Goal: Submit feedback/report problem: Submit feedback/report problem

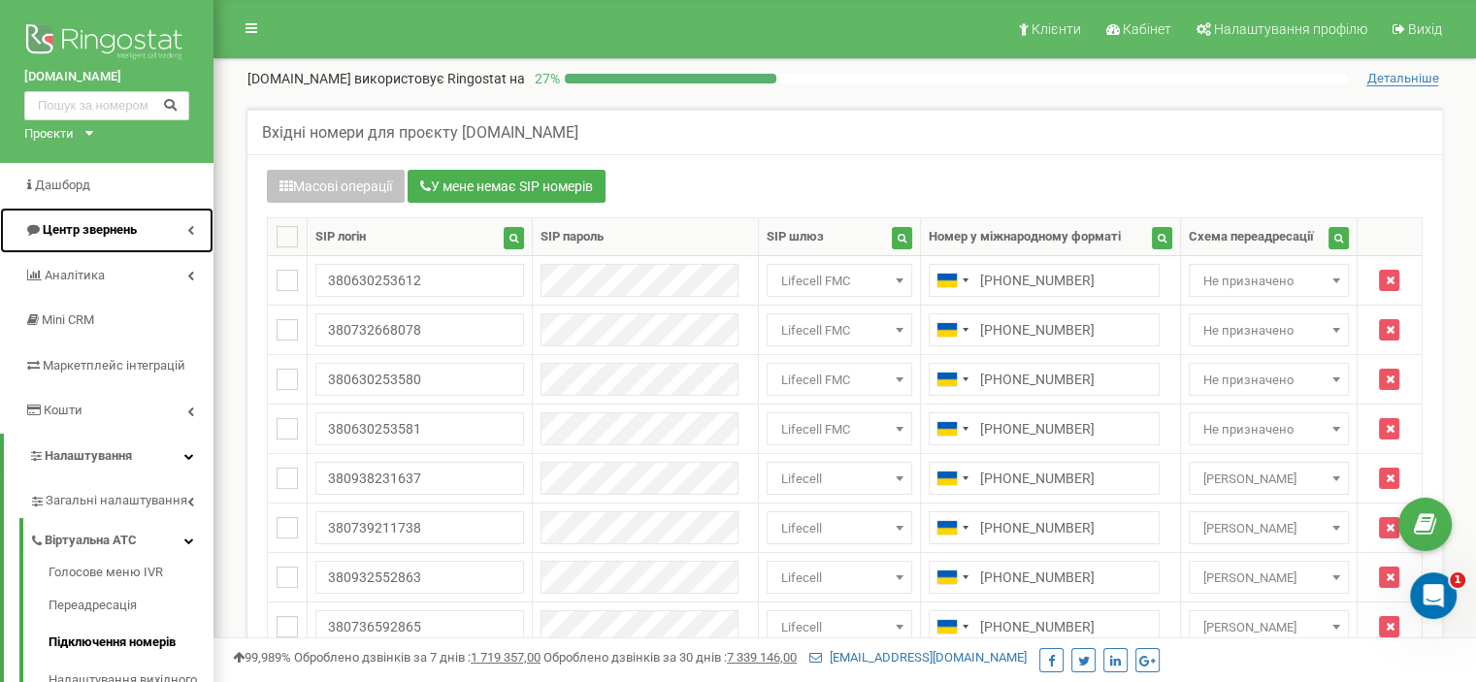
click at [115, 222] on span "Центр звернень" at bounding box center [90, 229] width 94 height 15
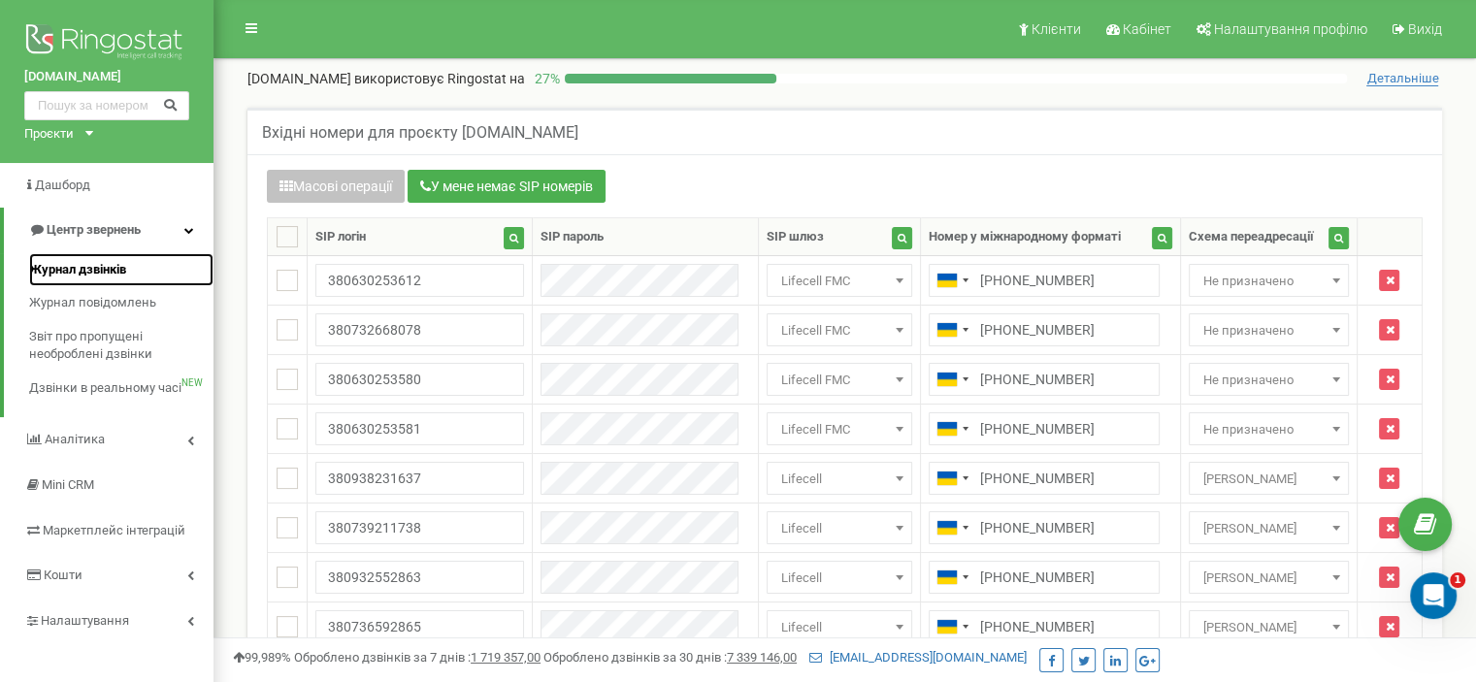
click at [155, 262] on link "Журнал дзвінків" at bounding box center [121, 270] width 184 height 34
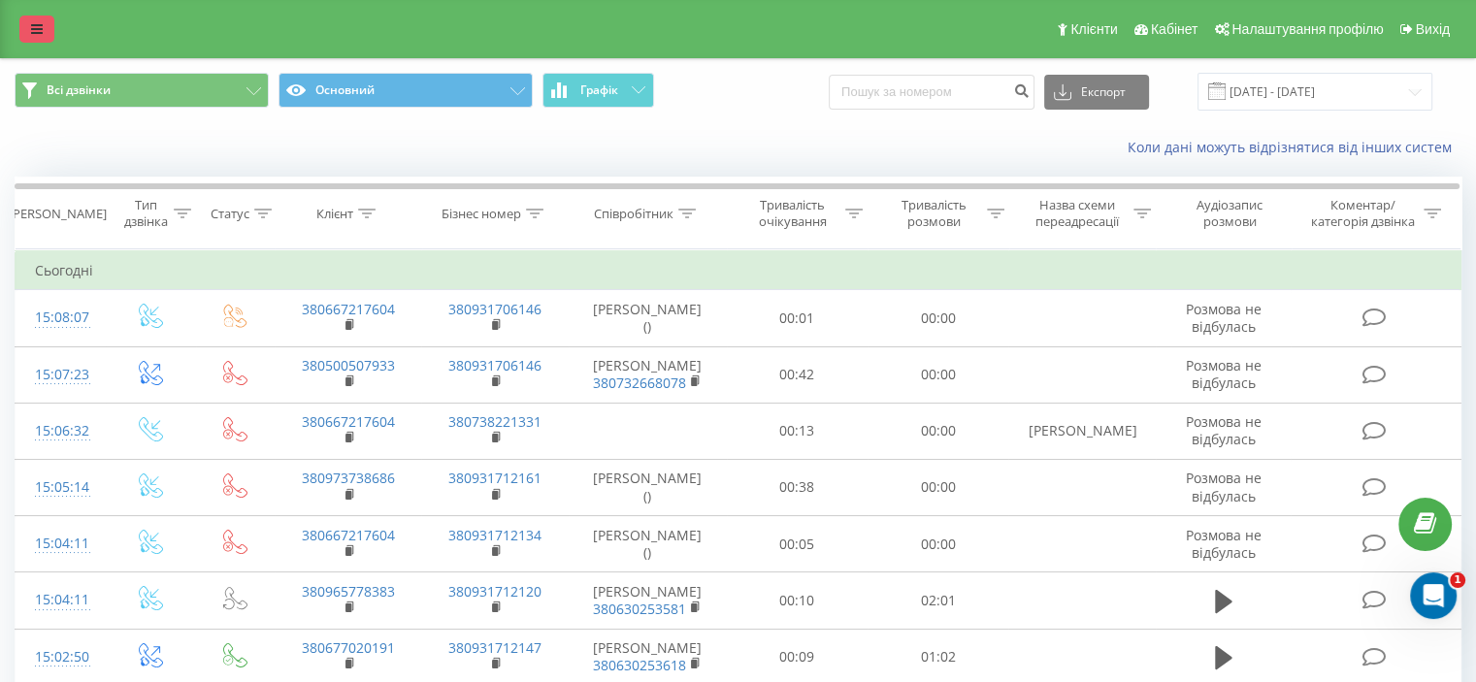
click at [42, 21] on link at bounding box center [36, 29] width 35 height 27
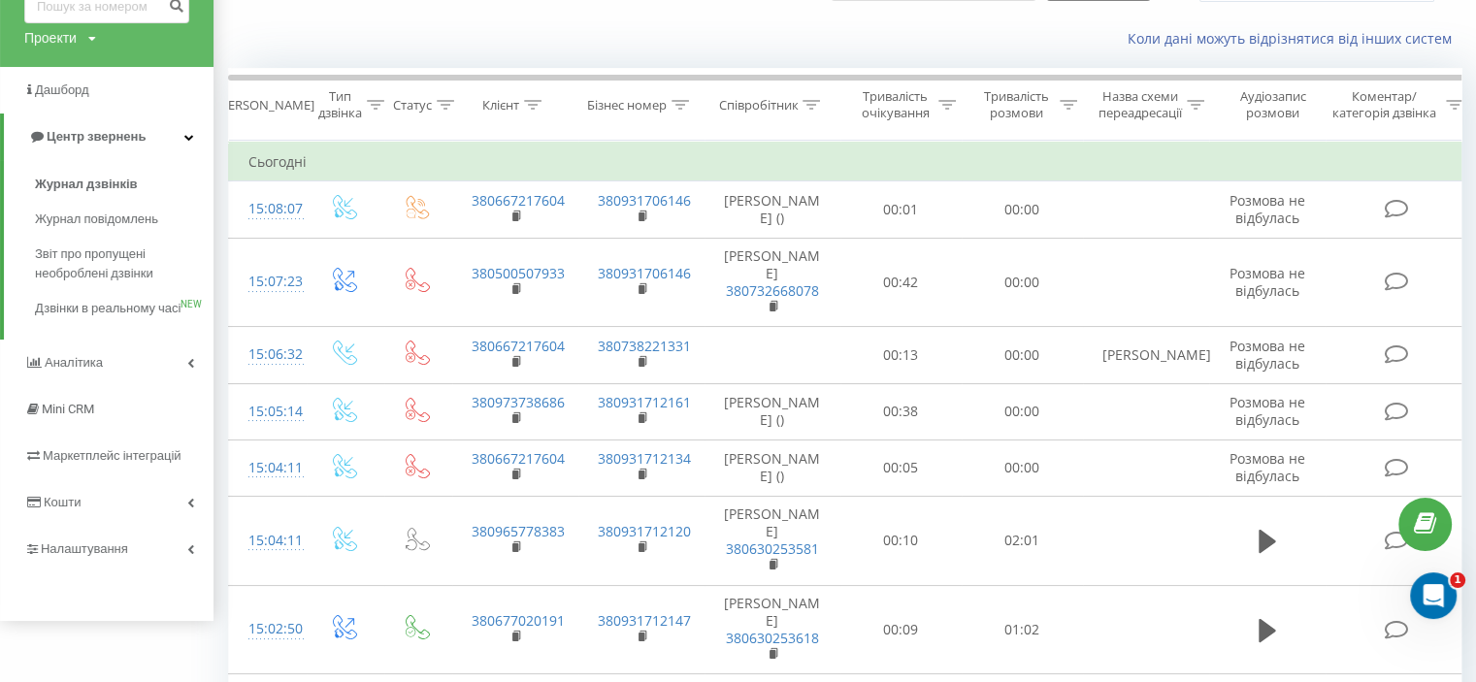
scroll to position [115, 0]
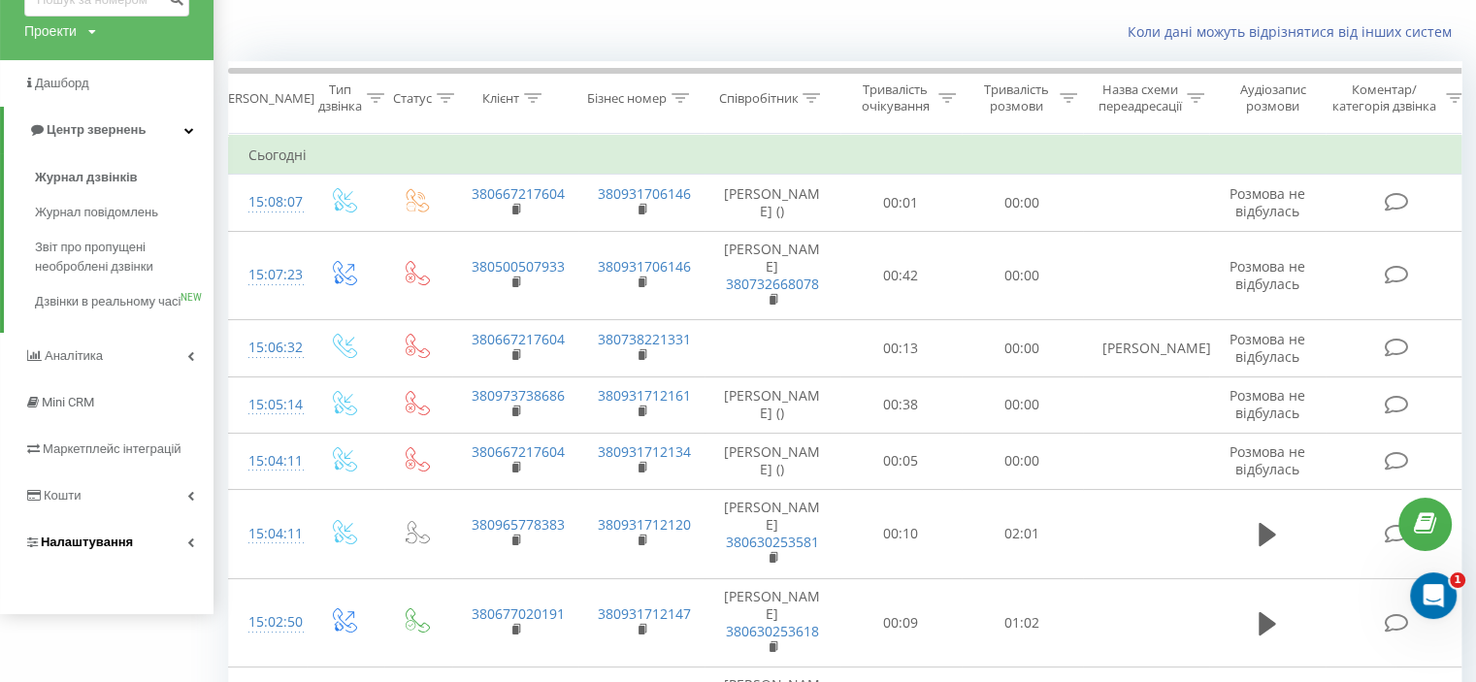
click at [94, 549] on span "Налаштування" at bounding box center [87, 542] width 92 height 15
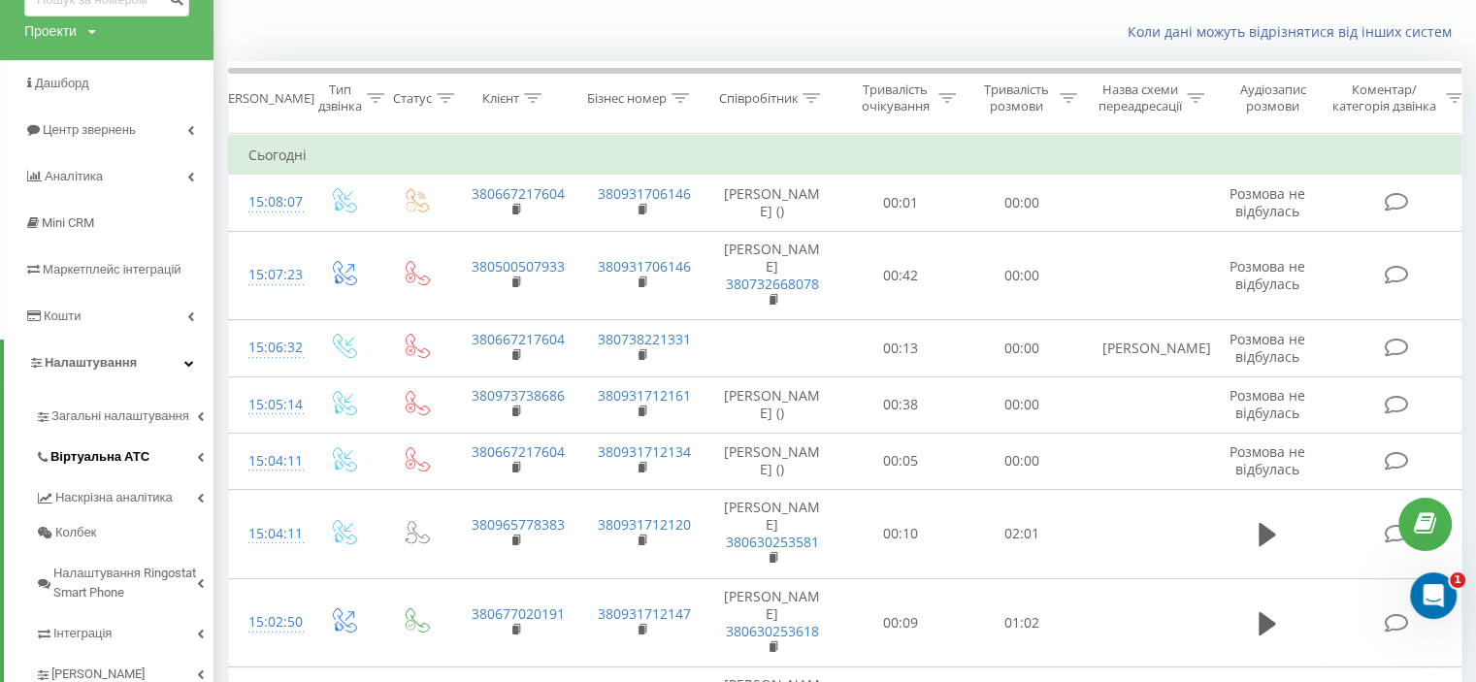
click at [130, 454] on span "Віртуальна АТС" at bounding box center [99, 456] width 99 height 19
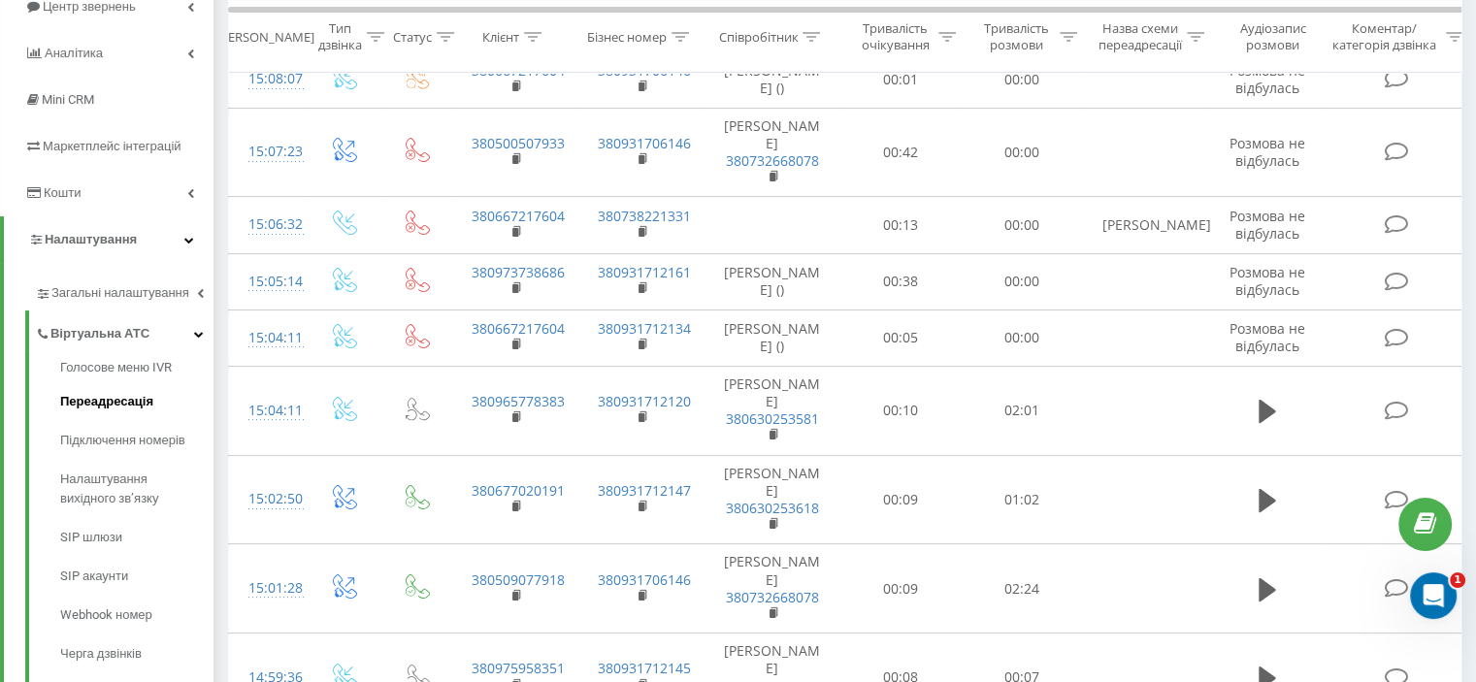
scroll to position [280, 0]
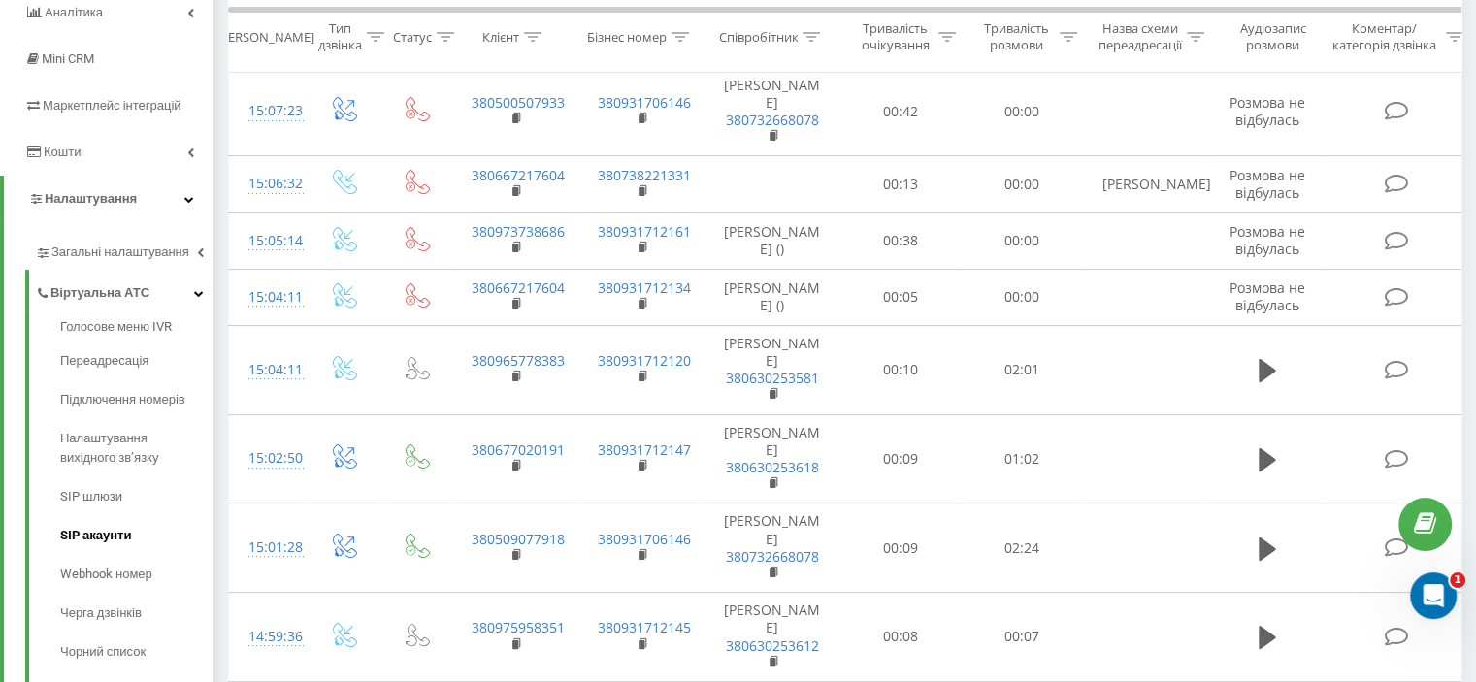
click at [117, 535] on span "SIP акаунти" at bounding box center [95, 535] width 71 height 19
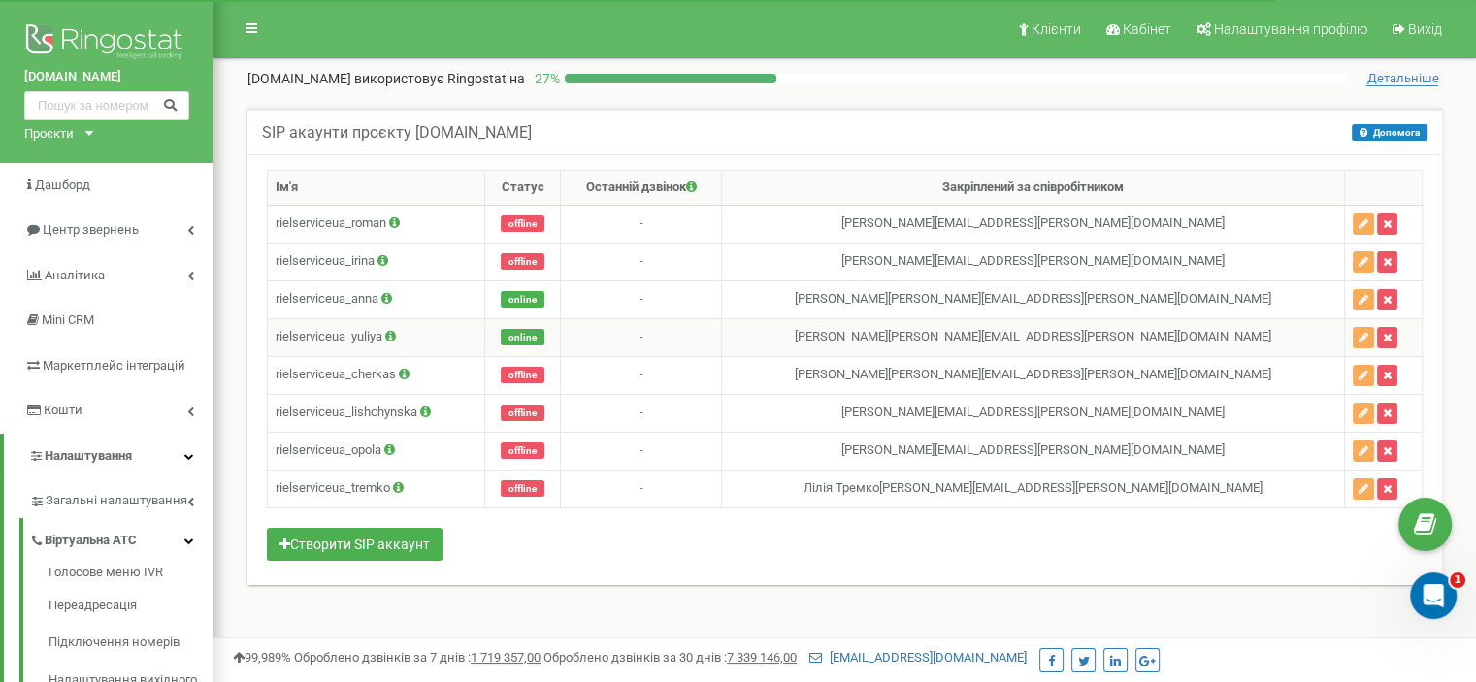
click at [344, 332] on td "rielserviceua_yuliya" at bounding box center [376, 337] width 217 height 38
copy td "rielserviceua_yuliya"
click at [375, 295] on td "rielserviceua_anna" at bounding box center [376, 299] width 217 height 38
drag, startPoint x: 377, startPoint y: 295, endPoint x: 273, endPoint y: 295, distance: 103.9
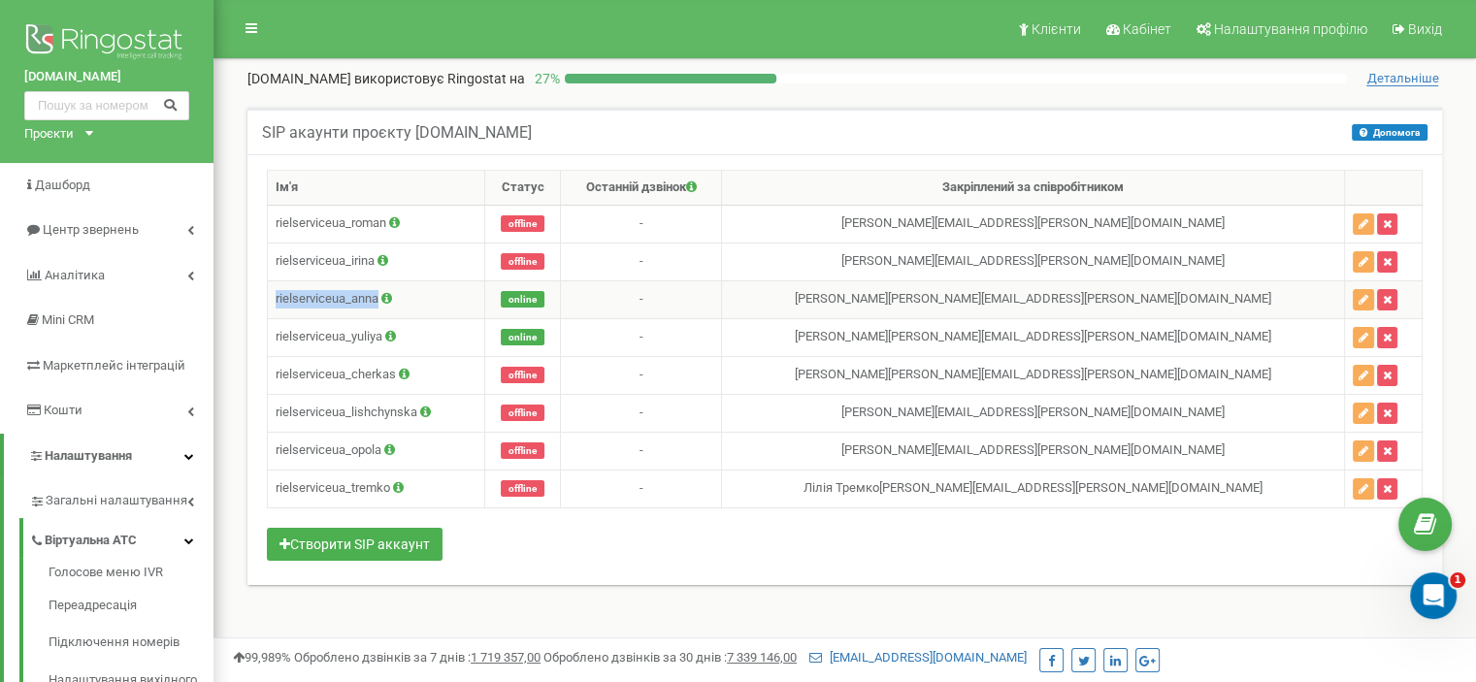
click at [273, 295] on td "rielserviceua_anna" at bounding box center [376, 299] width 217 height 38
copy td "rielserviceua_anna"
click at [109, 46] on img at bounding box center [106, 43] width 165 height 49
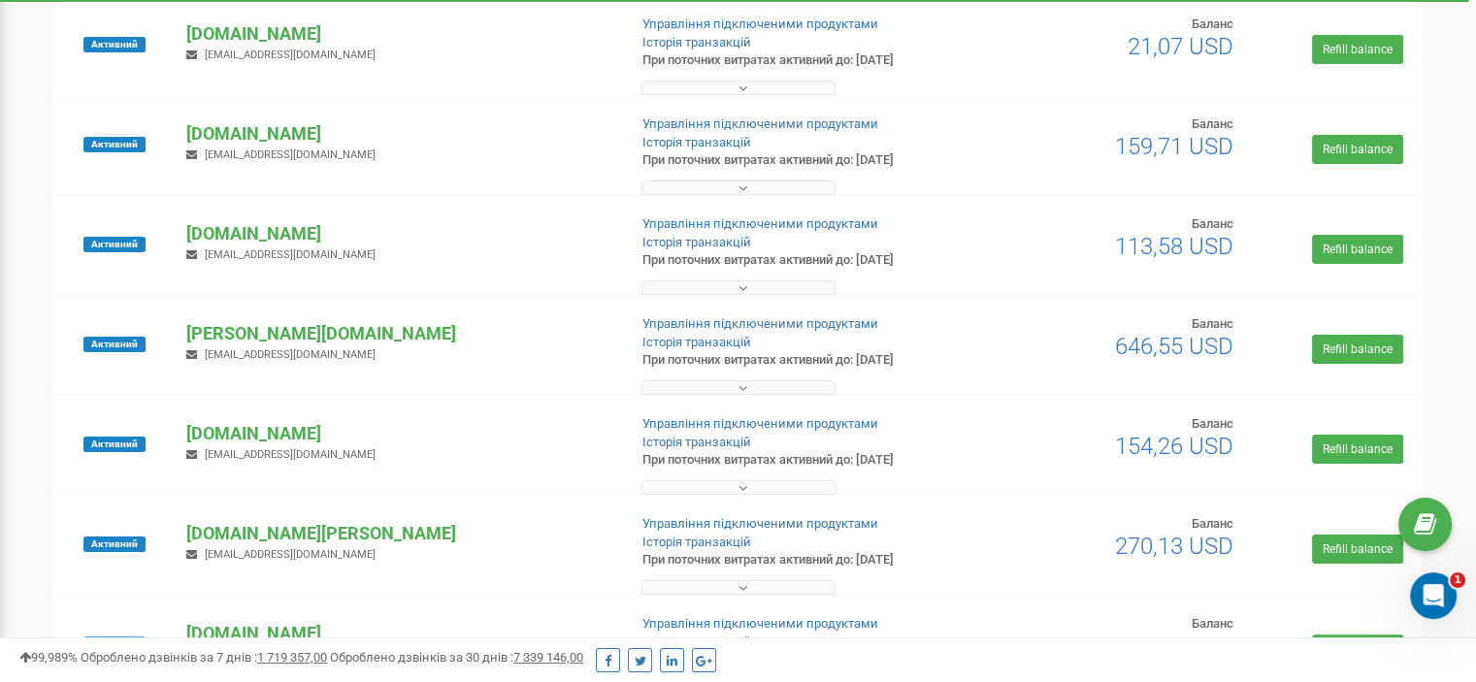
scroll to position [322, 0]
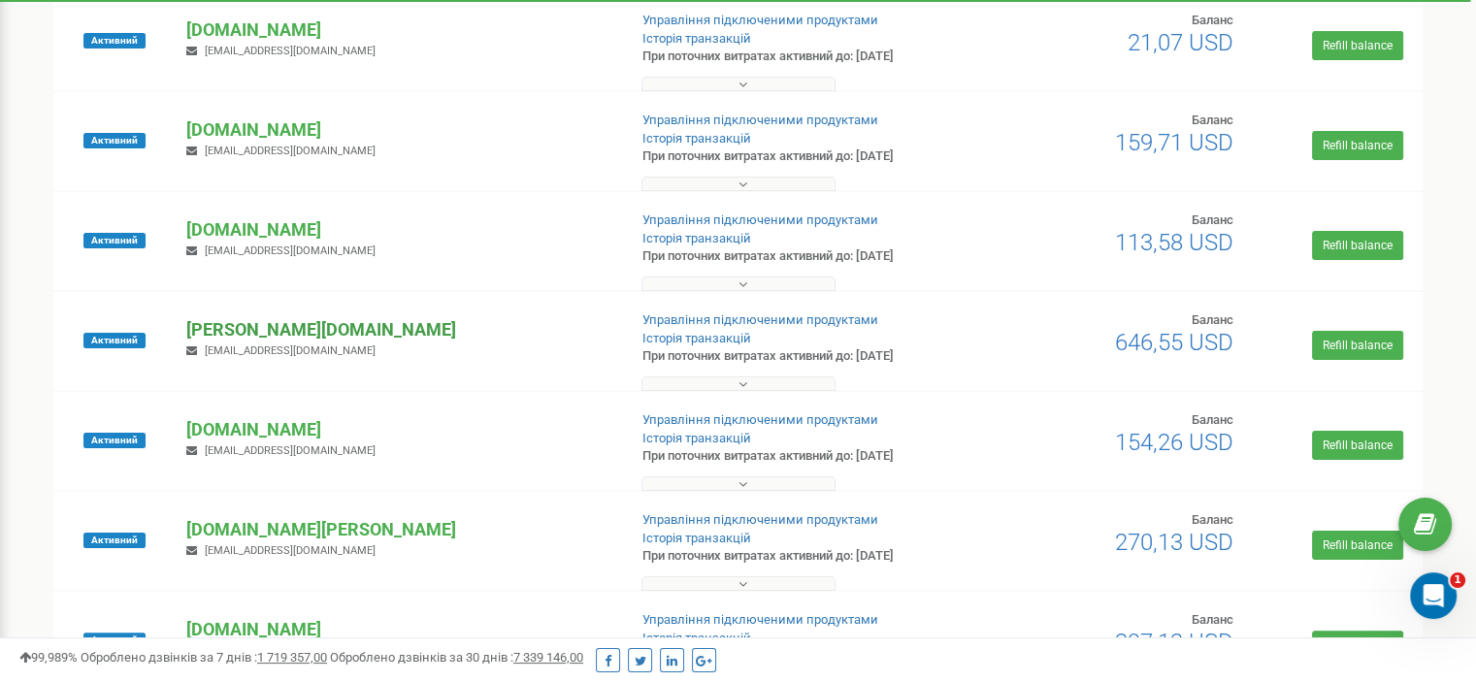
click at [211, 331] on p "[PERSON_NAME][DOMAIN_NAME]" at bounding box center [398, 329] width 424 height 25
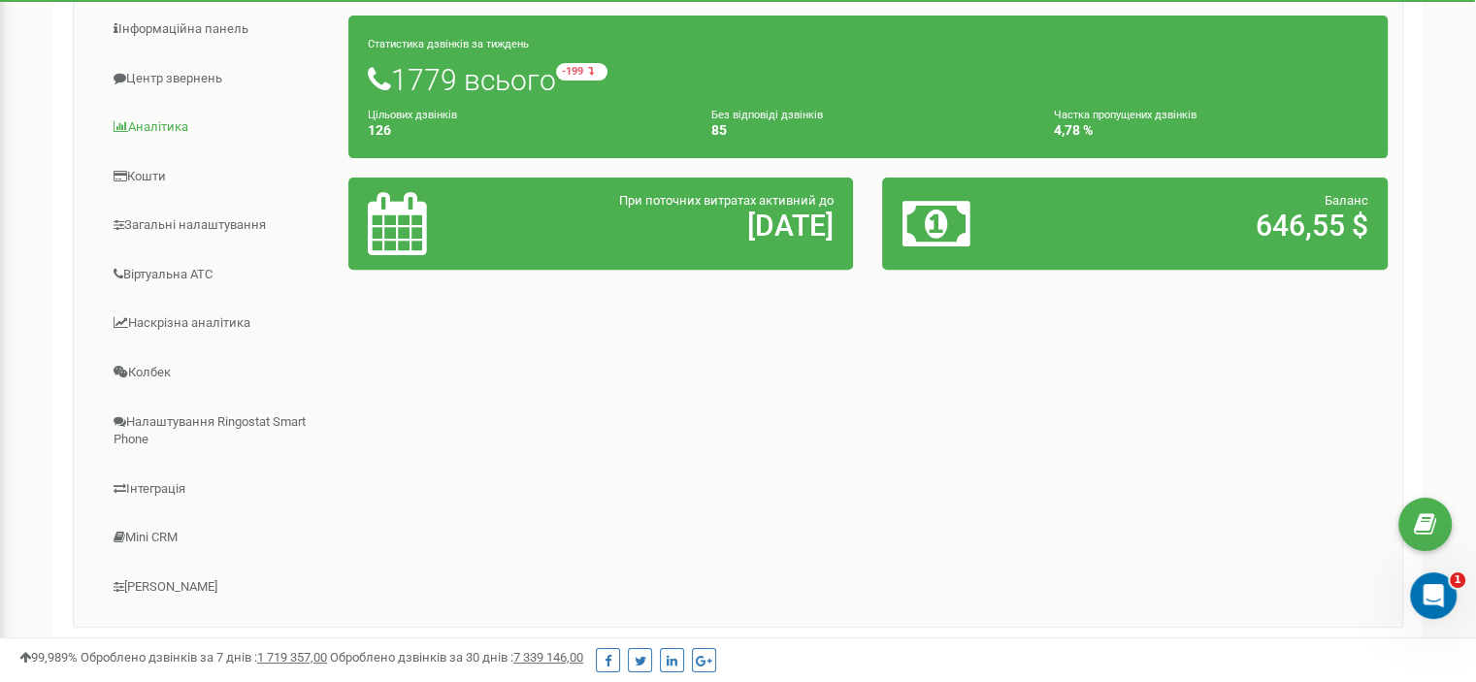
scroll to position [722, 0]
click at [148, 278] on link "Віртуальна АТС" at bounding box center [218, 275] width 261 height 48
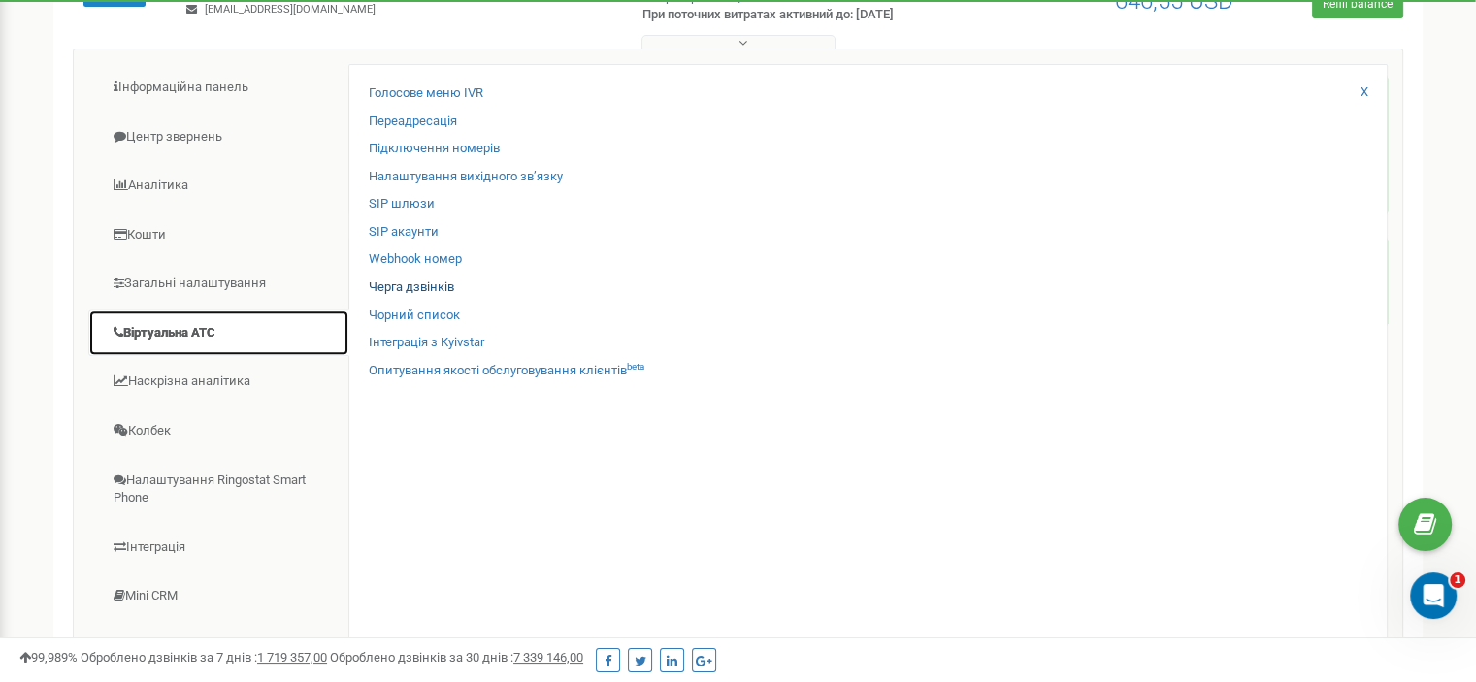
scroll to position [646, 0]
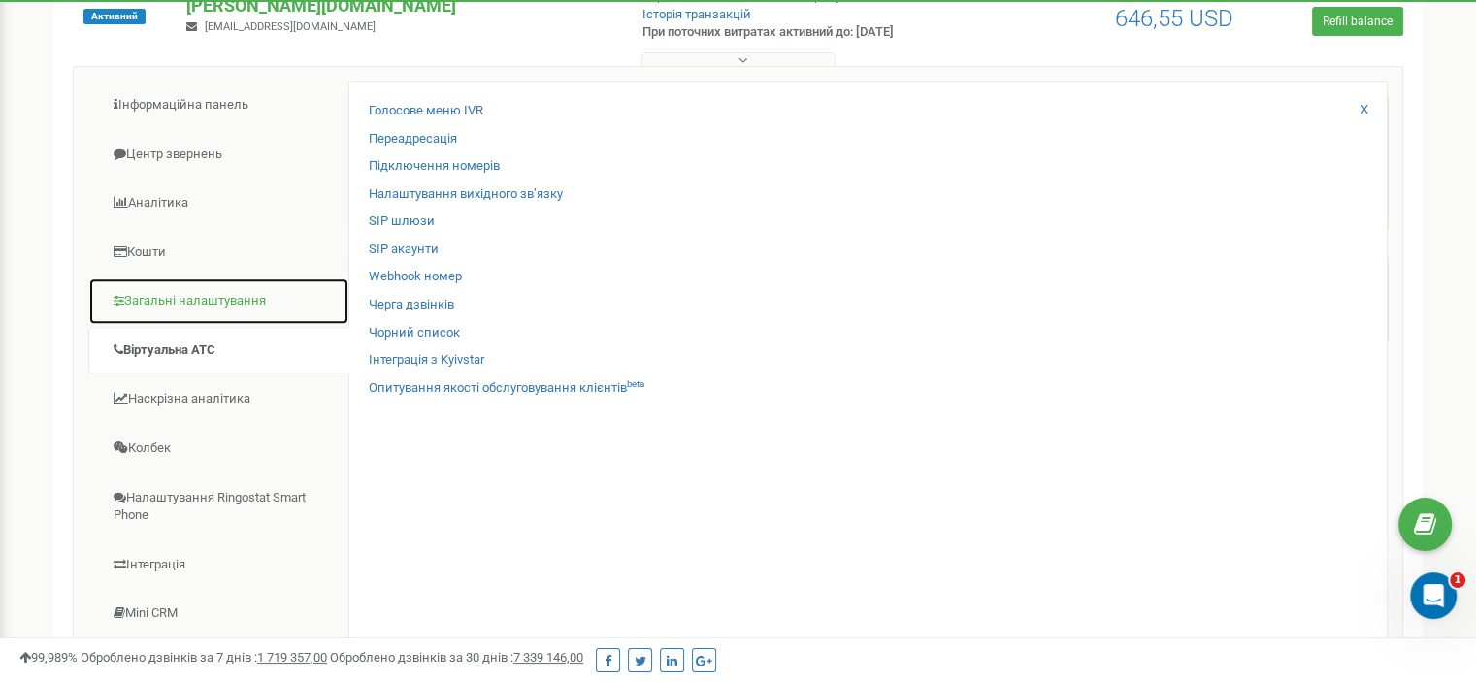
click at [162, 305] on link "Загальні налаштування" at bounding box center [218, 302] width 261 height 48
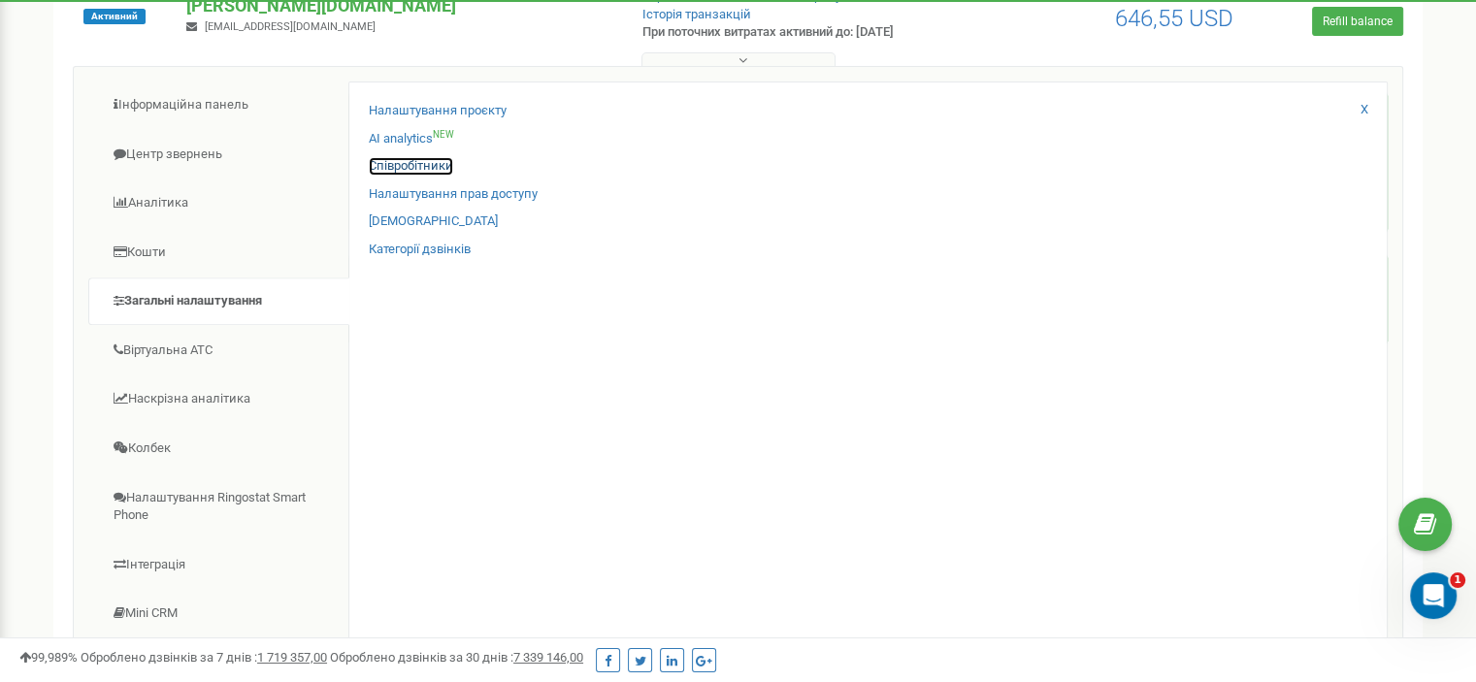
click at [421, 164] on link "Співробітники" at bounding box center [411, 166] width 84 height 18
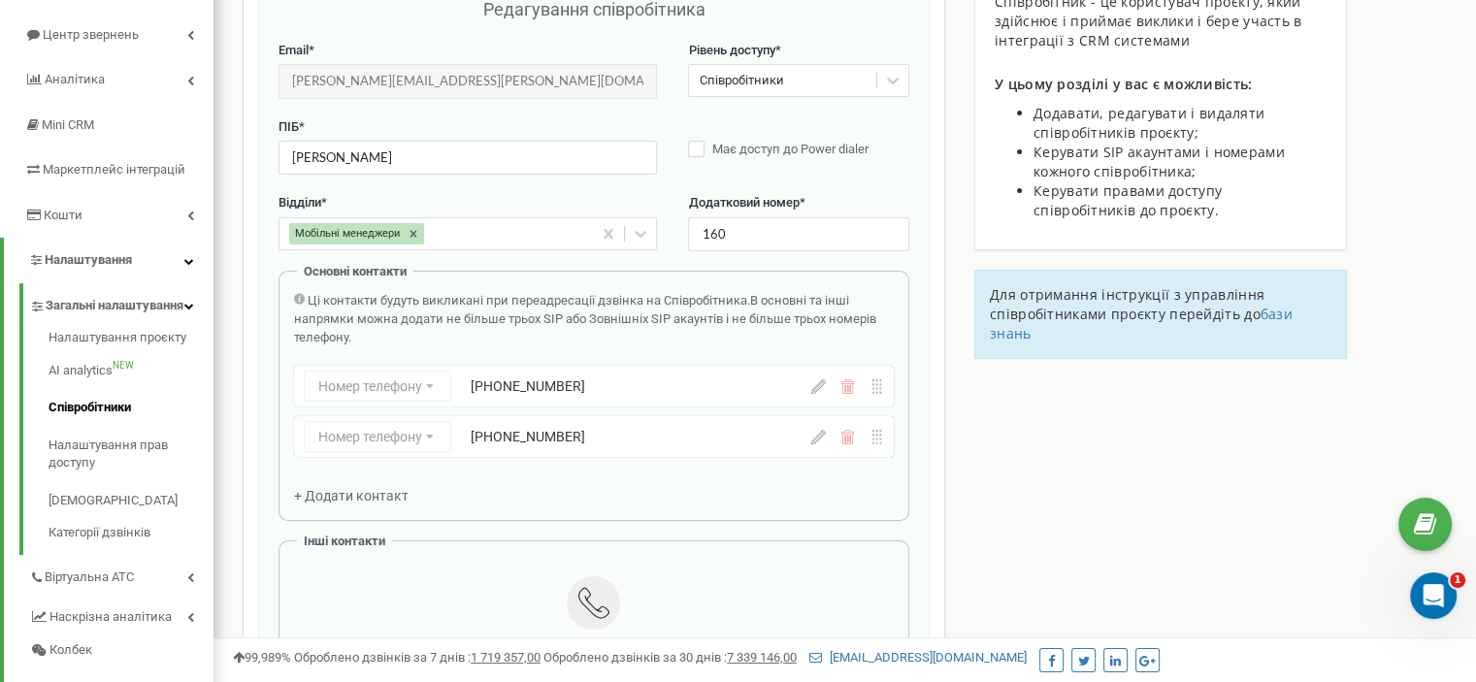
scroll to position [194, 0]
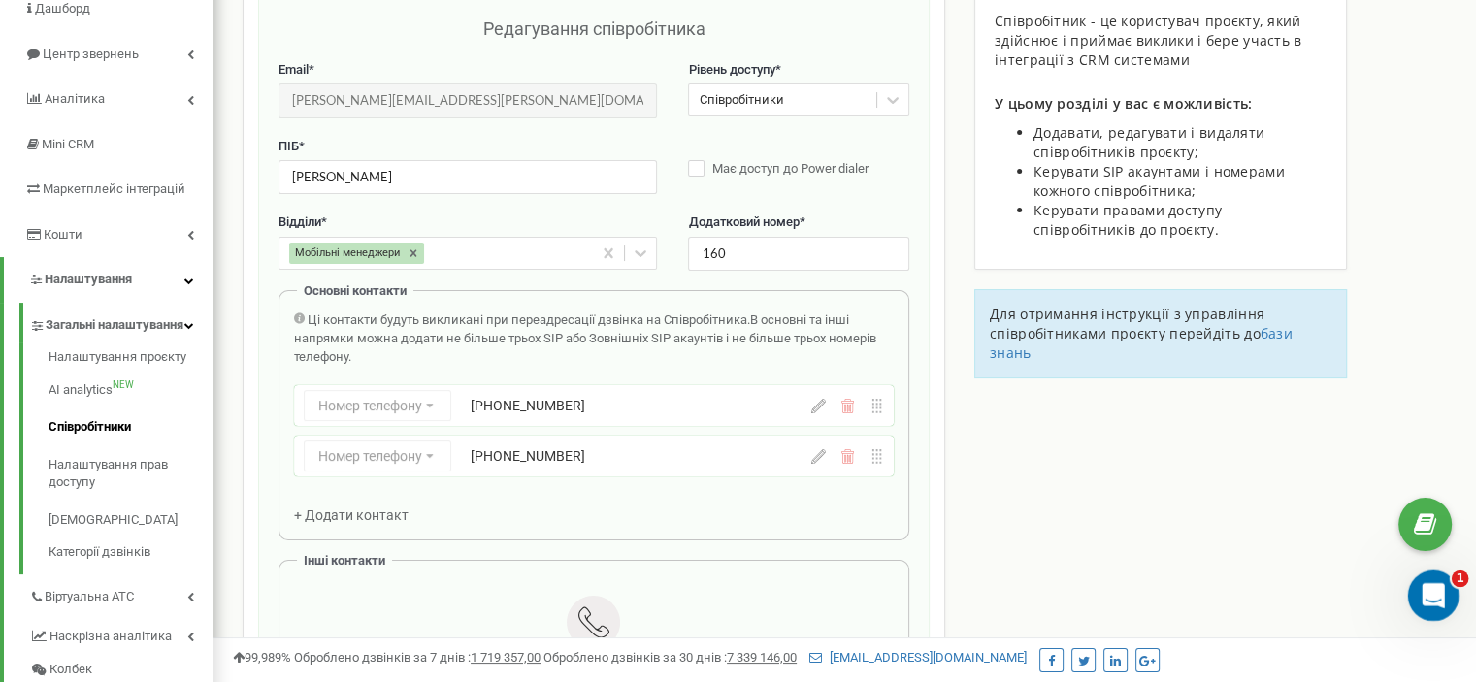
click at [1426, 589] on icon "Відкрити програму для спілкування Intercom" at bounding box center [1431, 593] width 32 height 32
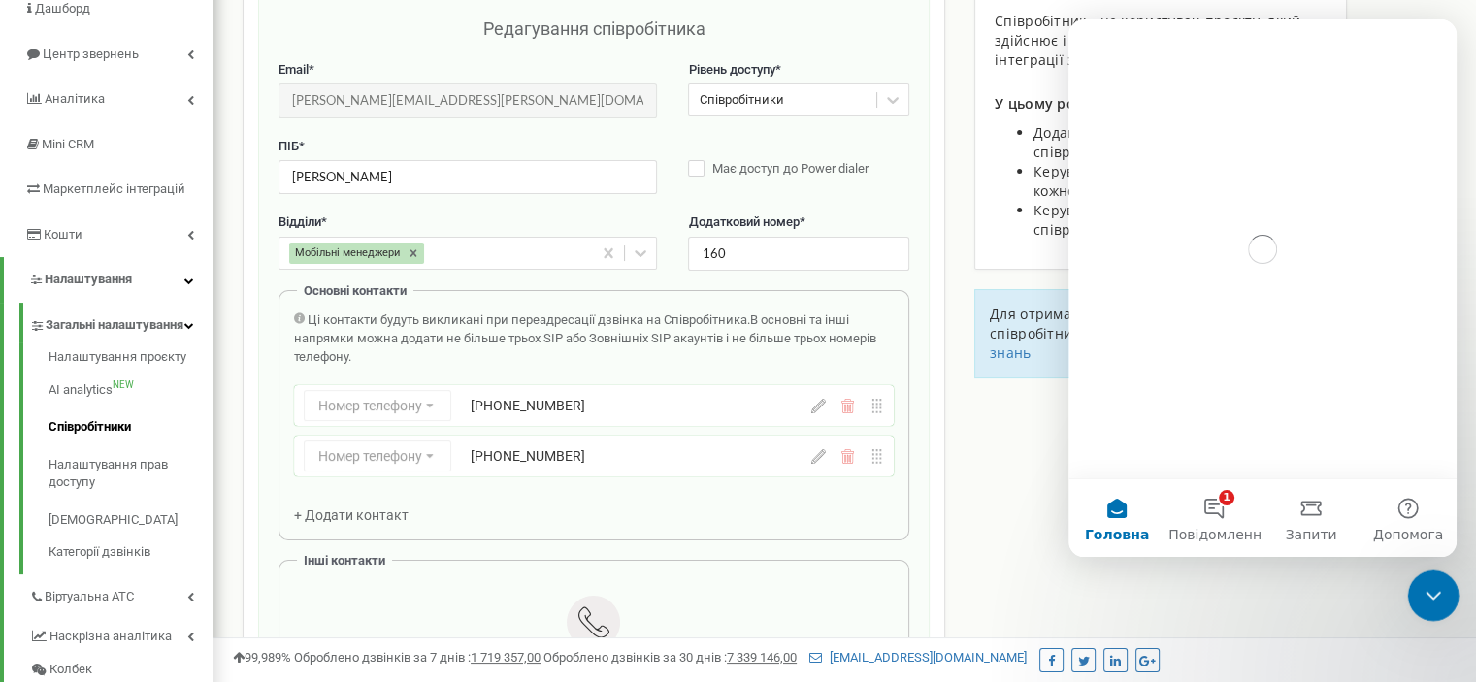
scroll to position [0, 0]
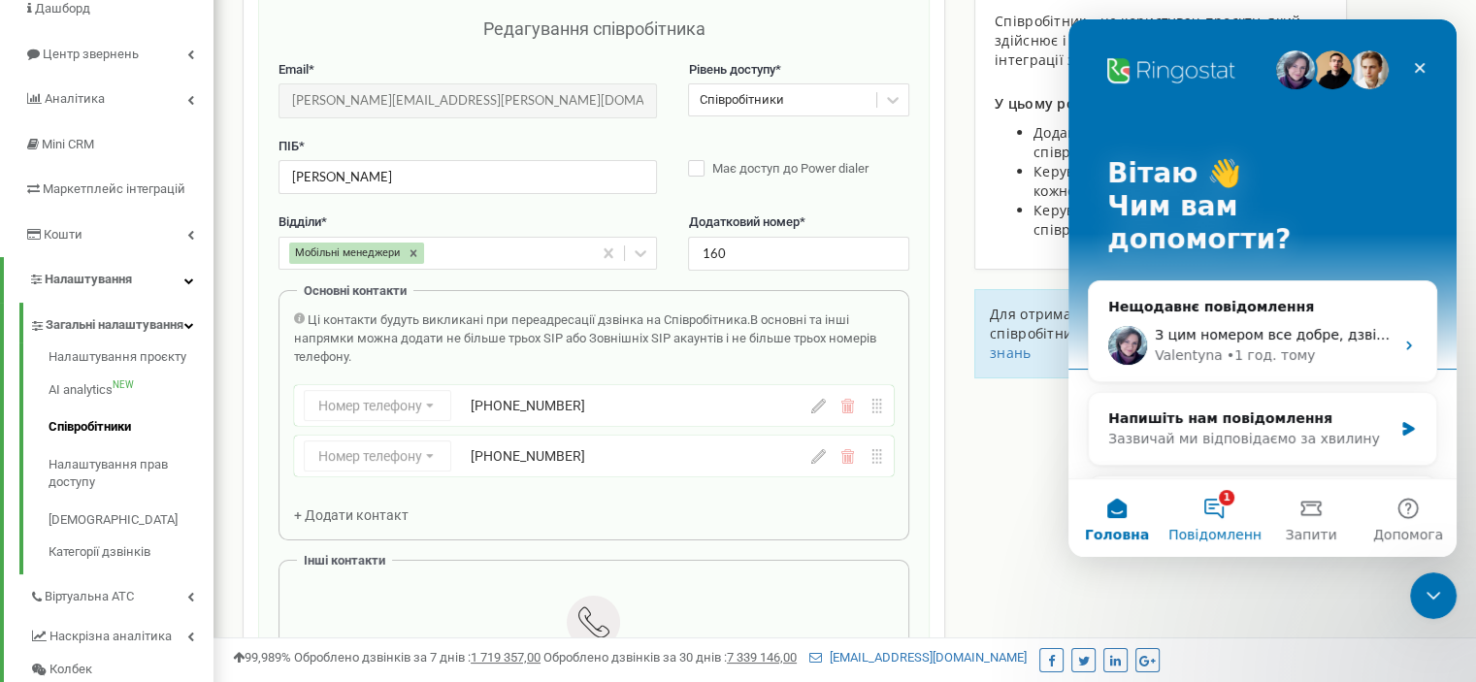
click at [1204, 500] on button "1 Повідомлення" at bounding box center [1214, 518] width 97 height 78
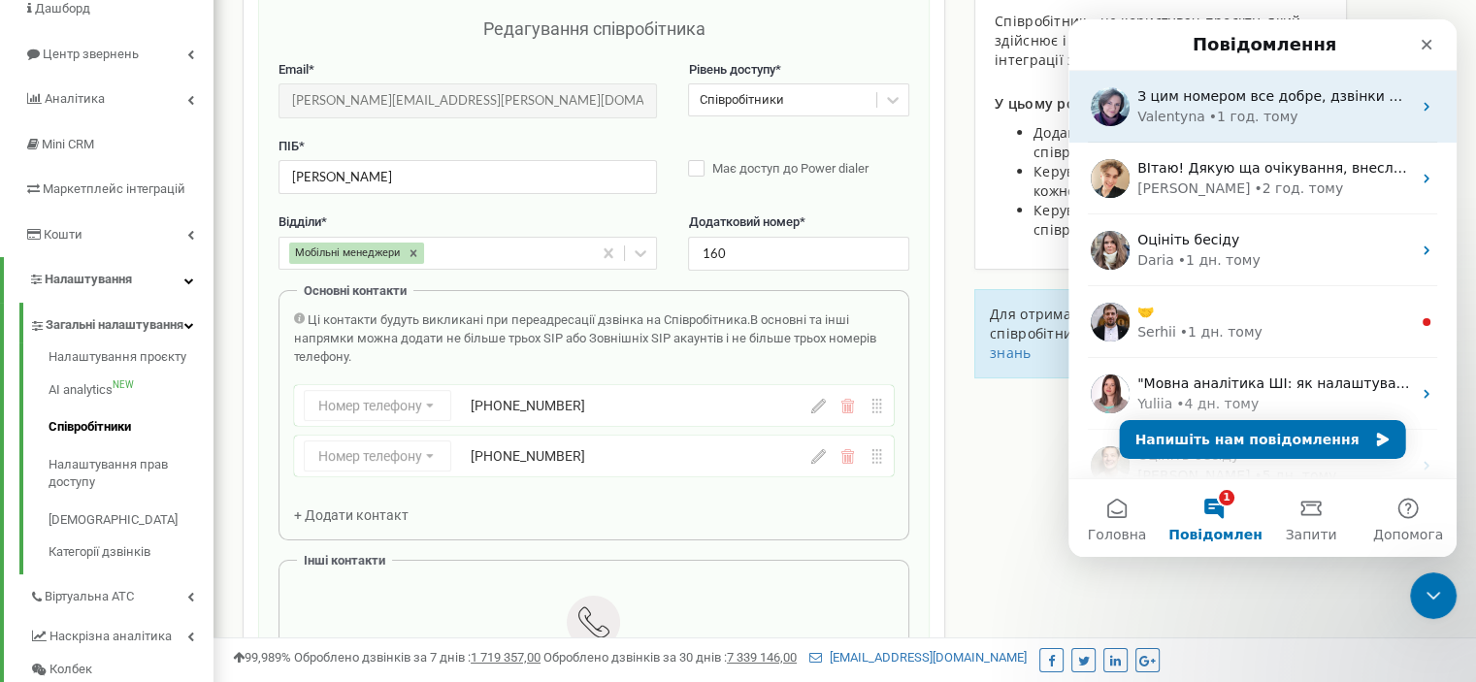
click at [1244, 108] on div "• 1 год. тому" at bounding box center [1253, 117] width 89 height 20
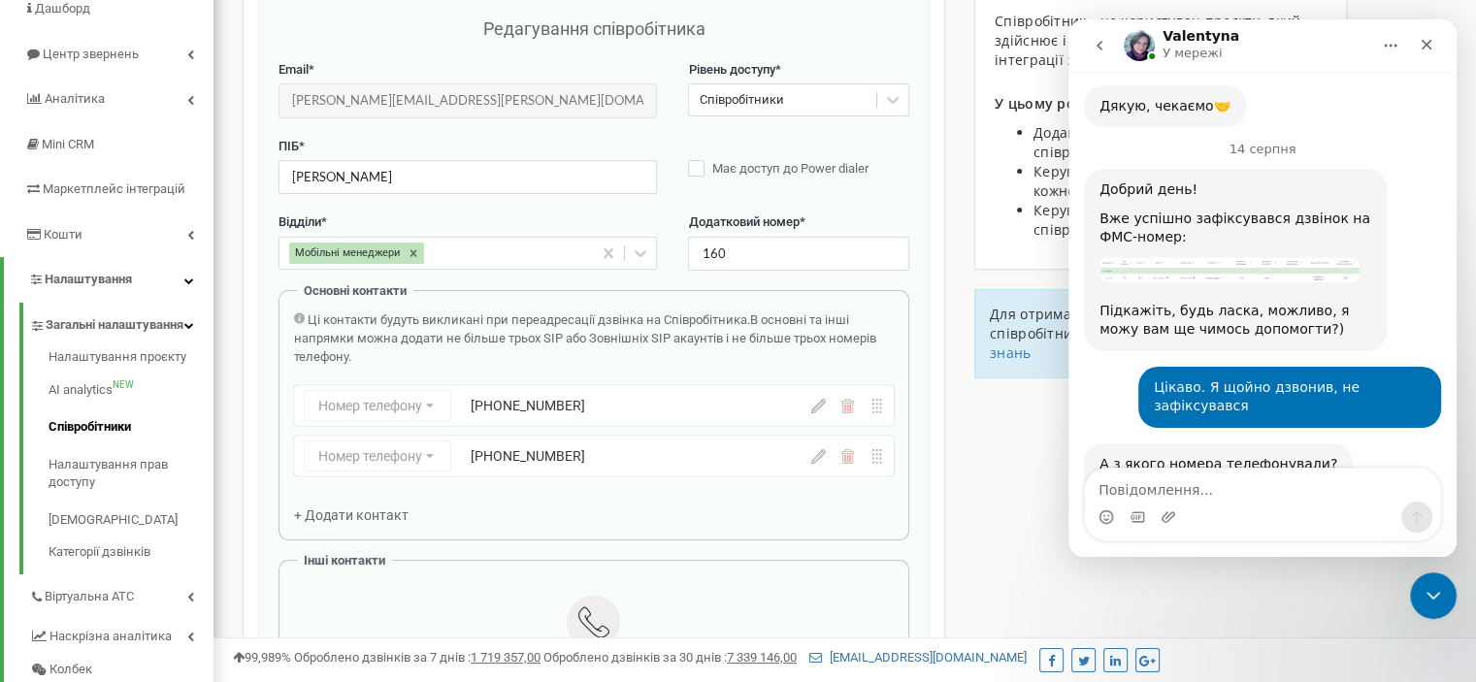
scroll to position [6817, 0]
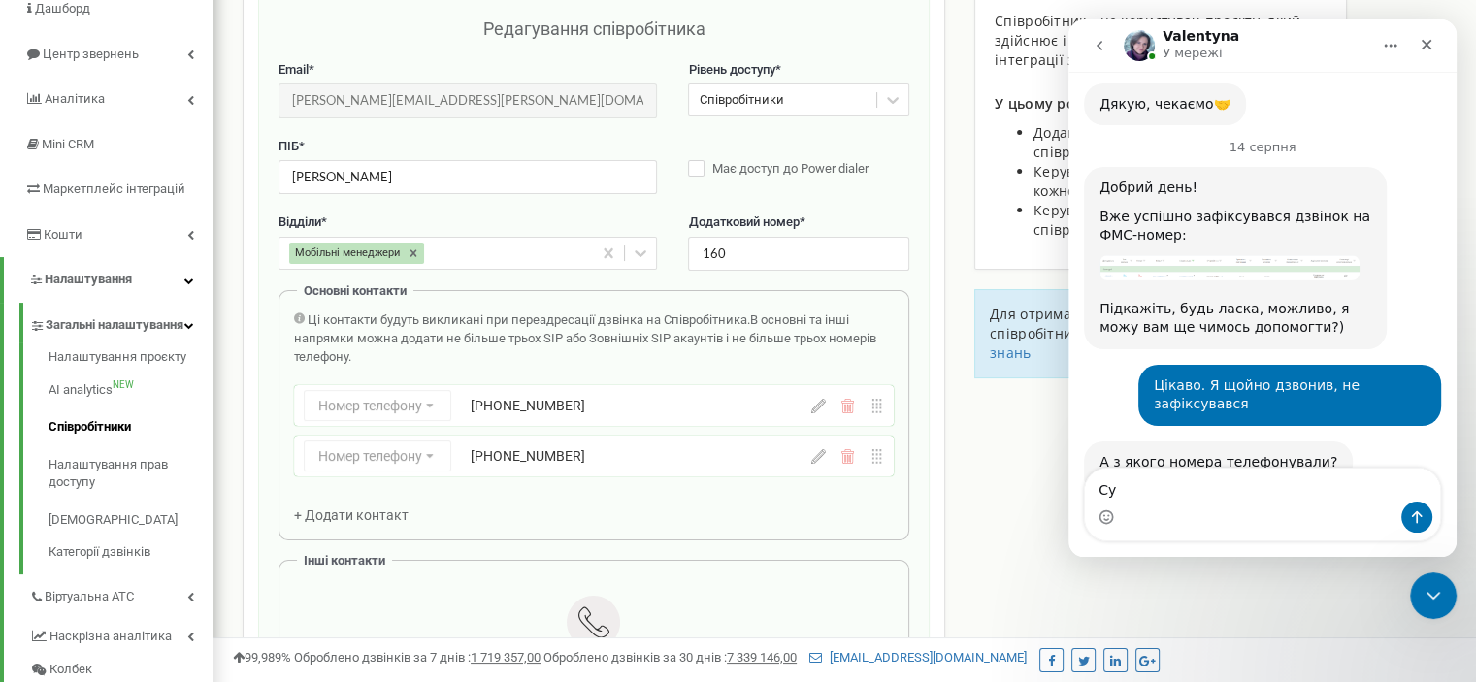
type textarea "С"
click at [822, 399] on icon at bounding box center [818, 406] width 15 height 15
click at [571, 407] on input "+380636042109" at bounding box center [619, 405] width 296 height 31
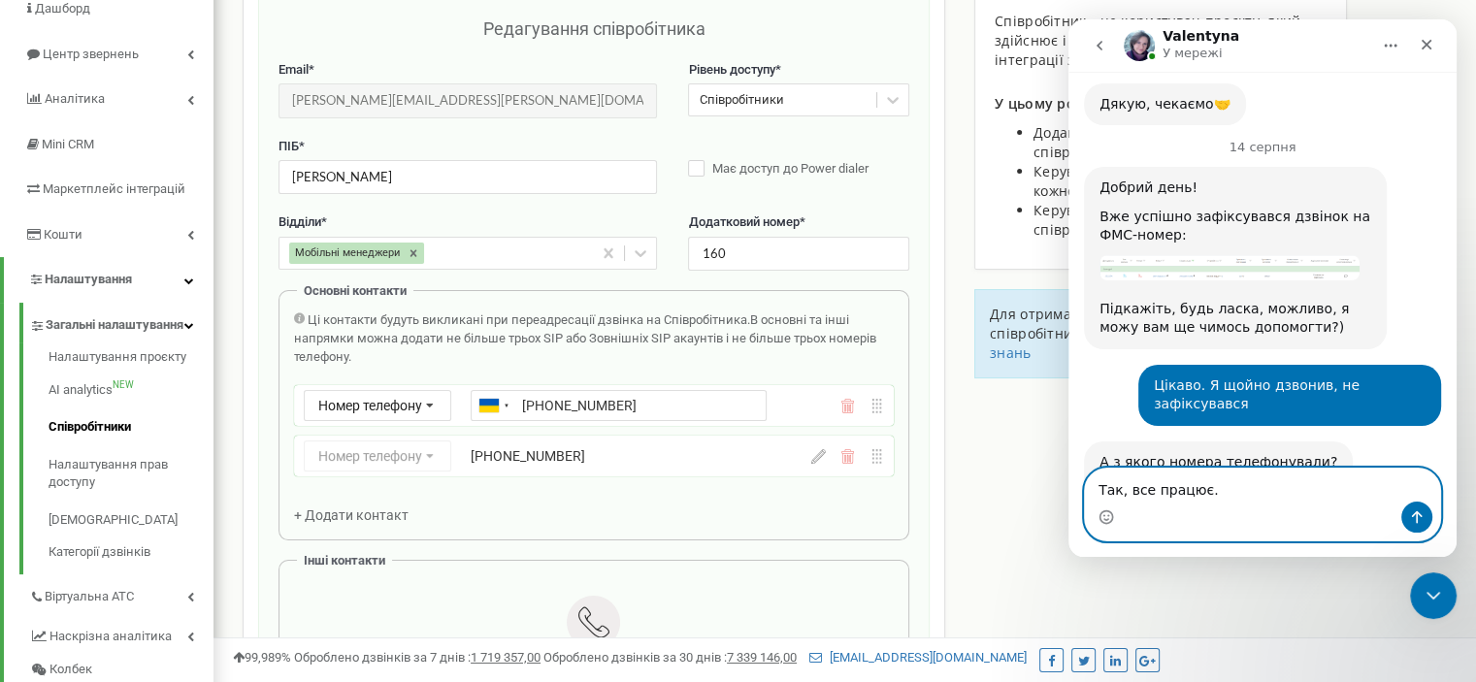
click at [1224, 491] on textarea "Так, все працює." at bounding box center [1262, 485] width 355 height 33
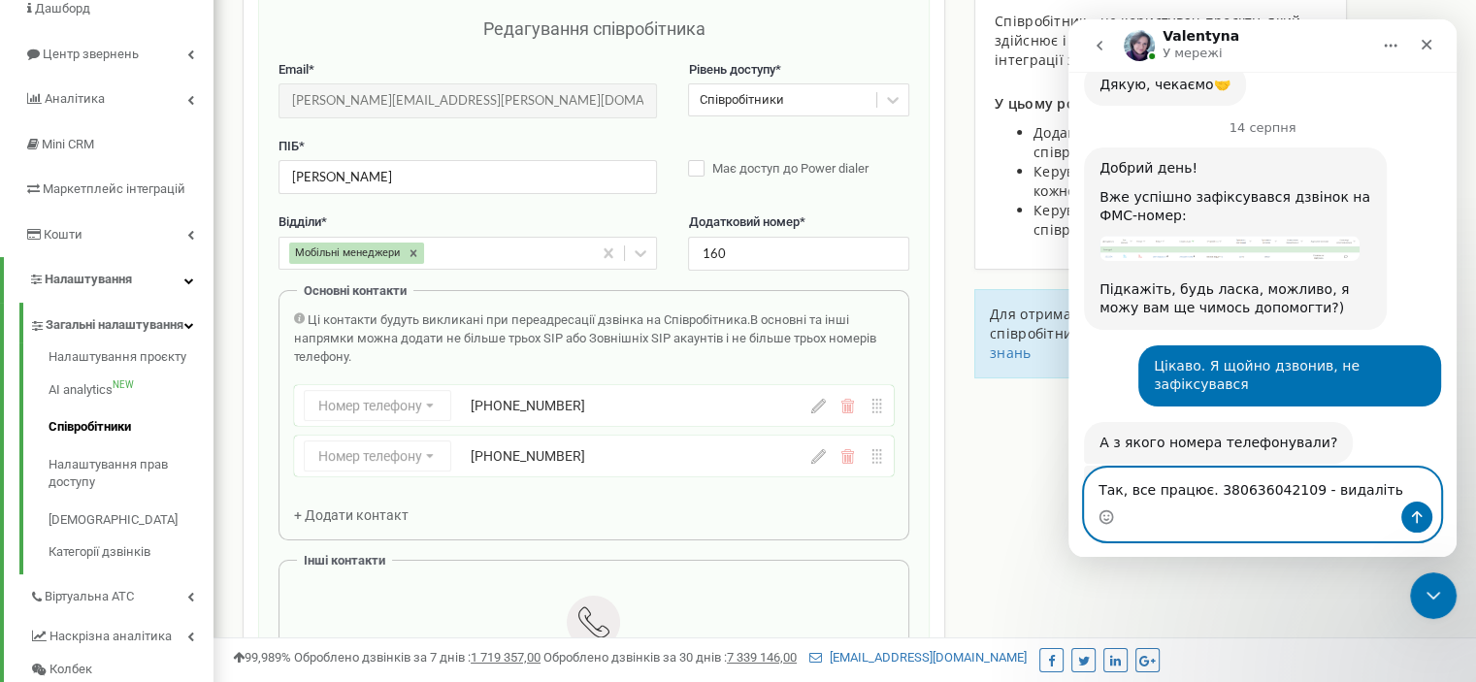
scroll to position [6768, 0]
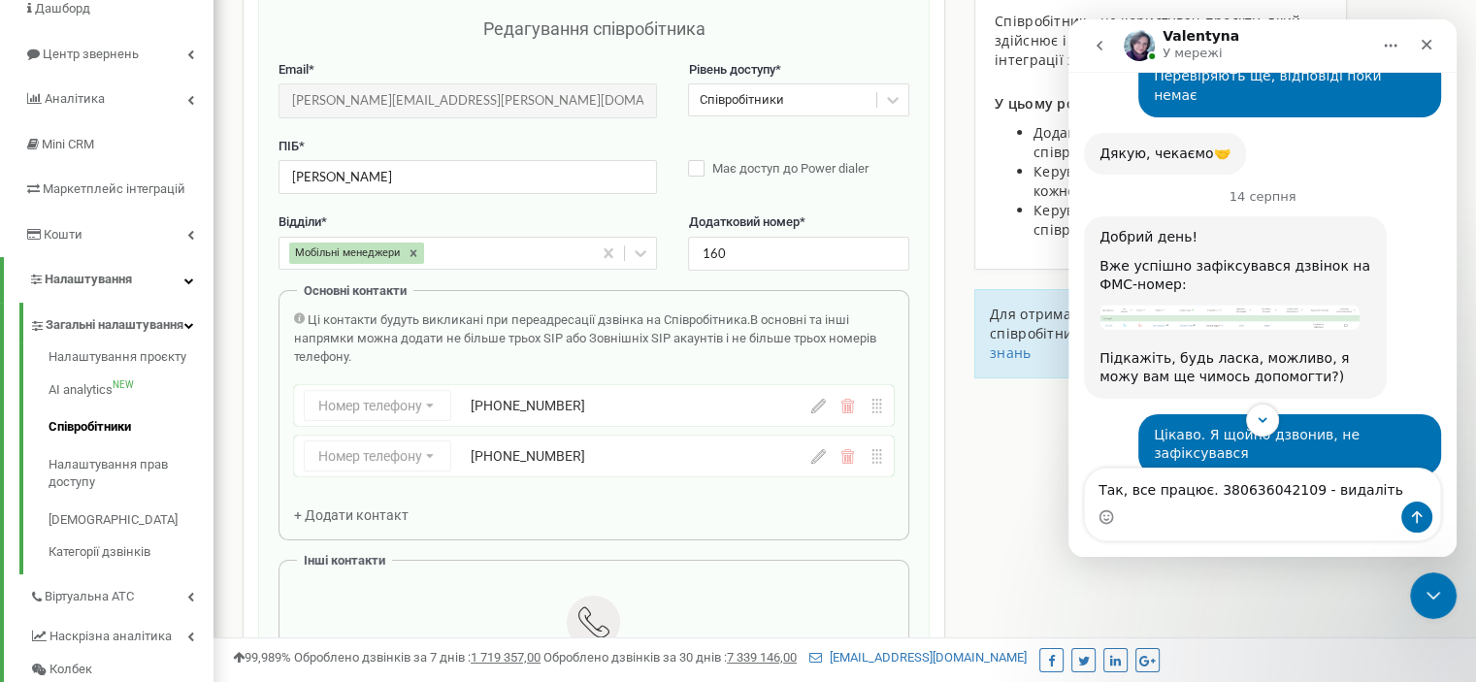
copy div "380636042763"
click at [1189, 489] on textarea "Так, все працює. 380636042109 - видаліть" at bounding box center [1262, 485] width 355 height 33
paste textarea "380636042763"
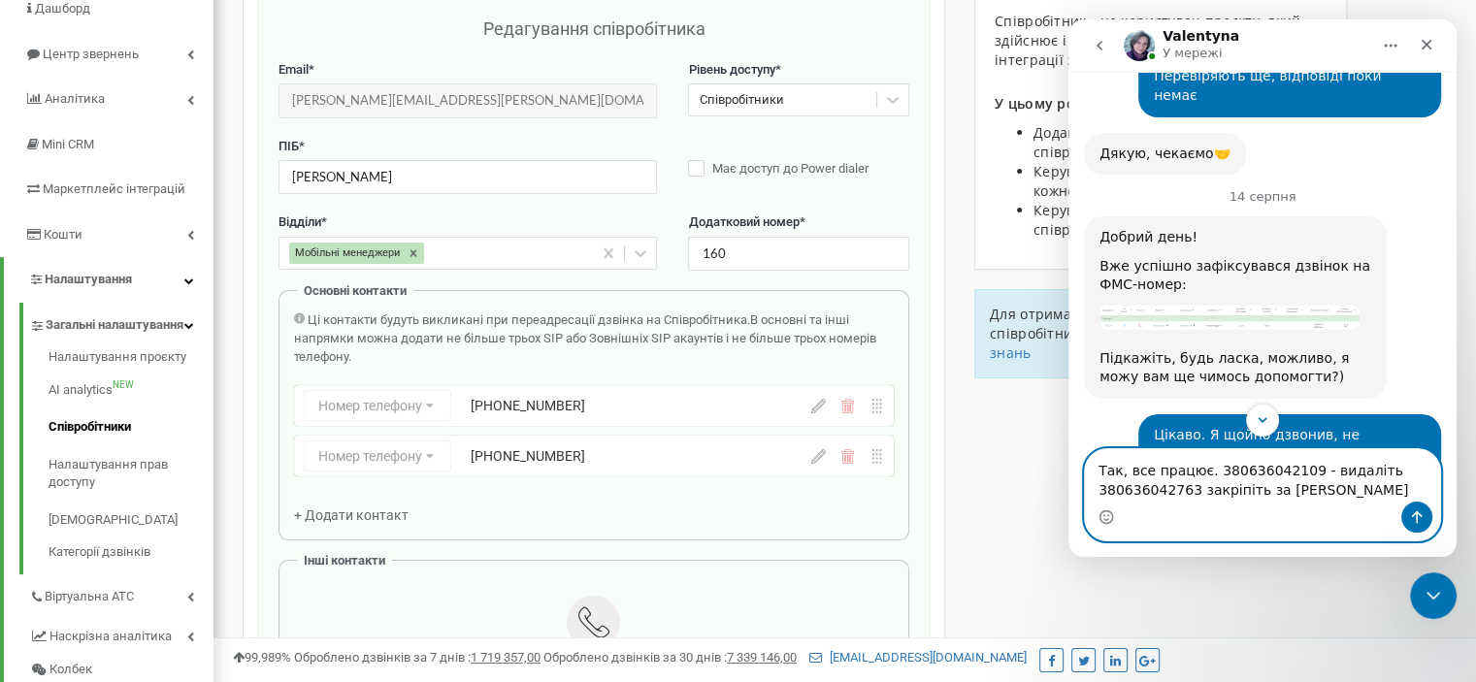
type textarea "Так, все працює. 380636042109 - видаліть 380636042763 закріпіть за Василь Бардин"
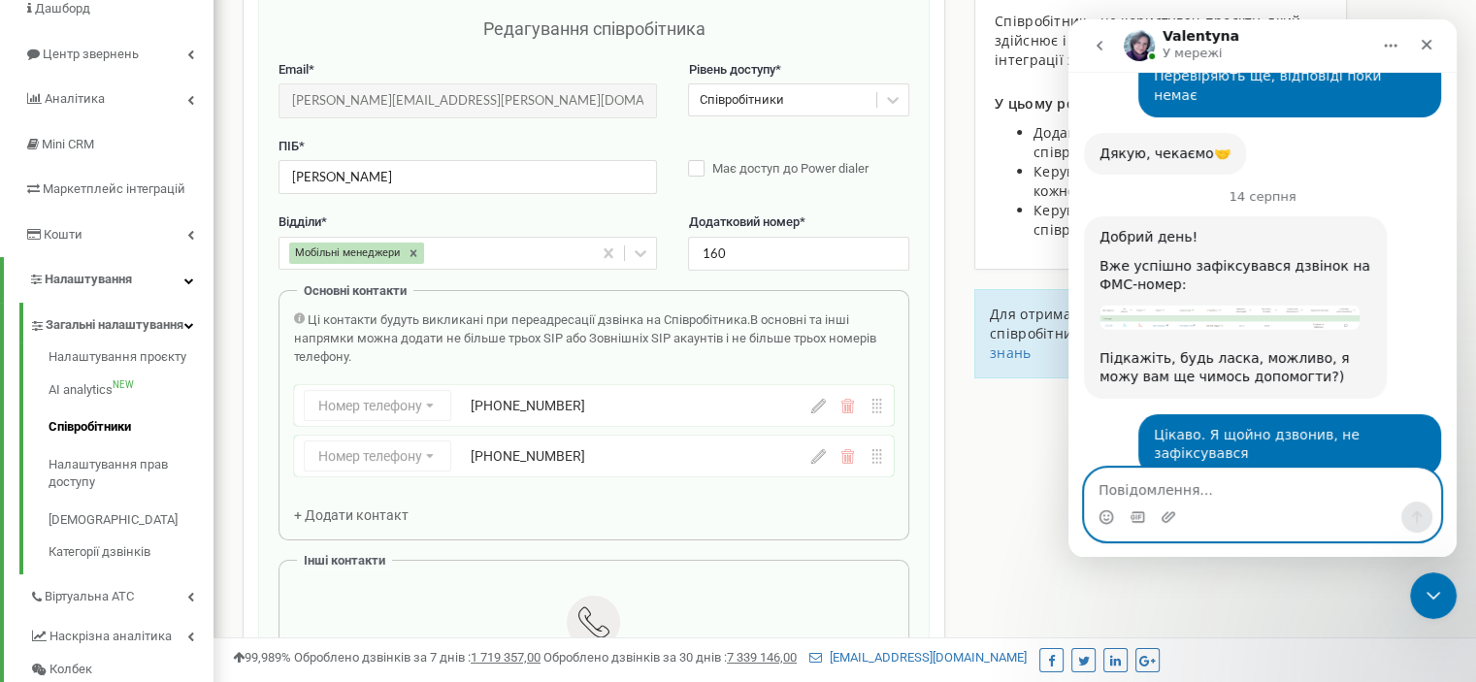
scroll to position [6895, 0]
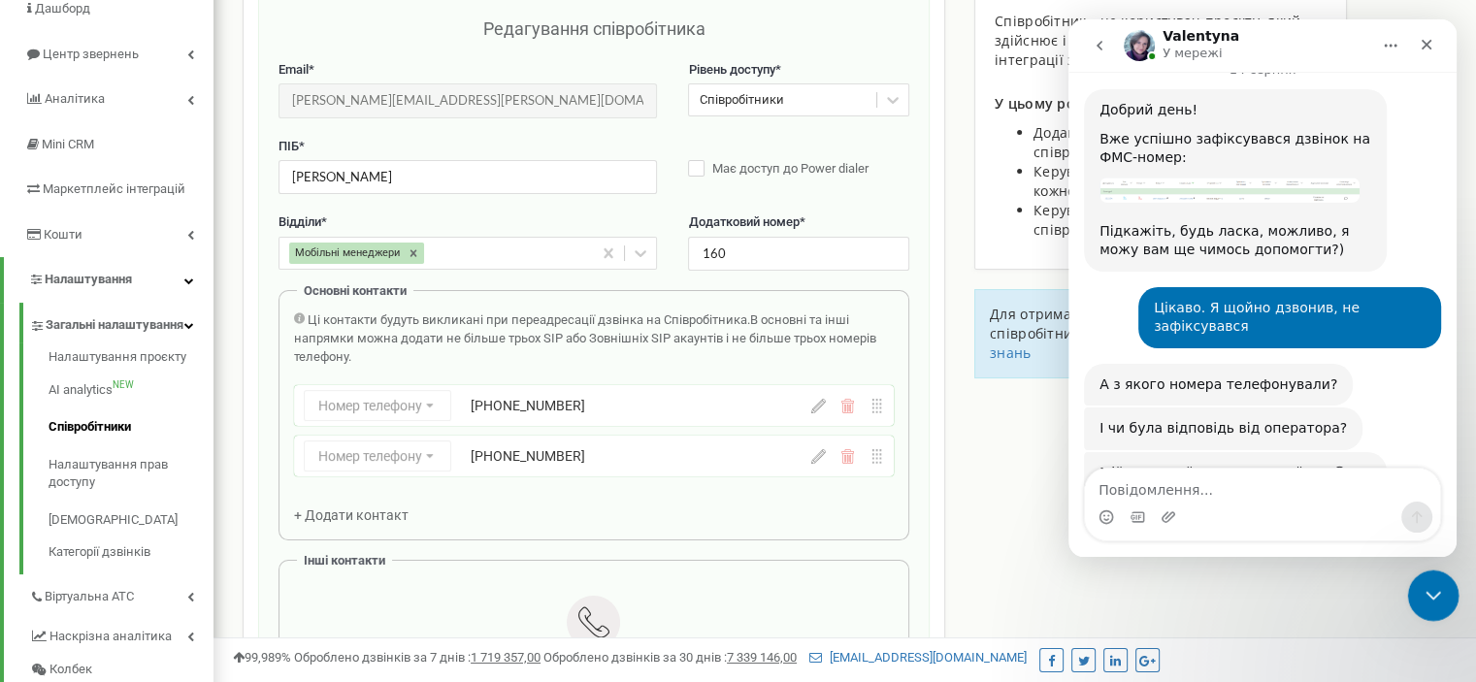
drag, startPoint x: 1433, startPoint y: 593, endPoint x: 2390, endPoint y: 1086, distance: 1076.5
click at [1433, 594] on icon "Закрити програму для спілкування Intercom" at bounding box center [1430, 592] width 23 height 23
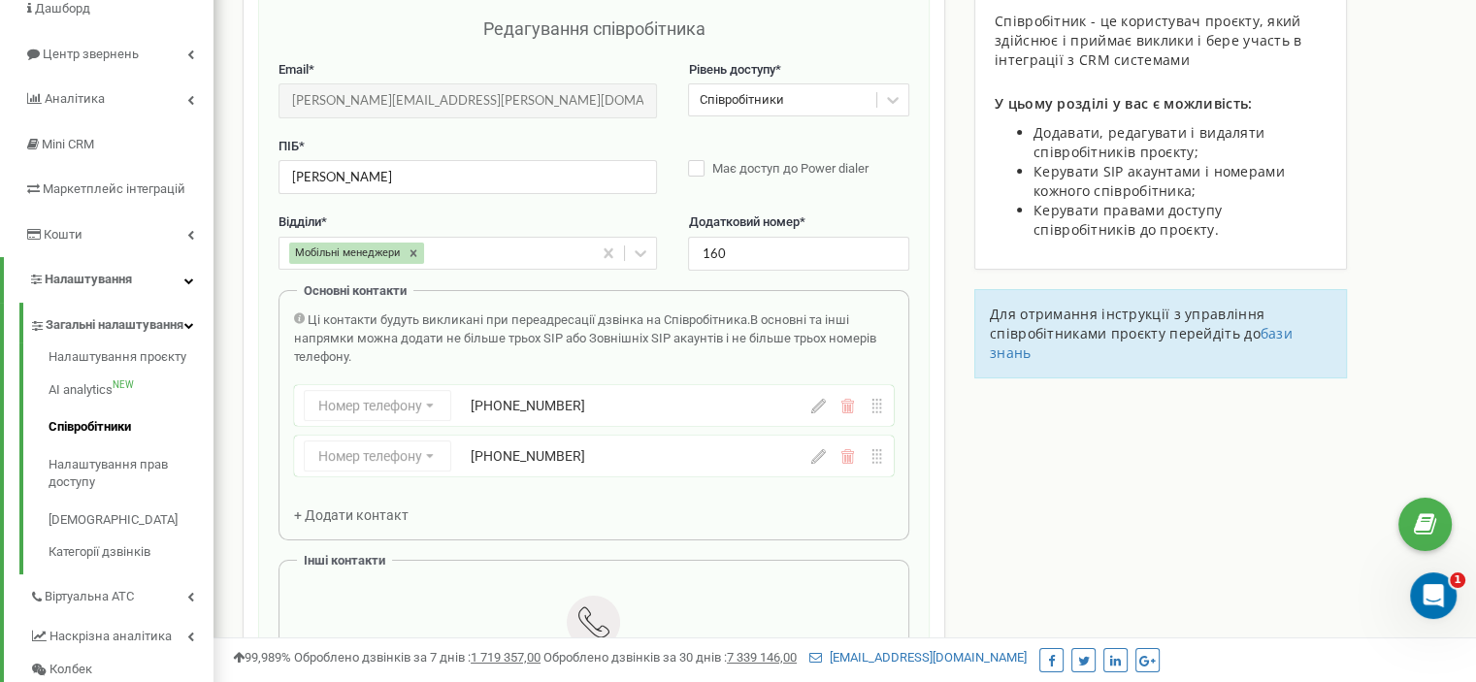
scroll to position [6894, 0]
click at [1423, 588] on icon "Відкрити програму для спілкування Intercom" at bounding box center [1431, 593] width 32 height 32
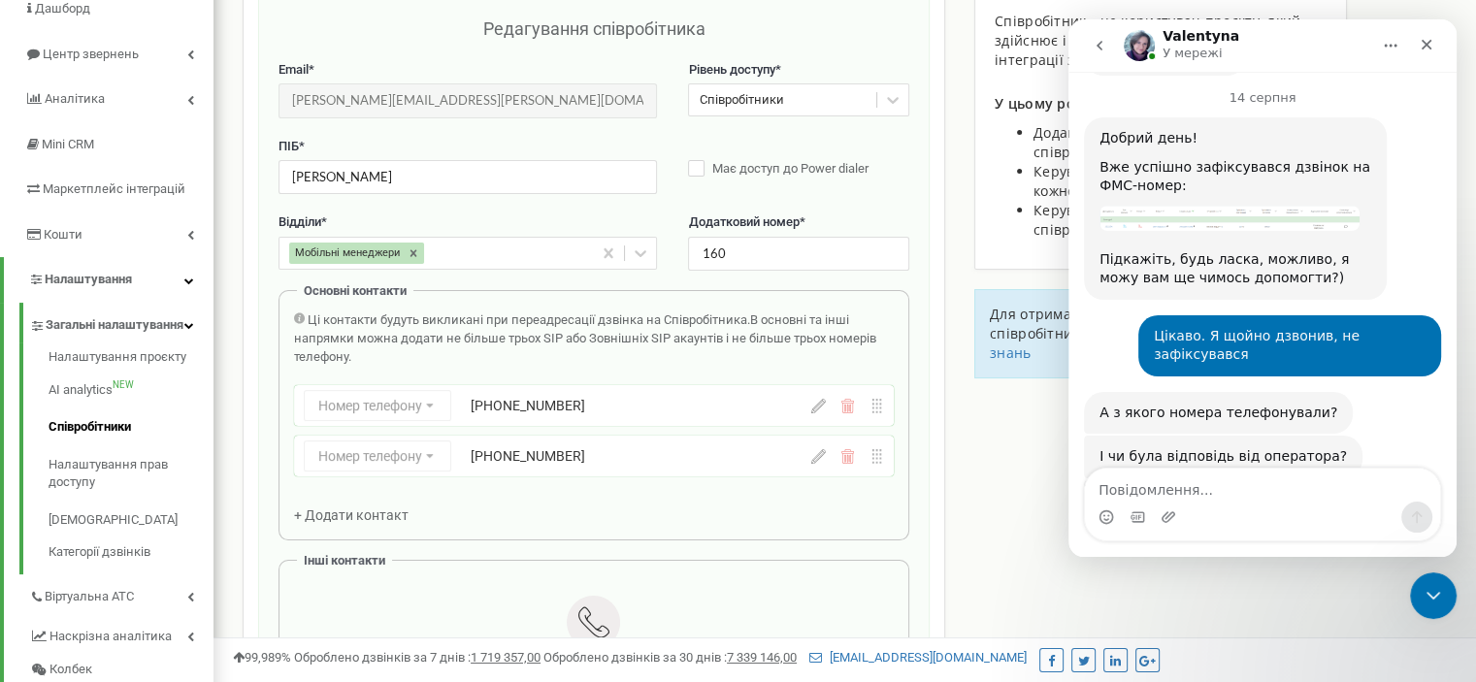
scroll to position [6895, 0]
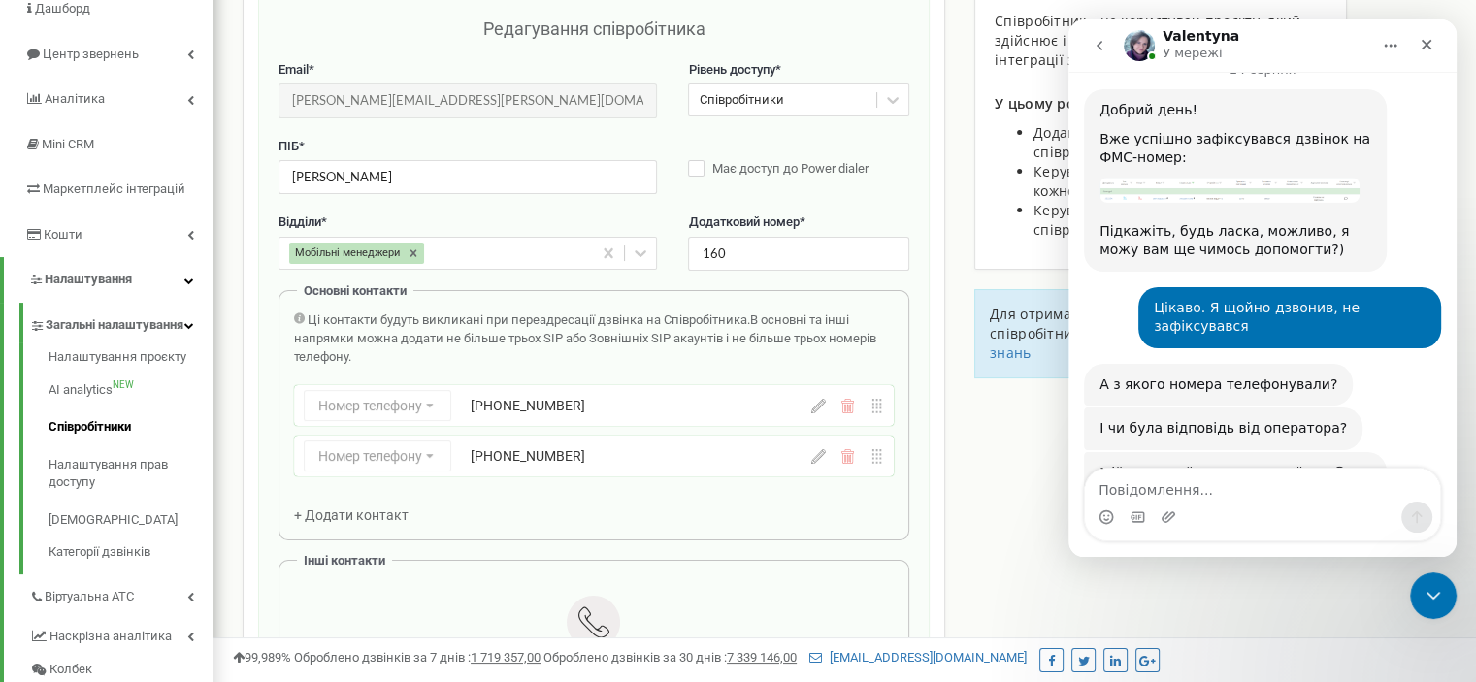
copy div "380636042763"
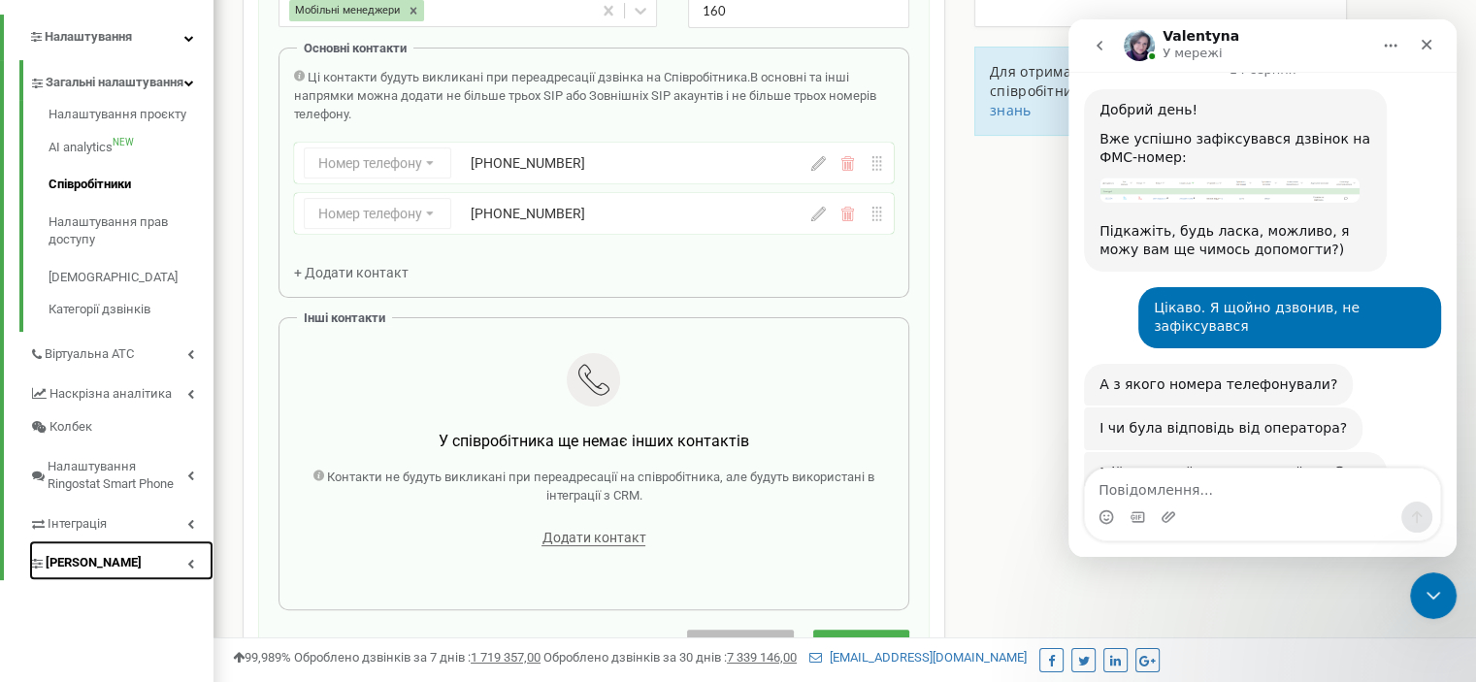
click at [142, 562] on link "Коллтрекінг" at bounding box center [121, 561] width 184 height 40
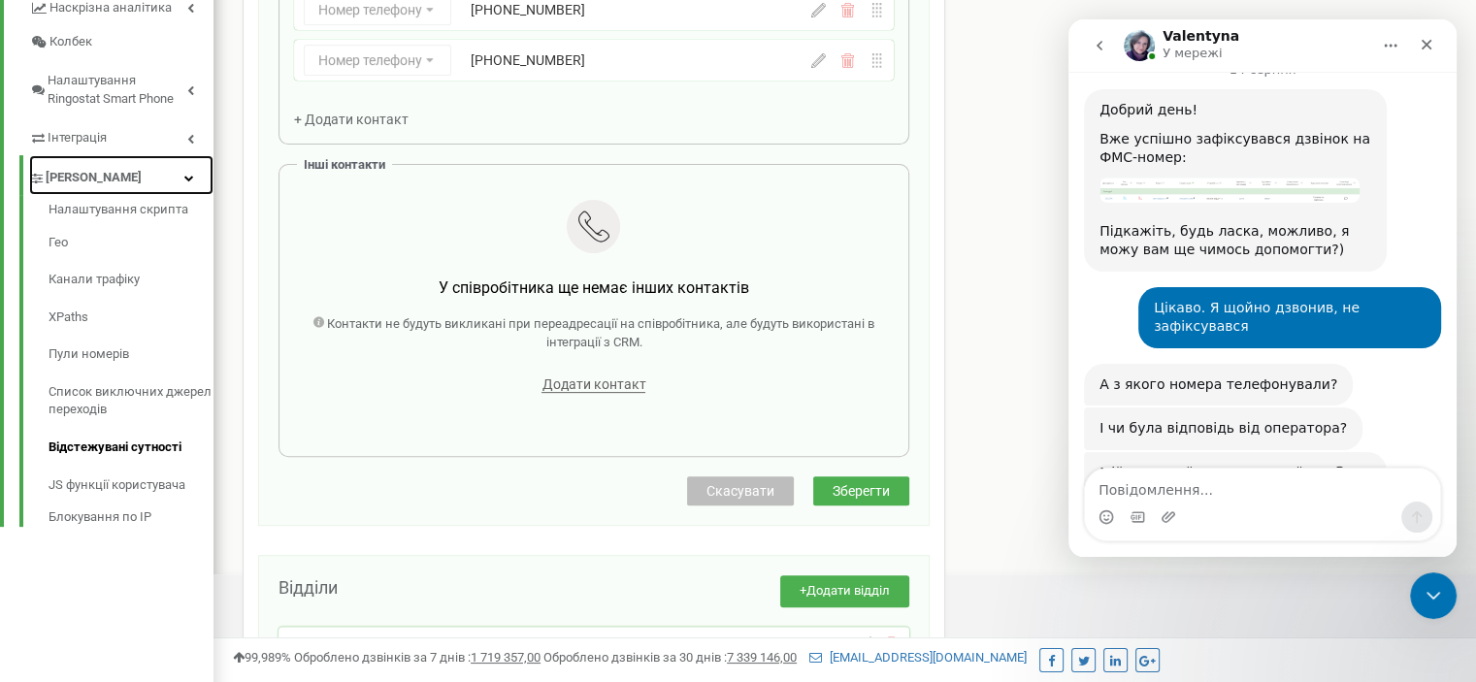
scroll to position [415, 0]
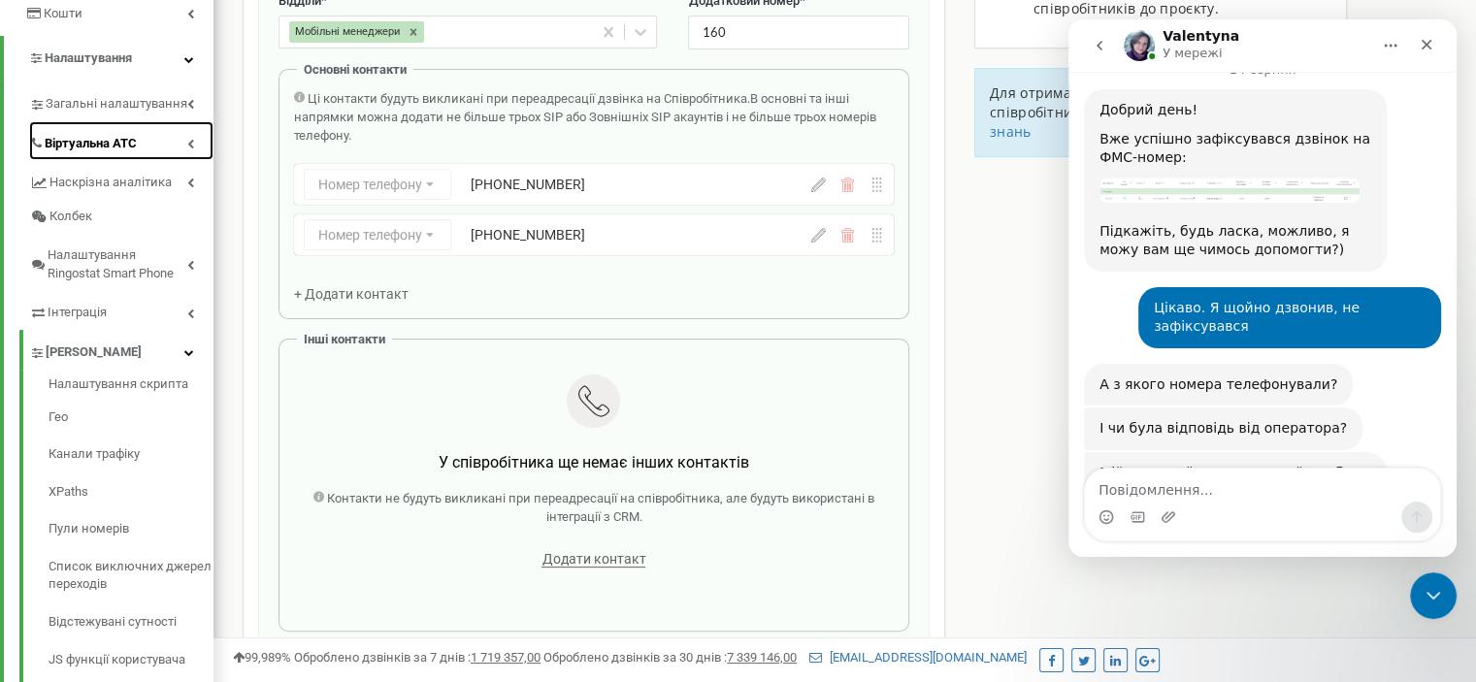
click at [104, 135] on span "Віртуальна АТС" at bounding box center [91, 144] width 92 height 18
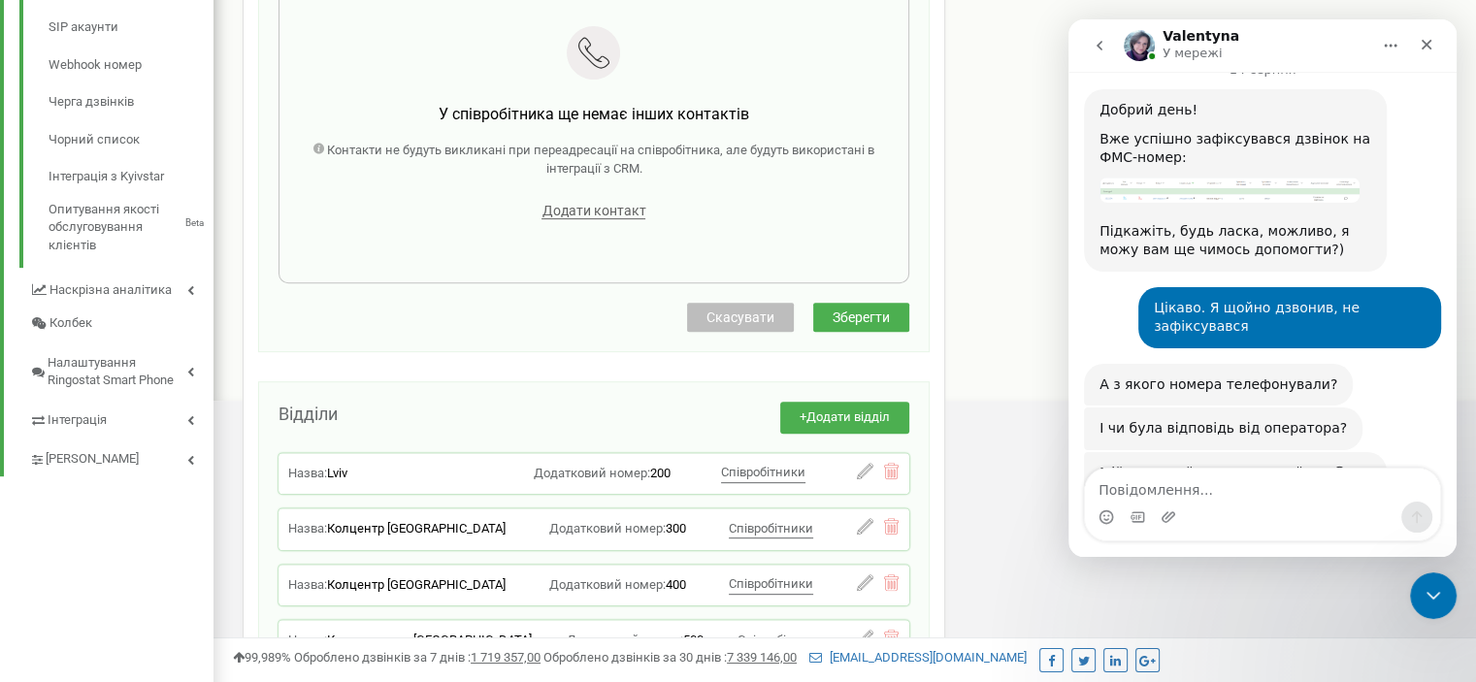
scroll to position [773, 0]
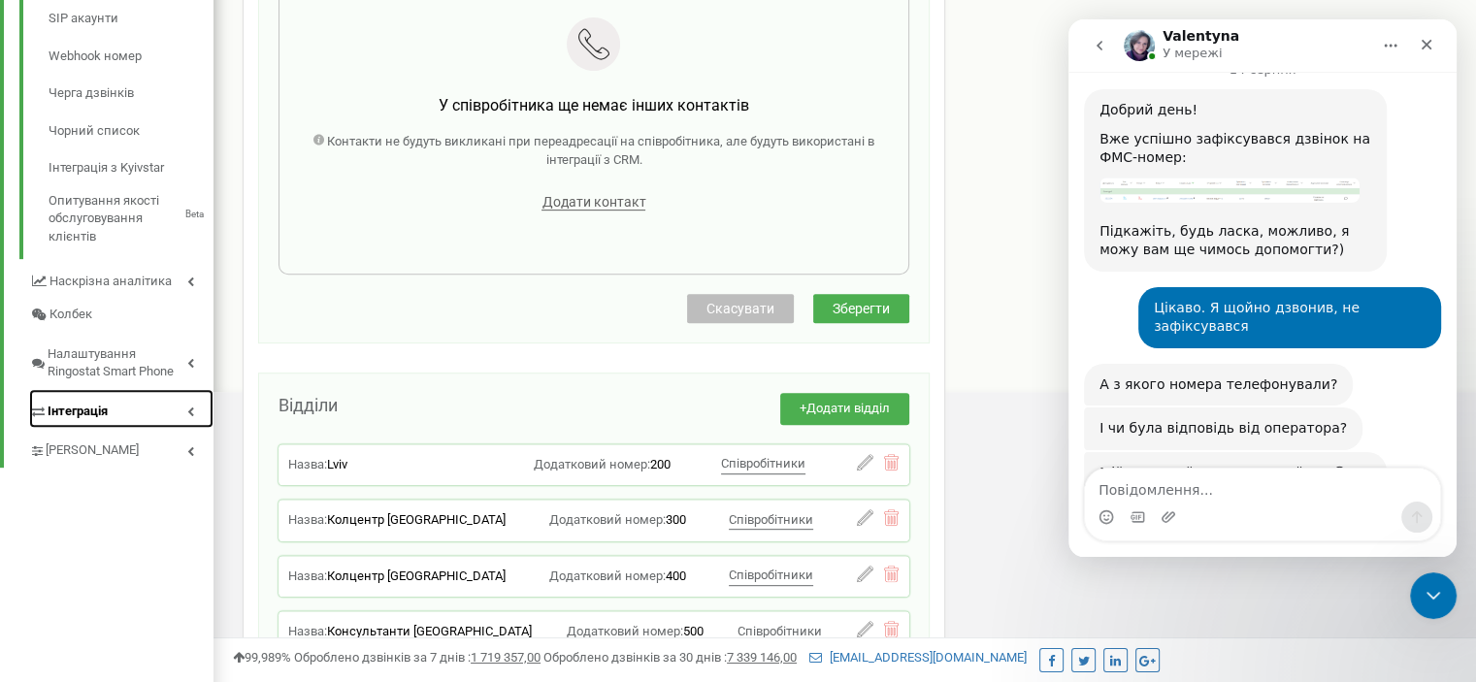
click at [126, 389] on link "Інтеграція" at bounding box center [121, 409] width 184 height 40
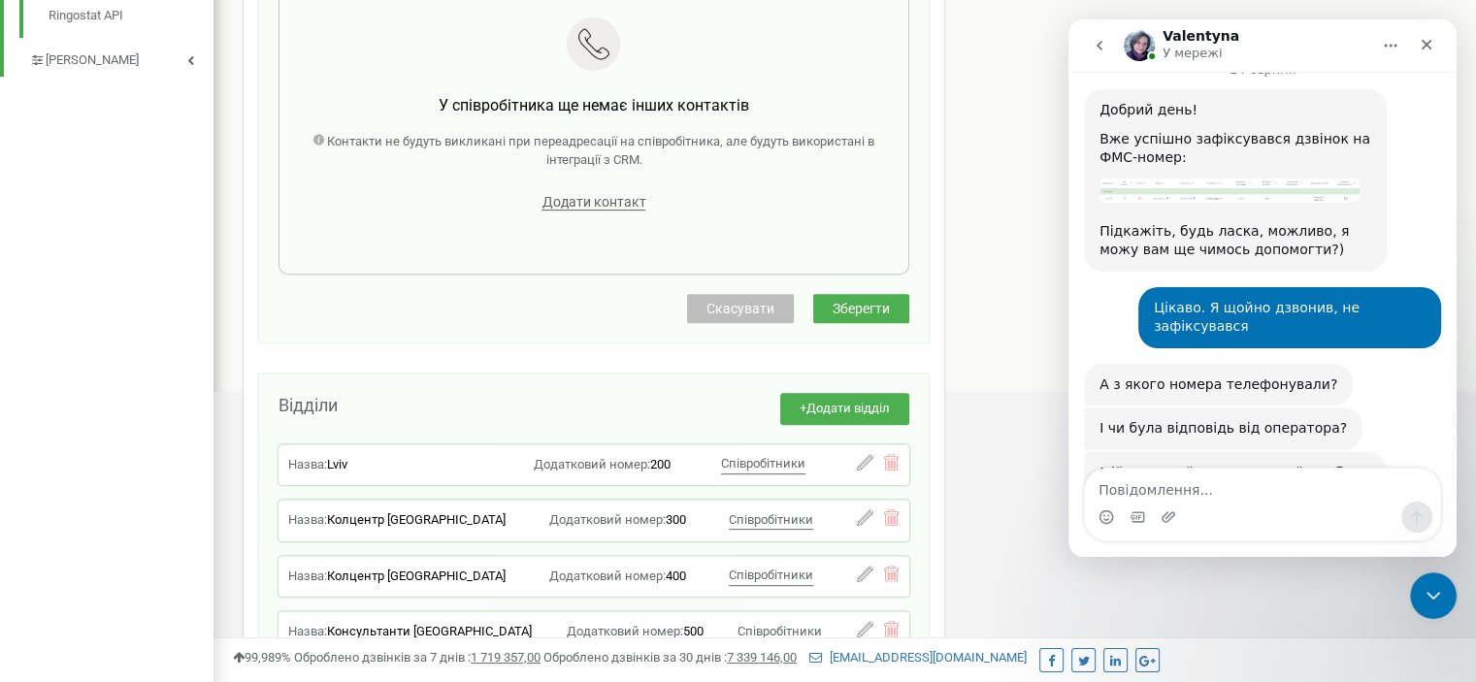
scroll to position [316, 0]
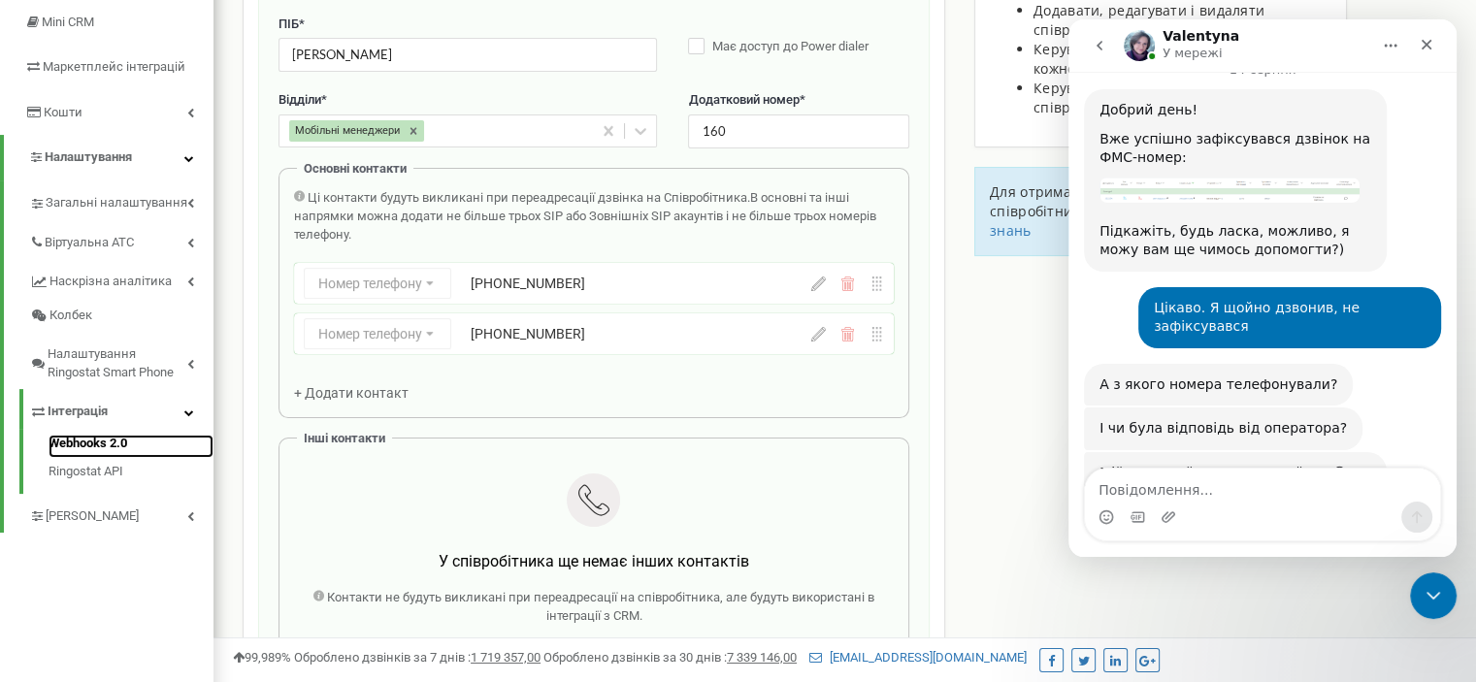
click at [116, 435] on link "Webhooks 2.0" at bounding box center [131, 446] width 165 height 23
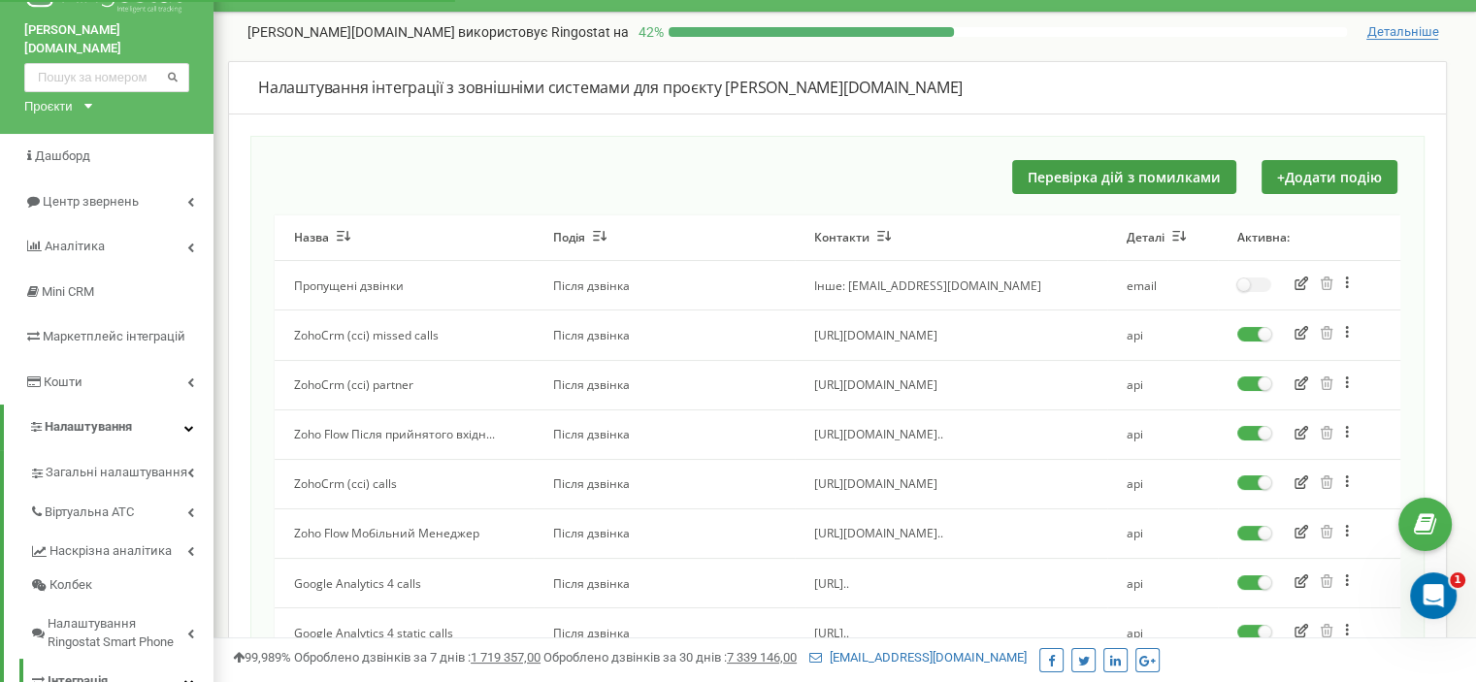
scroll to position [78, 0]
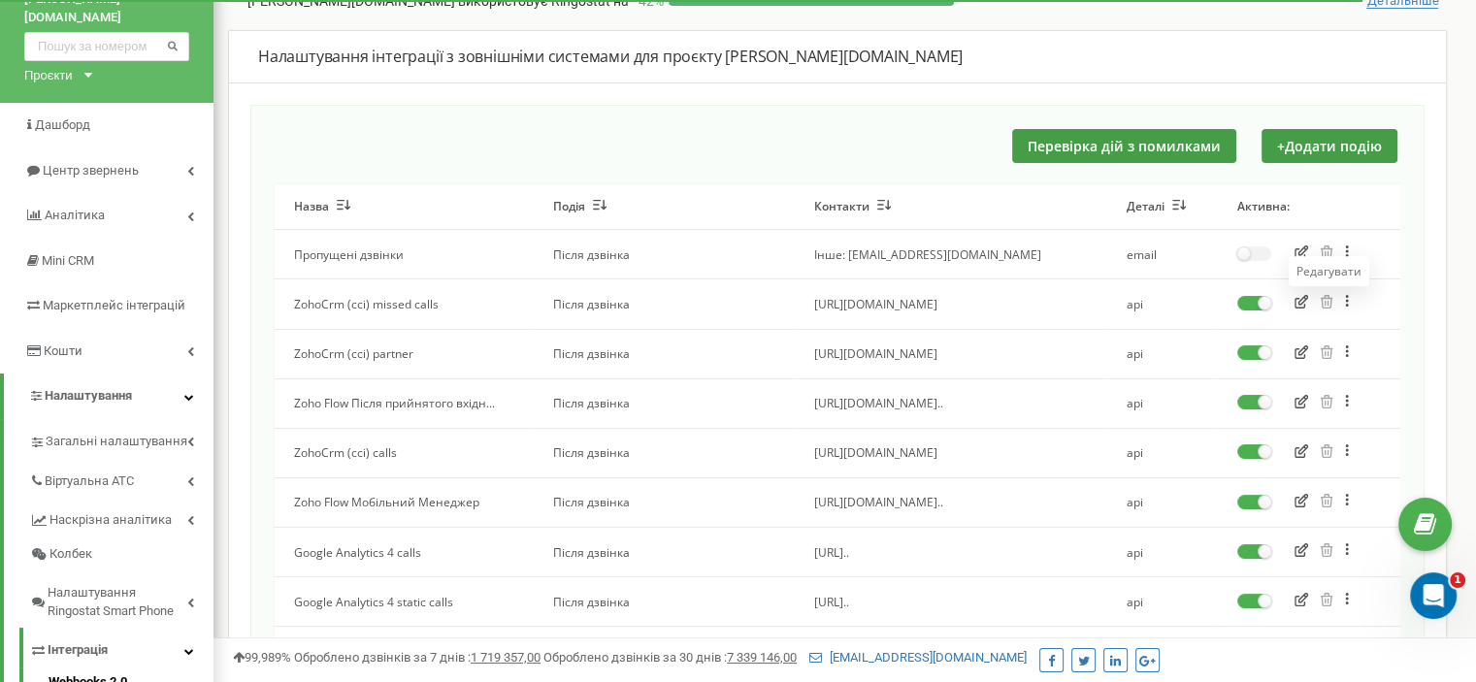
click at [1302, 302] on icon "button" at bounding box center [1302, 302] width 14 height 14
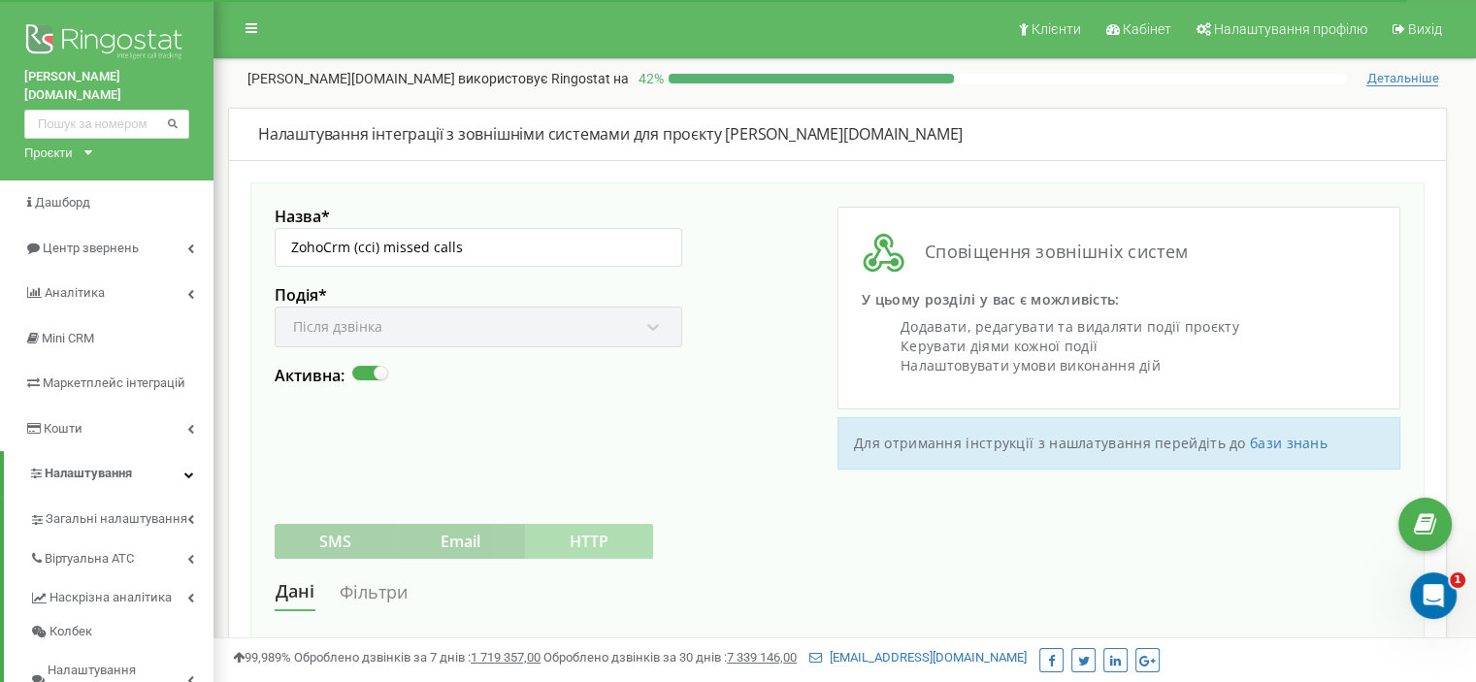
scroll to position [452, 0]
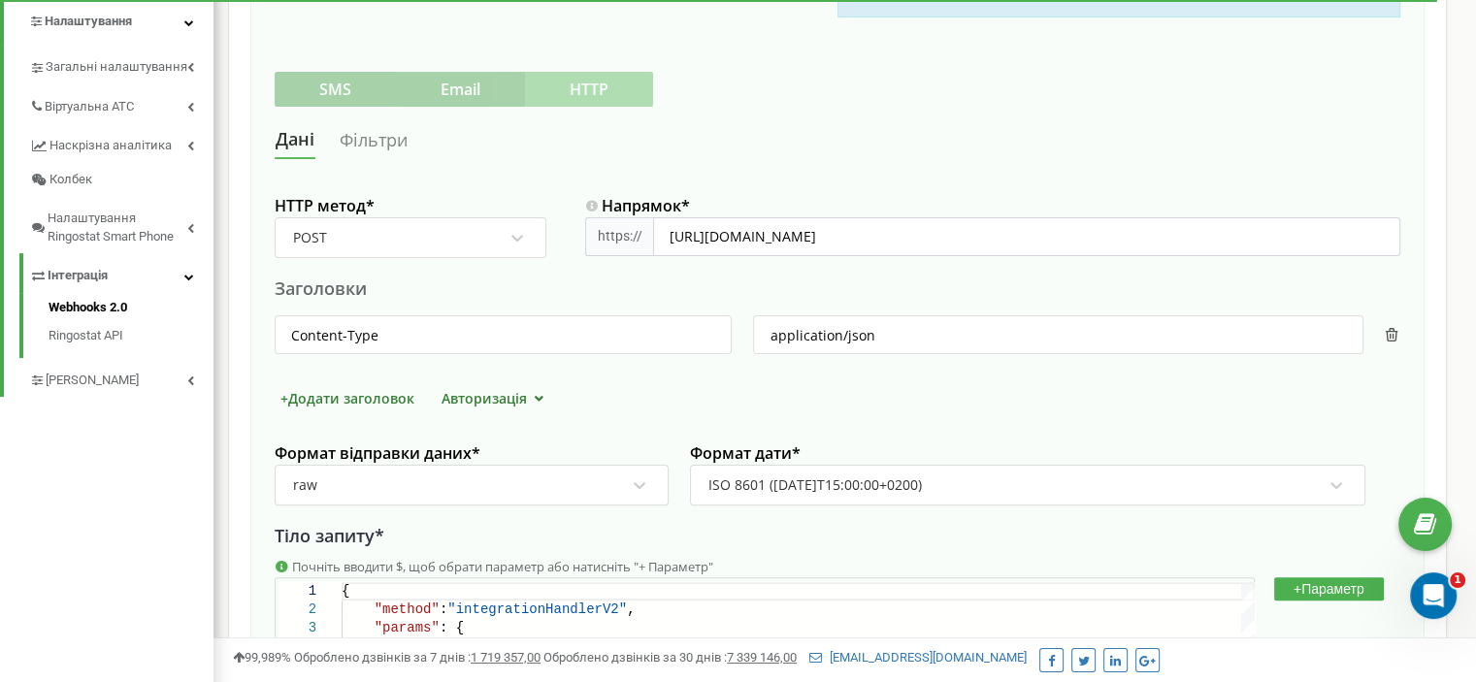
click at [377, 138] on link "Фільтри" at bounding box center [374, 140] width 70 height 36
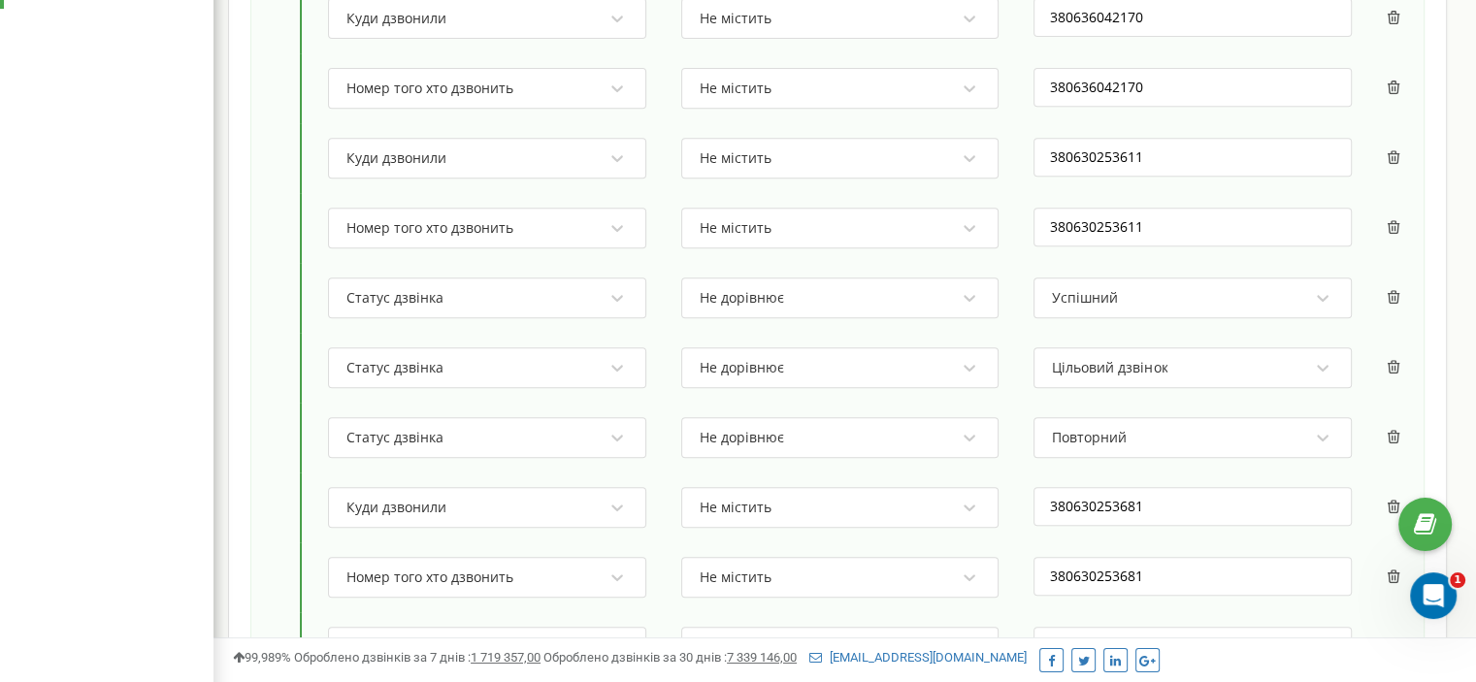
scroll to position [732, 0]
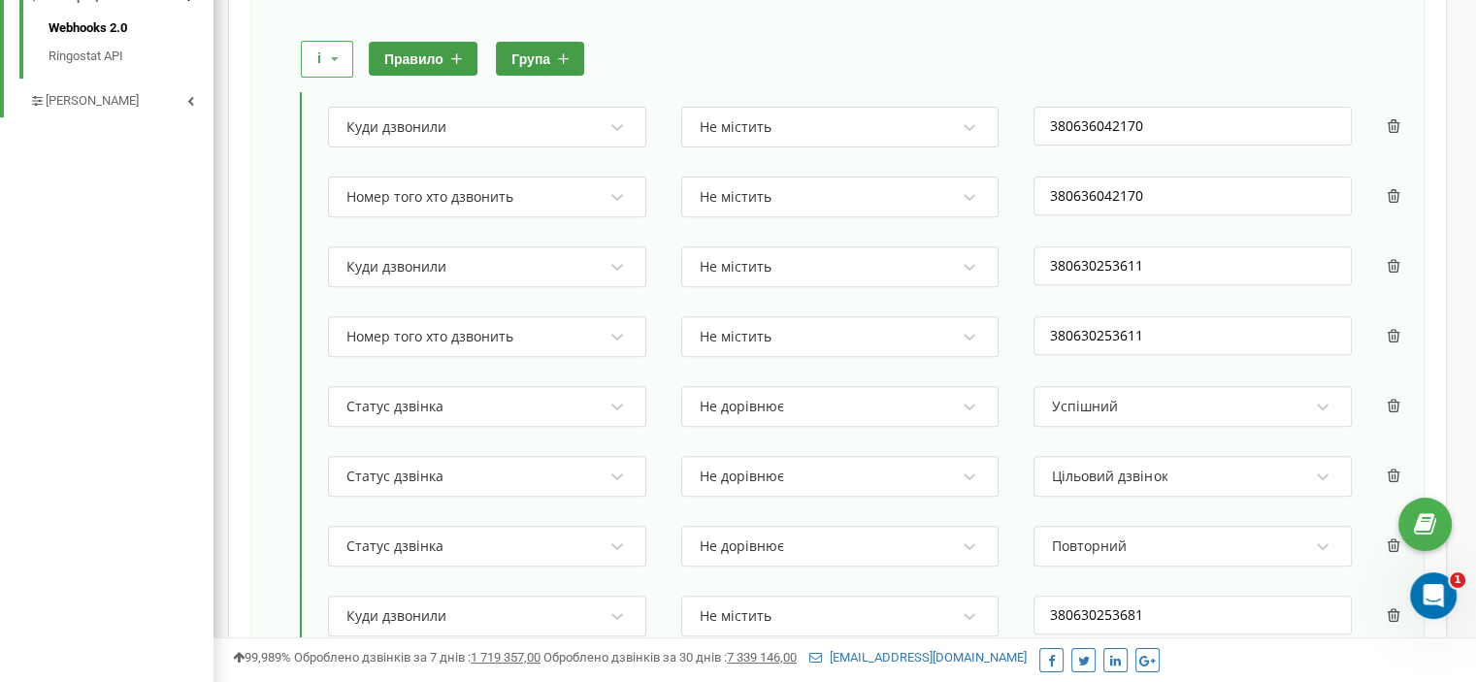
click at [458, 57] on icon at bounding box center [456, 58] width 11 height 11
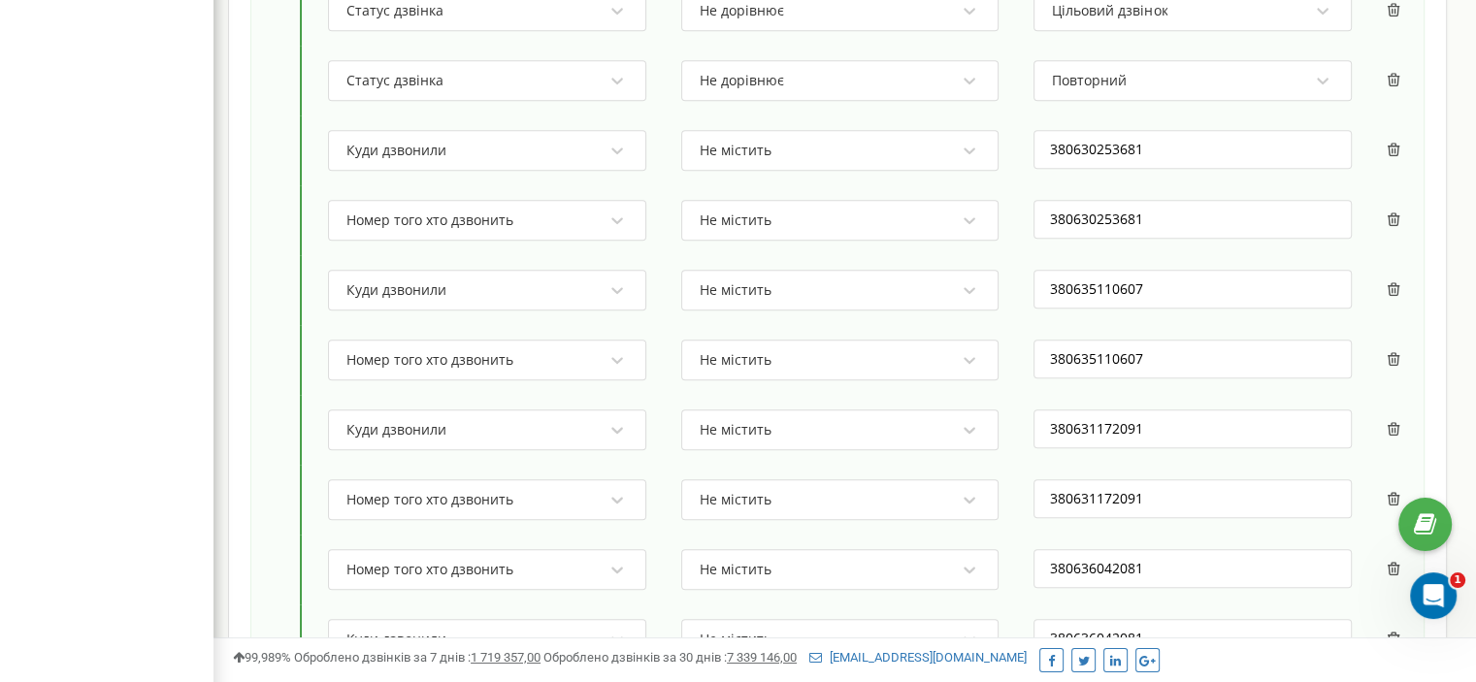
scroll to position [1549, 0]
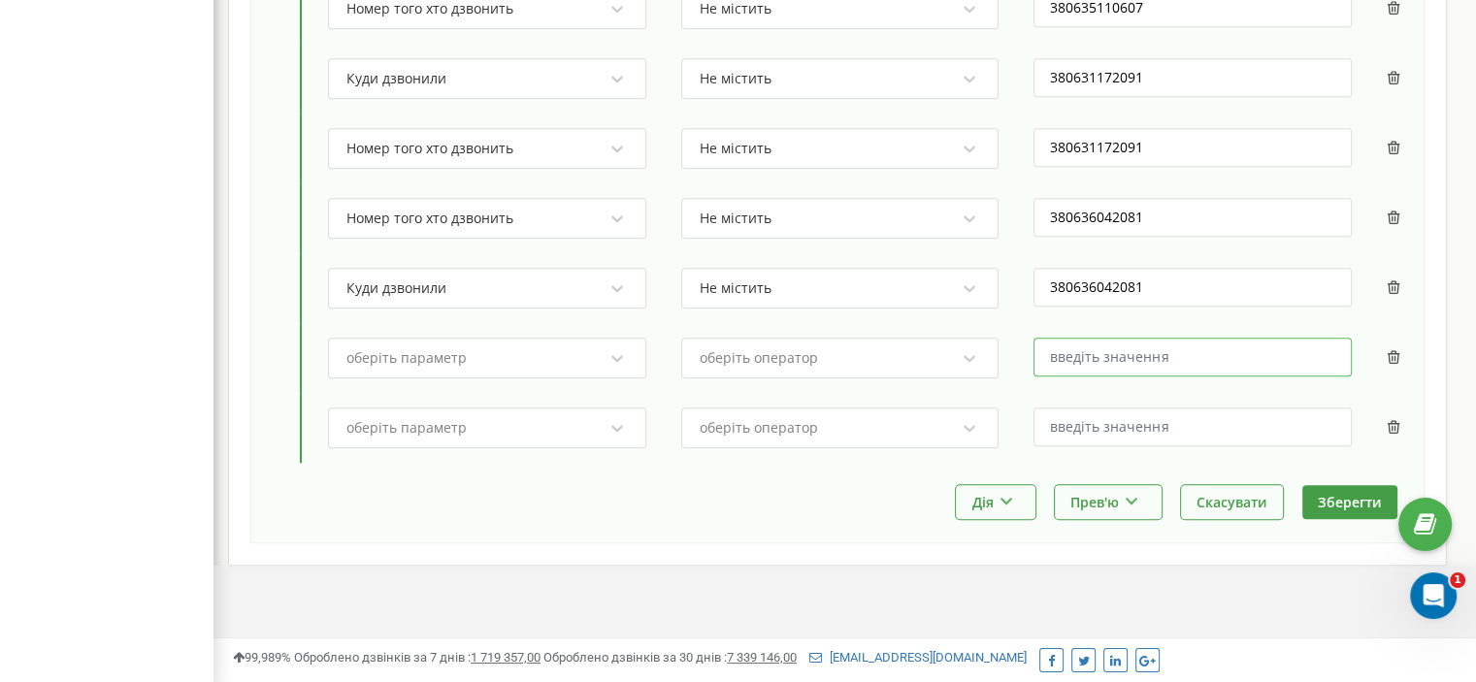
click at [1058, 346] on input "text" at bounding box center [1193, 357] width 318 height 39
paste input "380636042763"
type input "380636042763"
click at [1095, 418] on input "text" at bounding box center [1193, 427] width 318 height 39
paste input "380636042763"
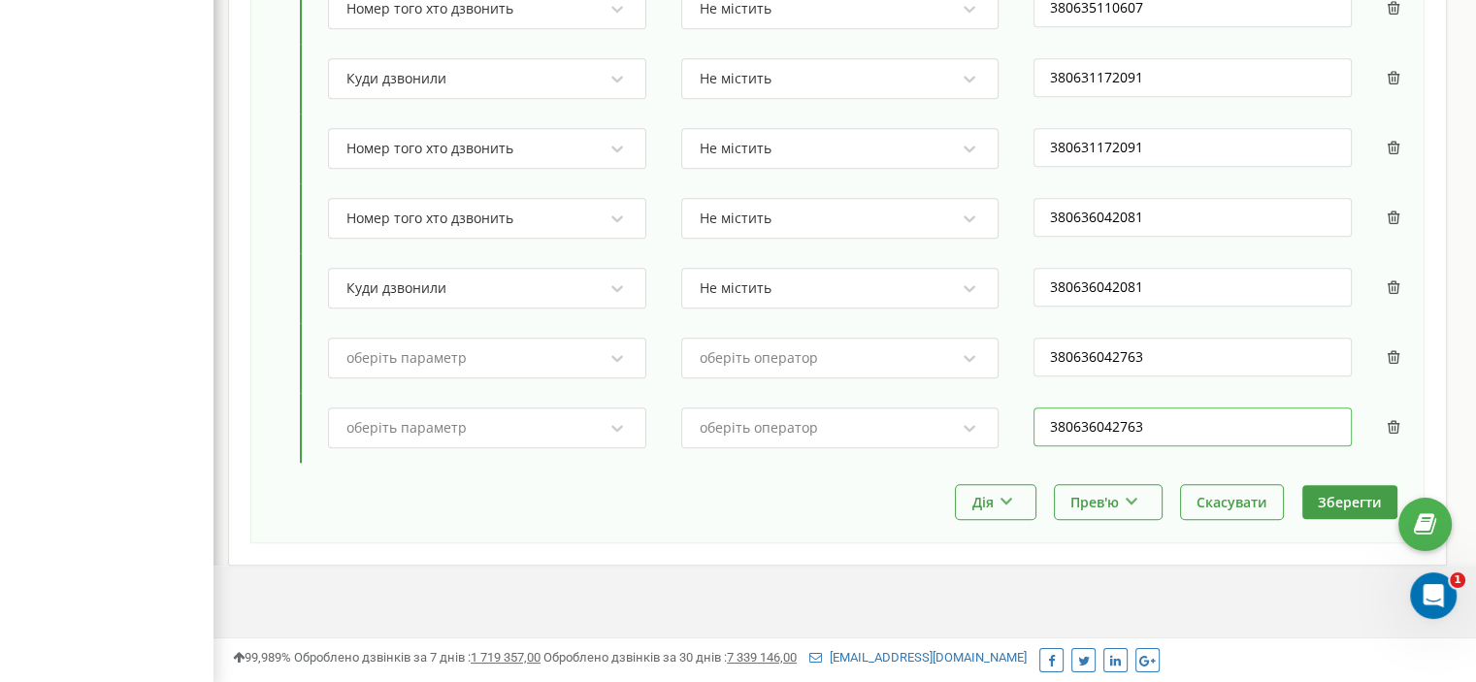
type input "380636042763"
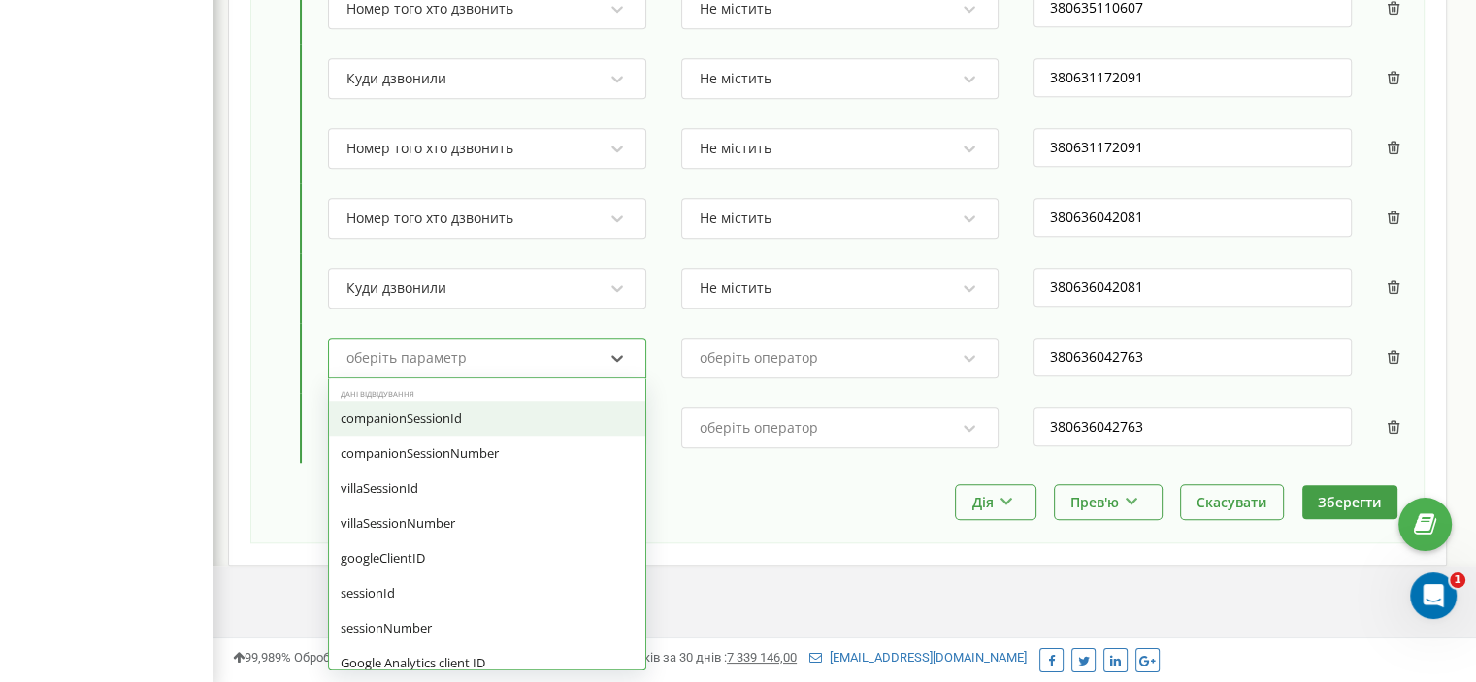
click at [571, 343] on div "оберіть параметр" at bounding box center [475, 358] width 260 height 33
type input "ном"
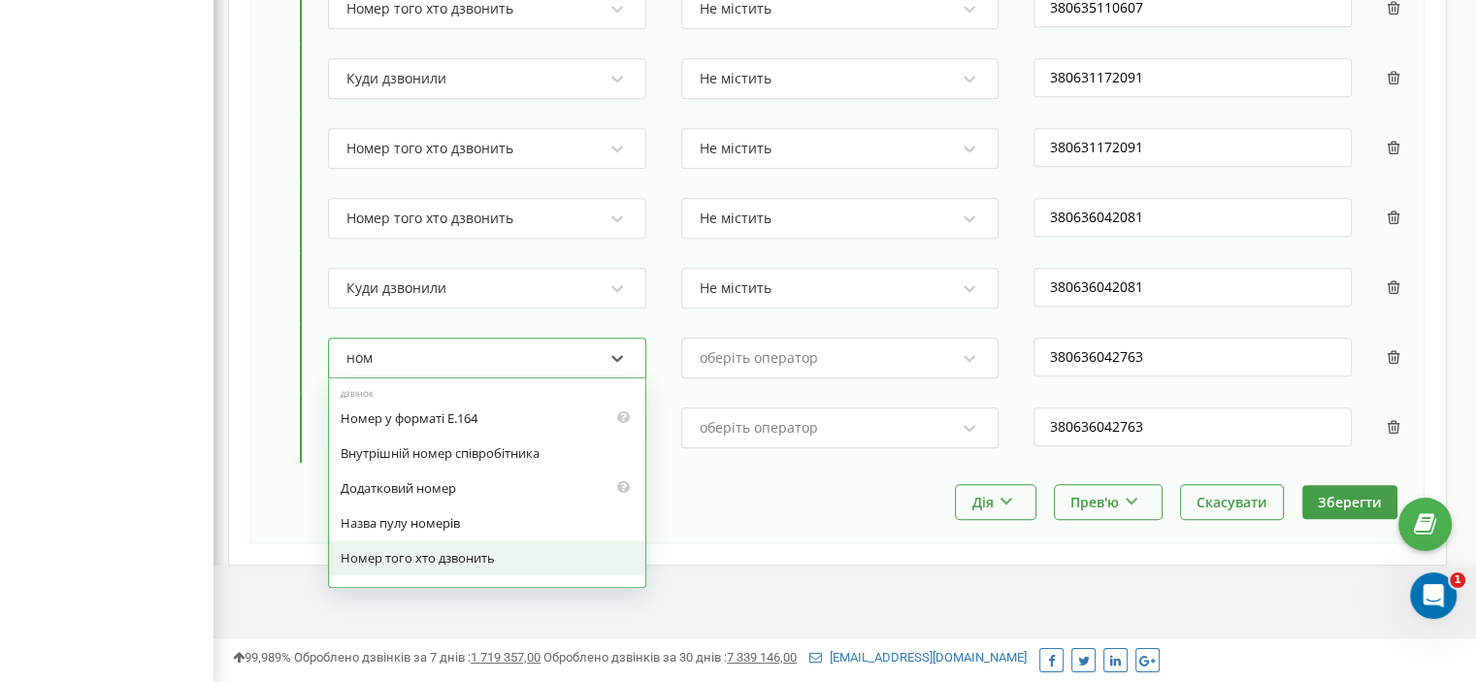
click at [457, 544] on div "Номер того хто дзвонить" at bounding box center [487, 558] width 316 height 35
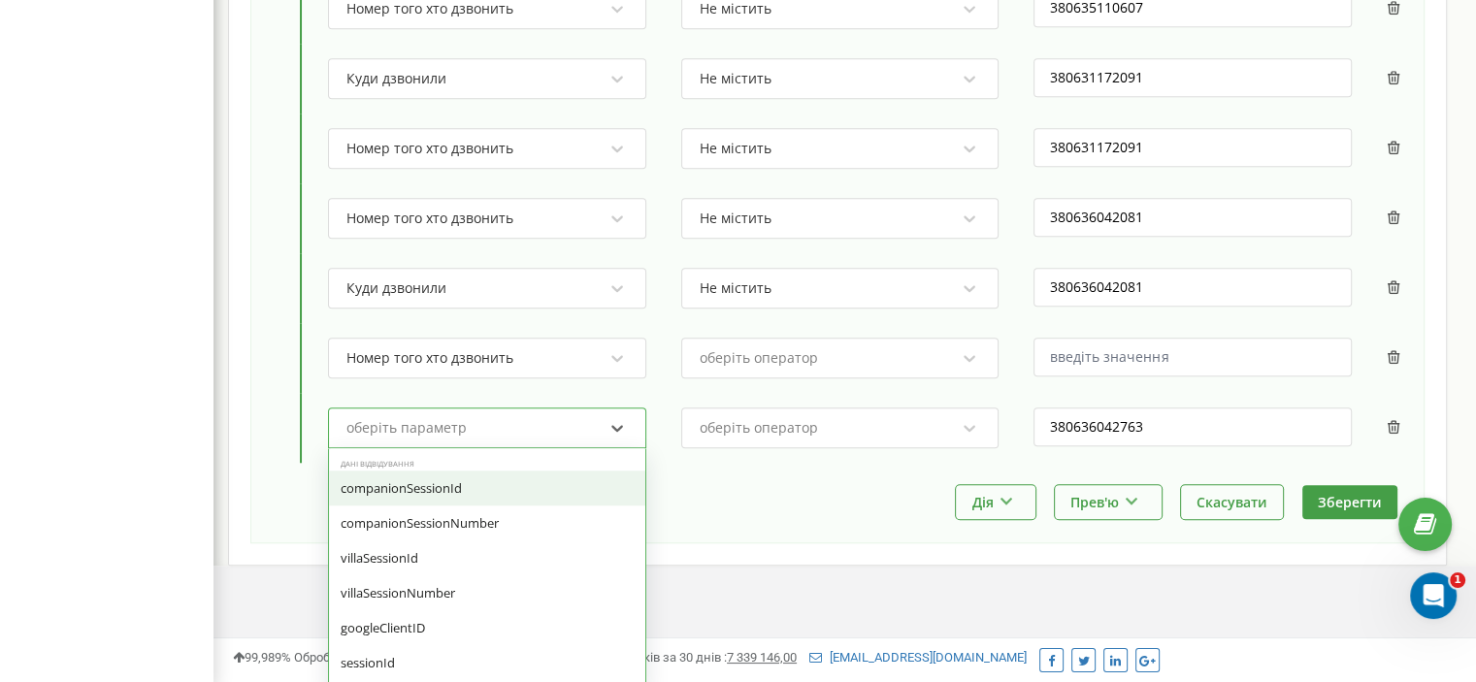
click at [475, 419] on div "оберіть параметр" at bounding box center [475, 428] width 260 height 33
type input "куд"
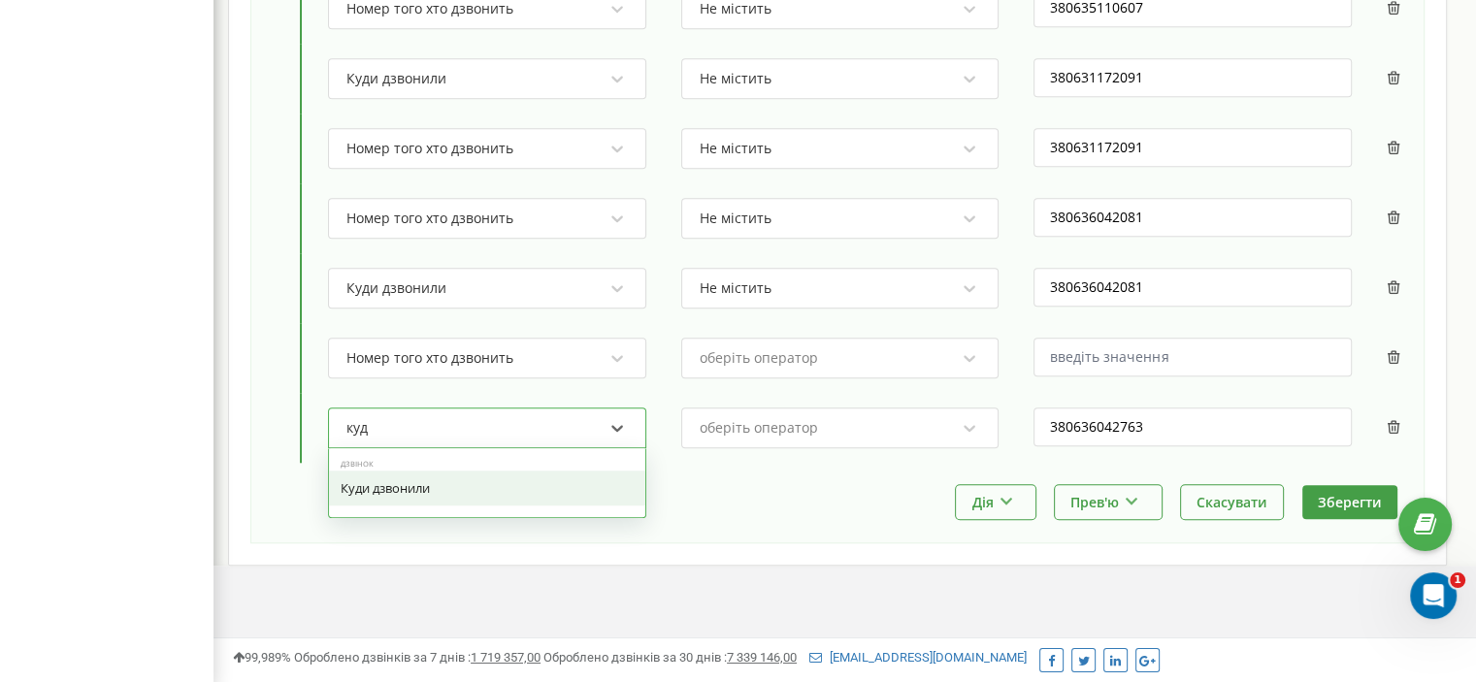
click at [463, 494] on div "Куди дзвонили" at bounding box center [487, 488] width 316 height 35
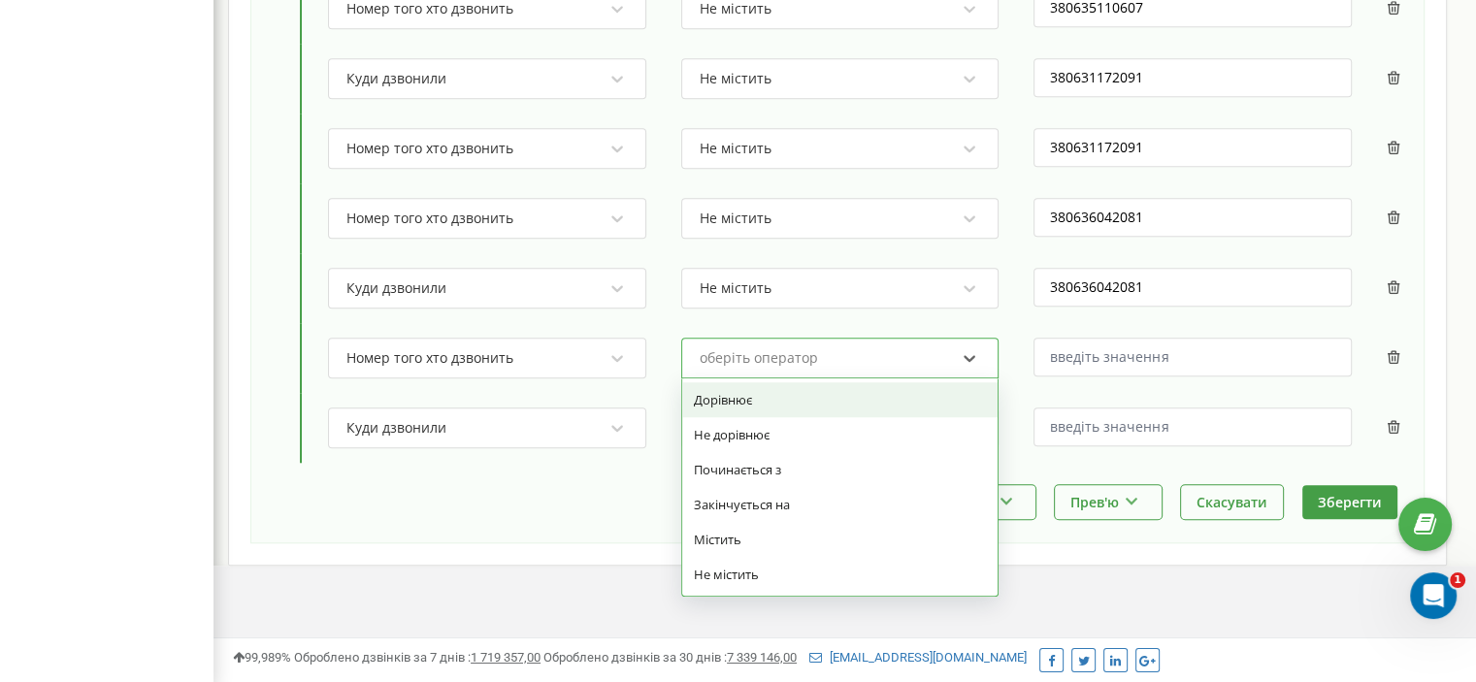
click at [783, 357] on div "оберіть оператор" at bounding box center [759, 358] width 118 height 14
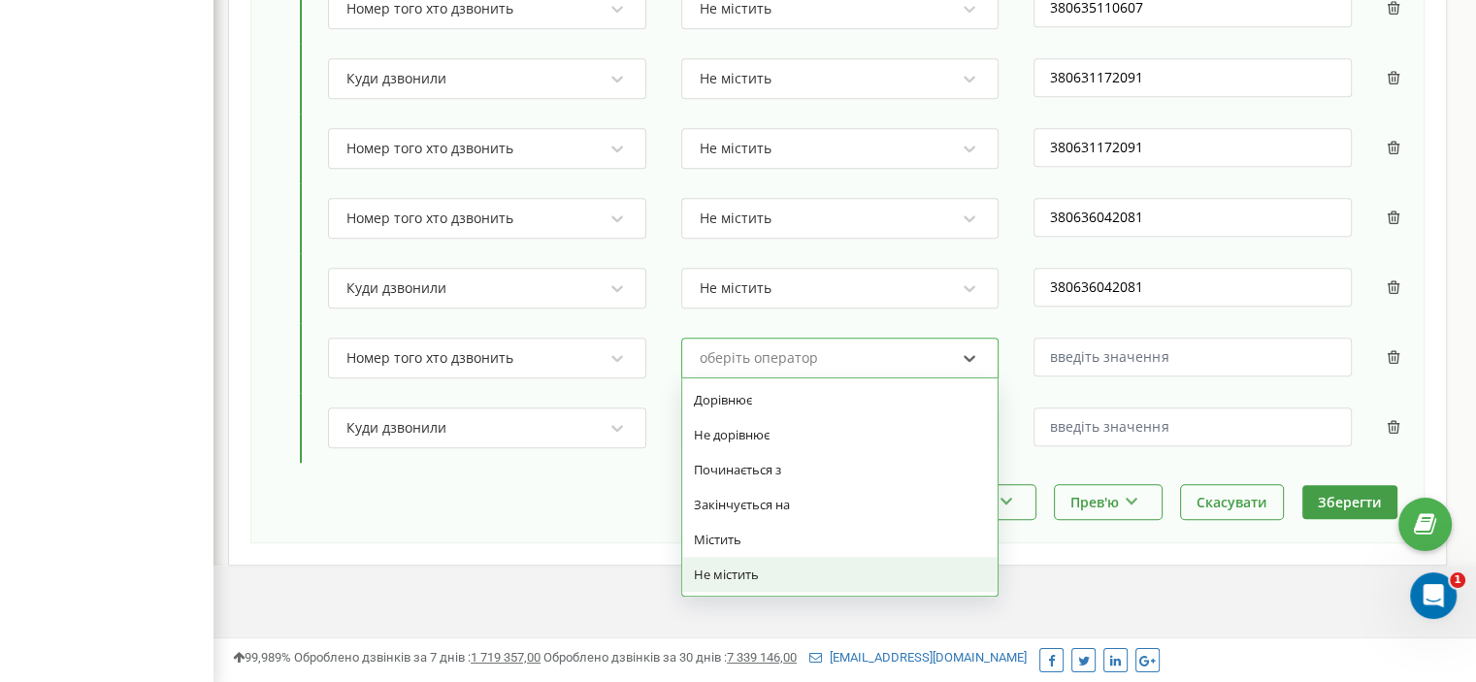
click at [766, 558] on div "Не містить" at bounding box center [840, 574] width 316 height 35
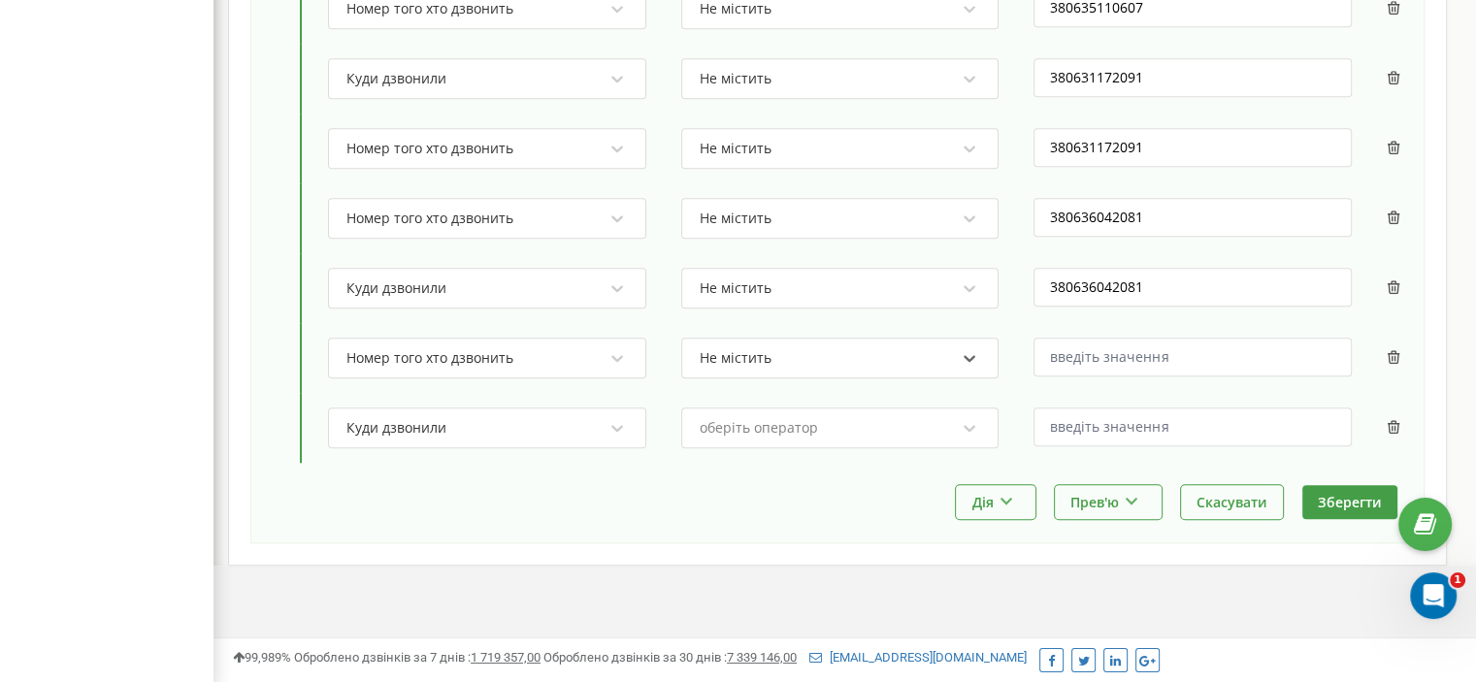
click at [808, 434] on div "оберіть оператор" at bounding box center [828, 428] width 260 height 33
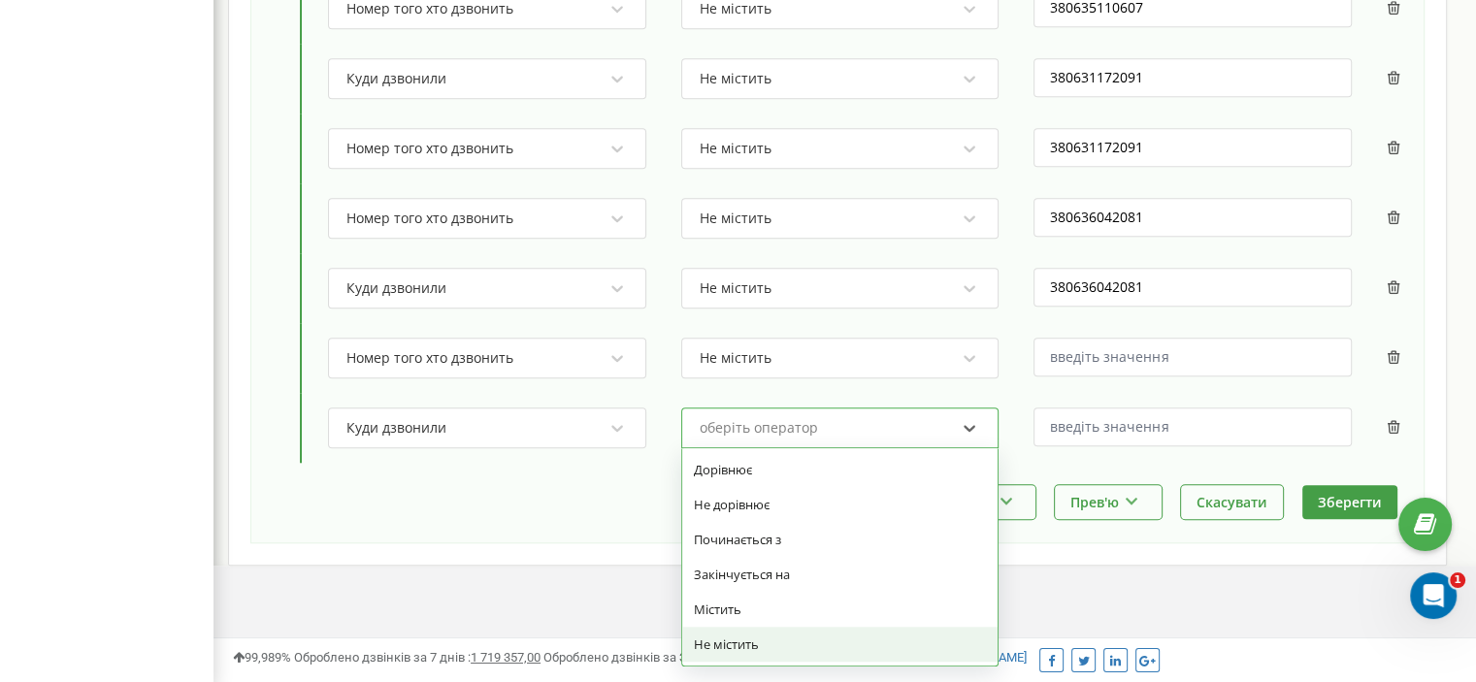
click at [796, 631] on div "Не містить" at bounding box center [840, 644] width 316 height 35
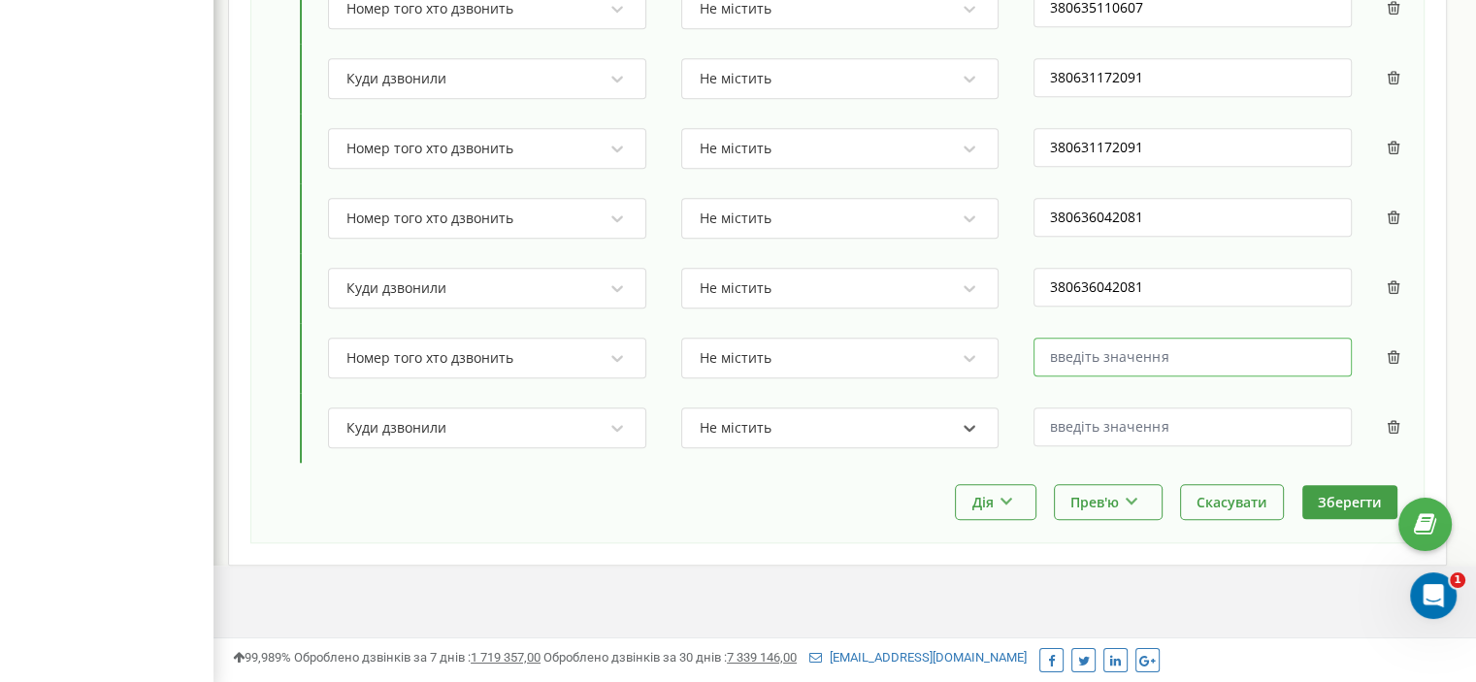
click at [1138, 364] on input "text" at bounding box center [1193, 357] width 318 height 39
paste input "380636042763"
click at [1055, 353] on input "380636042763" at bounding box center [1193, 357] width 318 height 39
type input "380636042763"
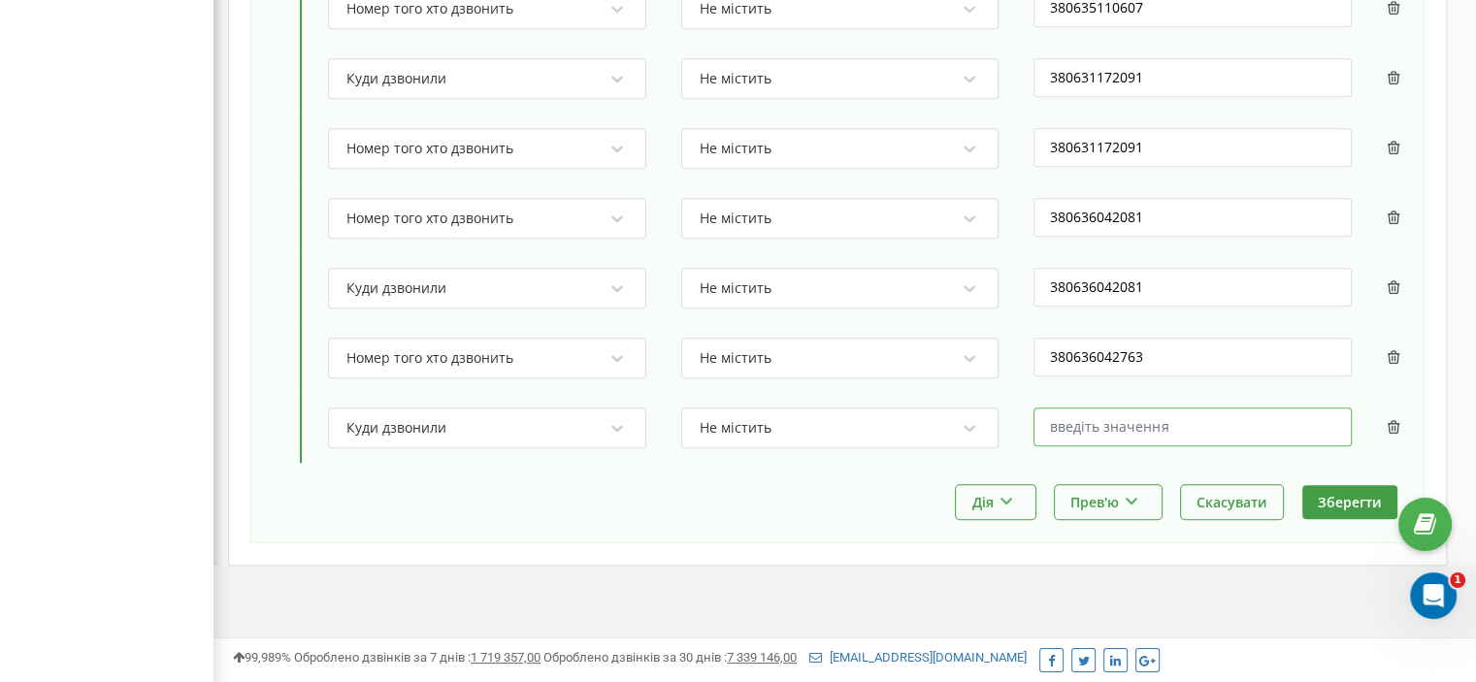
click at [1083, 410] on input "text" at bounding box center [1193, 427] width 318 height 39
paste input "380636042763"
type input "380636042763"
click at [1336, 494] on button "Зберегти" at bounding box center [1350, 502] width 95 height 34
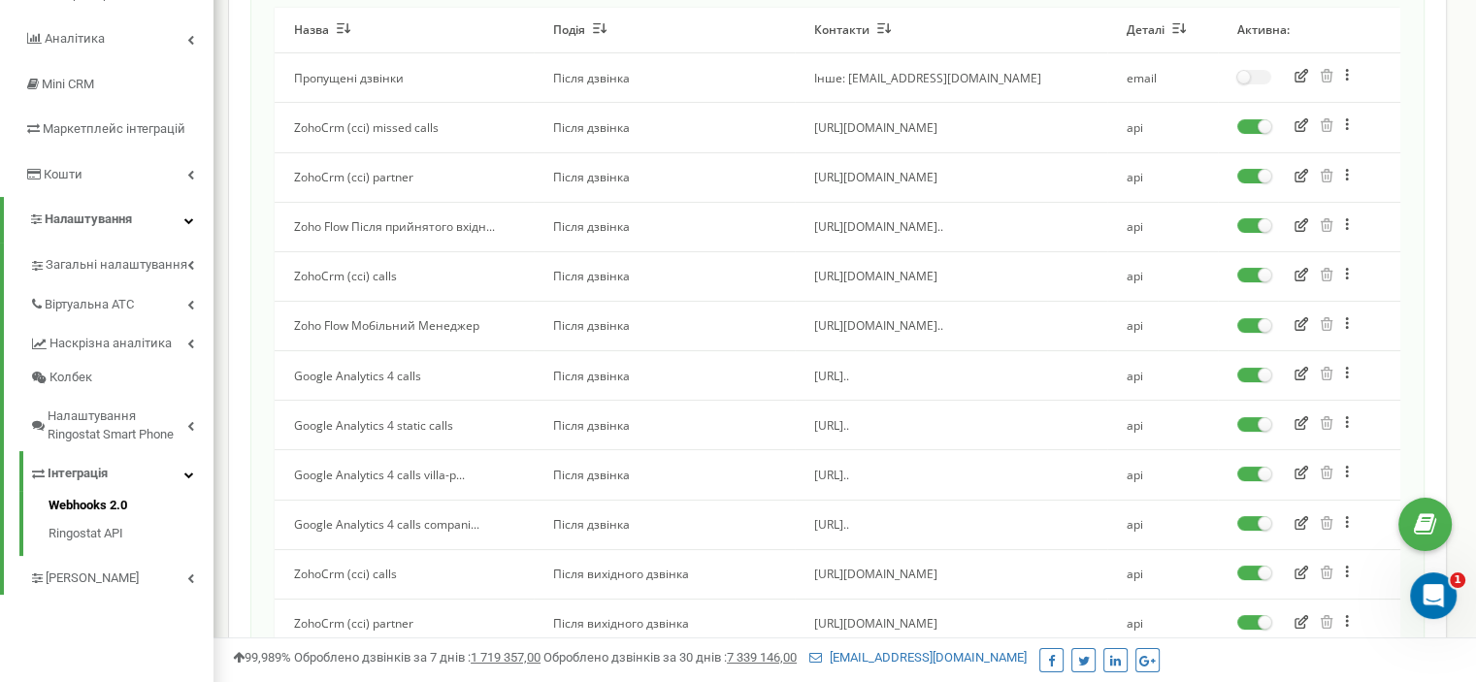
scroll to position [251, 0]
click at [1304, 236] on button "button" at bounding box center [1301, 229] width 25 height 19
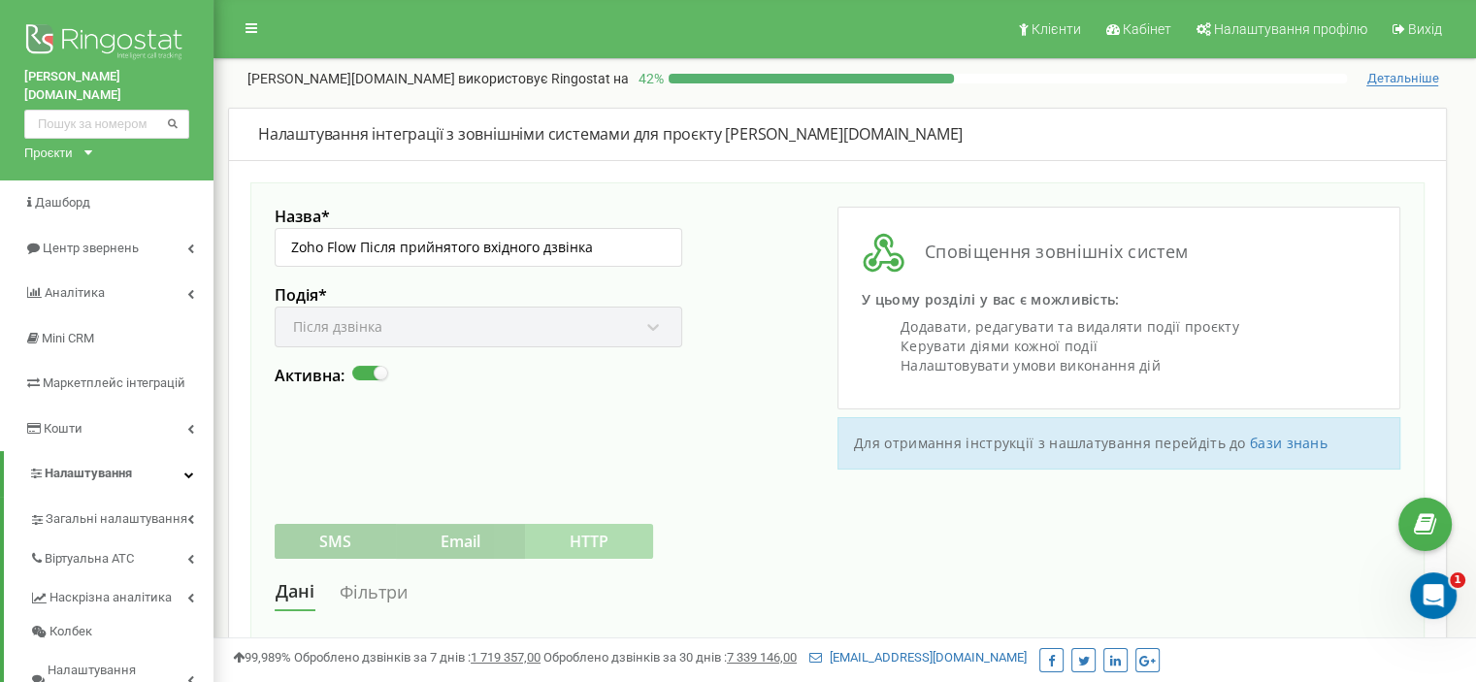
scroll to position [165, 0]
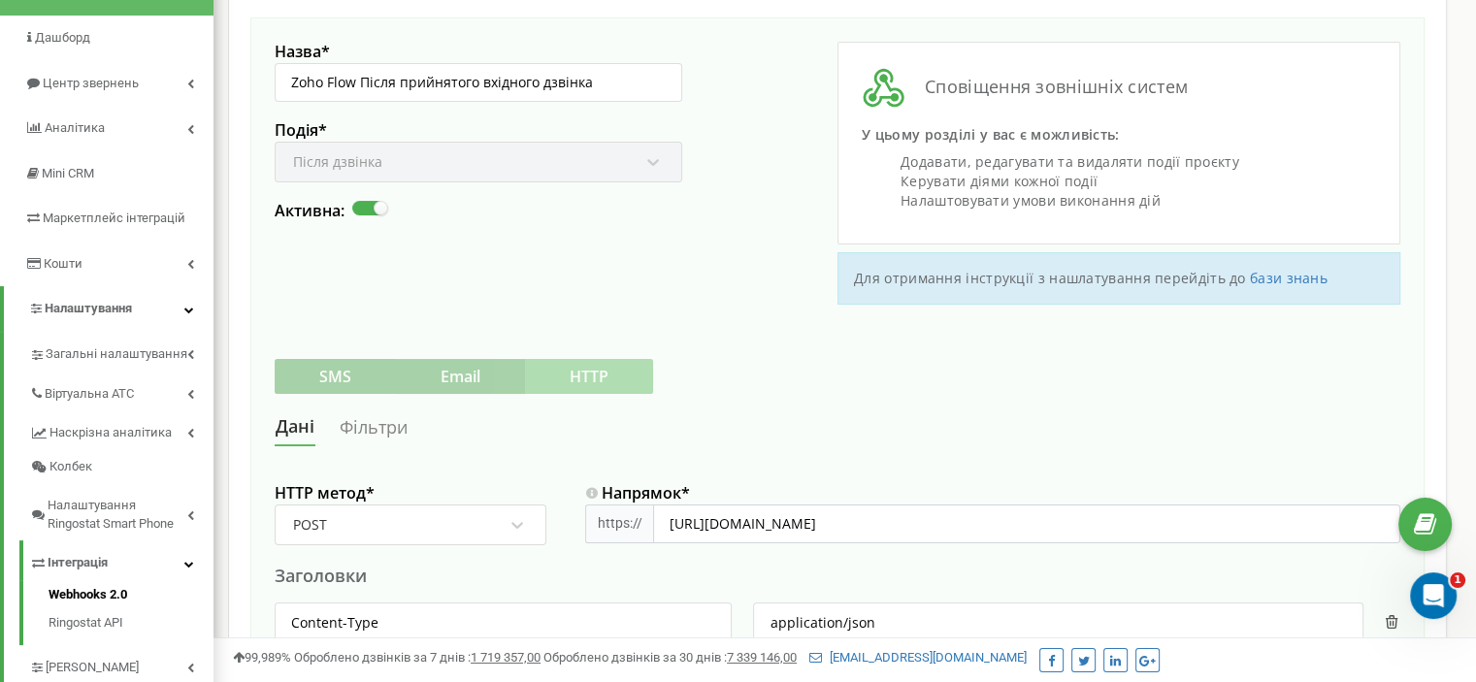
click at [390, 430] on link "Фільтри" at bounding box center [374, 428] width 70 height 36
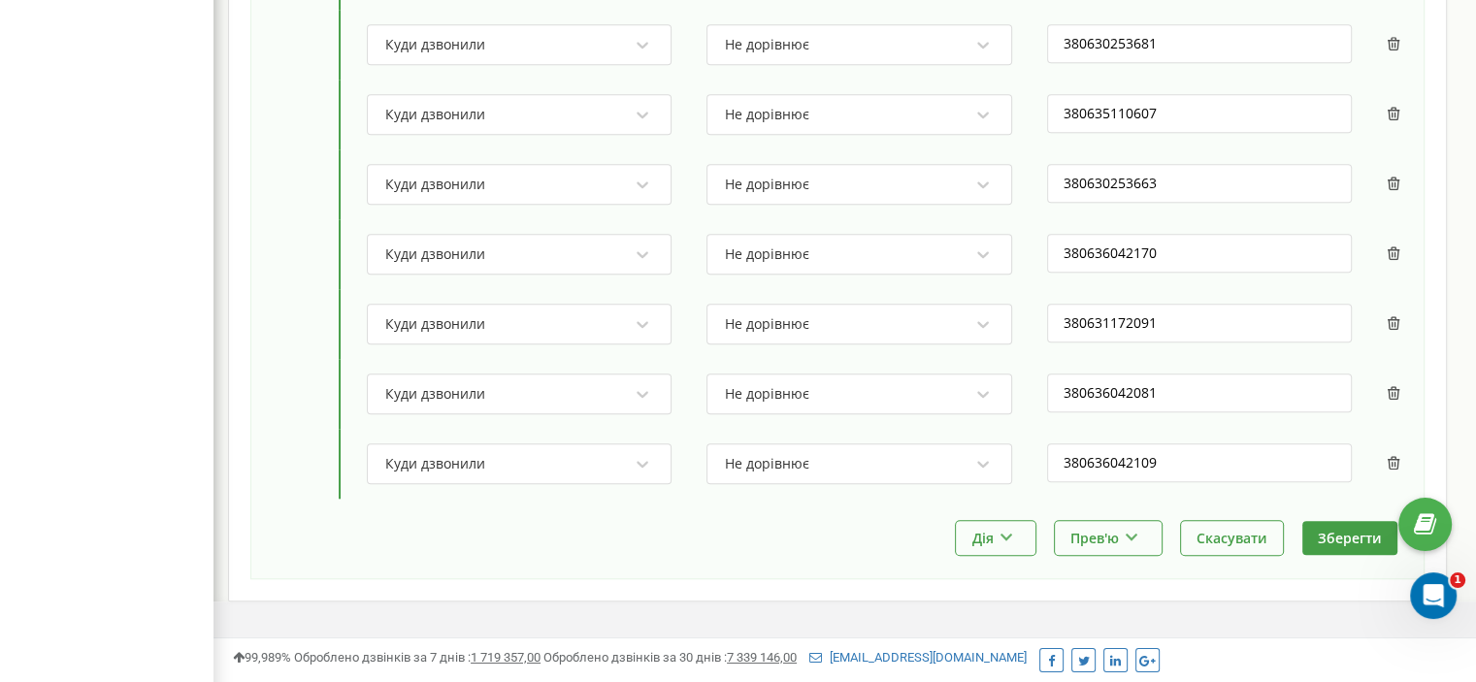
scroll to position [1569, 0]
click at [1134, 449] on input "380636042109" at bounding box center [1199, 464] width 305 height 39
paste input "763"
type input "380636042763"
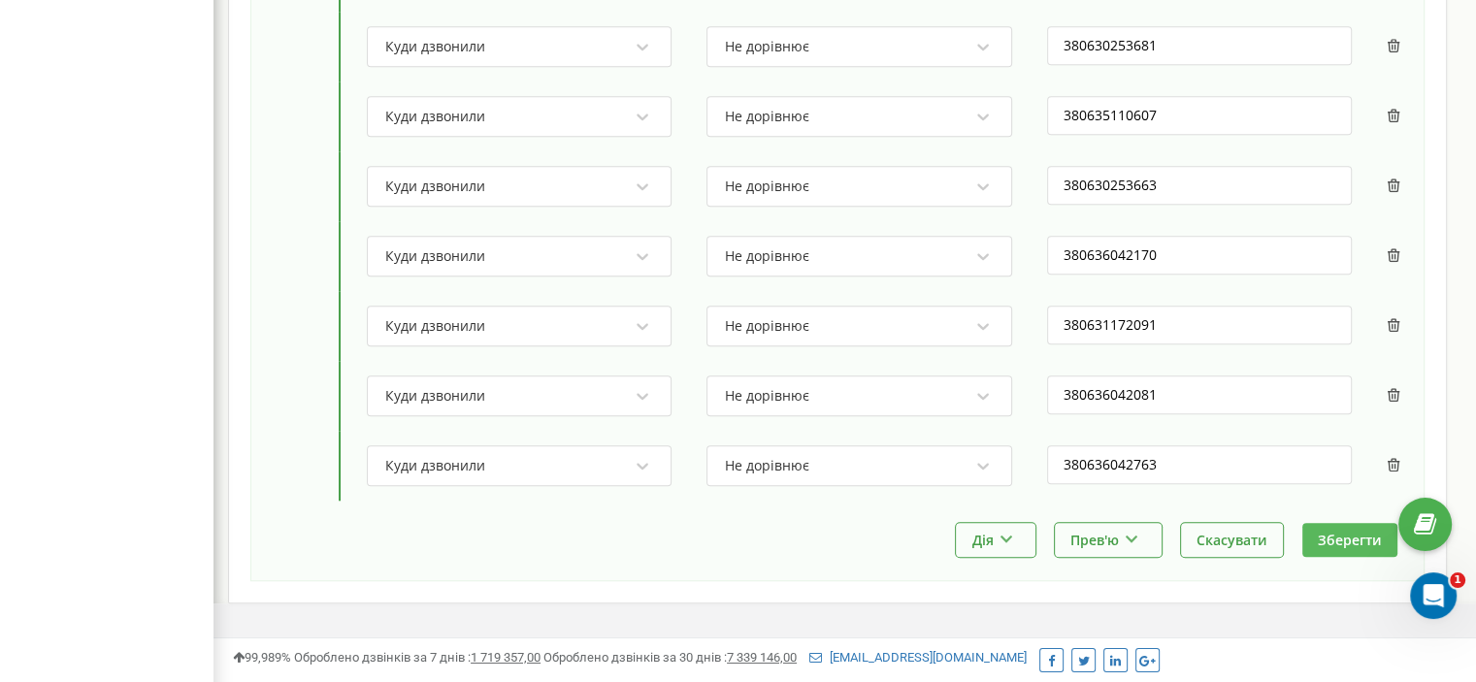
click at [1355, 539] on button "Зберегти" at bounding box center [1350, 540] width 95 height 34
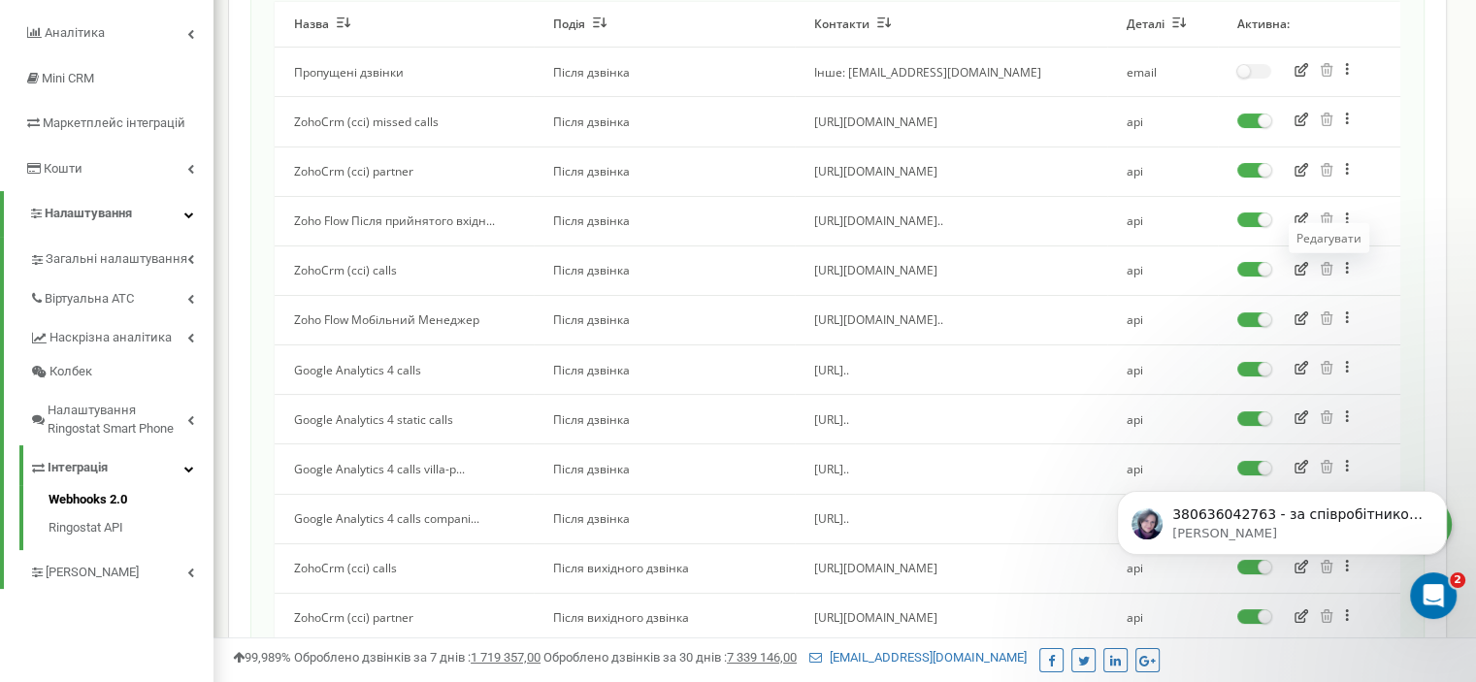
click at [1303, 271] on icon "button" at bounding box center [1302, 269] width 14 height 14
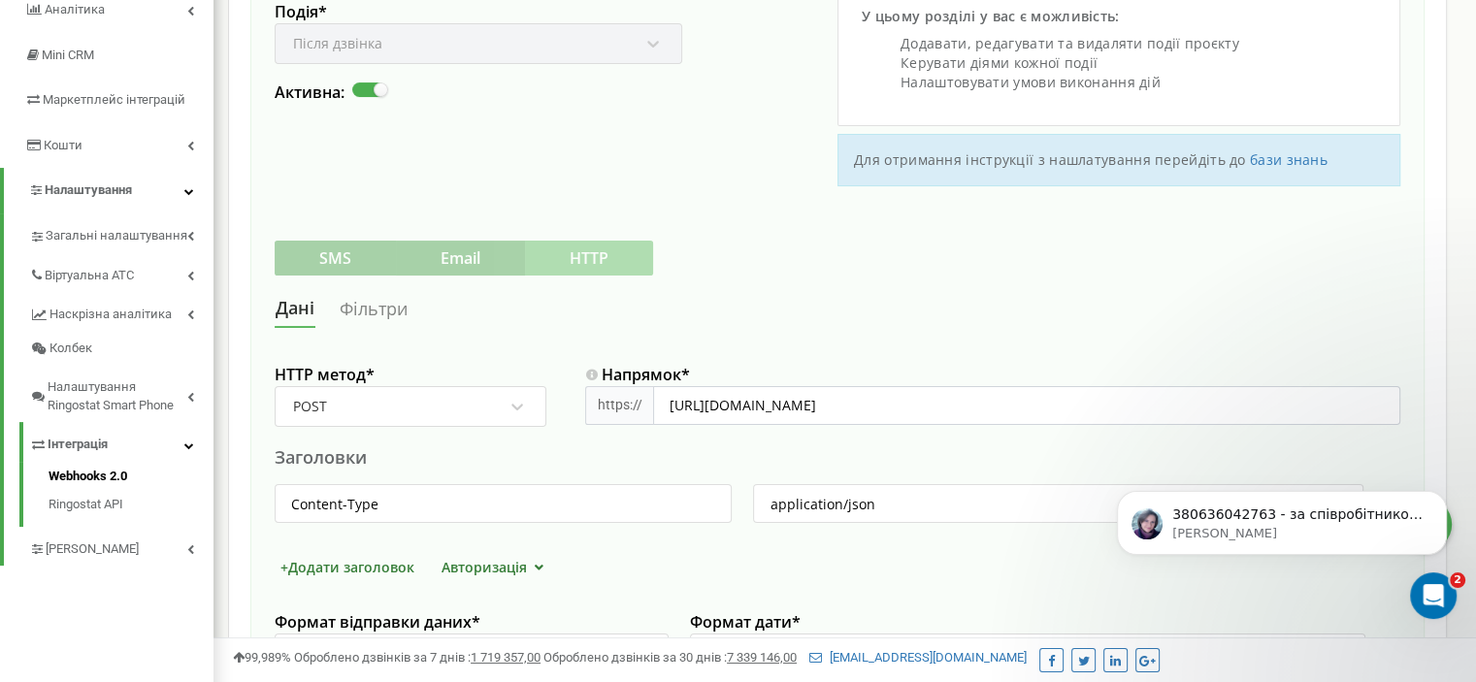
scroll to position [284, 0]
click at [357, 304] on link "Фільтри" at bounding box center [374, 308] width 70 height 36
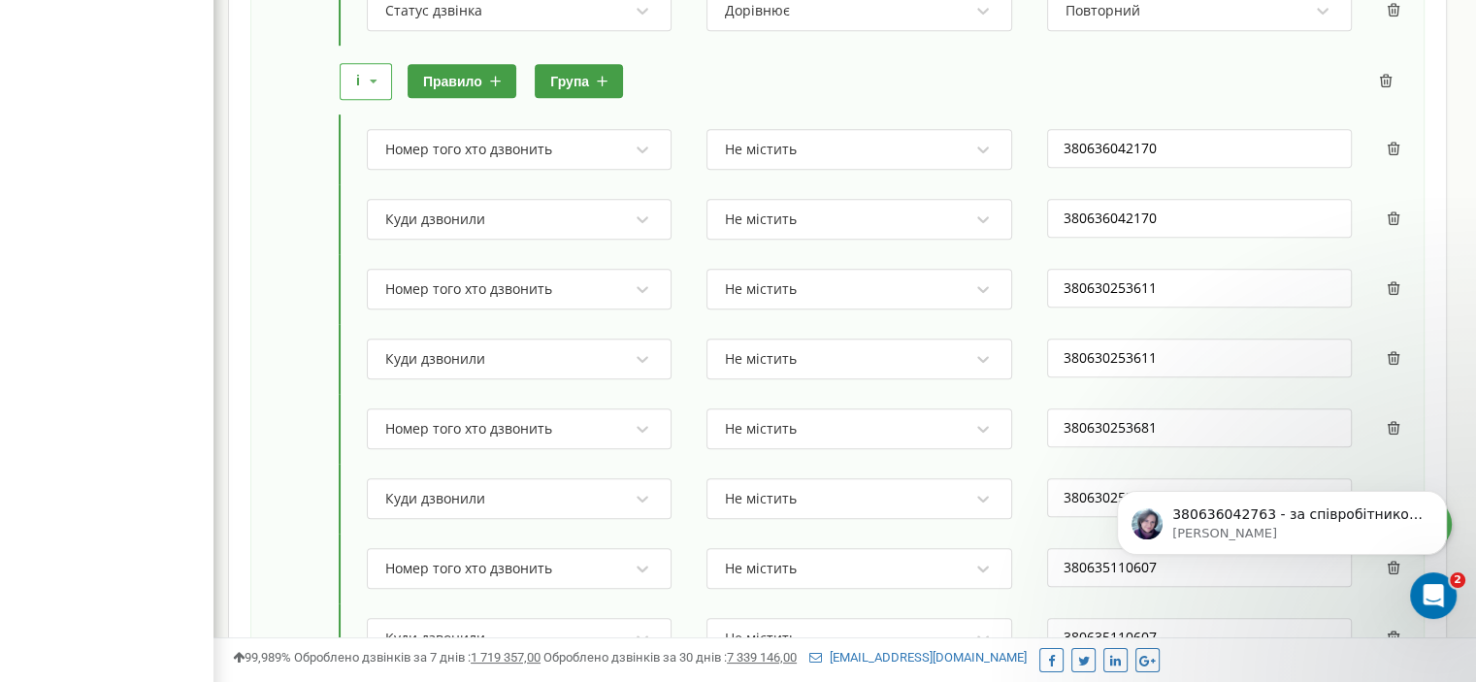
scroll to position [1046, 0]
click at [439, 80] on button "правило" at bounding box center [462, 82] width 109 height 34
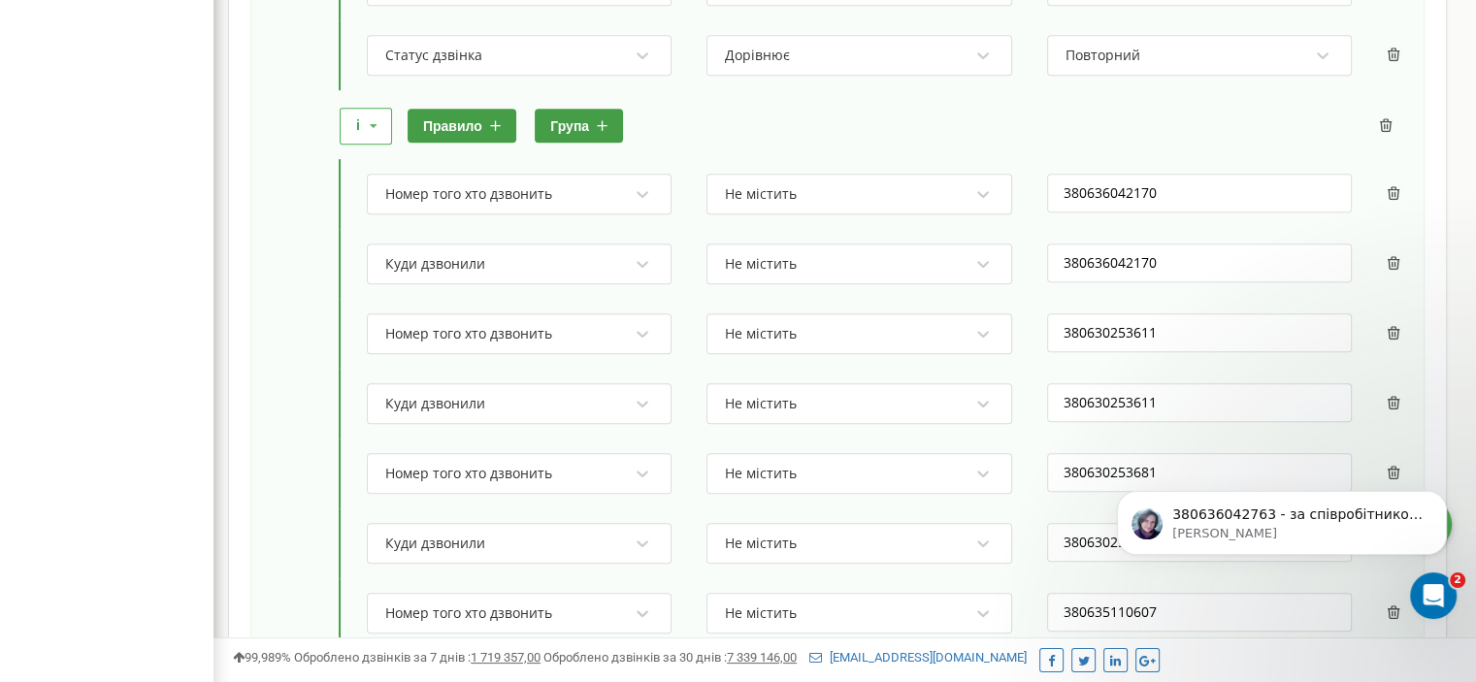
scroll to position [991, 0]
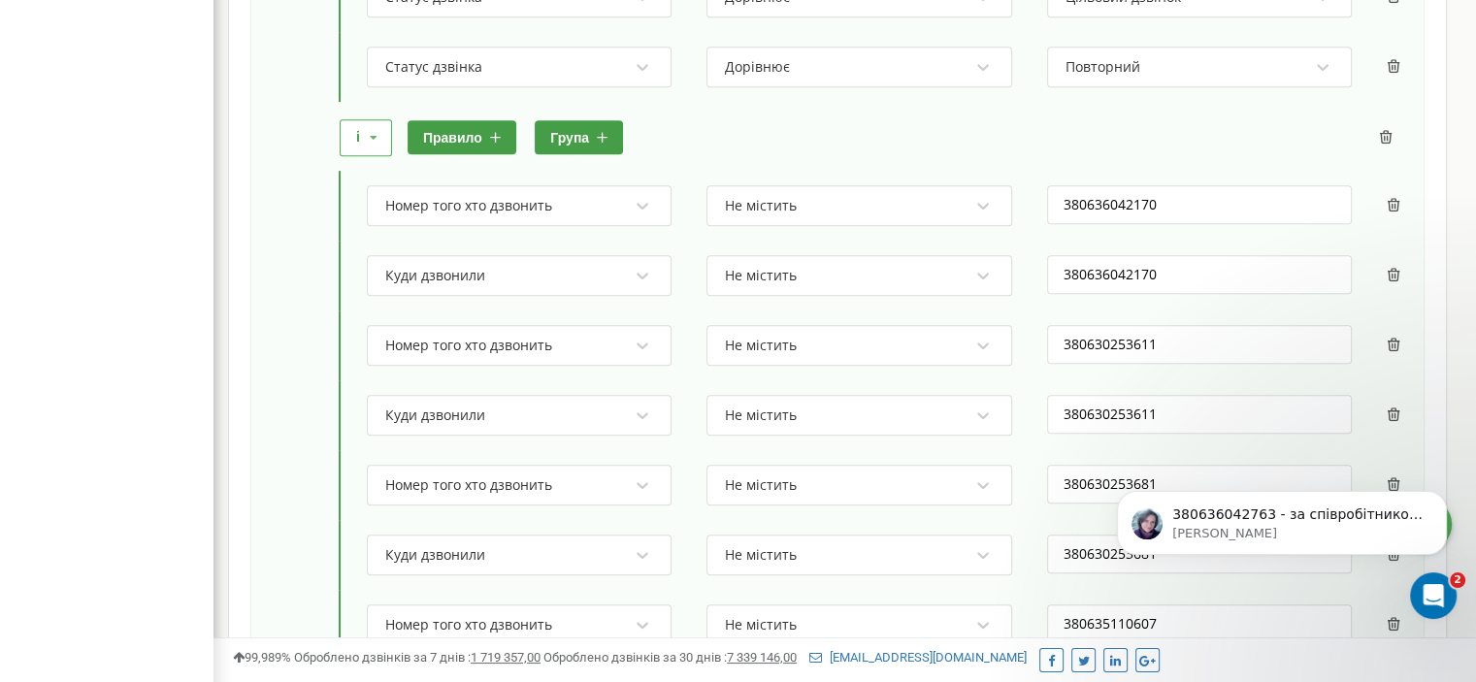
click at [458, 148] on button "правило" at bounding box center [462, 137] width 109 height 34
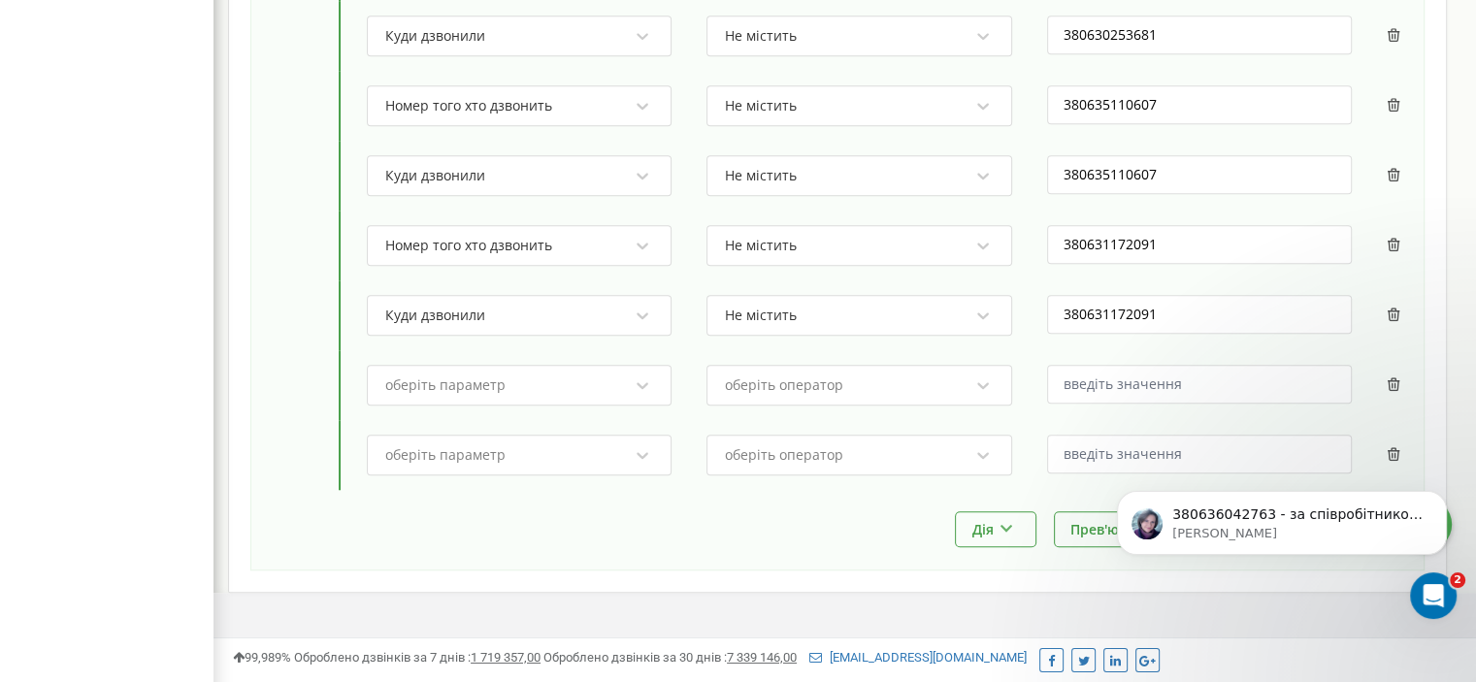
scroll to position [1538, 0]
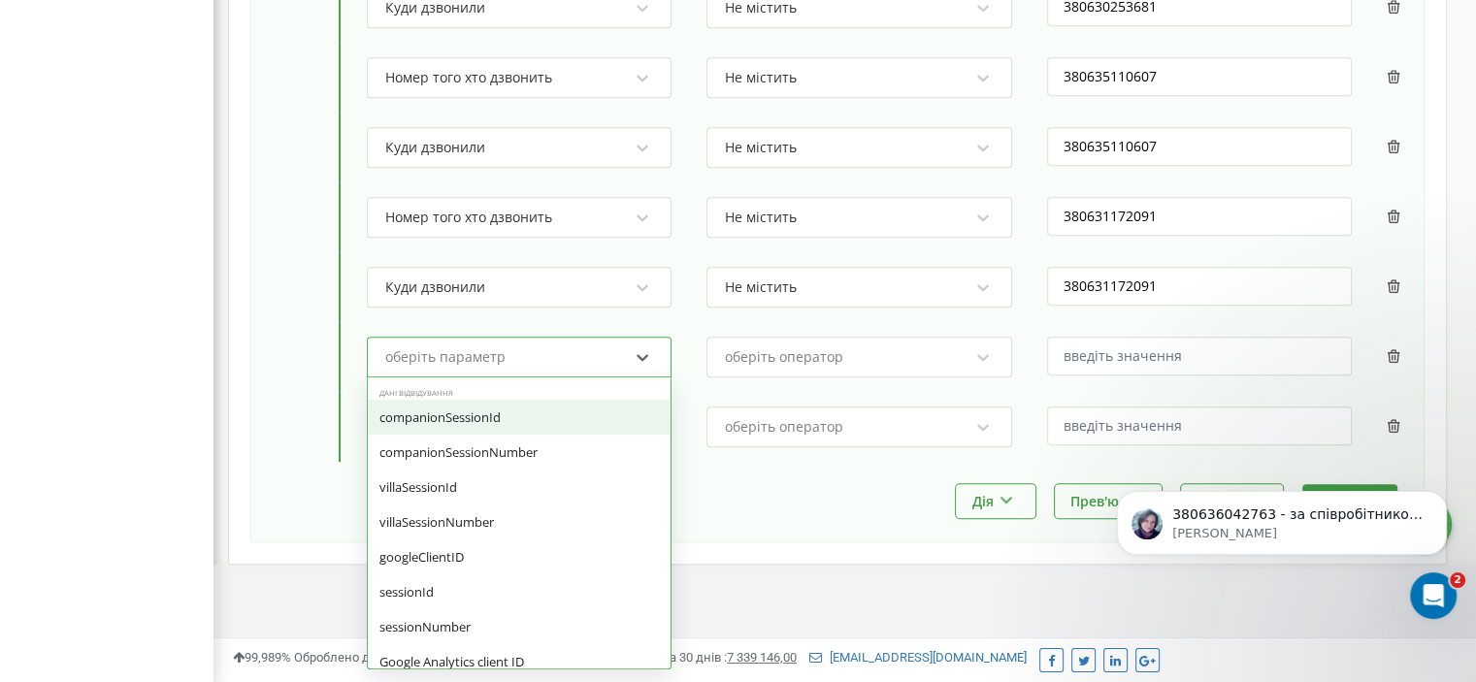
click at [521, 354] on div "оберіть параметр" at bounding box center [506, 357] width 247 height 33
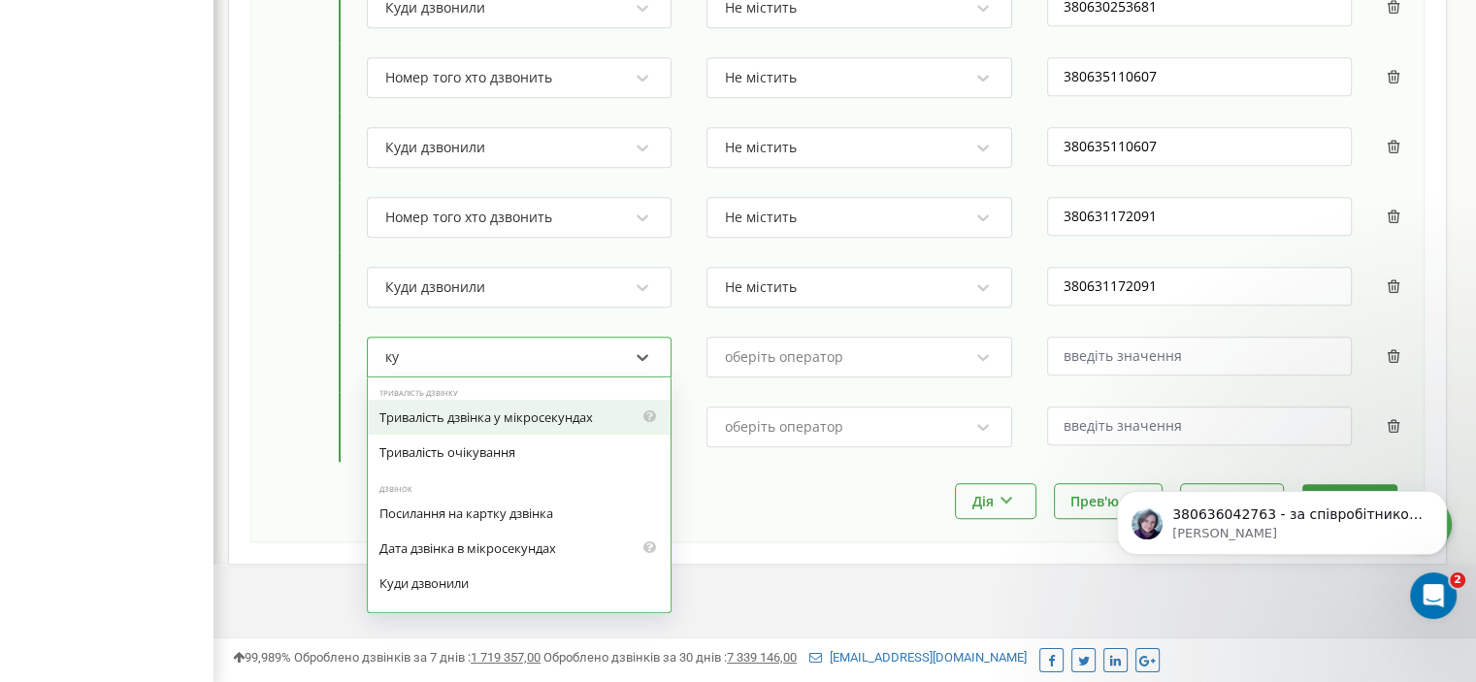
type input "куд"
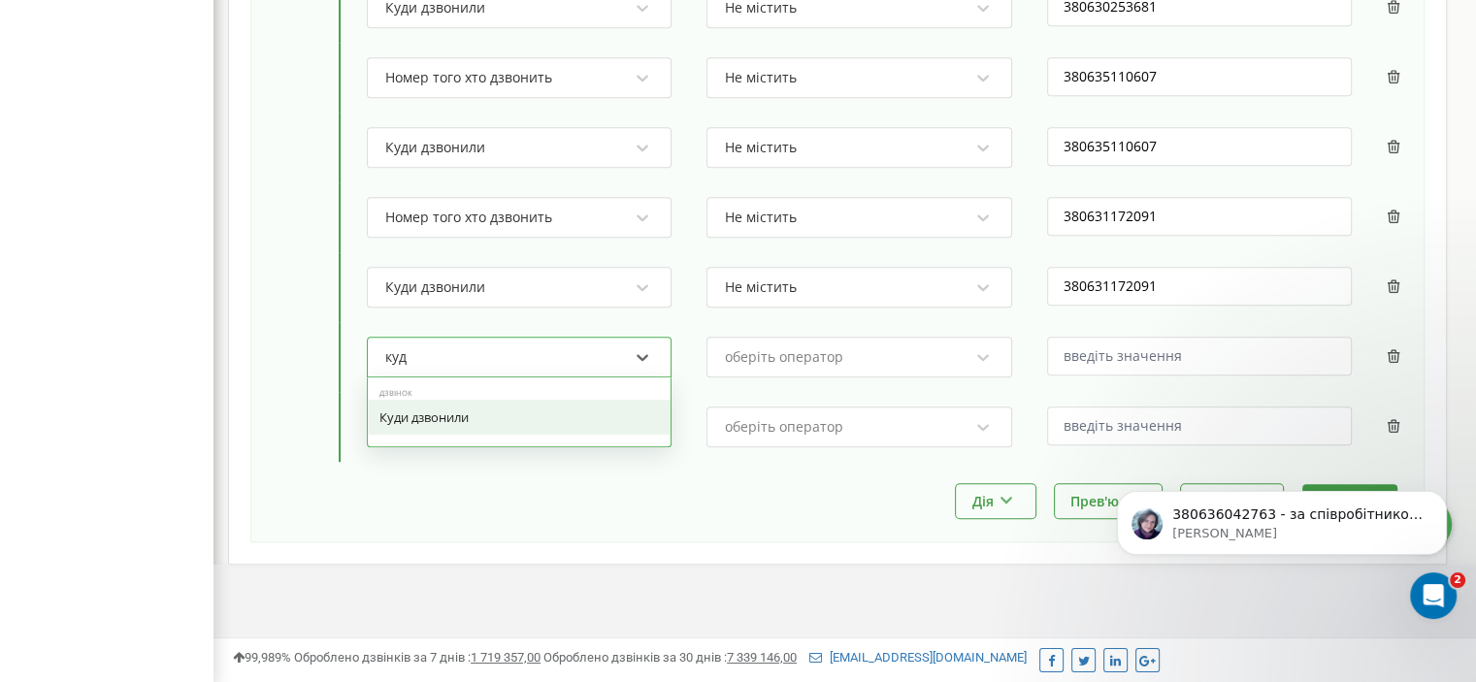
click at [513, 413] on div "Куди дзвонили" at bounding box center [519, 417] width 303 height 35
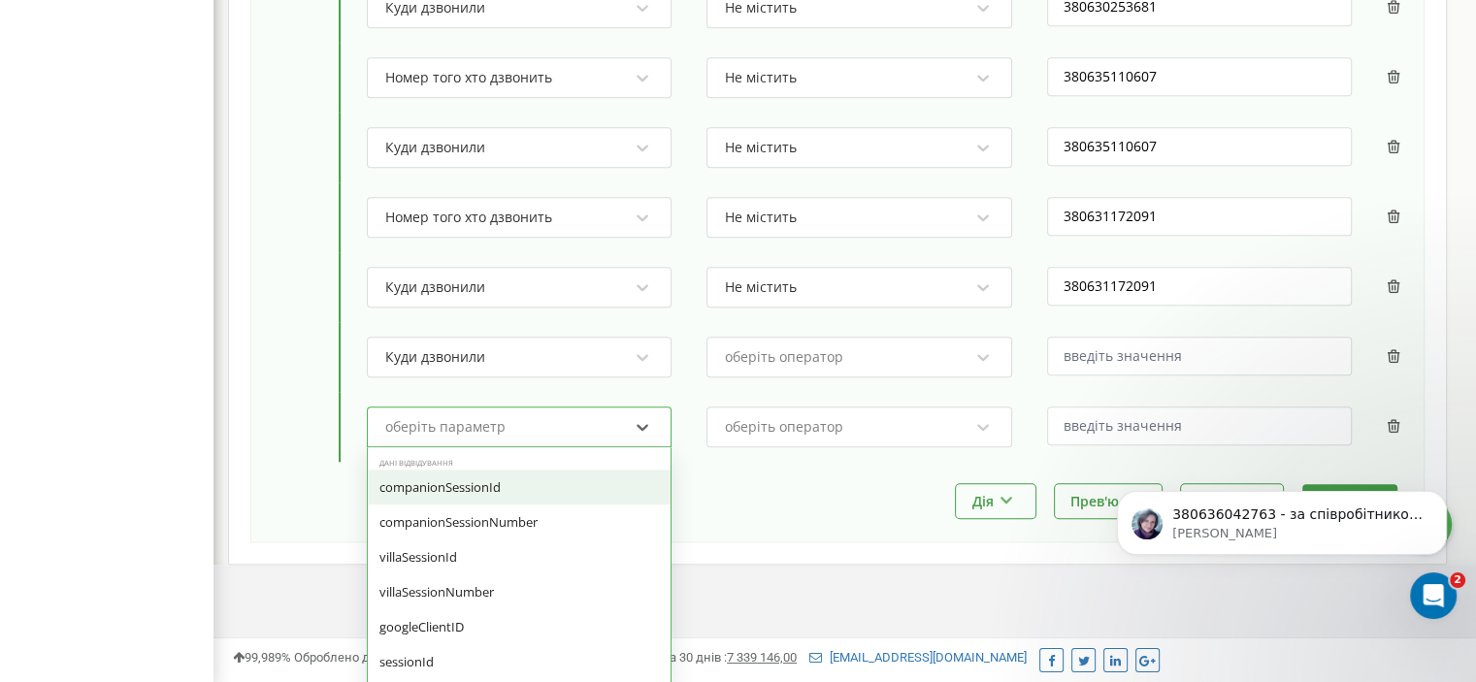
click at [497, 421] on div "оберіть параметр" at bounding box center [445, 427] width 120 height 14
type input "ном"
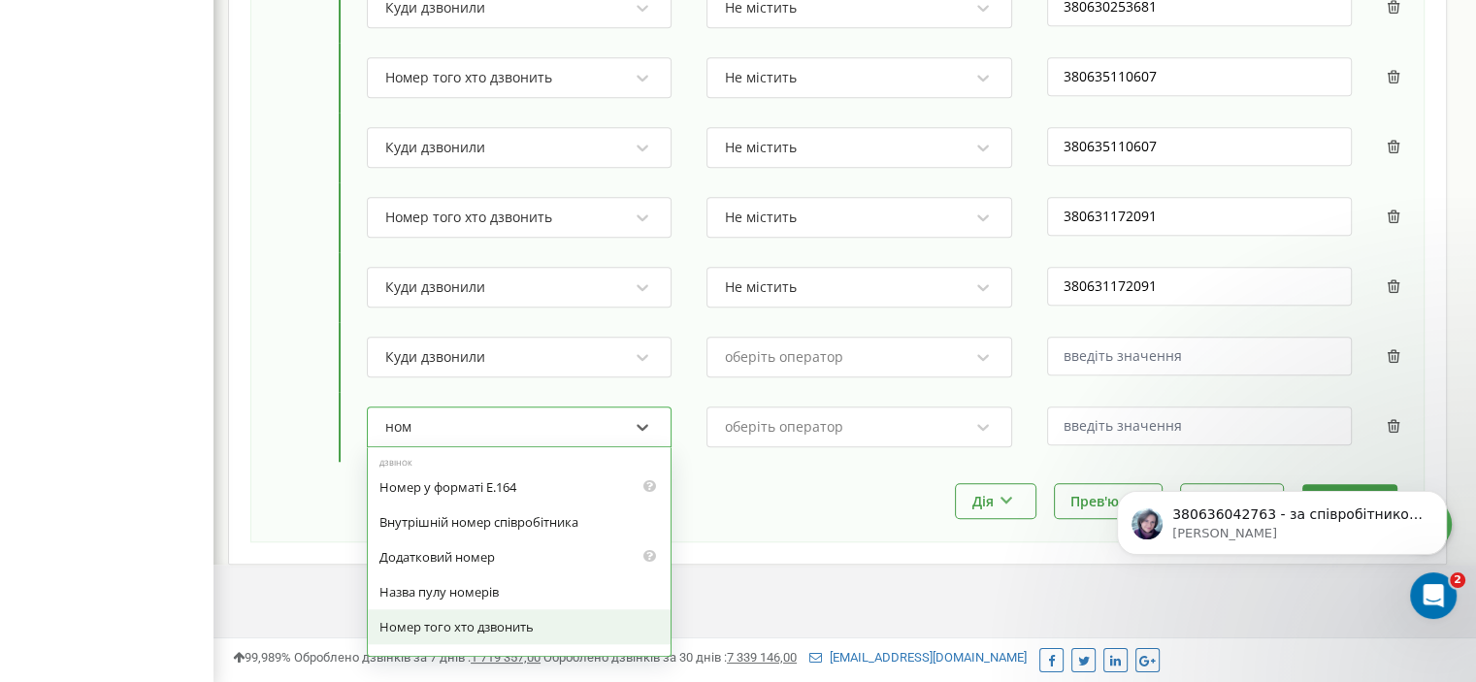
click at [504, 610] on div "Номер того хто дзвонить" at bounding box center [519, 627] width 303 height 35
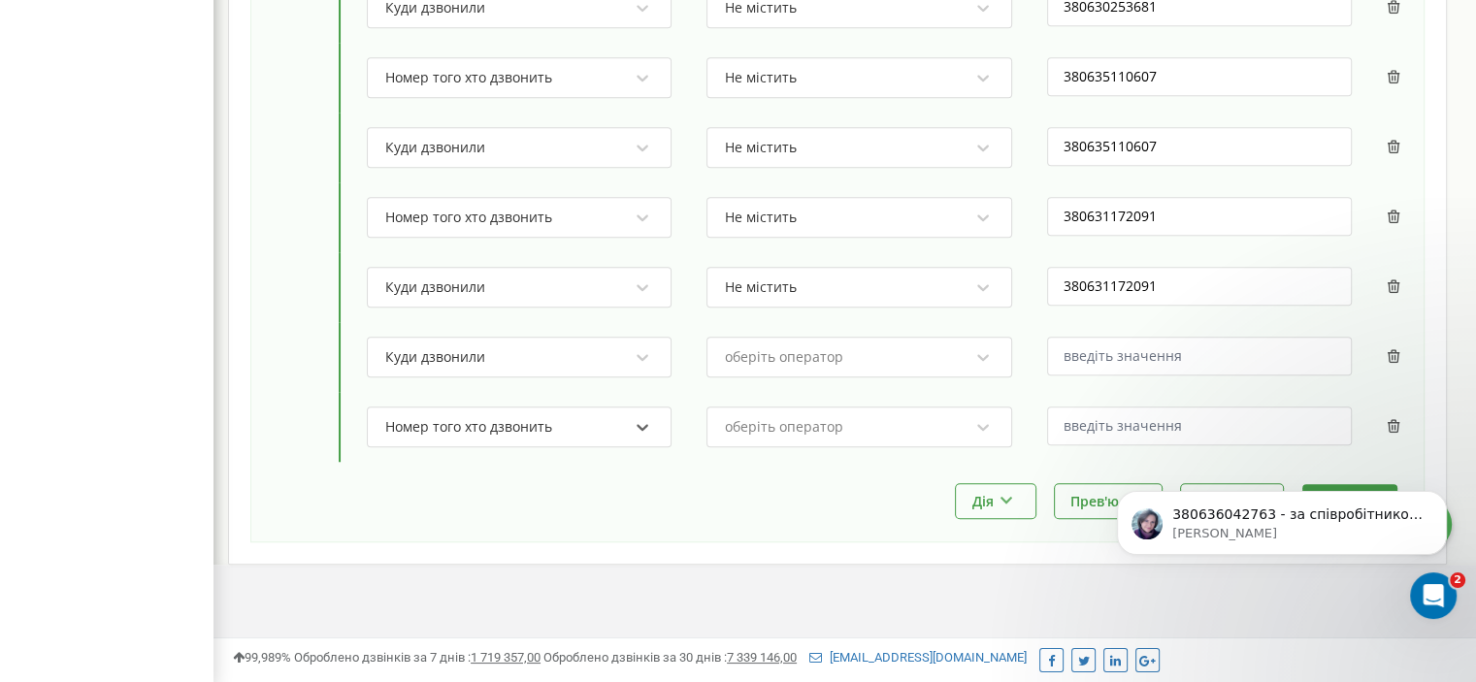
click at [836, 350] on div "оберіть оператор" at bounding box center [784, 357] width 118 height 14
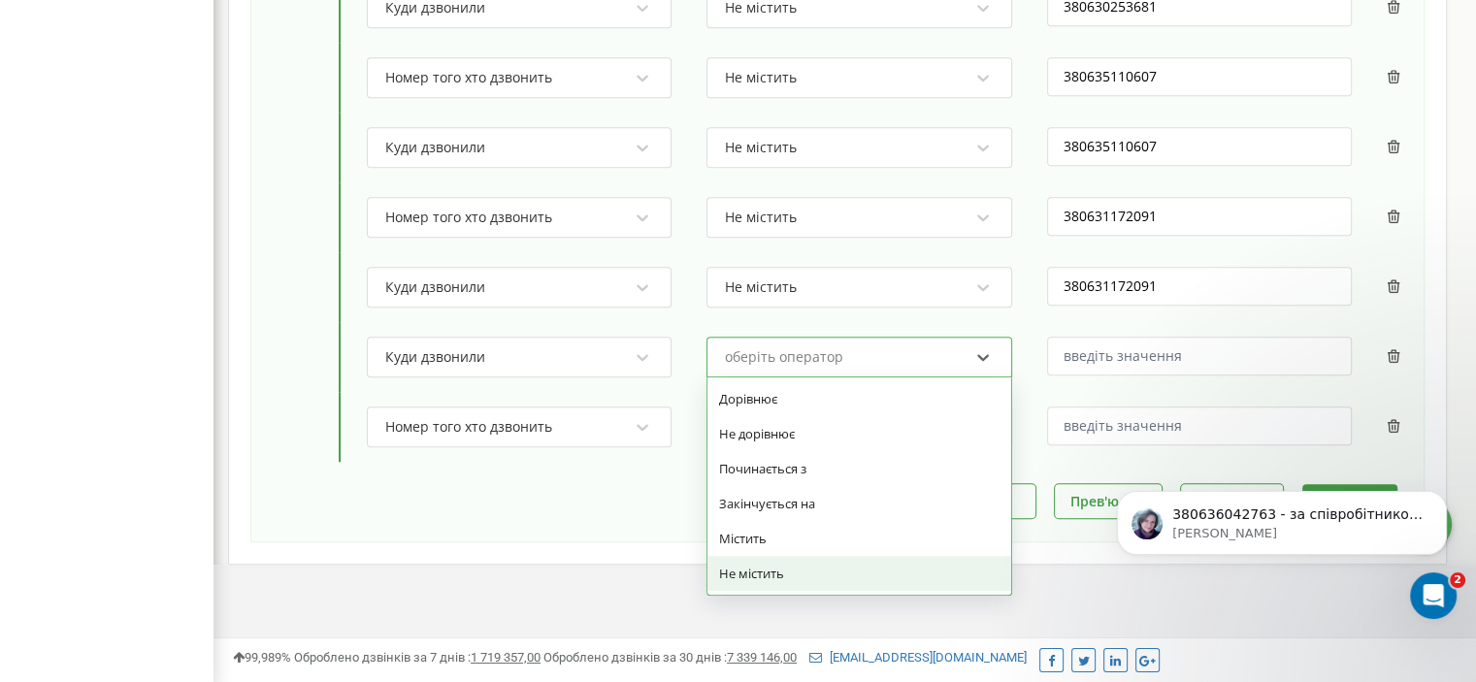
click at [794, 560] on div "Не містить" at bounding box center [859, 573] width 303 height 35
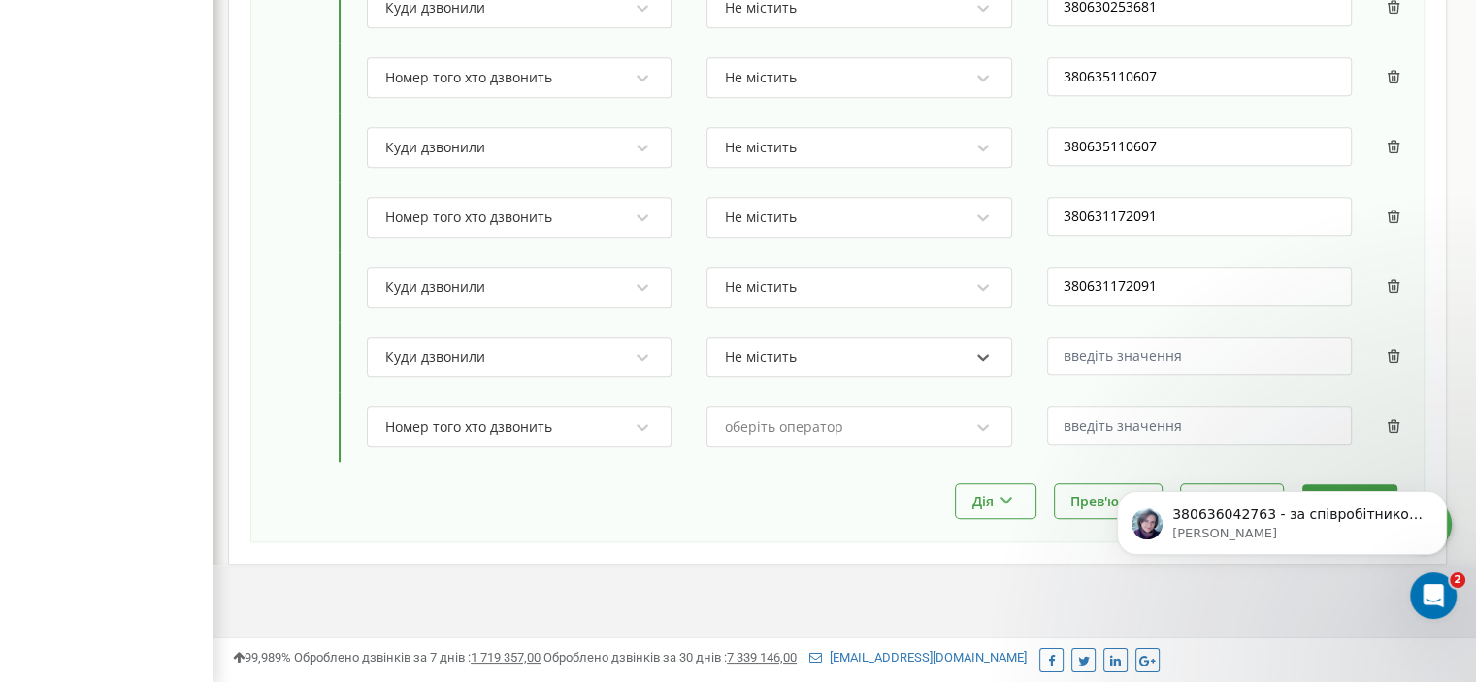
click at [812, 420] on div "оберіть оператор" at bounding box center [784, 427] width 118 height 14
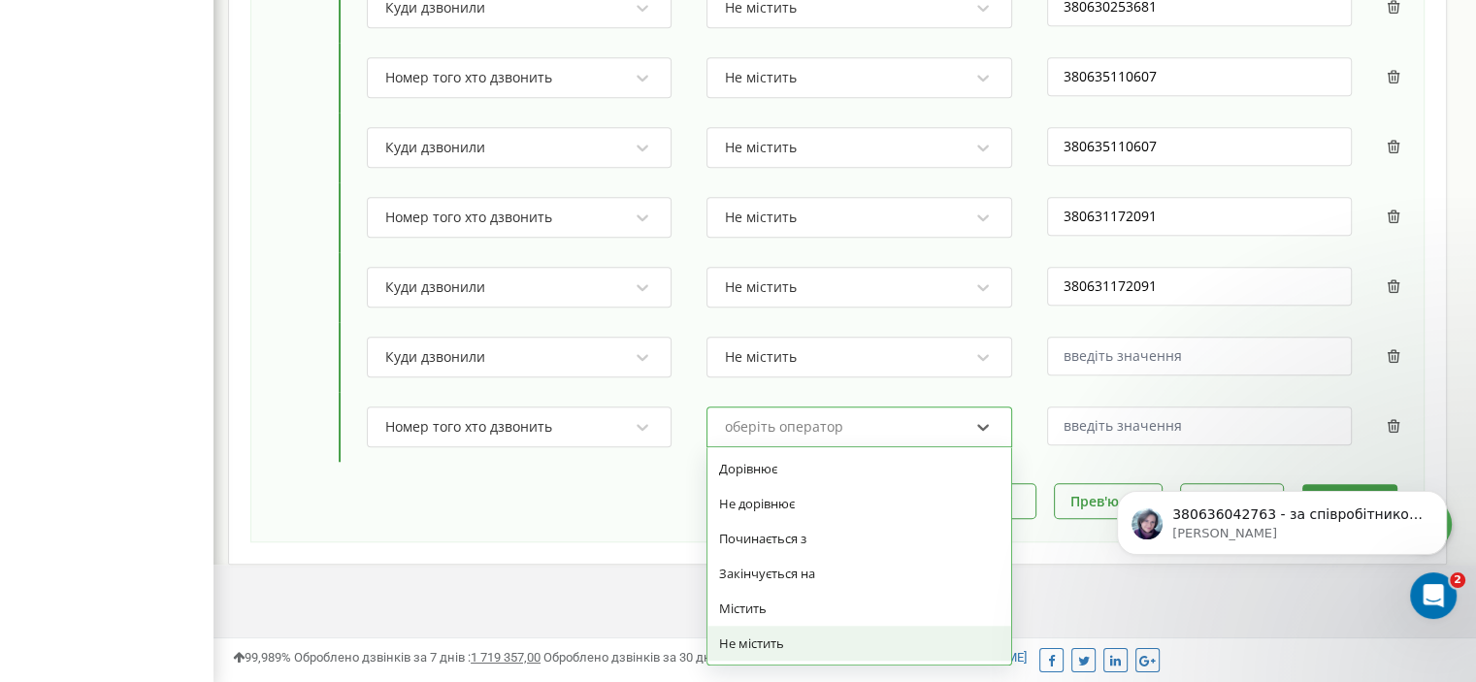
click at [842, 630] on div "Не містить" at bounding box center [859, 643] width 303 height 35
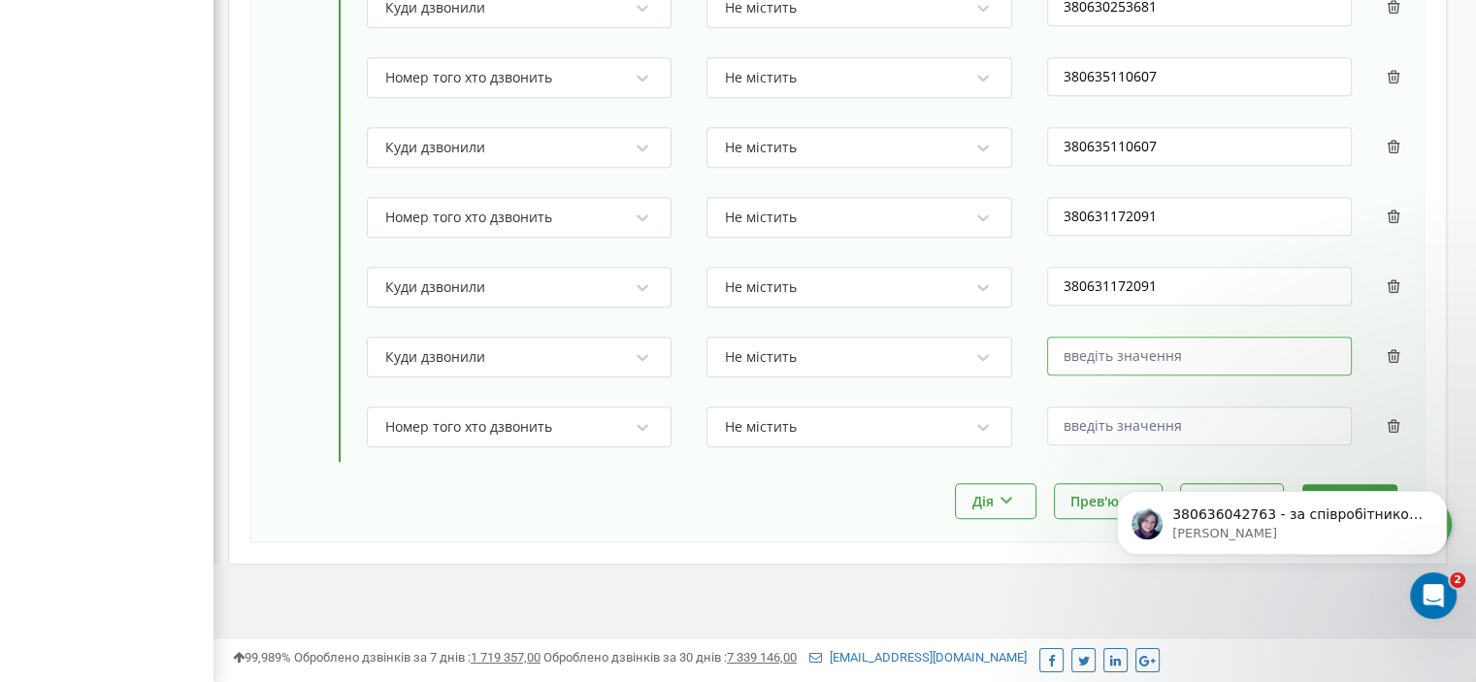
paste input "380636042763"
click at [1177, 348] on input "text" at bounding box center [1199, 356] width 305 height 39
type input "380636042763"
click at [1151, 412] on input "text" at bounding box center [1199, 426] width 305 height 39
paste input "380636042763"
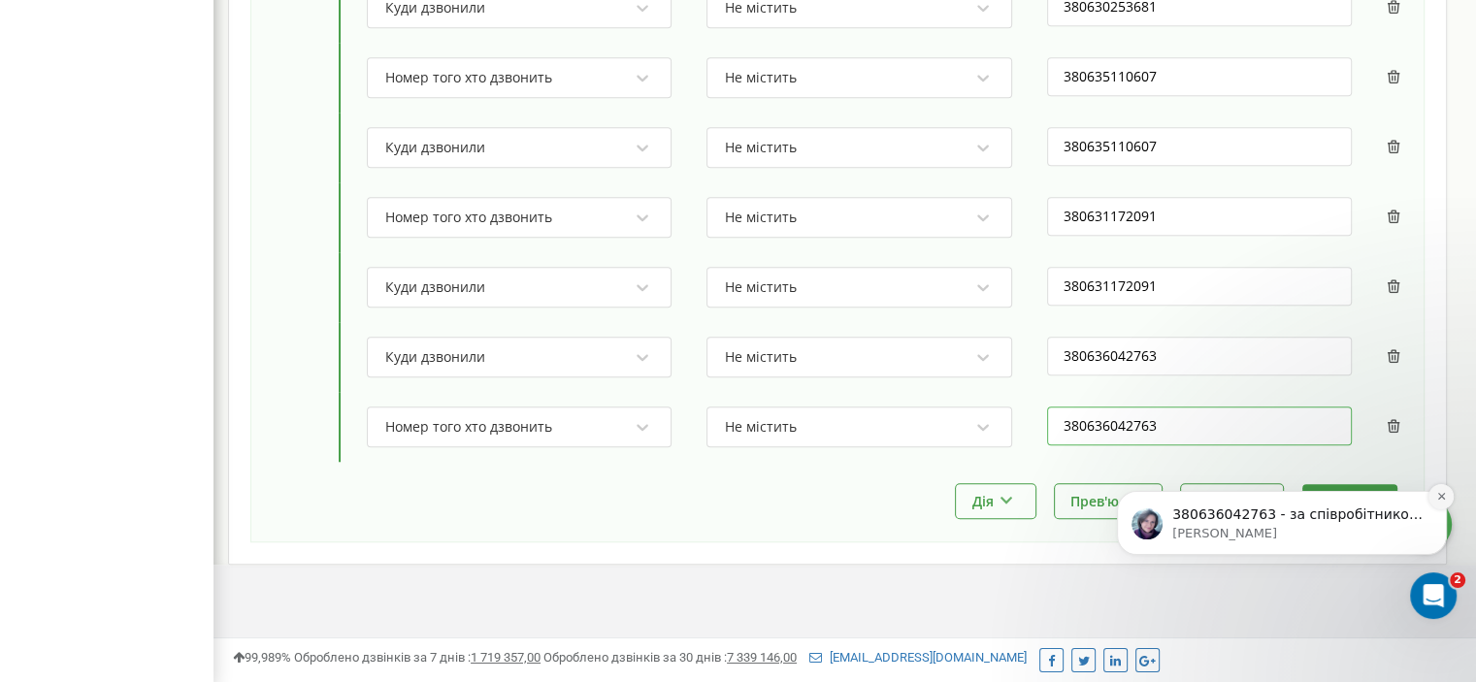
type input "380636042763"
click at [1437, 502] on icon "Dismiss notification" at bounding box center [1441, 496] width 11 height 11
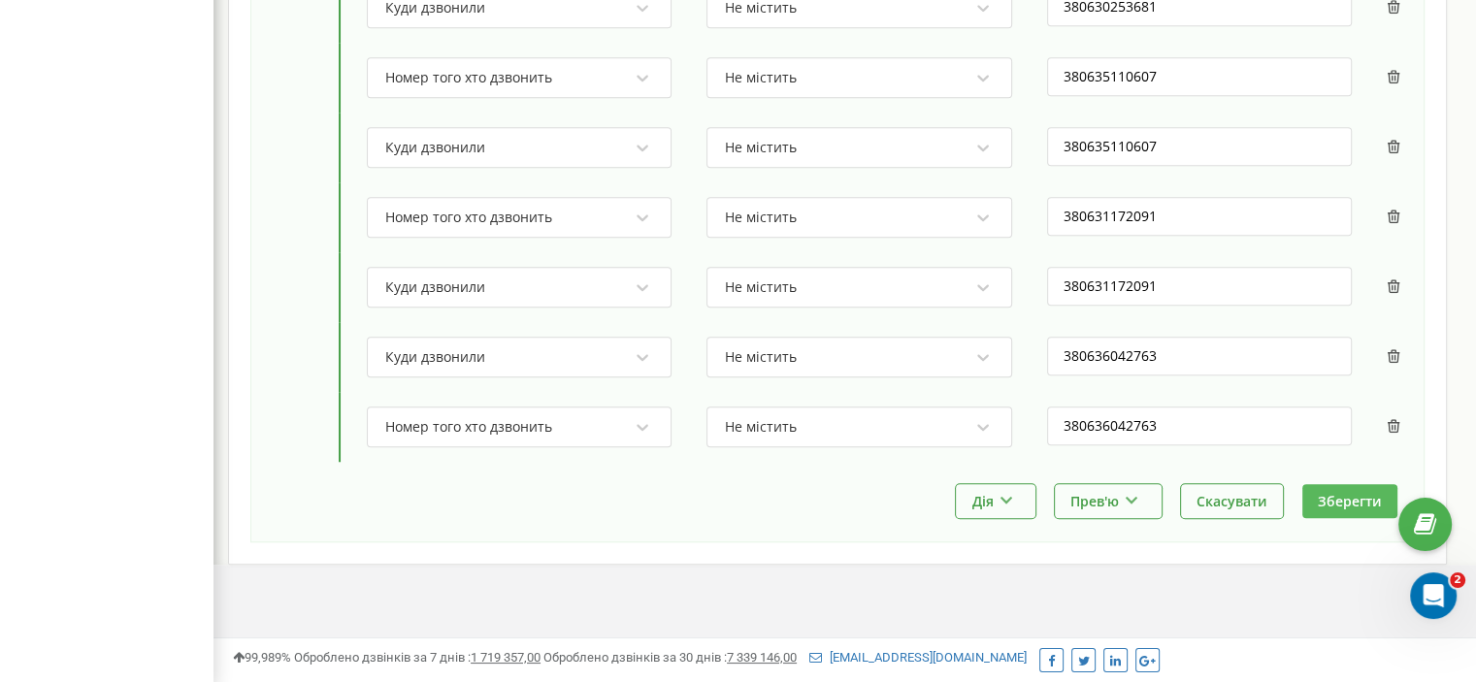
click at [1332, 492] on button "Зберегти" at bounding box center [1350, 501] width 95 height 34
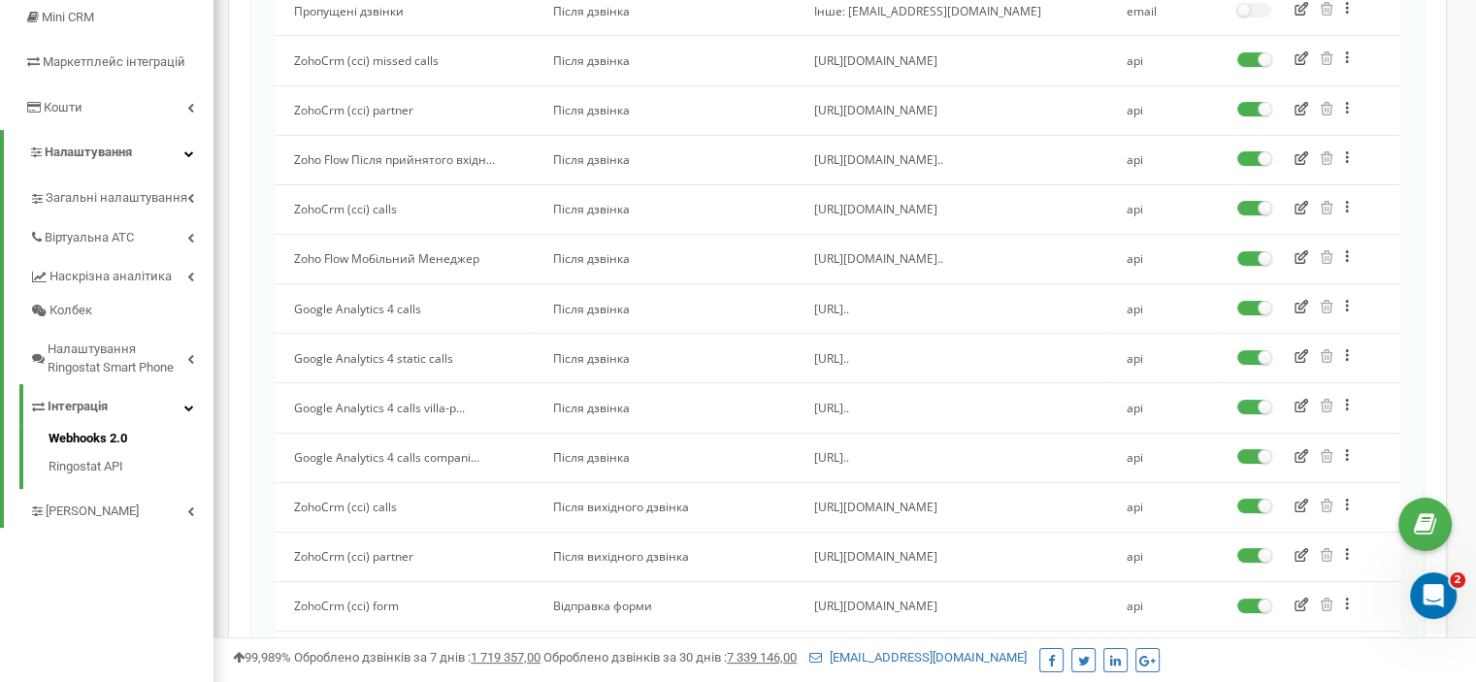
scroll to position [322, 0]
click at [1300, 254] on icon "button" at bounding box center [1302, 256] width 14 height 14
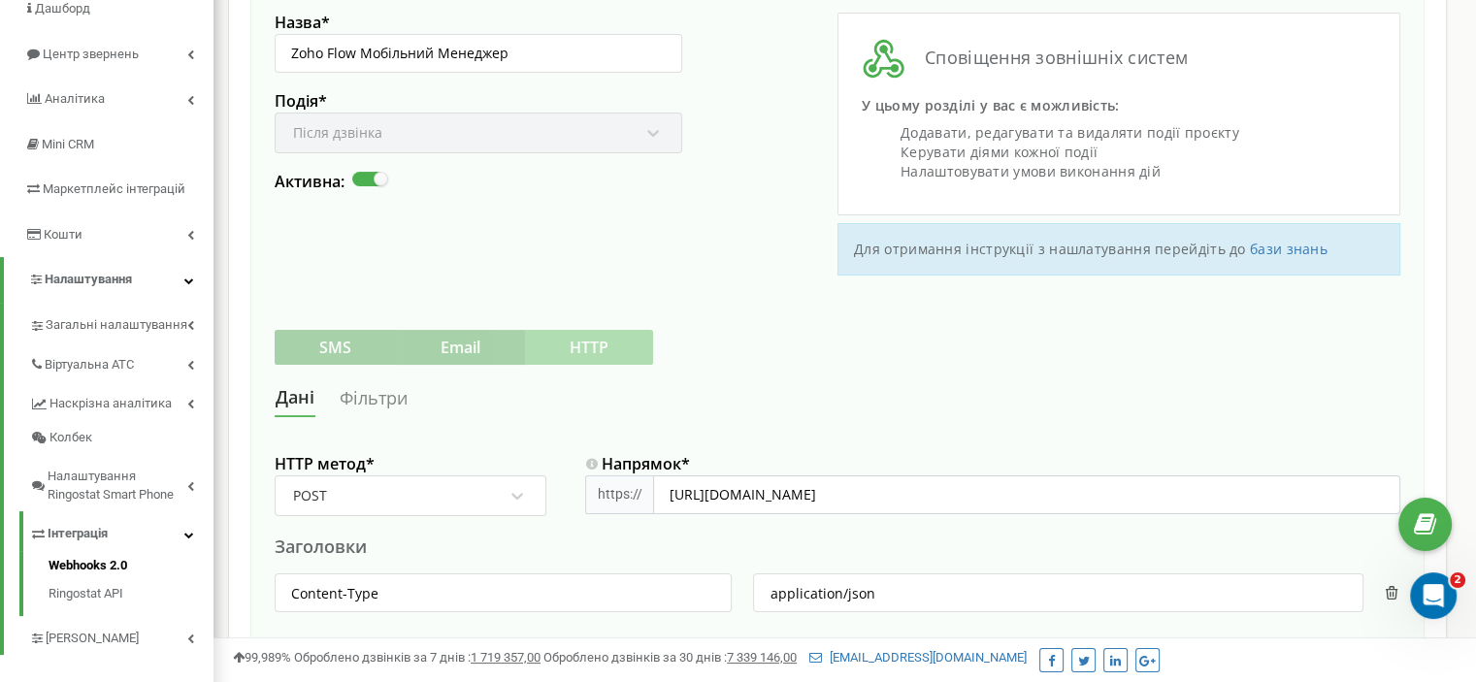
scroll to position [190, 0]
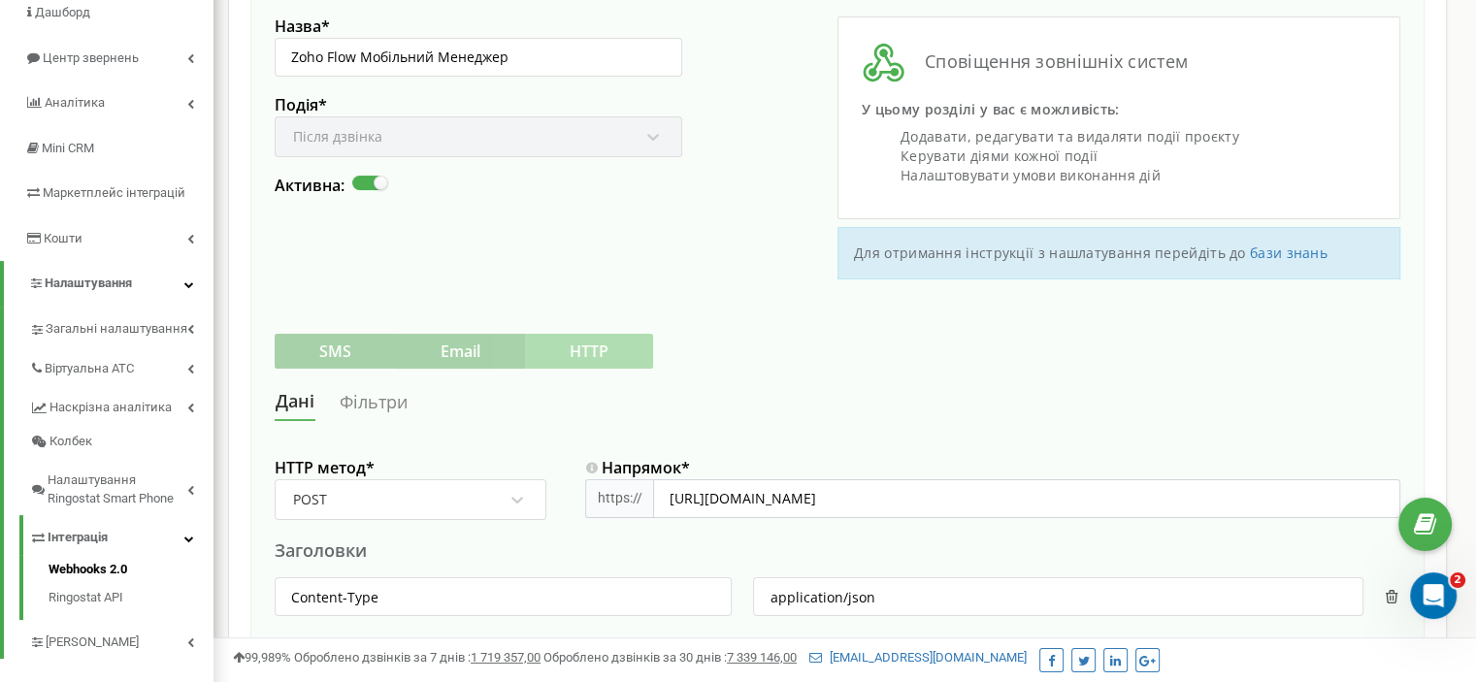
click at [396, 401] on link "Фільтри" at bounding box center [374, 402] width 70 height 36
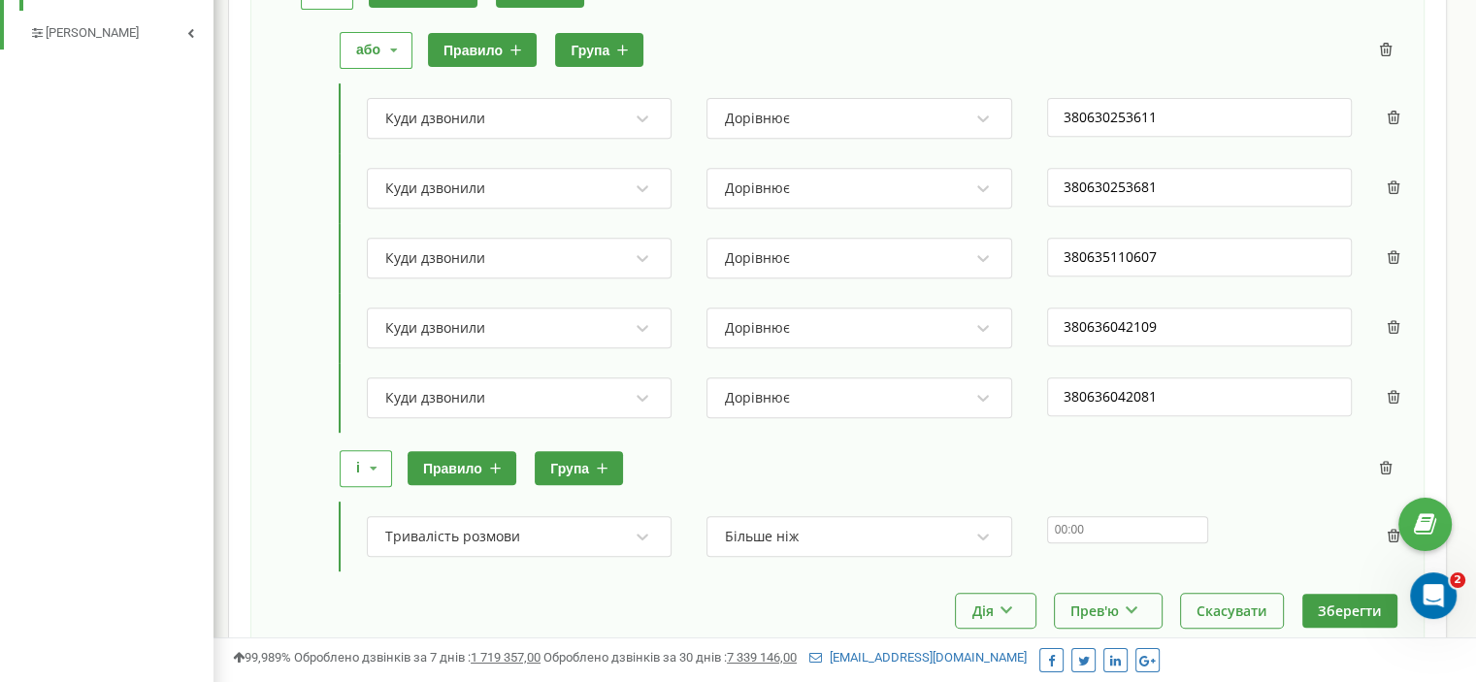
scroll to position [757, 0]
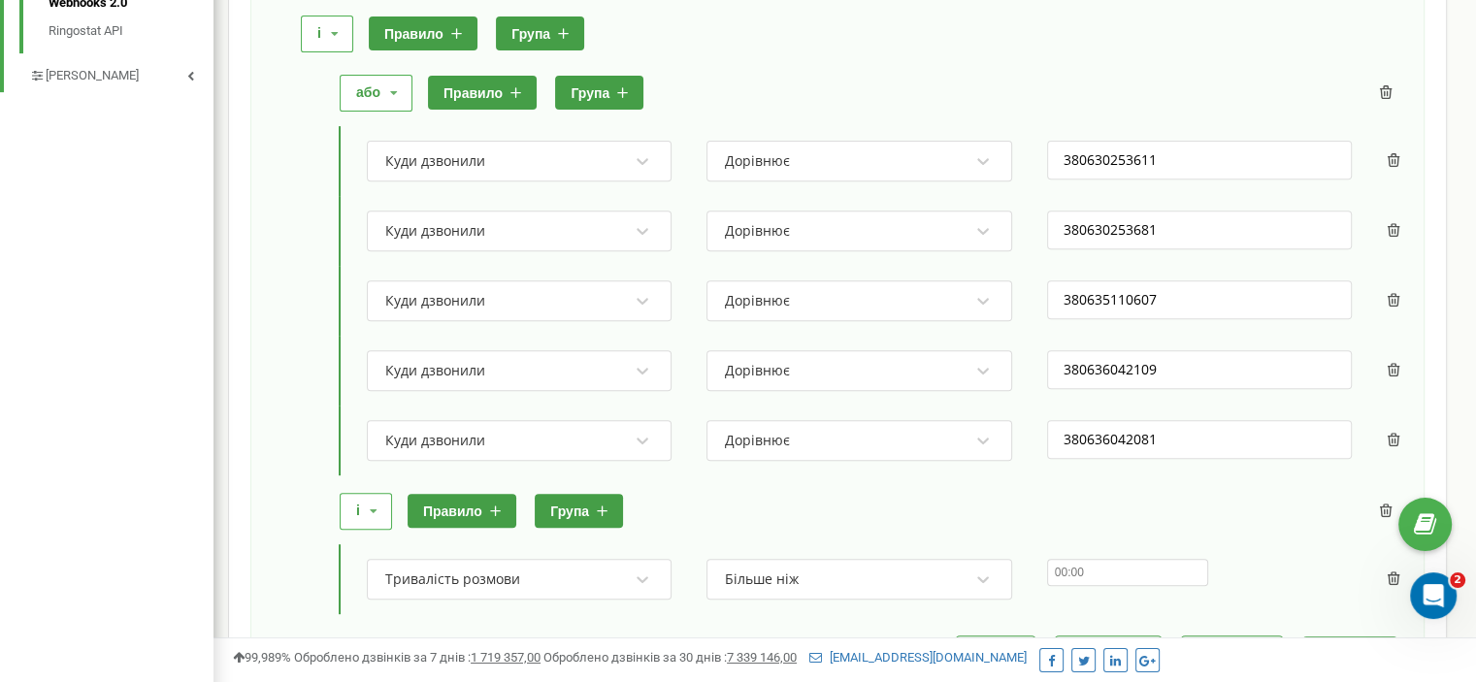
click at [500, 89] on button "правило" at bounding box center [482, 93] width 109 height 34
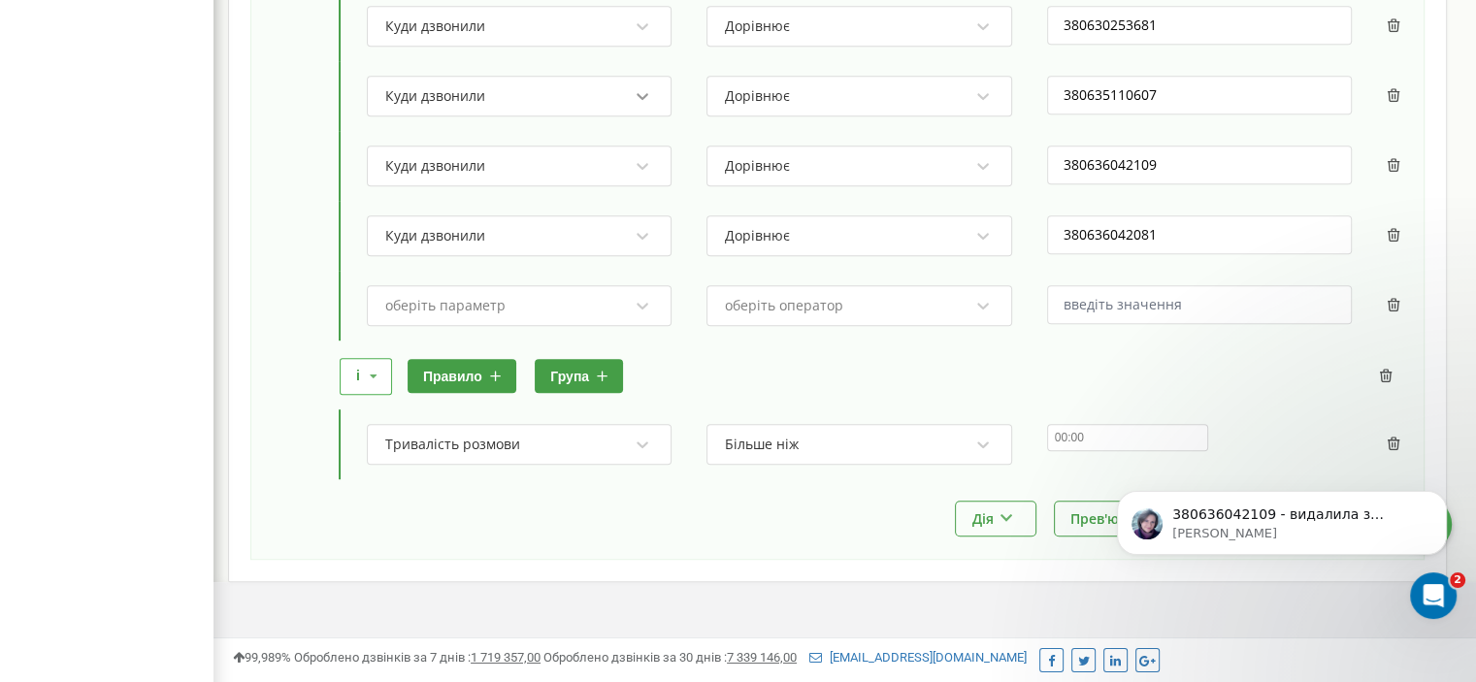
scroll to position [982, 0]
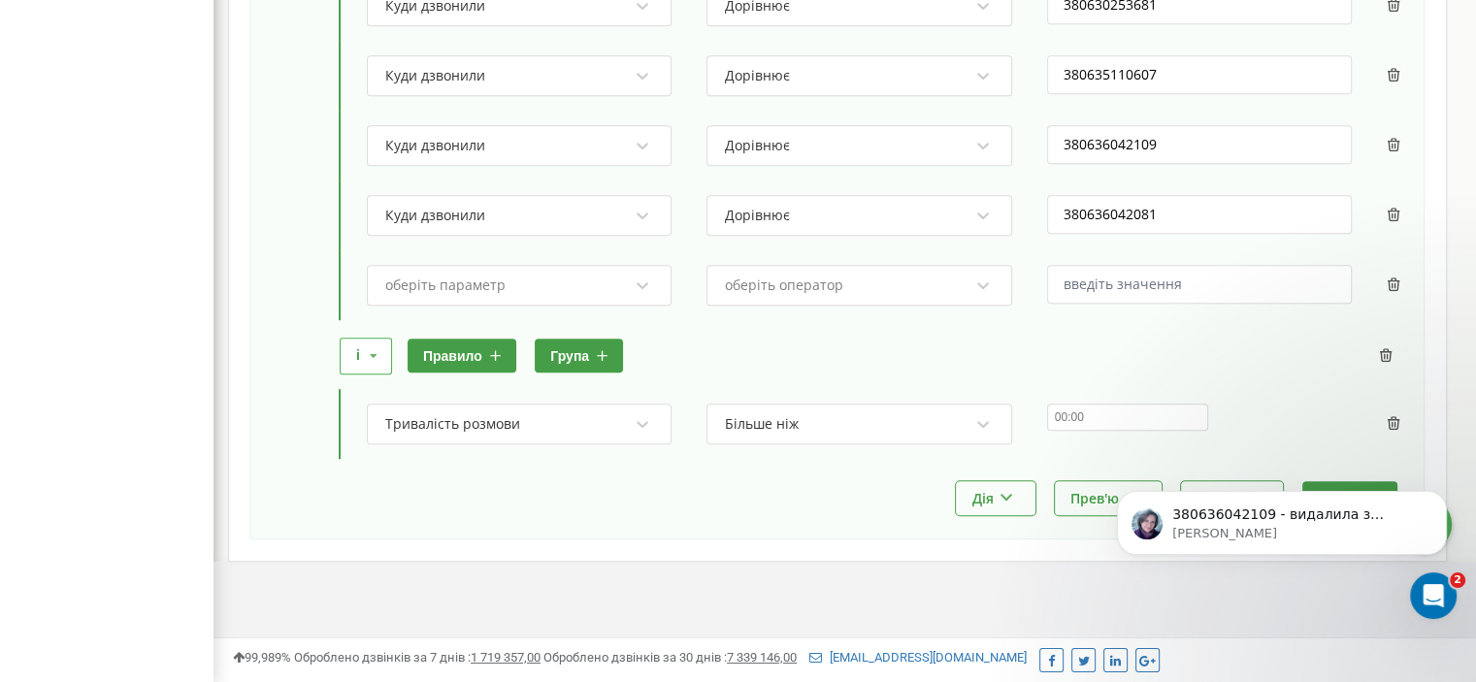
click at [551, 279] on div "оберіть параметр" at bounding box center [506, 285] width 247 height 33
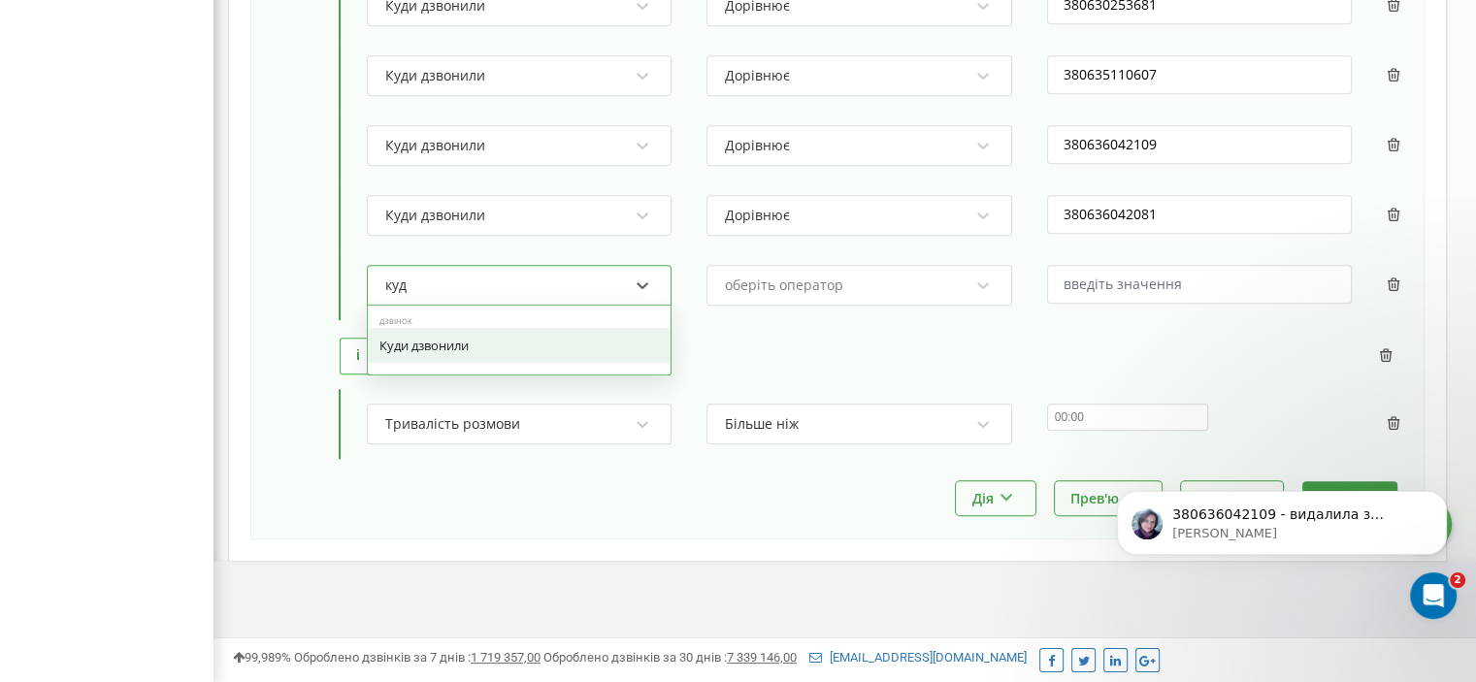
type input "куди"
click at [552, 339] on div "Куди дзвонили" at bounding box center [519, 345] width 303 height 35
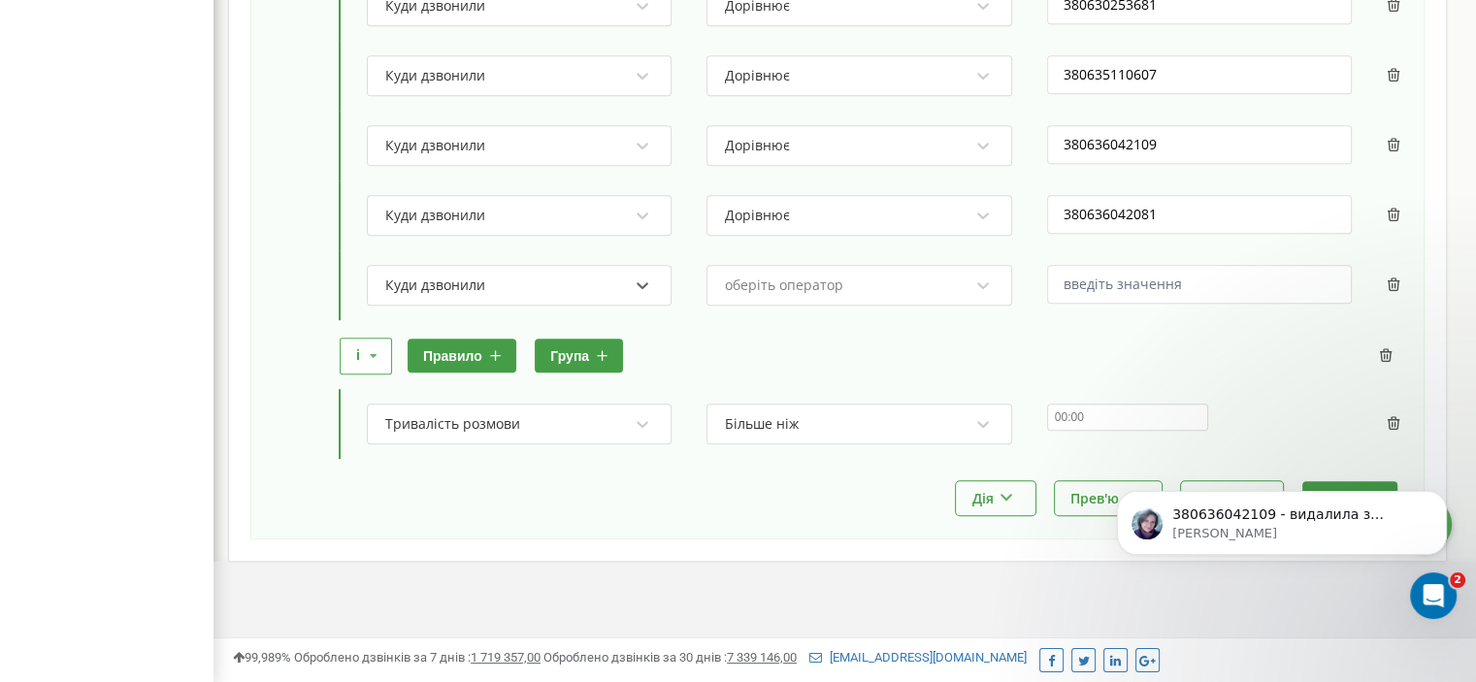
click at [805, 269] on div "оберіть оператор" at bounding box center [846, 285] width 247 height 33
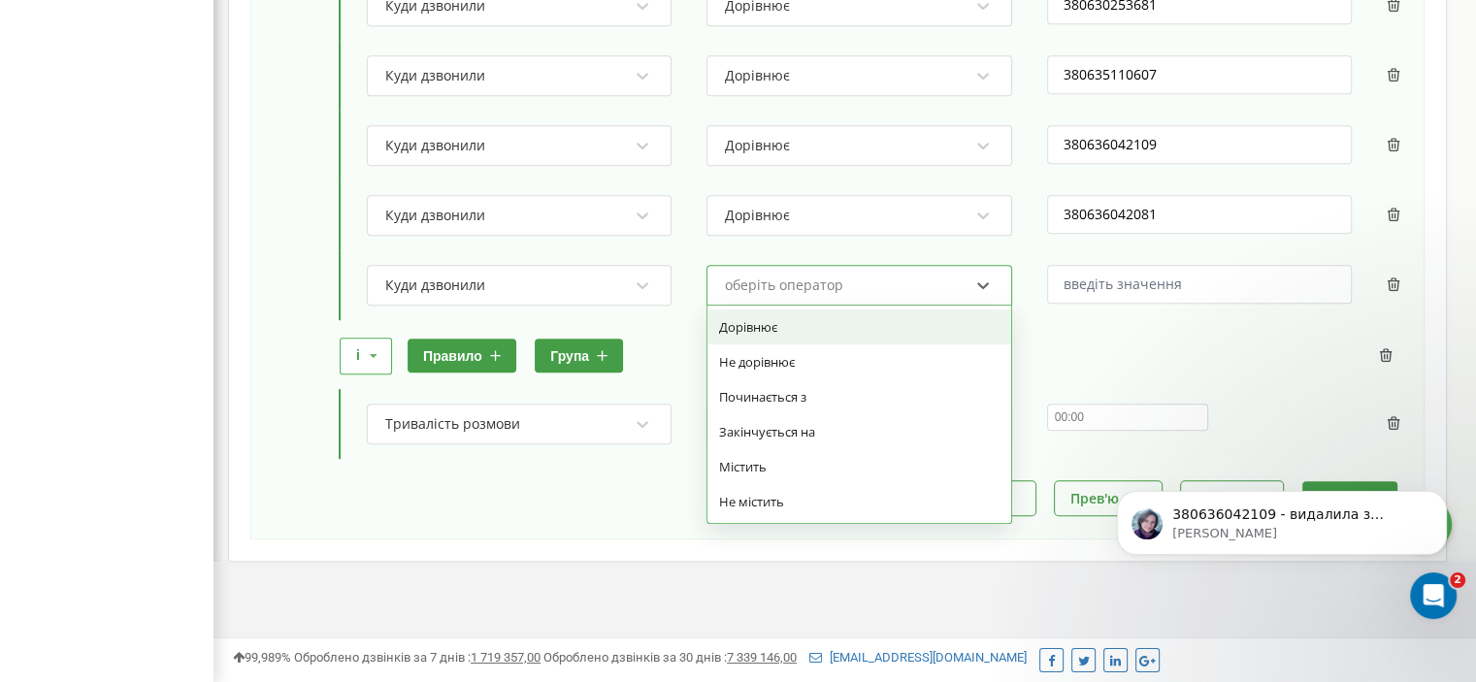
click at [786, 321] on div "Дорівнює" at bounding box center [859, 327] width 303 height 35
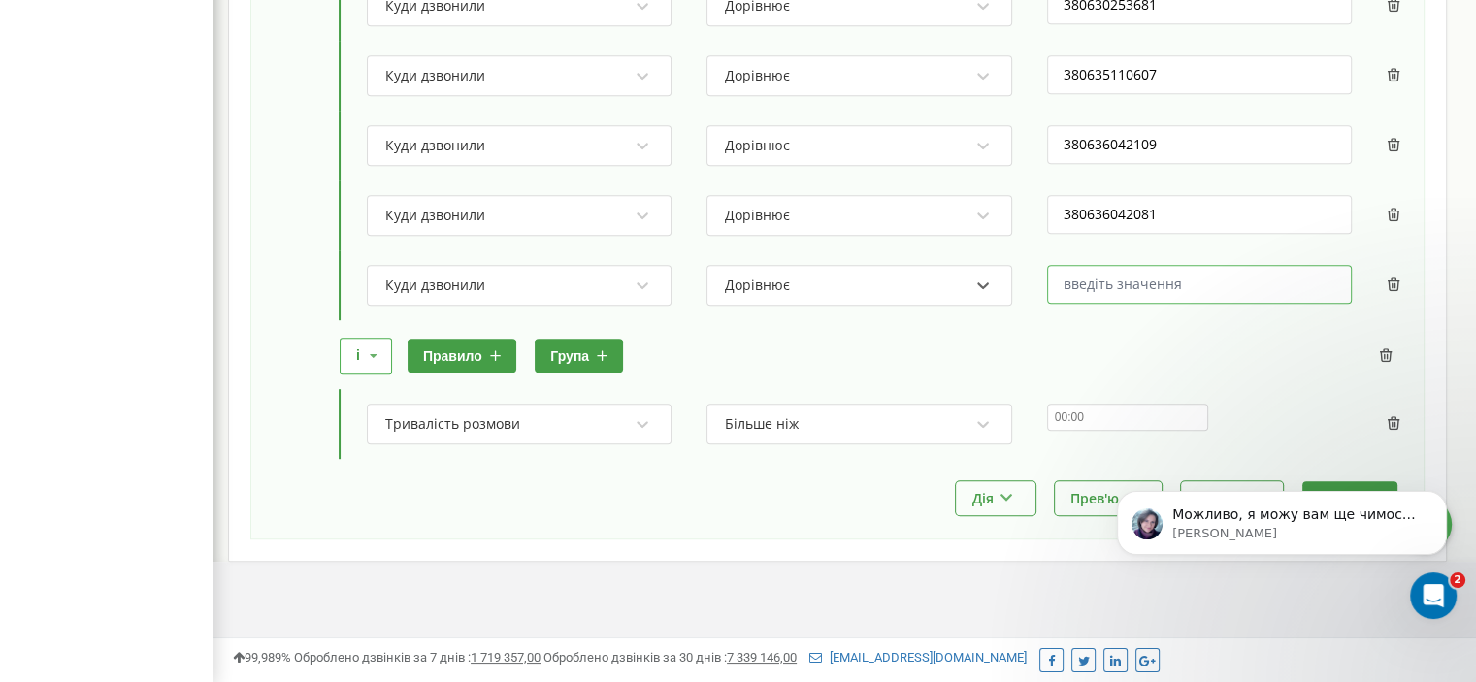
click at [1176, 280] on input "text" at bounding box center [1199, 284] width 305 height 39
paste input "380636042763"
type input "380636042763"
click at [1440, 497] on icon "Dismiss notification" at bounding box center [1440, 496] width 7 height 7
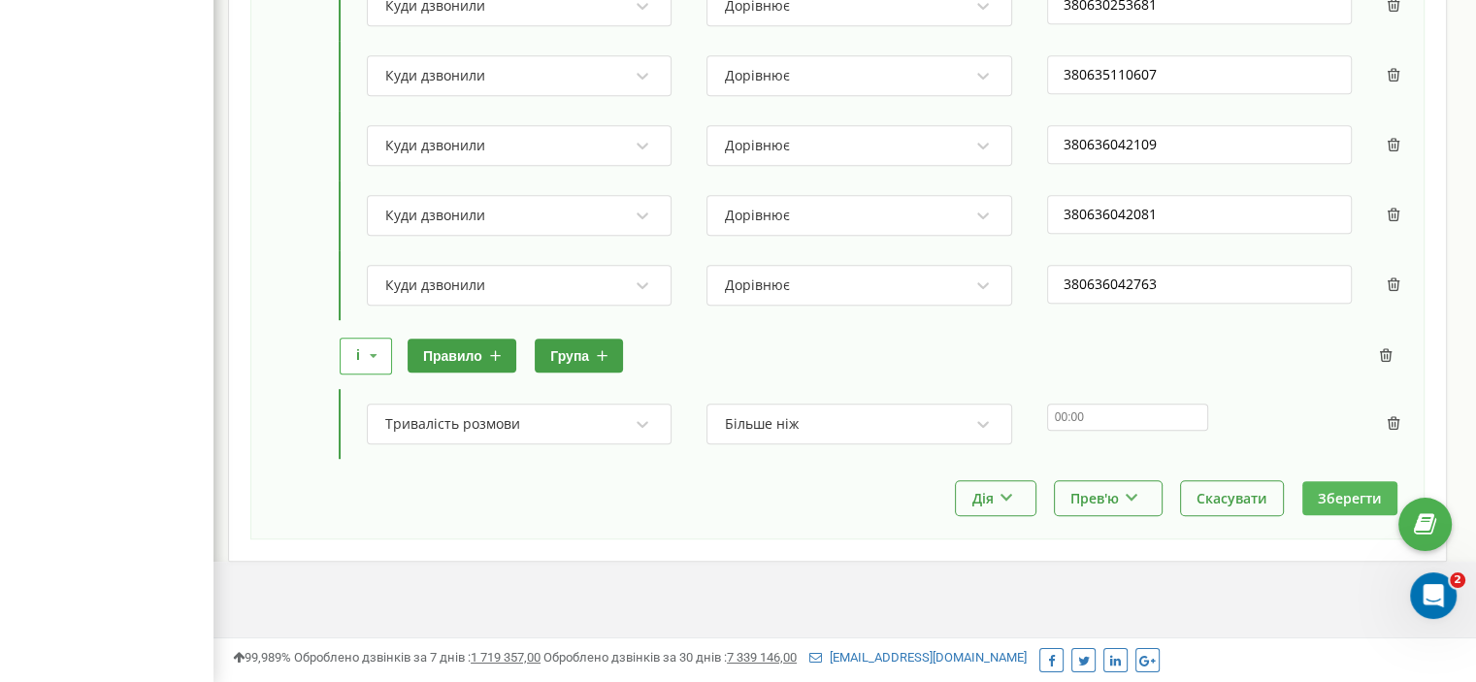
click at [1370, 497] on button "Зберегти" at bounding box center [1350, 498] width 95 height 34
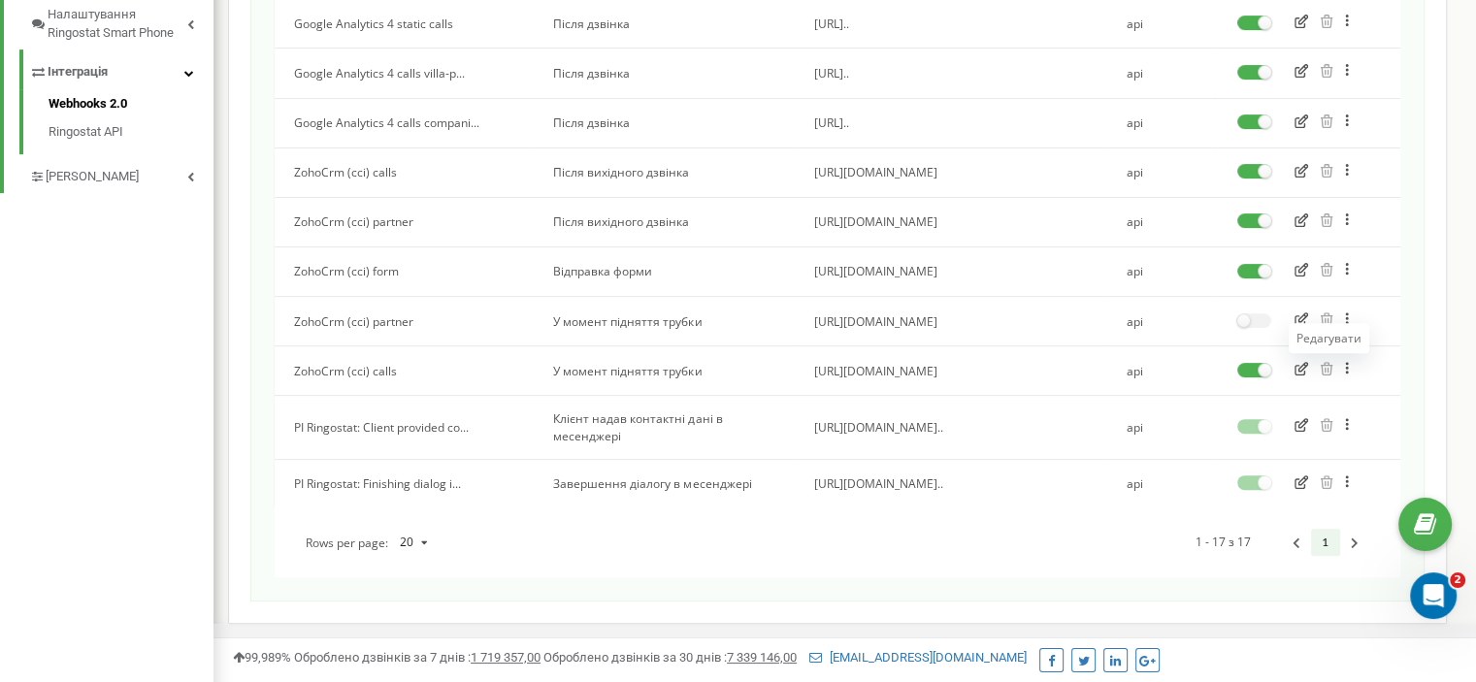
scroll to position [656, 0]
click at [1304, 371] on icon "button" at bounding box center [1302, 369] width 14 height 14
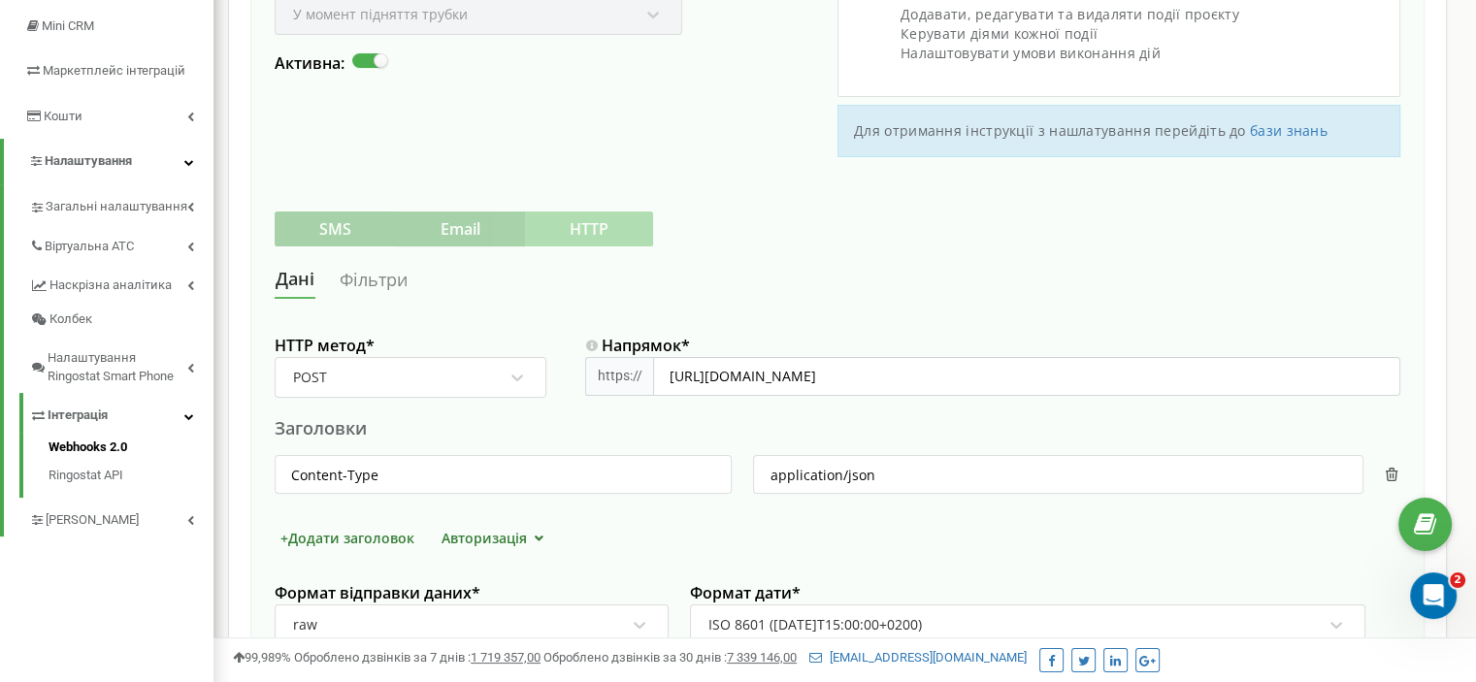
scroll to position [312, 0]
click at [368, 289] on link "Фільтри" at bounding box center [374, 281] width 70 height 36
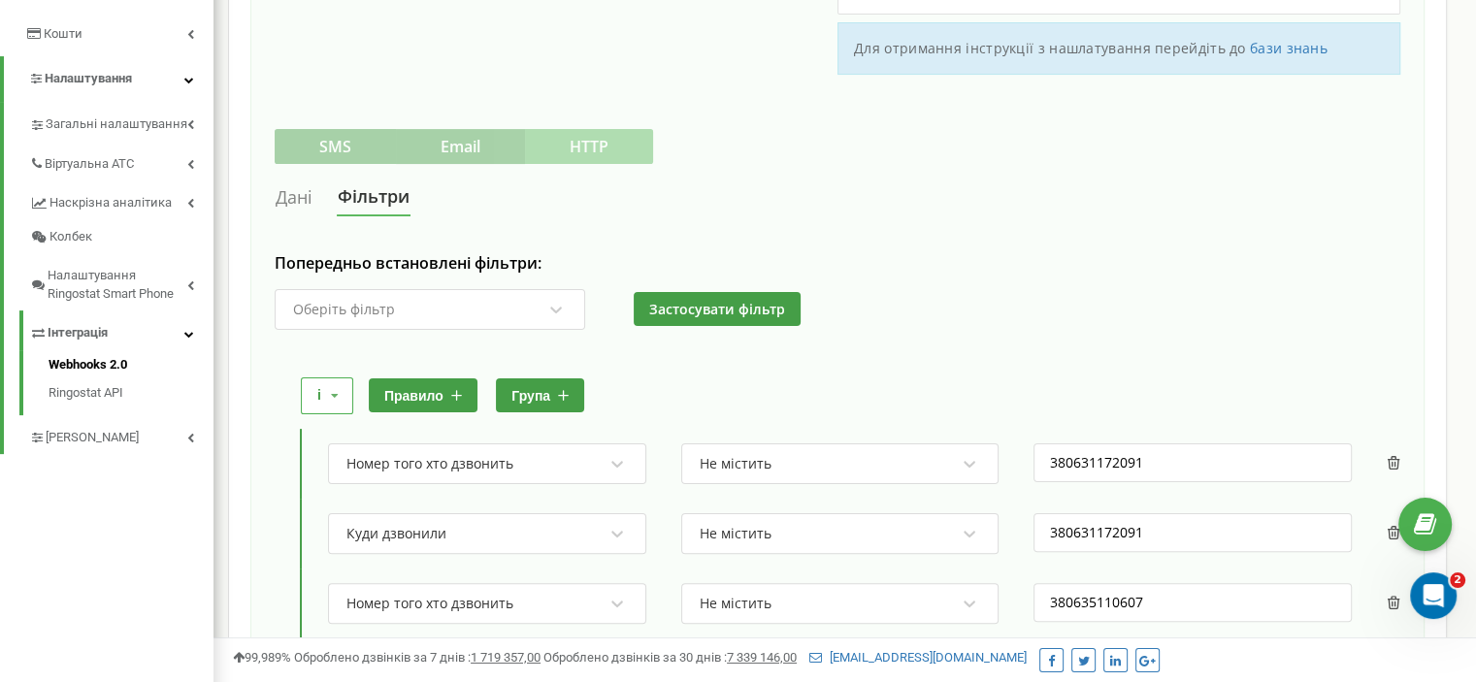
scroll to position [375, 0]
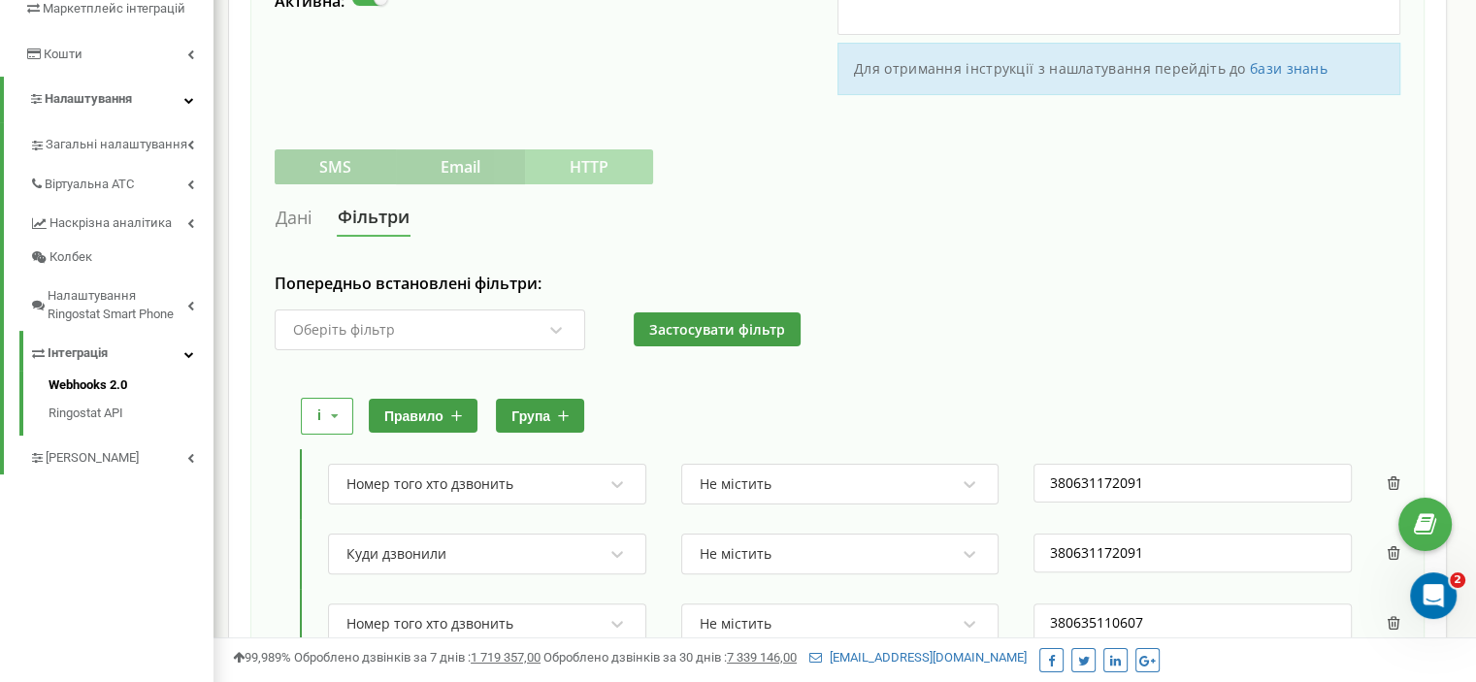
click at [423, 412] on button "правило" at bounding box center [423, 416] width 109 height 34
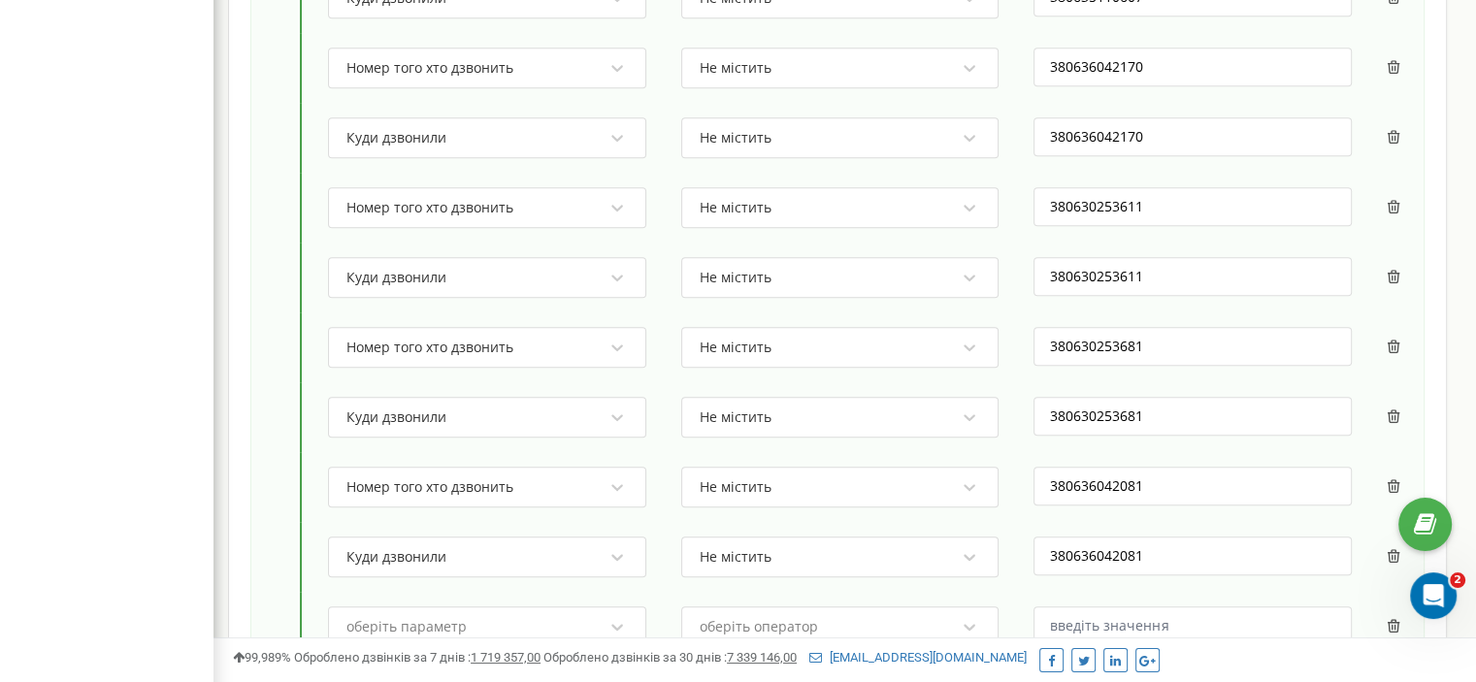
scroll to position [1340, 0]
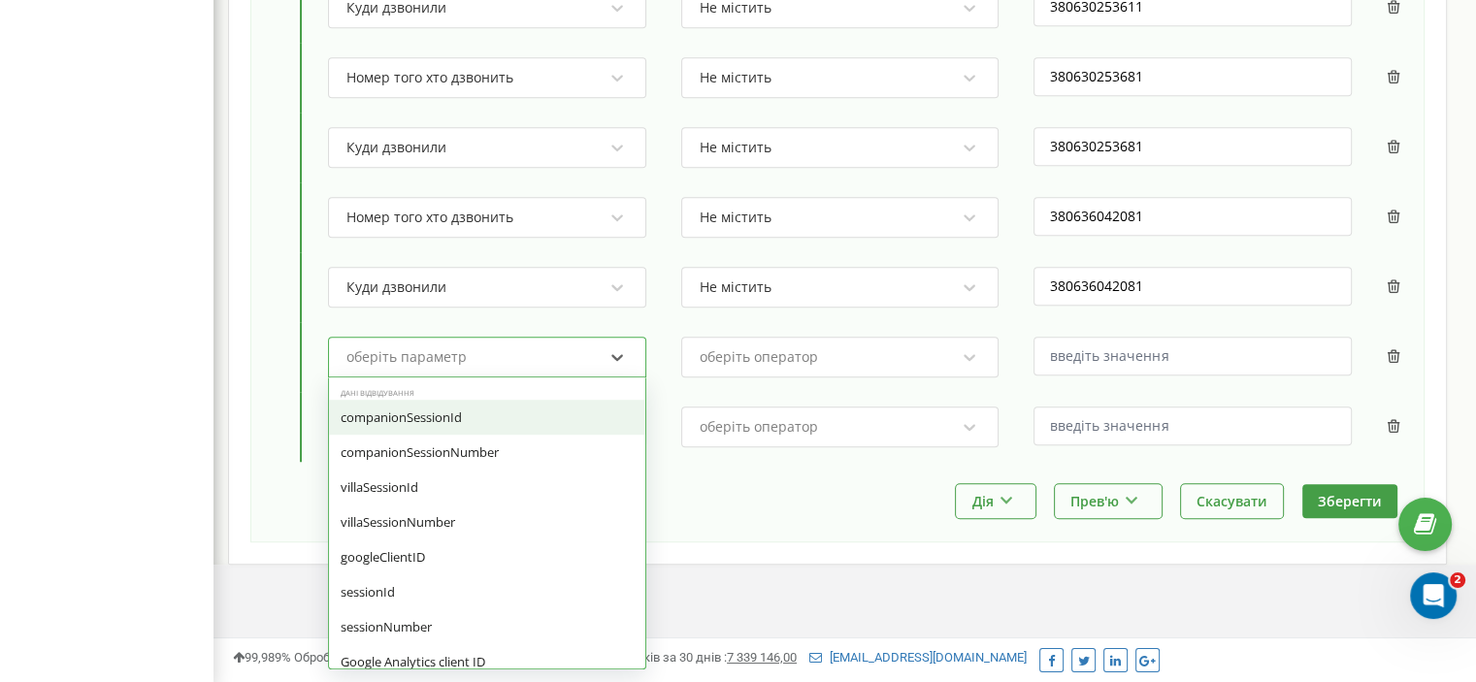
click at [461, 353] on div "оберіть параметр" at bounding box center [406, 357] width 120 height 14
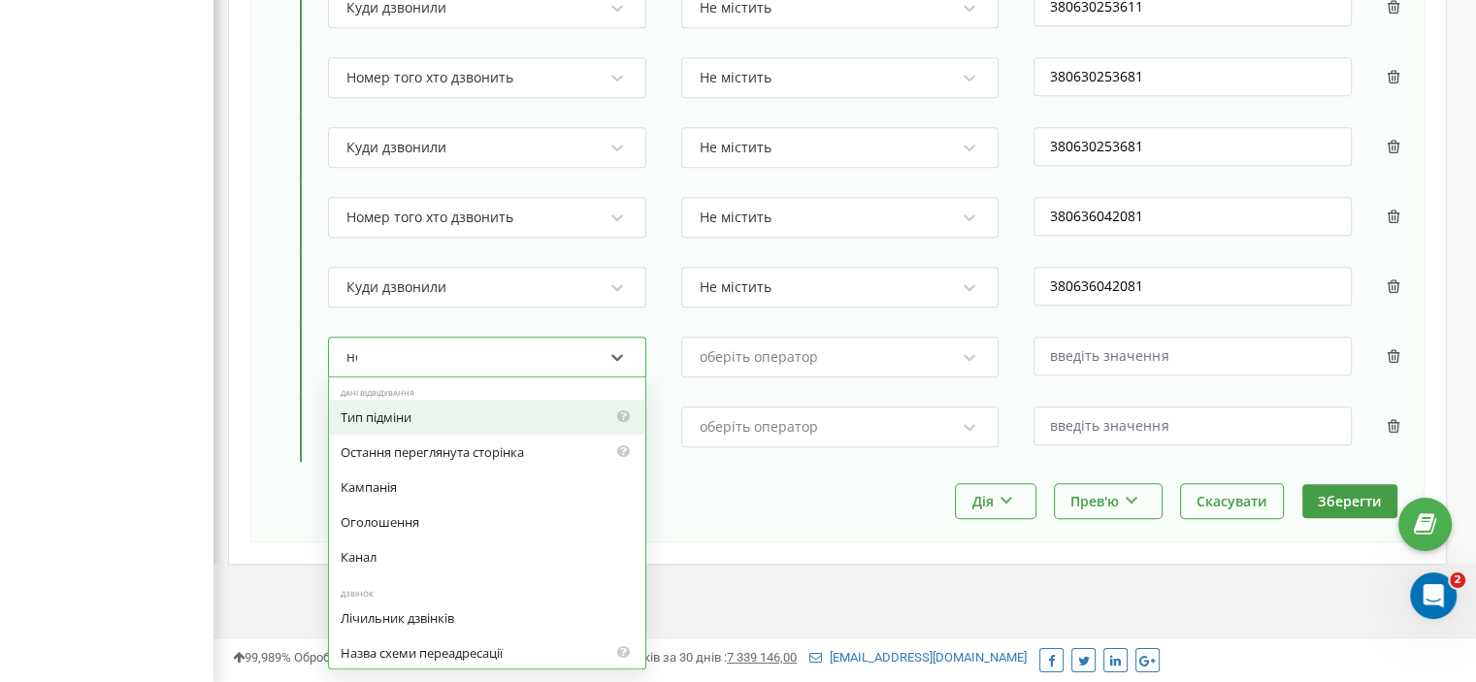
type input "ном"
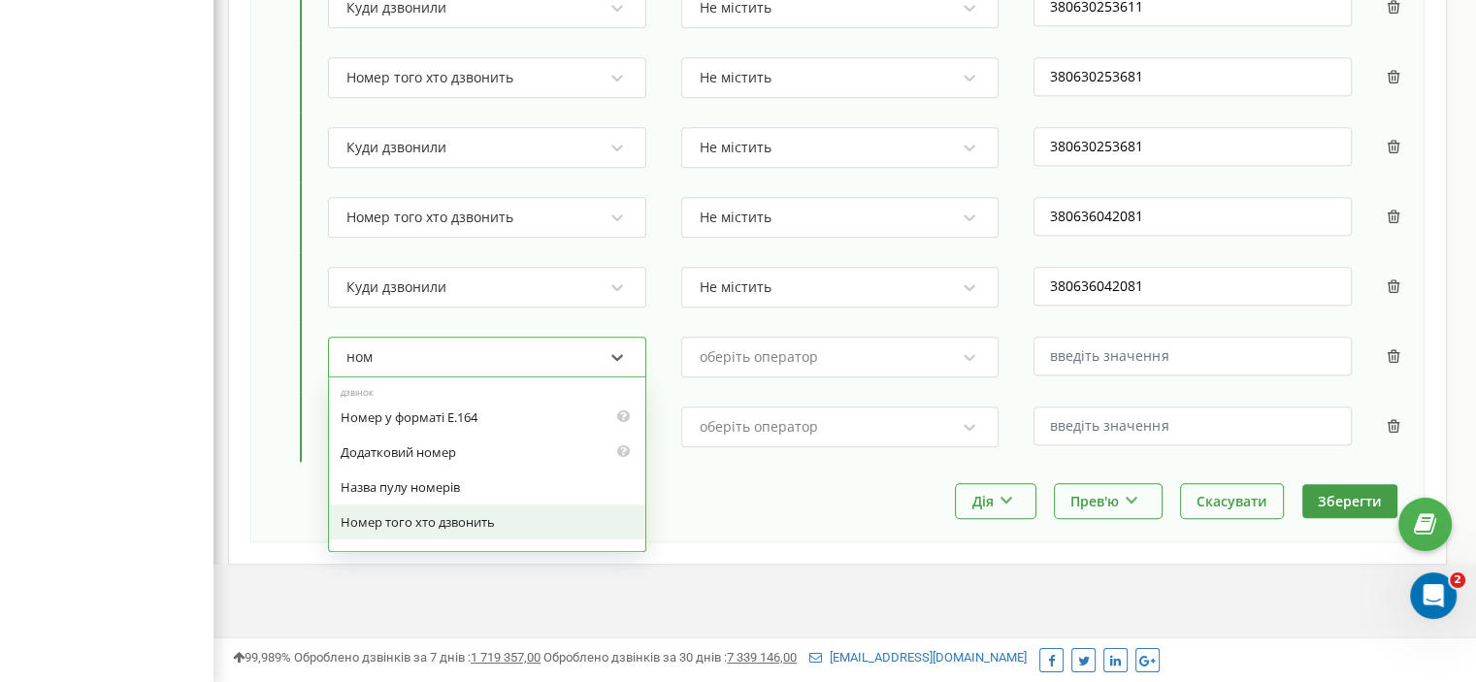
click at [458, 509] on div "Номер того хто дзвонить" at bounding box center [487, 522] width 316 height 35
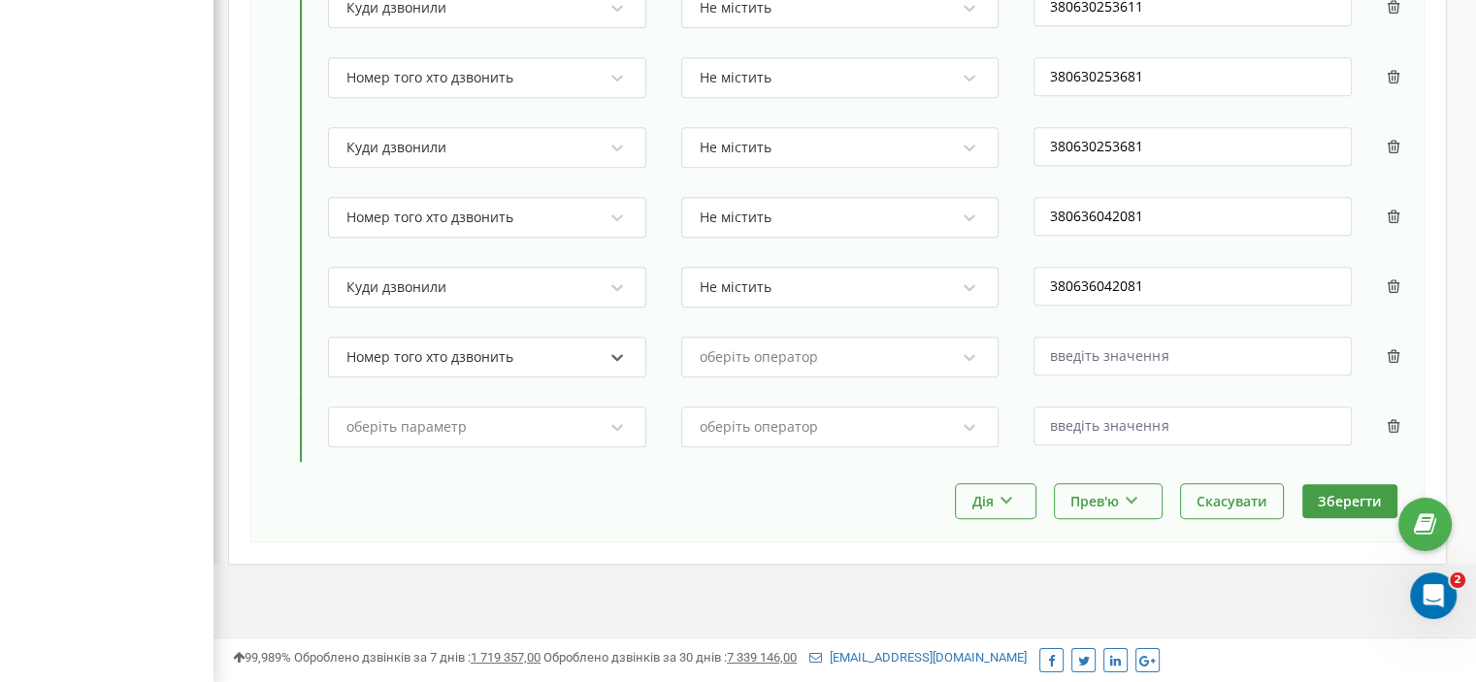
click at [450, 396] on div "оберіть параметр оберіть оператор" at bounding box center [856, 427] width 1087 height 70
click at [446, 421] on div "оберіть параметр" at bounding box center [406, 427] width 120 height 14
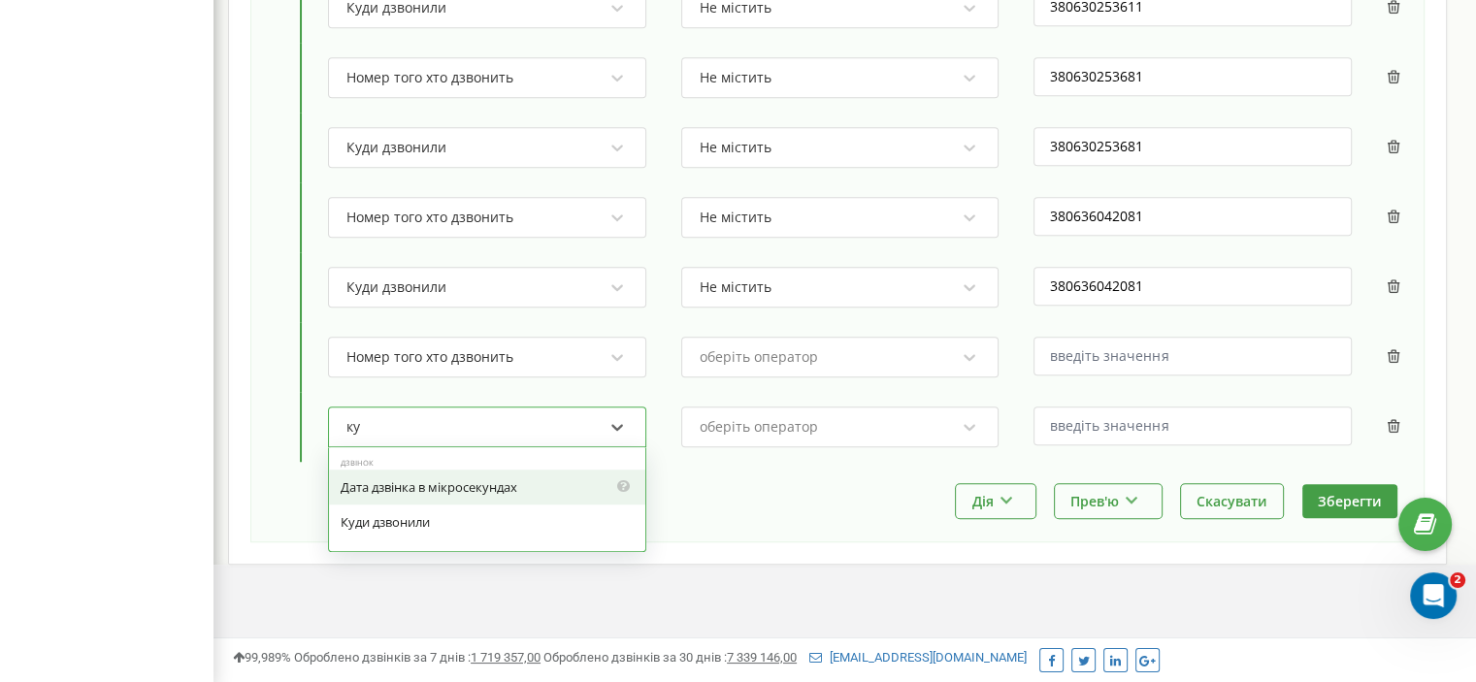
type input "куд"
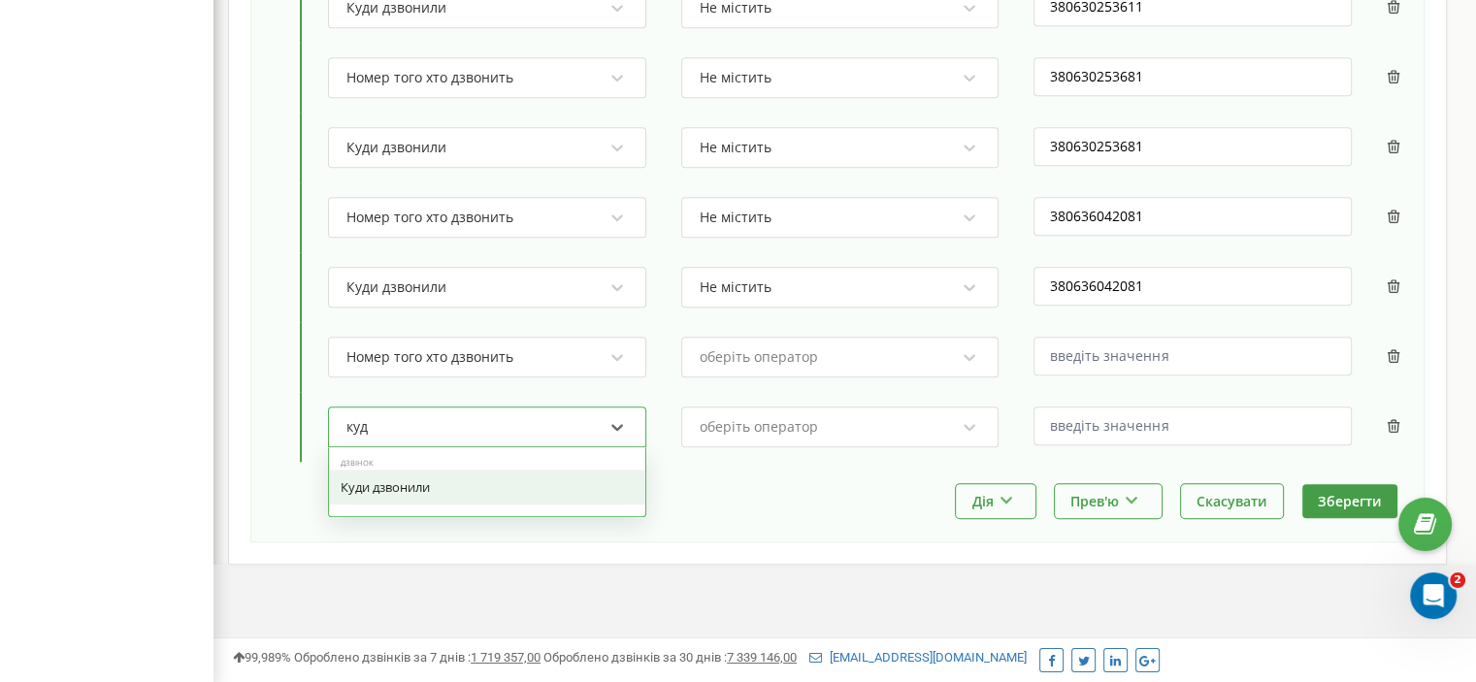
click at [454, 481] on div "Куди дзвонили" at bounding box center [487, 487] width 316 height 35
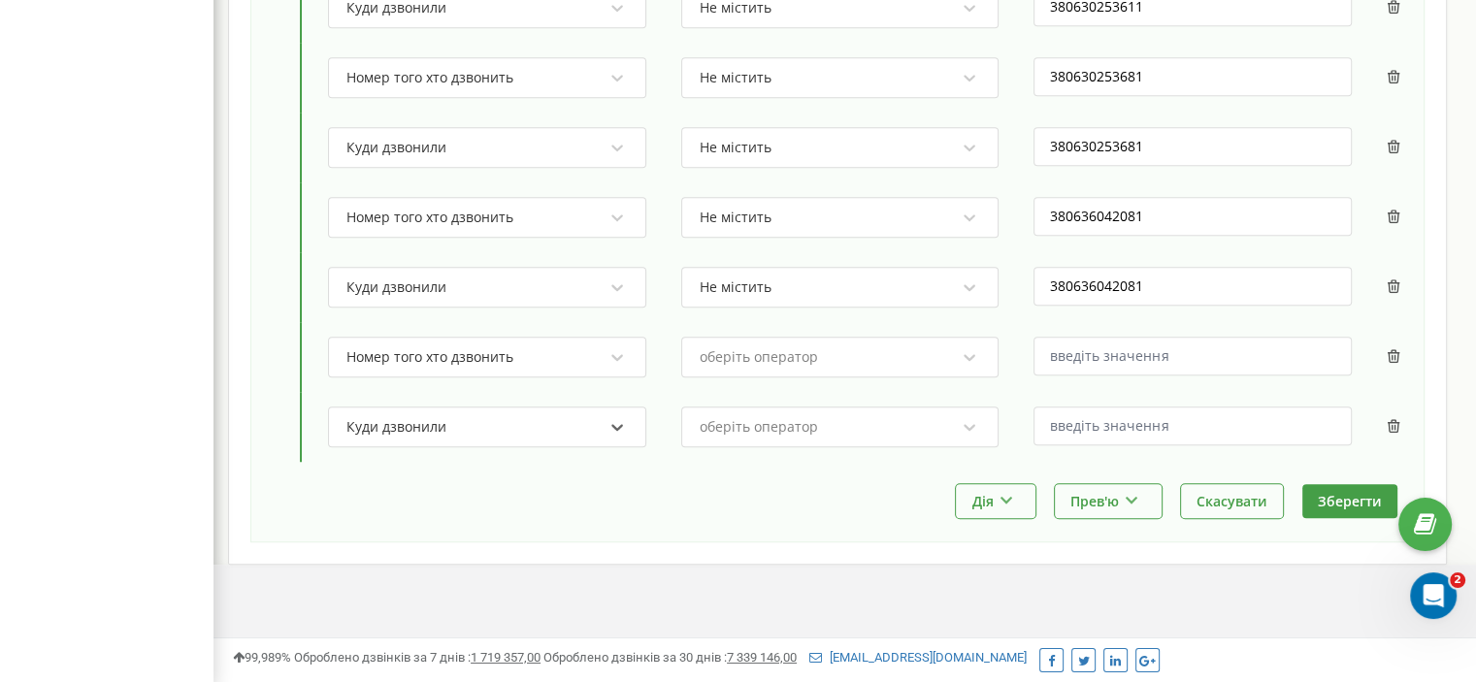
click at [790, 360] on div "оберіть оператор" at bounding box center [828, 357] width 260 height 33
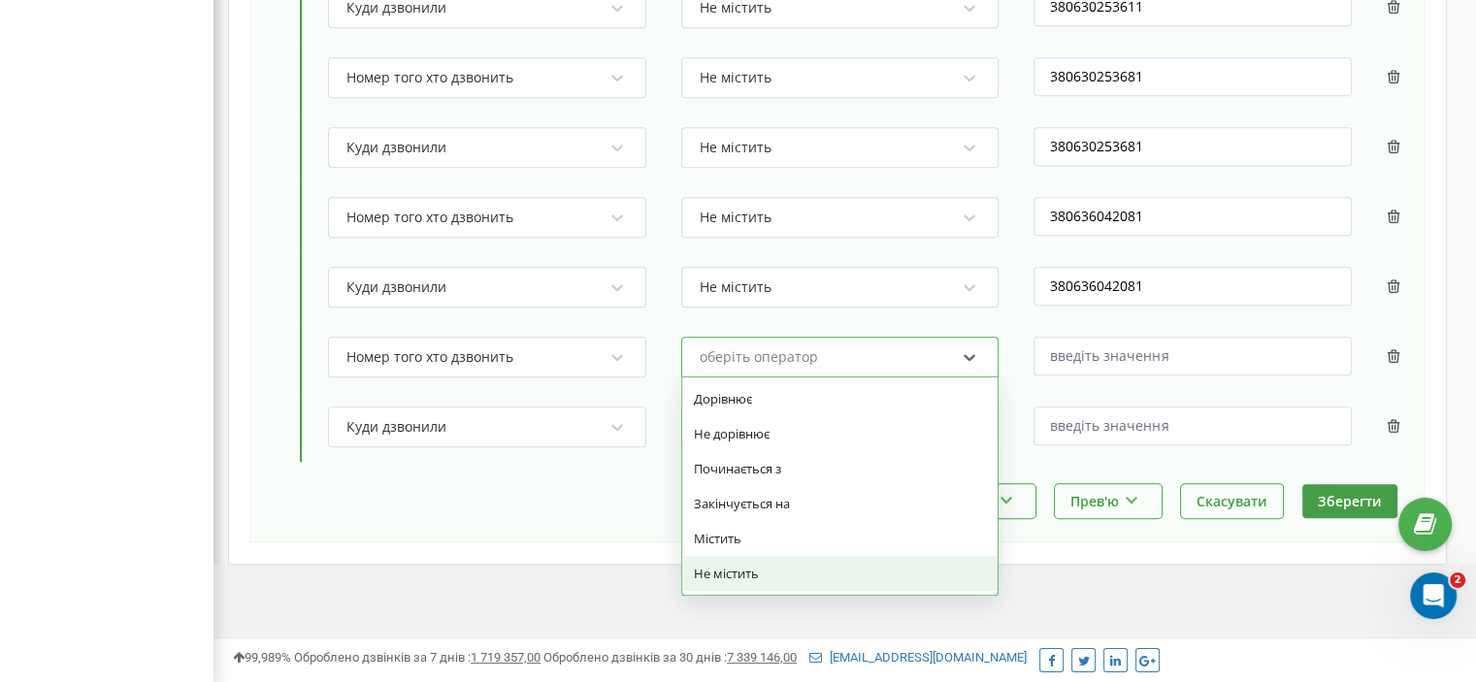
click at [754, 558] on div "Не містить" at bounding box center [840, 573] width 316 height 35
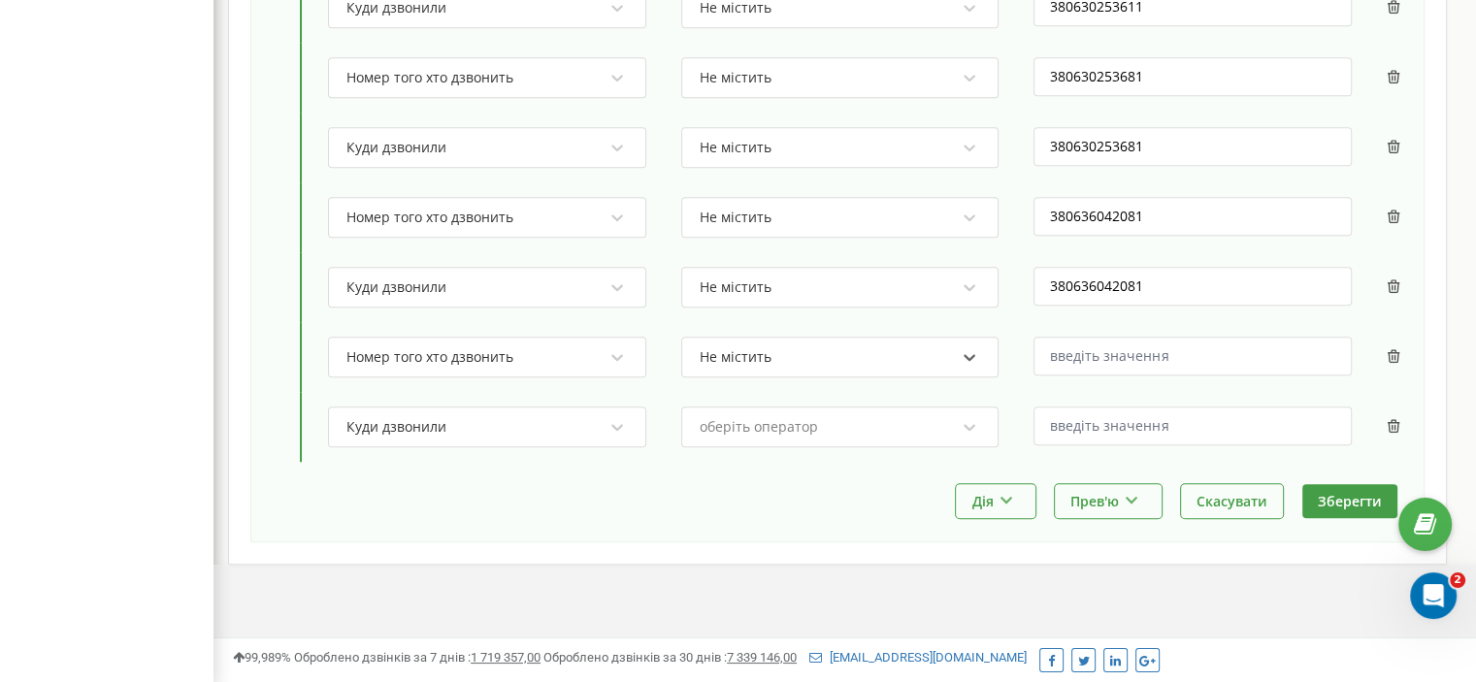
click at [770, 420] on div "оберіть оператор" at bounding box center [759, 427] width 118 height 14
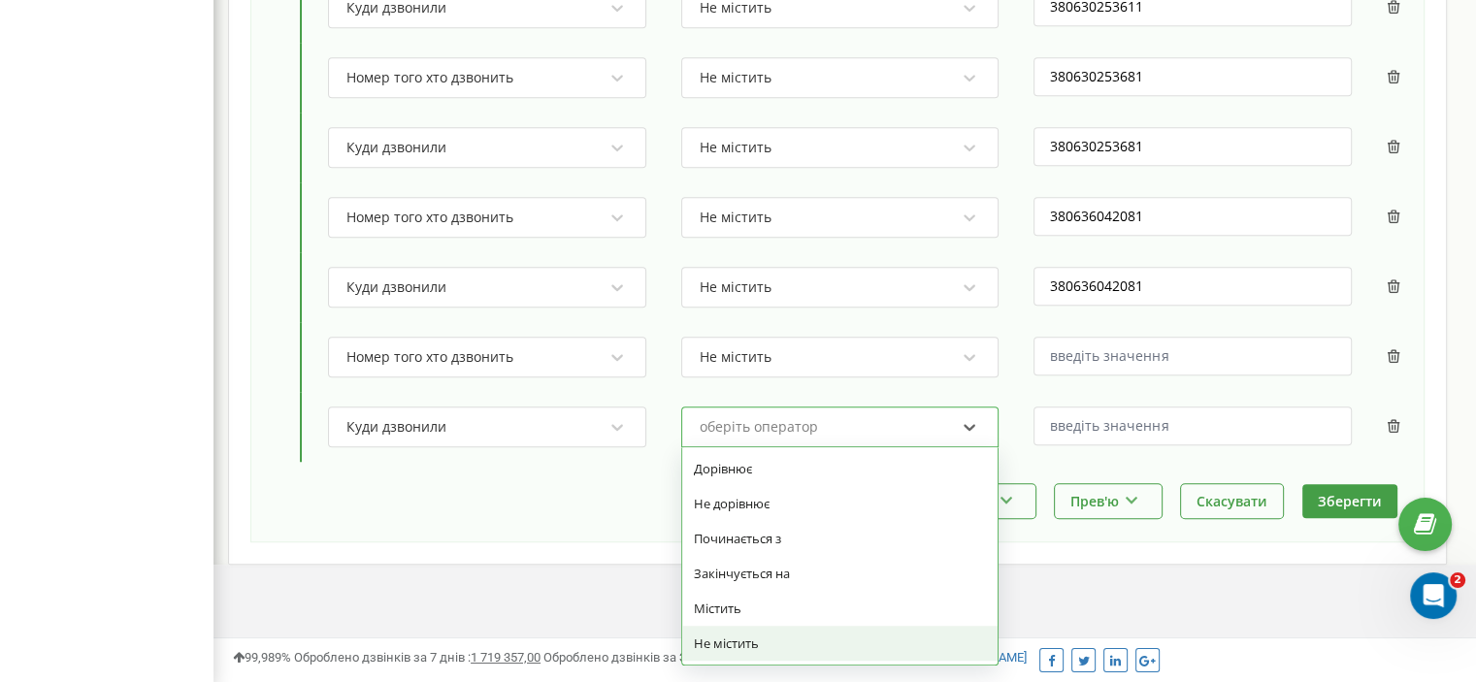
click at [804, 634] on div "Не містить" at bounding box center [840, 643] width 316 height 35
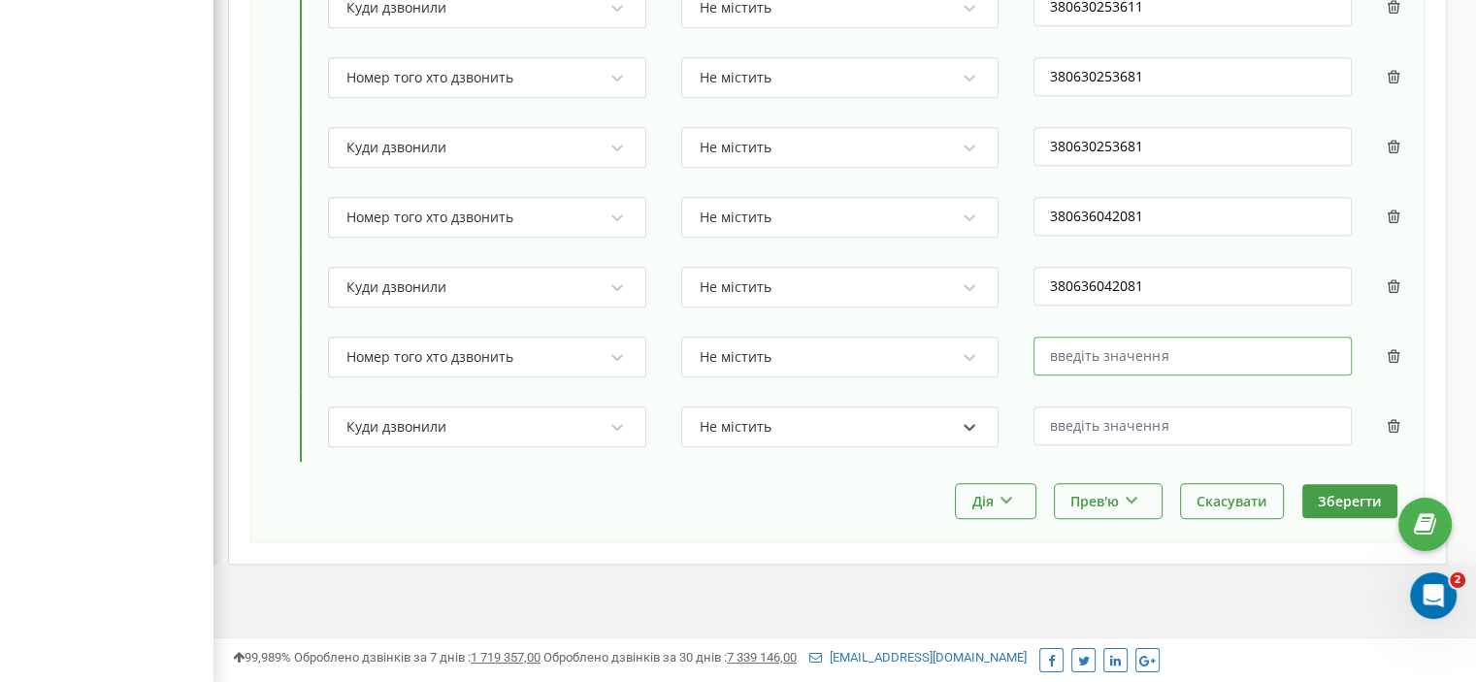
click at [1119, 352] on input "text" at bounding box center [1193, 356] width 318 height 39
paste input "380636042763"
type input "380636042763"
click at [1123, 428] on input "text" at bounding box center [1193, 426] width 318 height 39
paste input "380636042763"
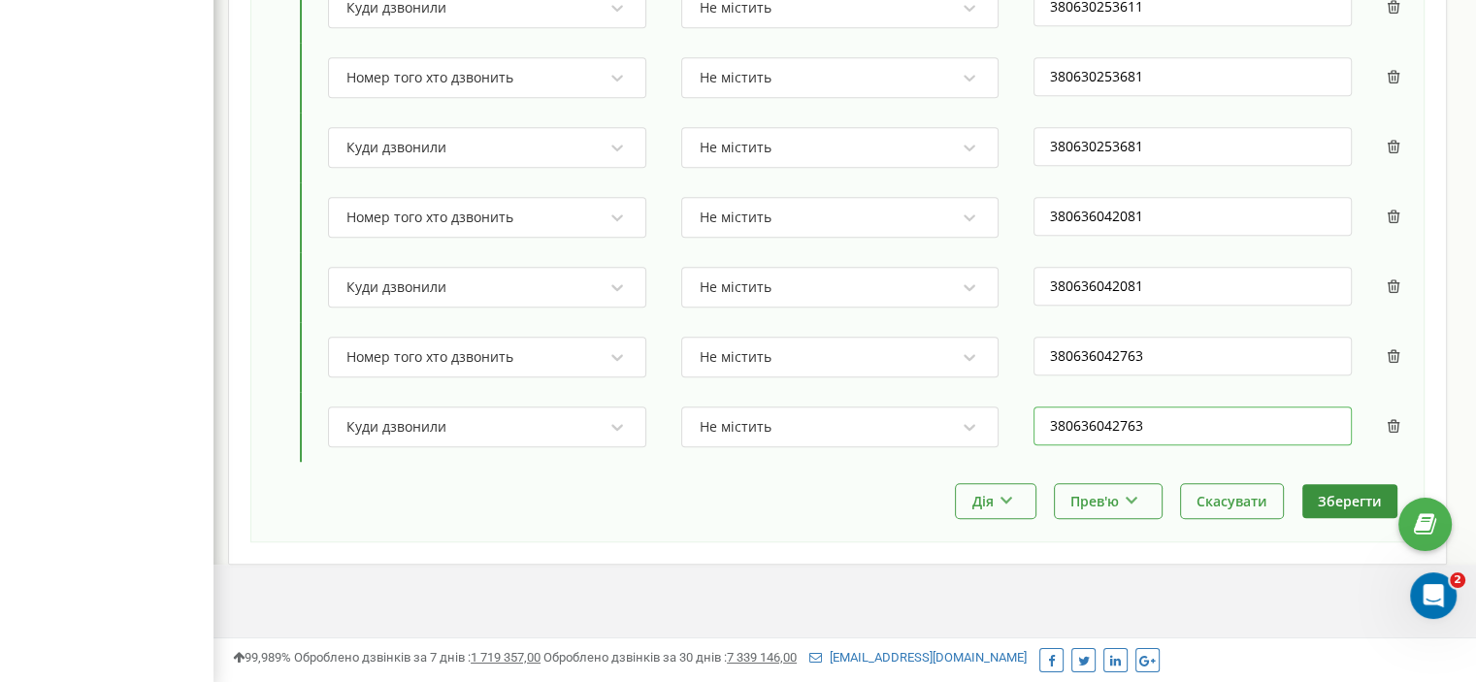
type input "380636042763"
click at [1336, 488] on button "Зберегти" at bounding box center [1350, 501] width 95 height 34
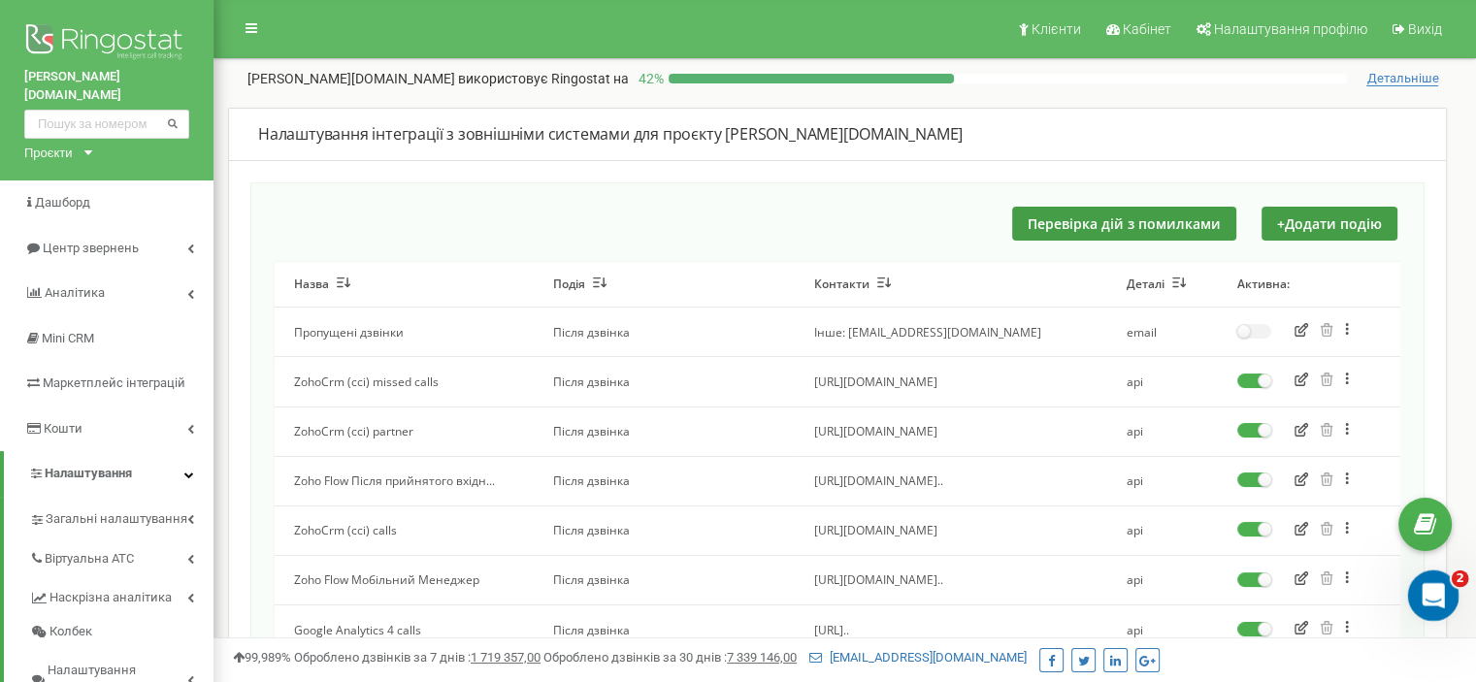
click at [1443, 604] on div "Відкрити програму для спілкування Intercom" at bounding box center [1431, 593] width 64 height 64
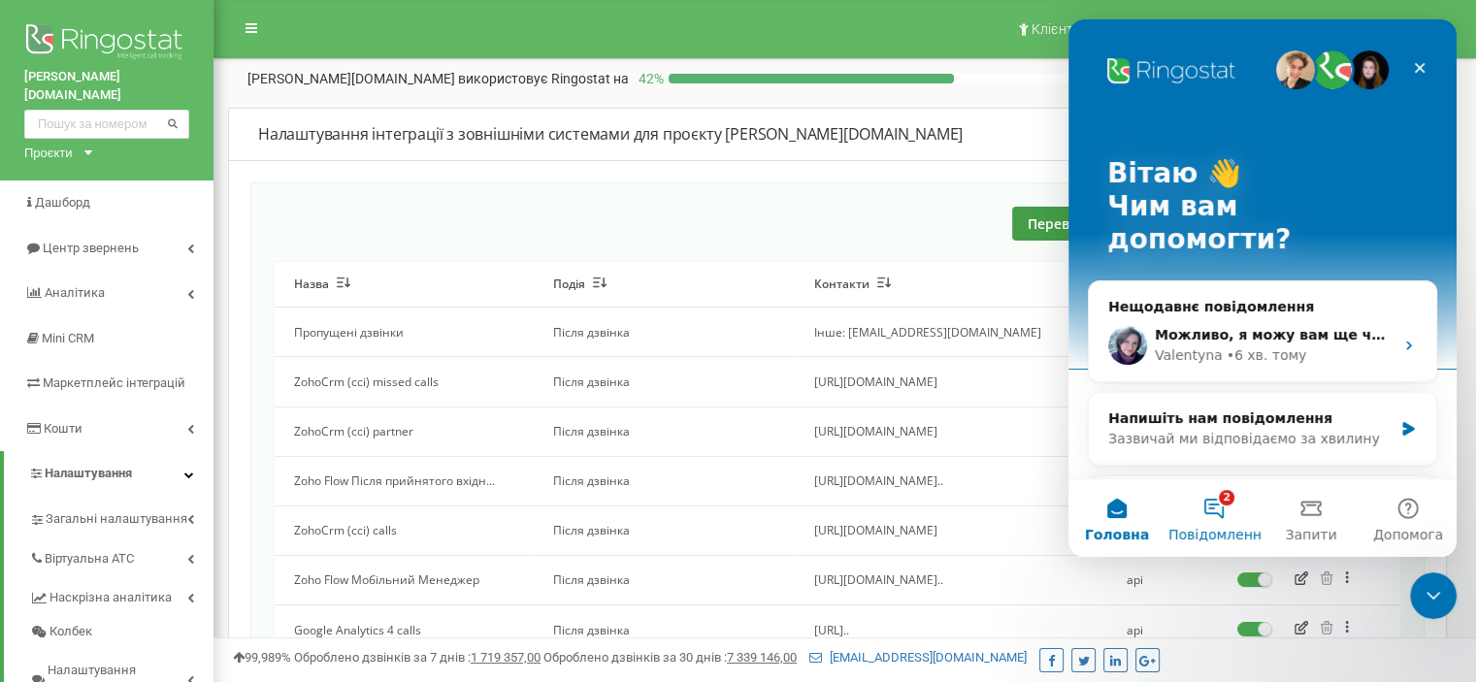
click at [1208, 508] on button "2 Повідомлення" at bounding box center [1214, 518] width 97 height 78
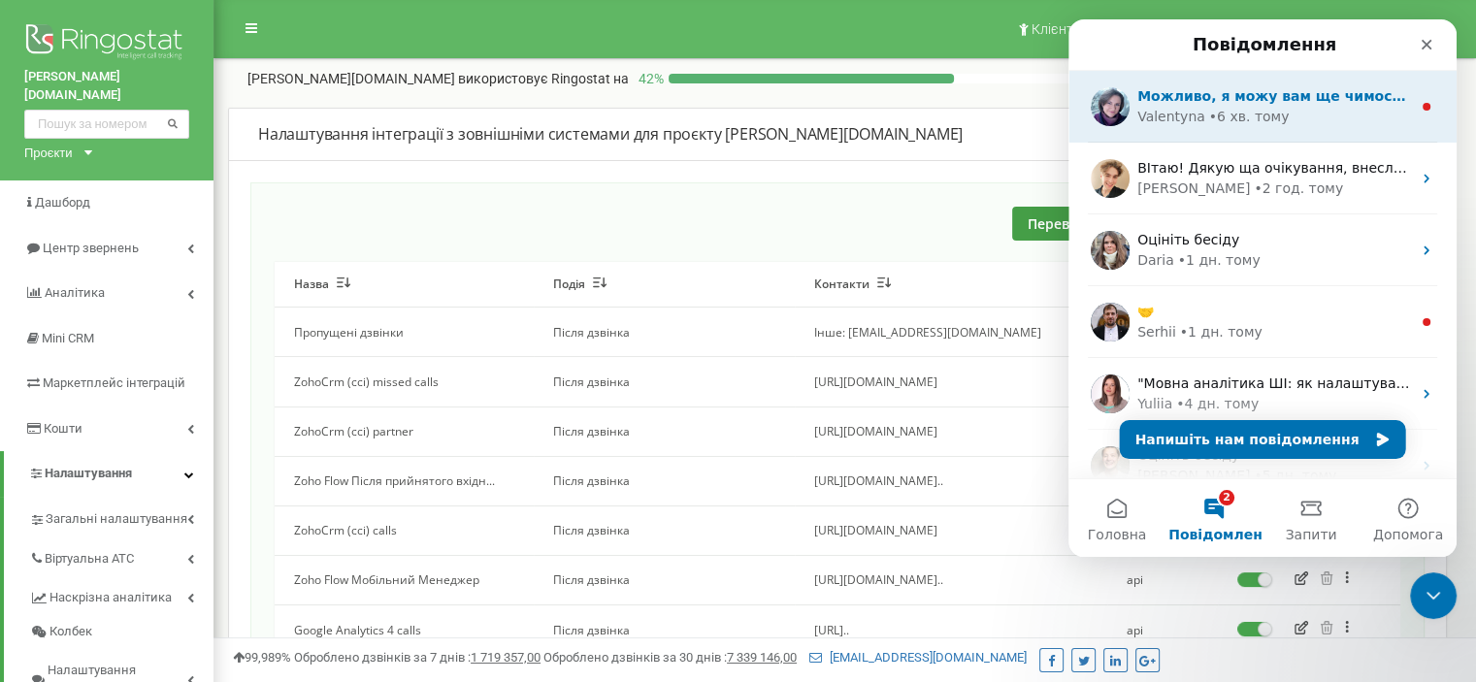
click at [1232, 108] on div "• 6 хв. тому" at bounding box center [1249, 117] width 81 height 20
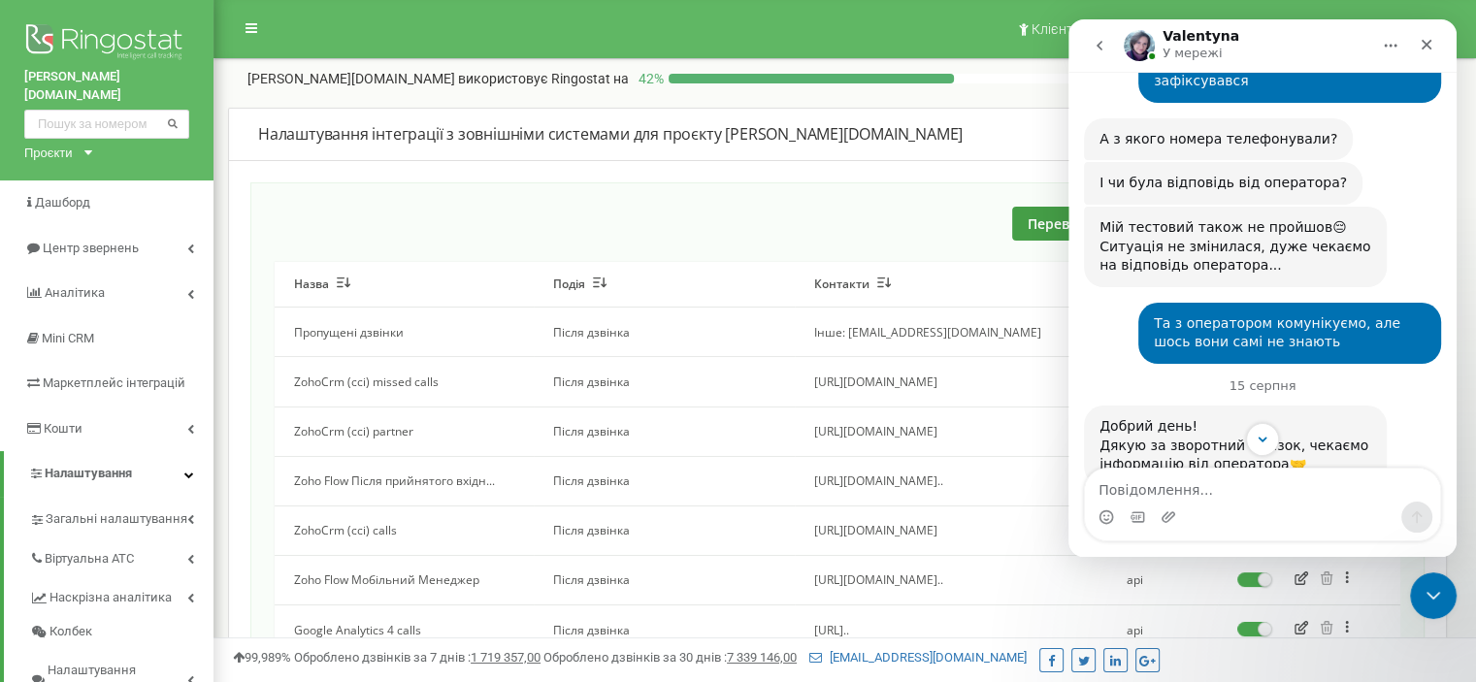
scroll to position [7140, 0]
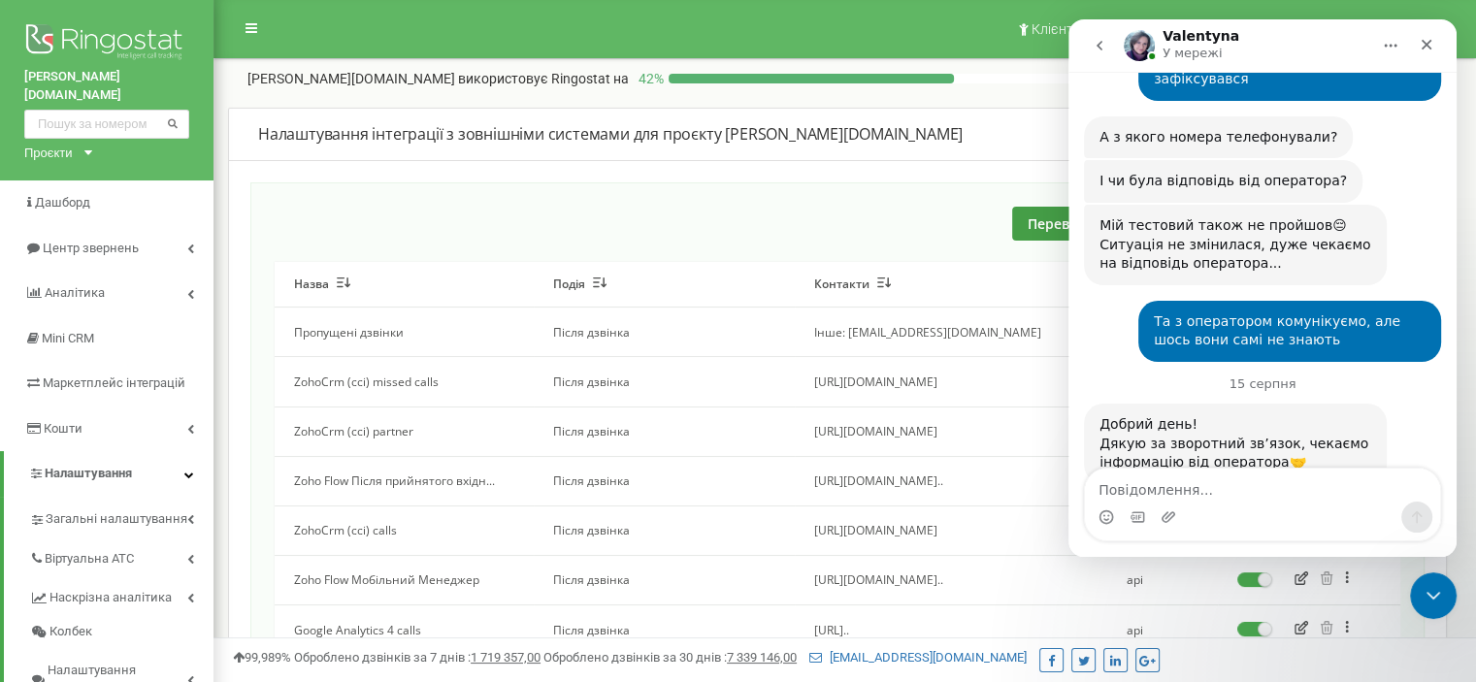
click at [1254, 473] on textarea "Повідомлення..." at bounding box center [1262, 485] width 355 height 33
type textarea "Ні, це все, дуже дякую"
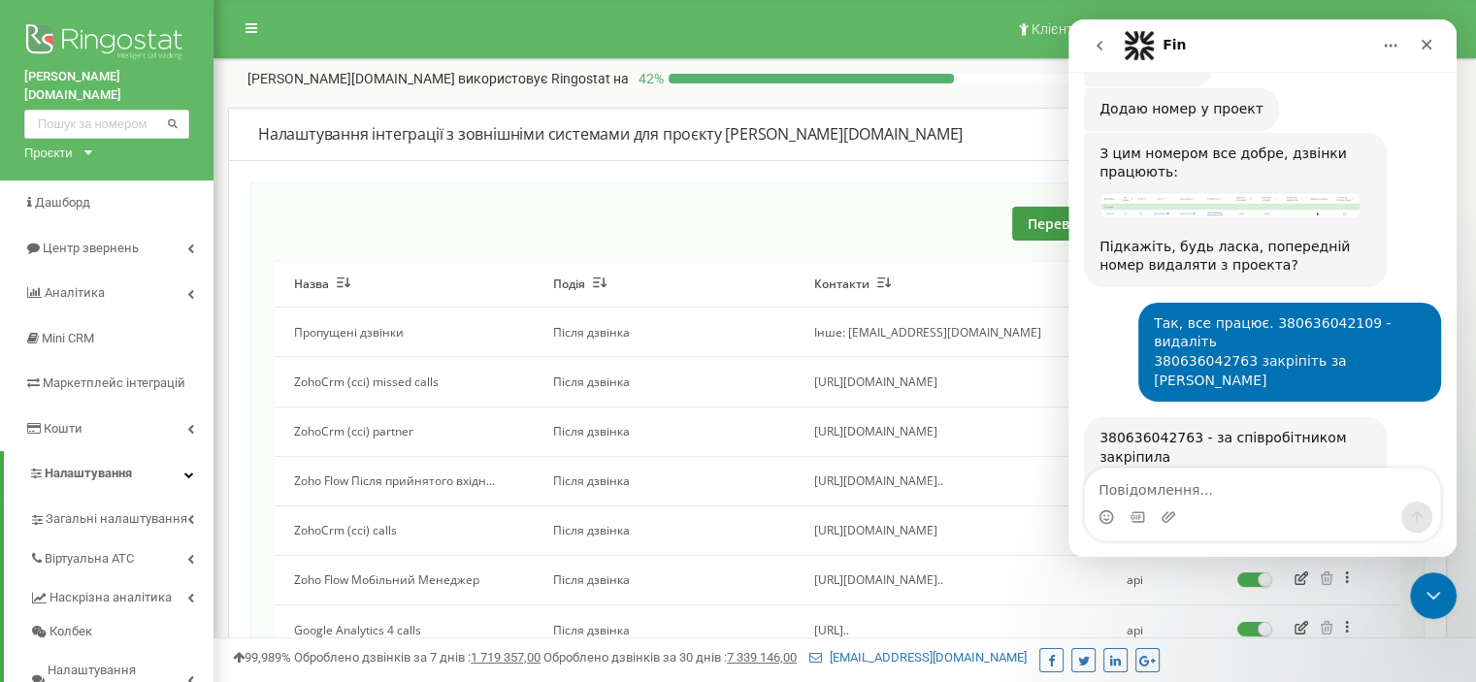
scroll to position [7782, 0]
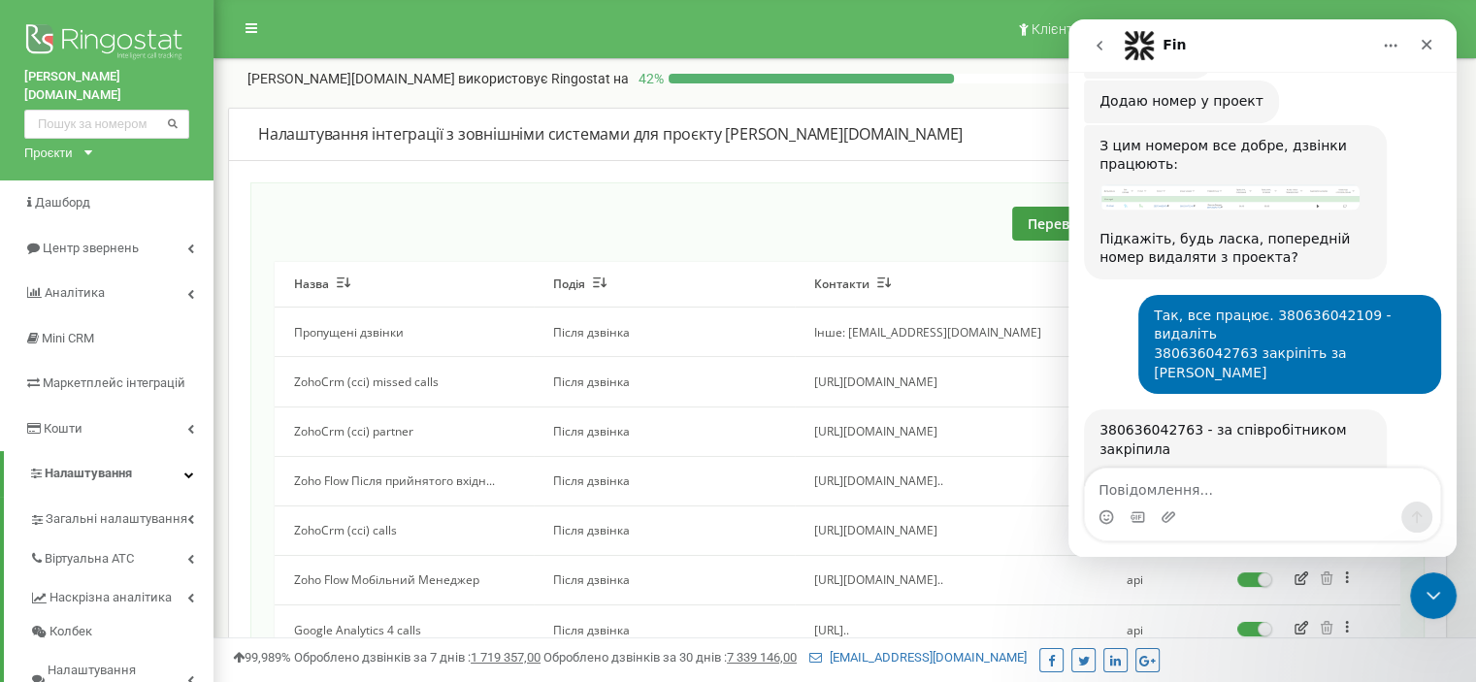
drag, startPoint x: 1317, startPoint y: 403, endPoint x: 1114, endPoint y: 47, distance: 409.9
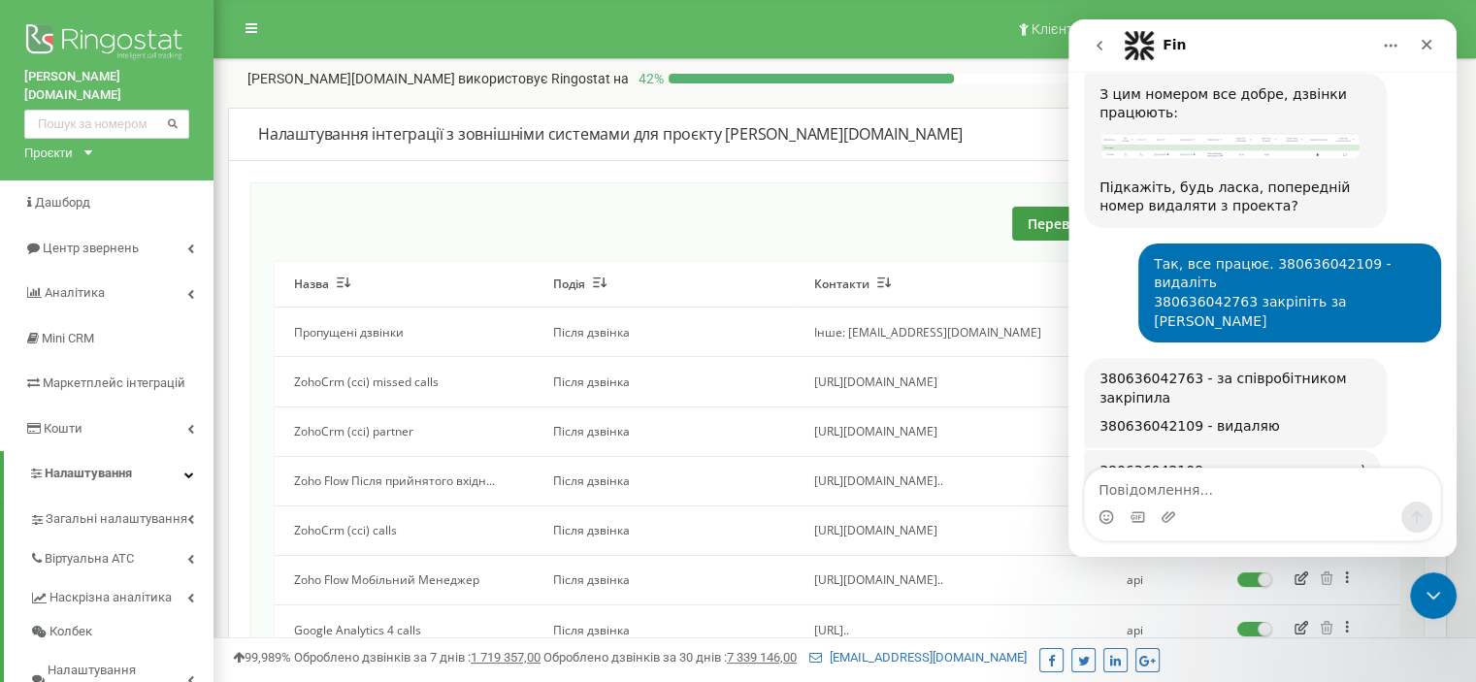
scroll to position [7835, 0]
click at [1432, 601] on icon "Закрити програму для спілкування Intercom" at bounding box center [1430, 592] width 23 height 23
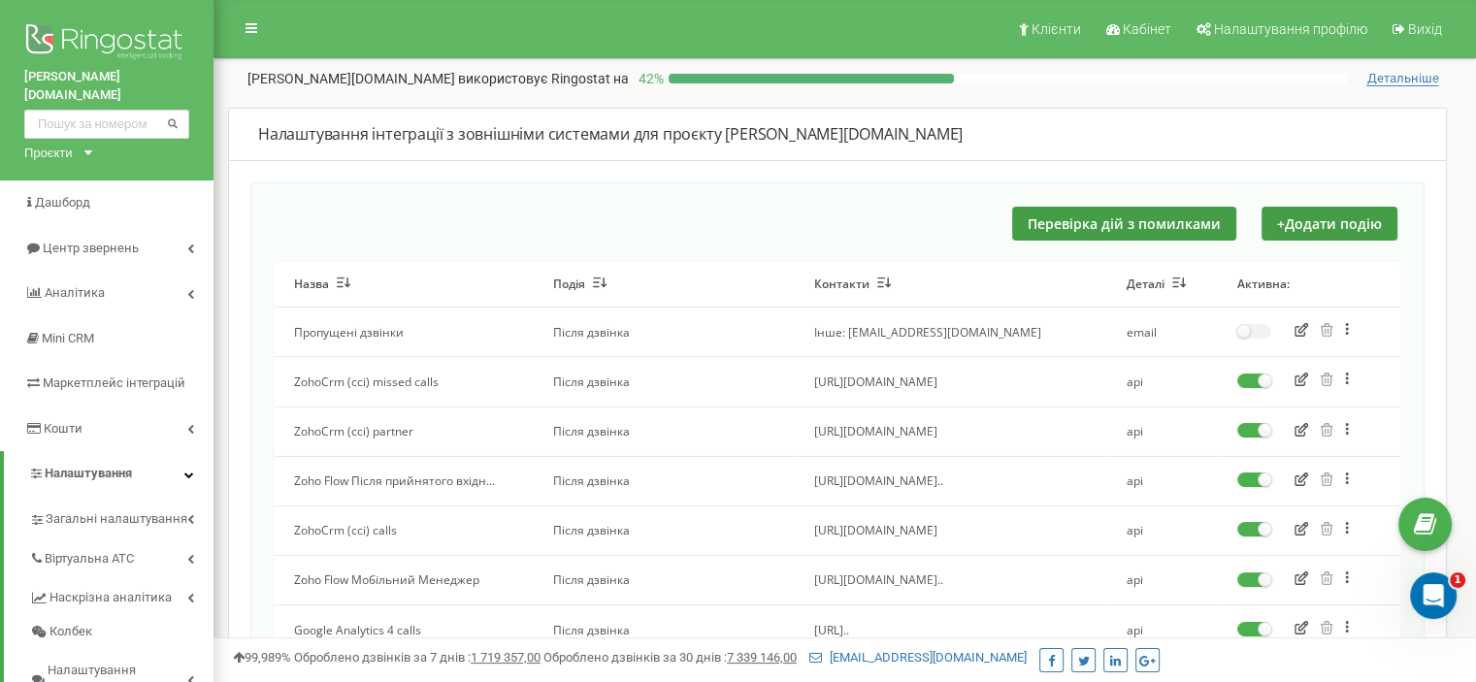
scroll to position [3, 0]
click at [113, 240] on span "Центр звернень" at bounding box center [80, 249] width 113 height 18
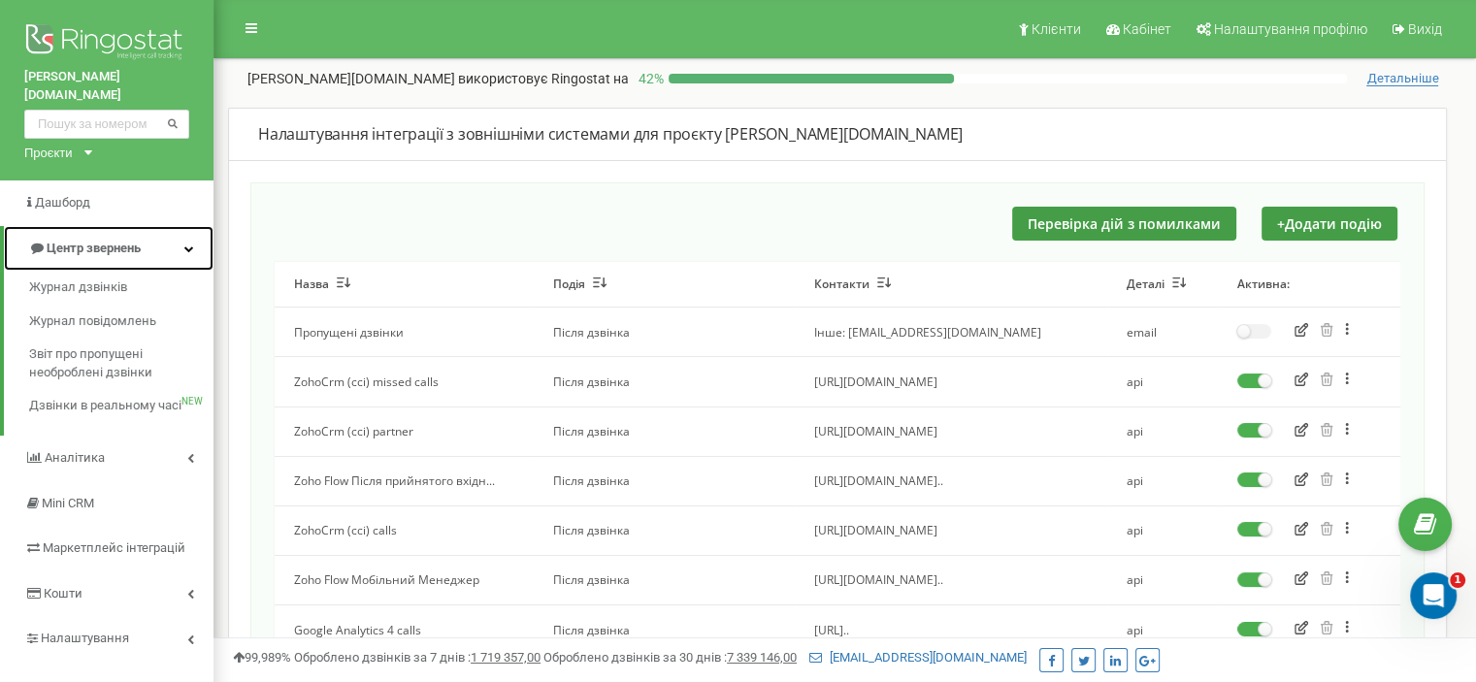
scroll to position [7835, 0]
click at [128, 279] on link "Журнал дзвінків" at bounding box center [121, 288] width 184 height 34
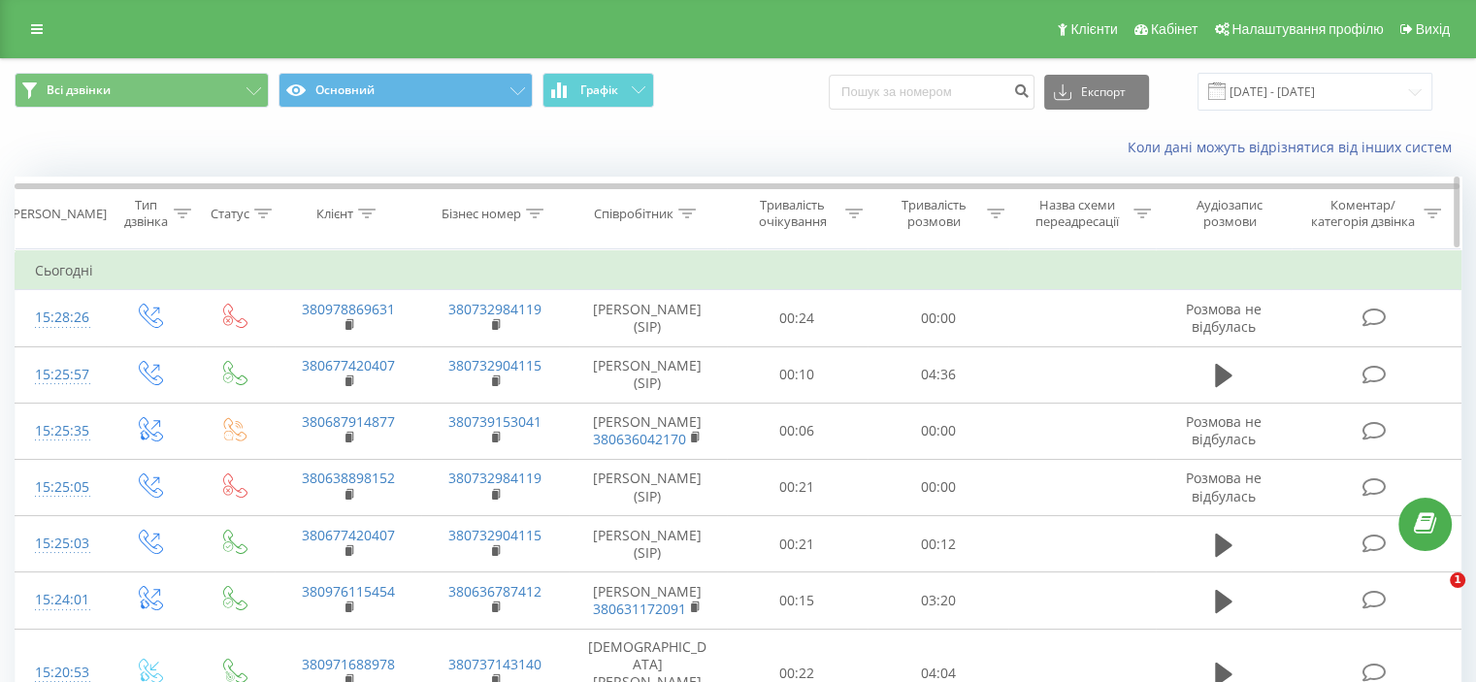
click at [365, 209] on icon at bounding box center [366, 214] width 17 height 10
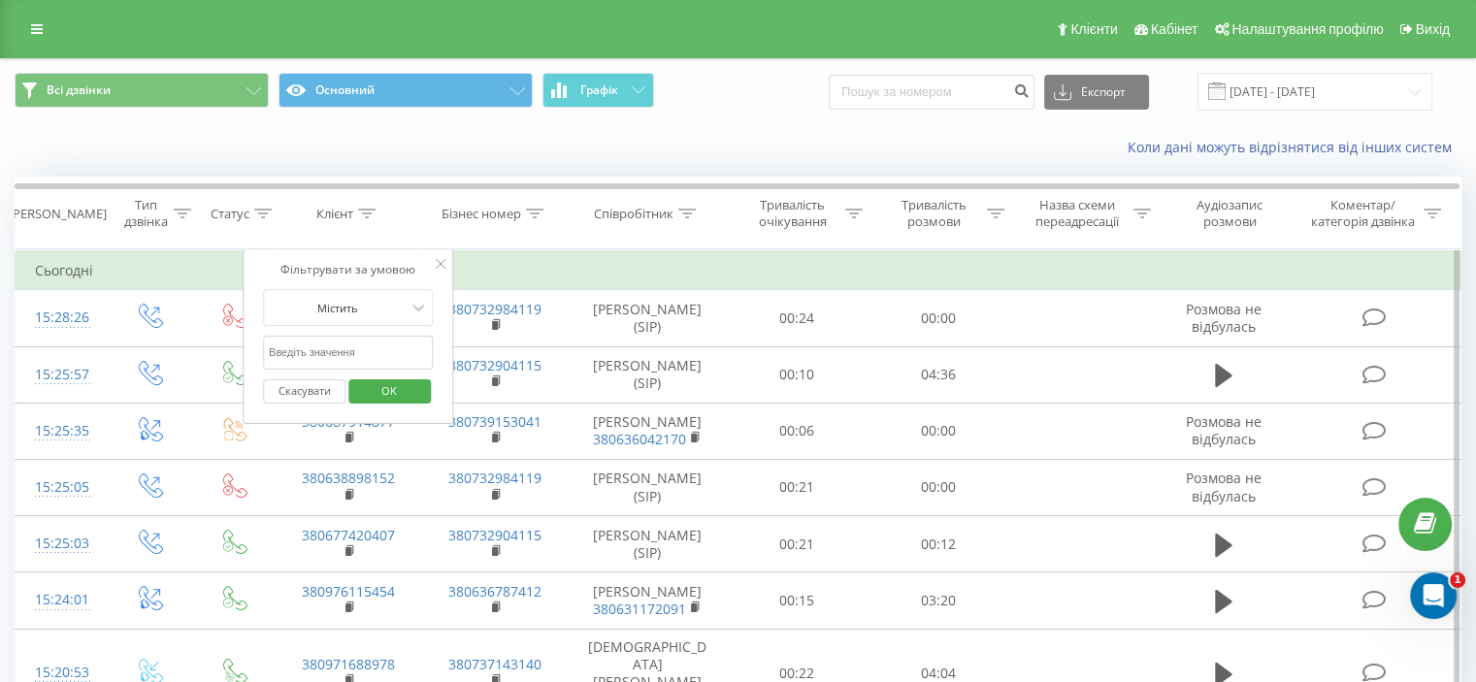
click at [381, 345] on input "text" at bounding box center [348, 353] width 171 height 34
paste input "380443505163"
type input "380443505163"
click at [391, 382] on span "OK" at bounding box center [389, 391] width 54 height 30
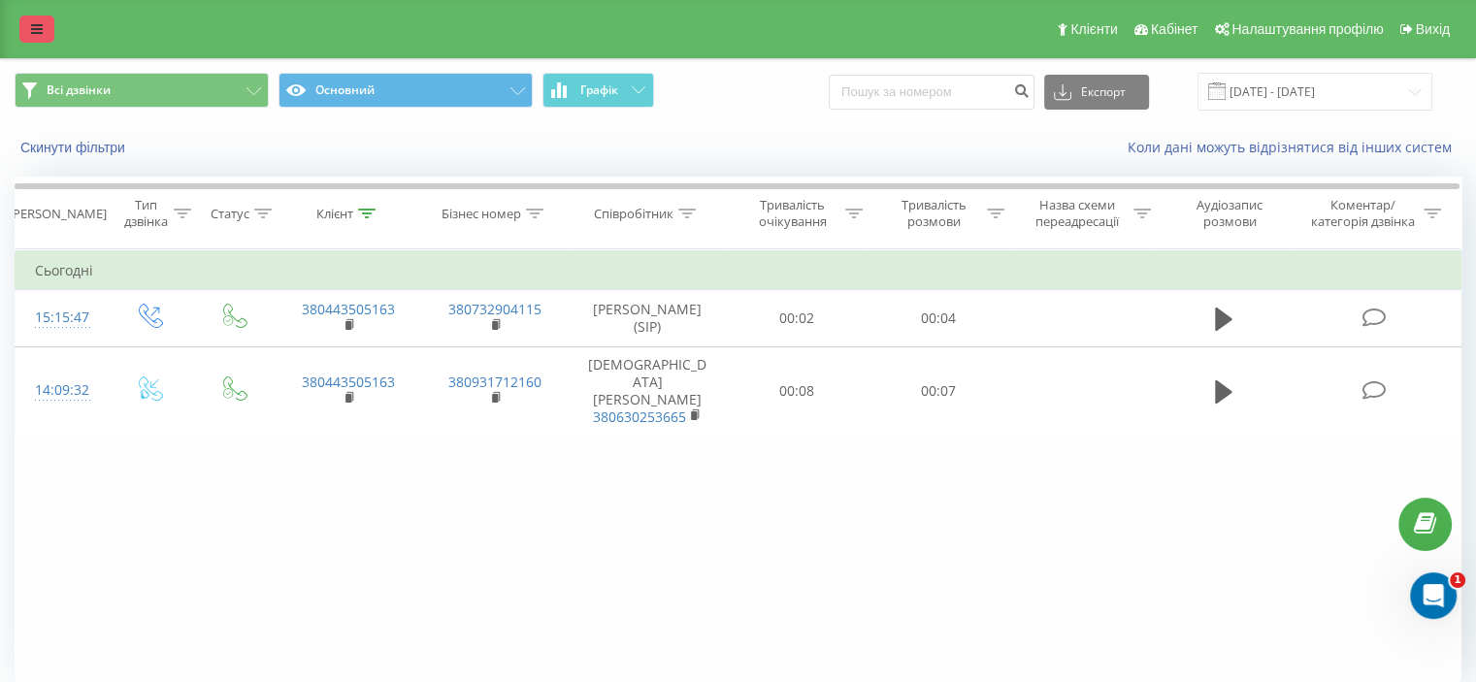
click at [41, 30] on icon at bounding box center [37, 29] width 12 height 14
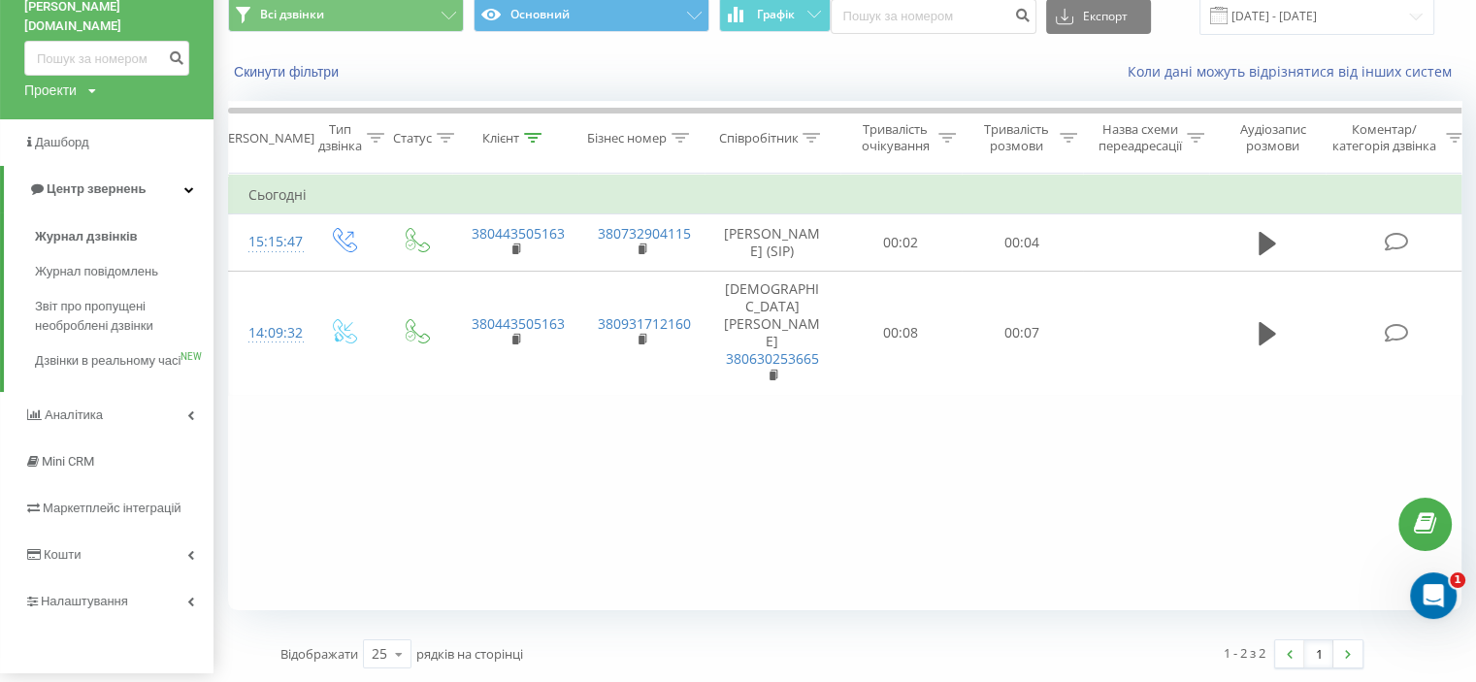
scroll to position [75, 0]
click at [110, 593] on span "Налаштування" at bounding box center [78, 602] width 109 height 19
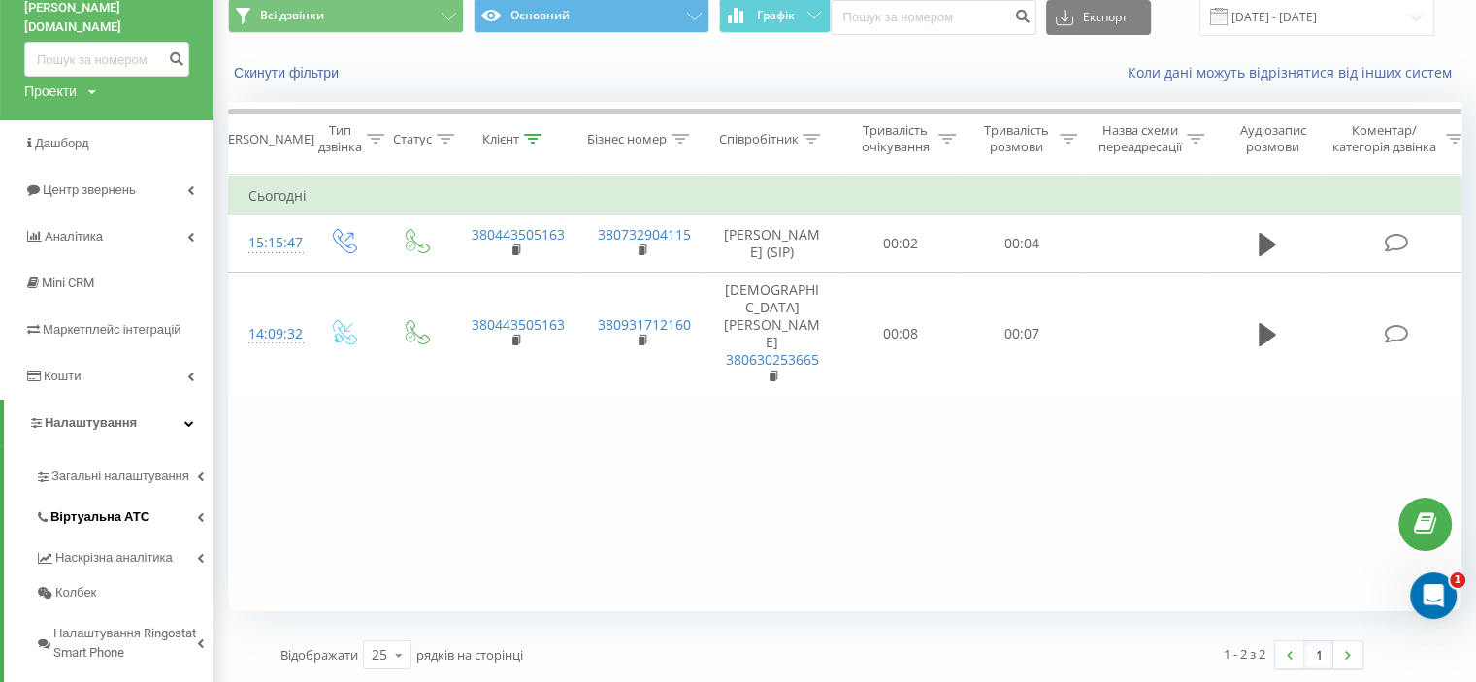
click at [136, 508] on span "Віртуальна АТС" at bounding box center [99, 517] width 99 height 19
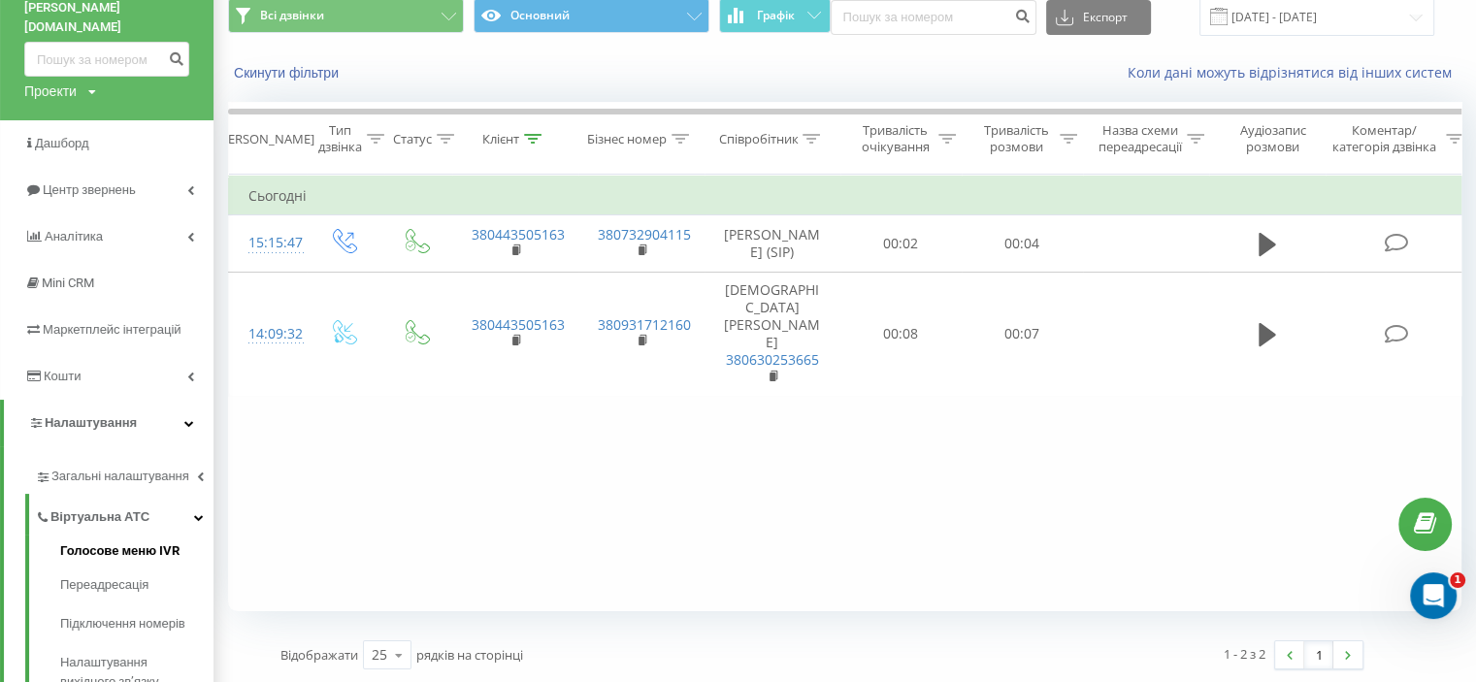
scroll to position [232, 0]
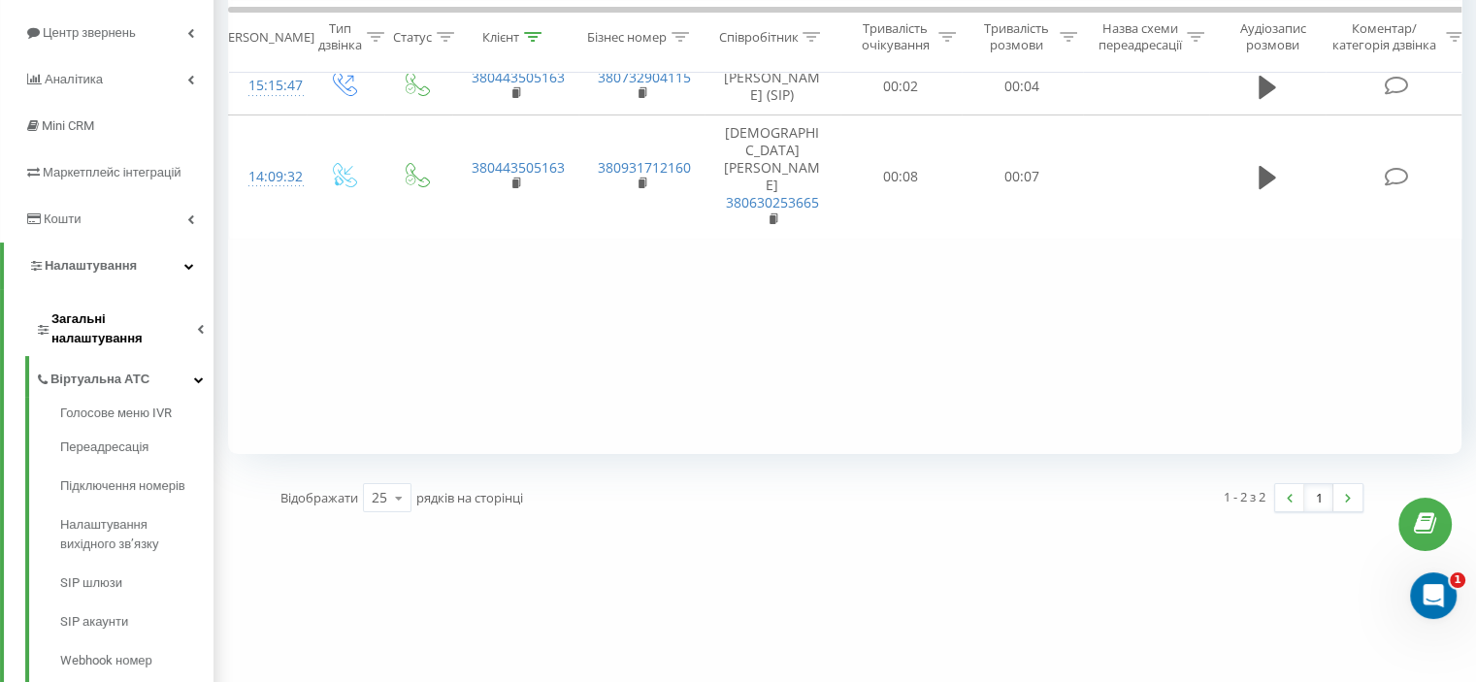
click at [107, 310] on span "Загальні налаштування" at bounding box center [124, 329] width 146 height 39
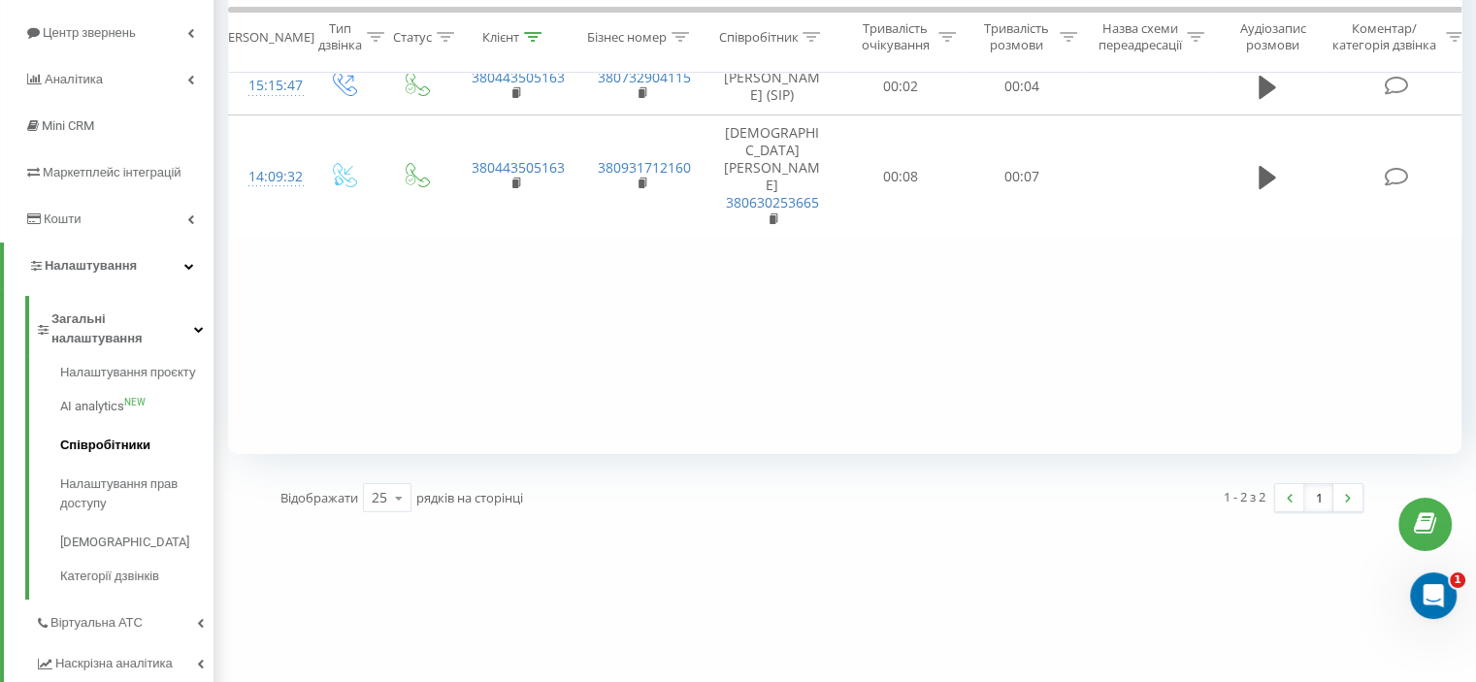
click at [110, 436] on span "Співробітники" at bounding box center [105, 445] width 90 height 19
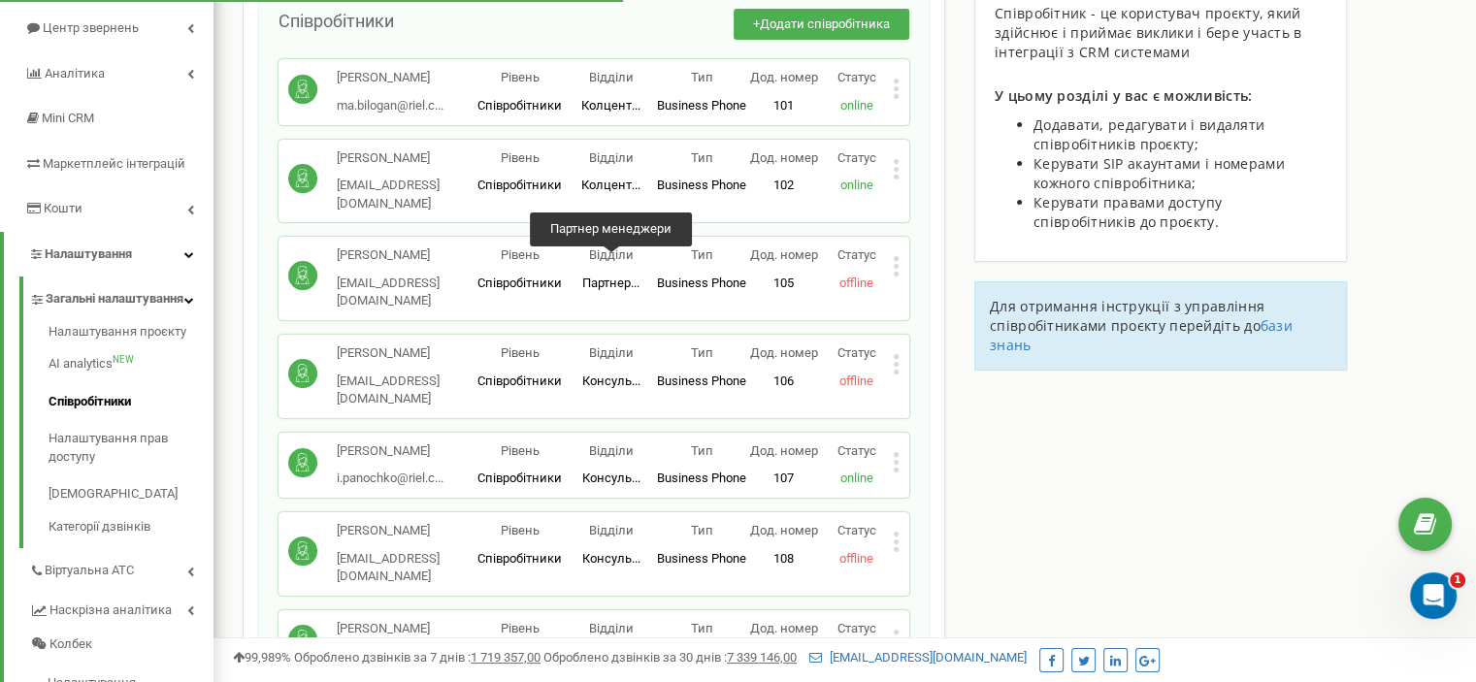
scroll to position [143, 0]
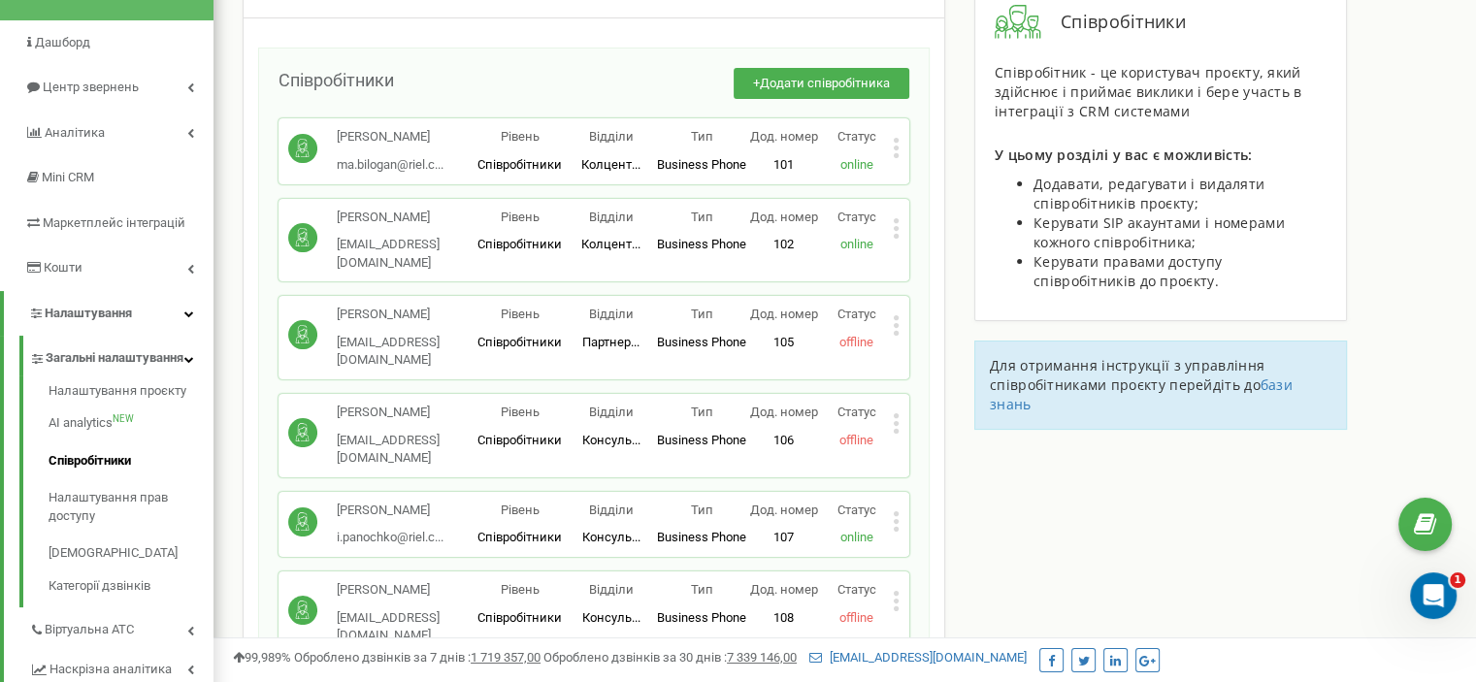
click at [902, 154] on div "Марта Білоган ma.bilogan@riel.c... ma.bilogan@riel.com.ua Рівень Співробітники …" at bounding box center [594, 150] width 631 height 65
click at [900, 153] on div "Марта Білоган ma.bilogan@riel.c... ma.bilogan@riel.com.ua Рівень Співробітники …" at bounding box center [594, 150] width 631 height 65
click at [895, 154] on icon at bounding box center [896, 155] width 5 height 5
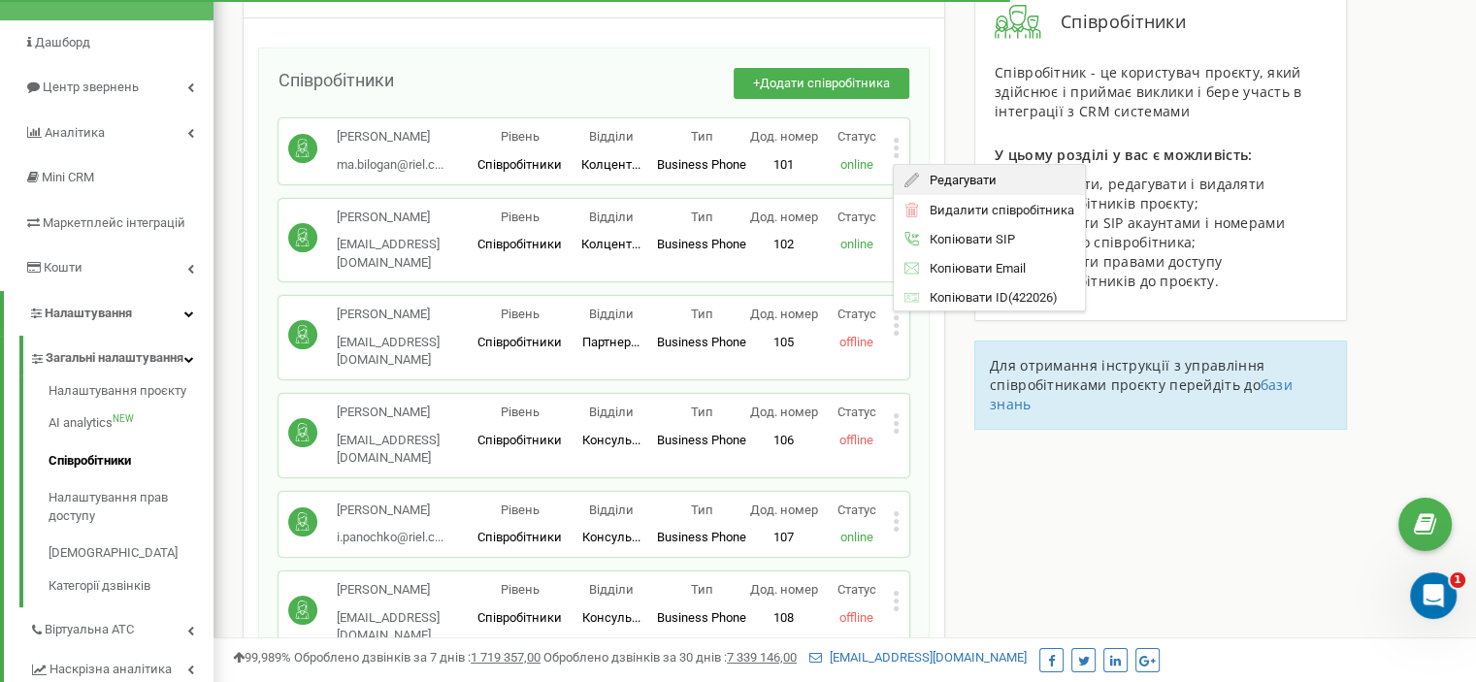
click at [908, 181] on icon at bounding box center [912, 180] width 15 height 15
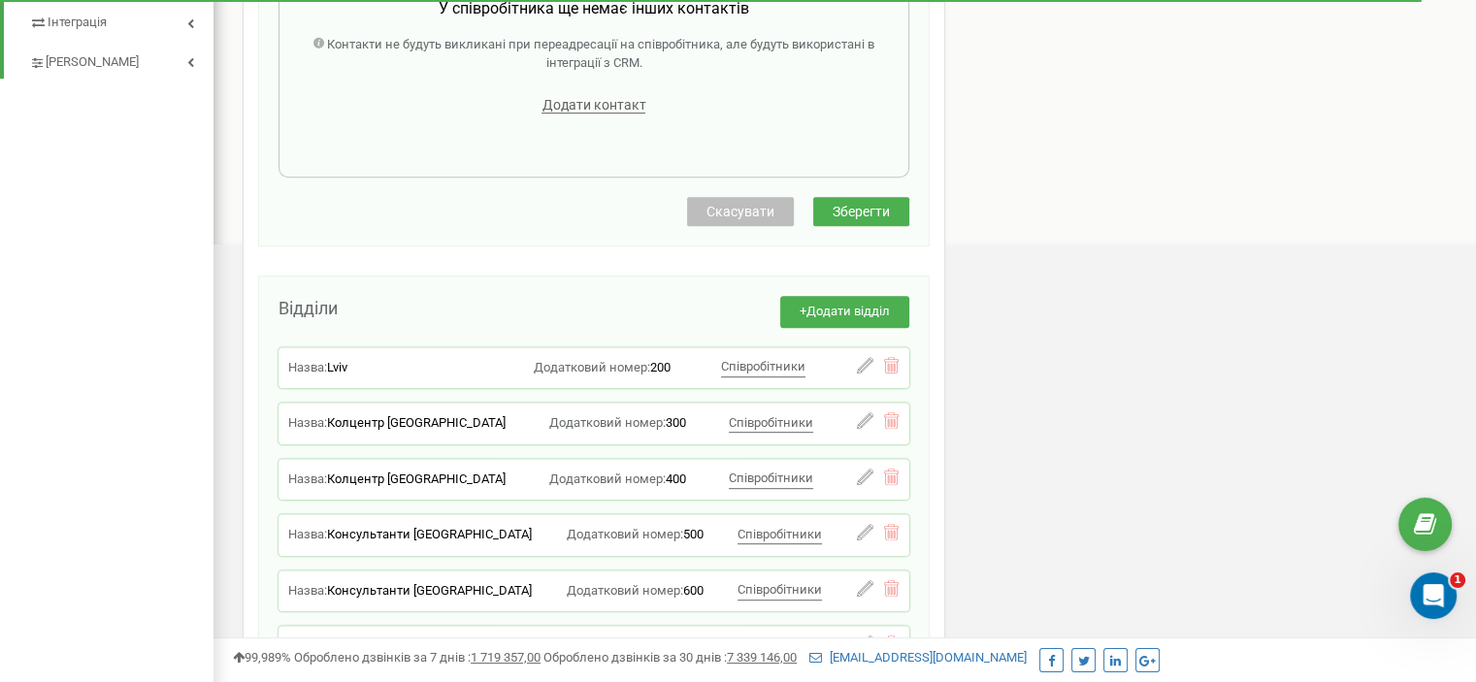
scroll to position [988, 0]
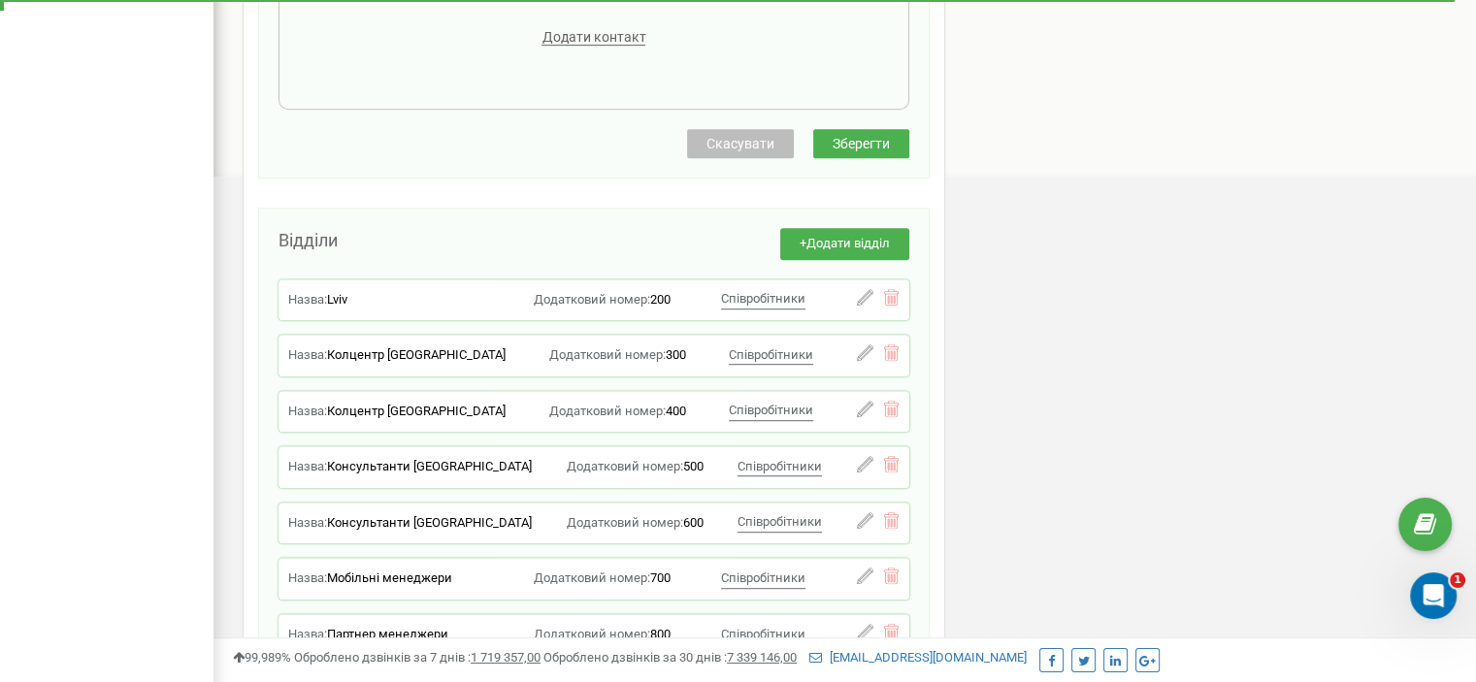
click at [718, 136] on span "Скасувати" at bounding box center [741, 144] width 68 height 16
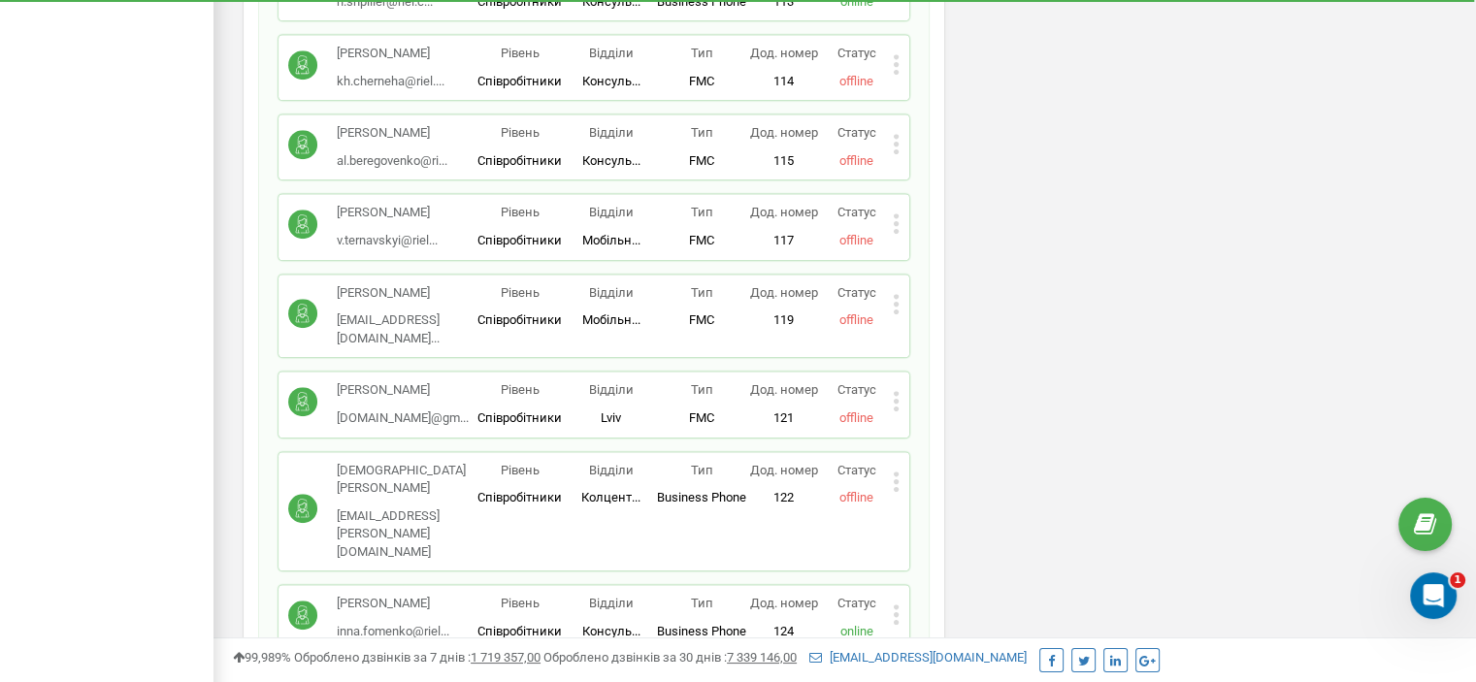
scroll to position [1231, 0]
click at [895, 478] on icon at bounding box center [896, 480] width 5 height 5
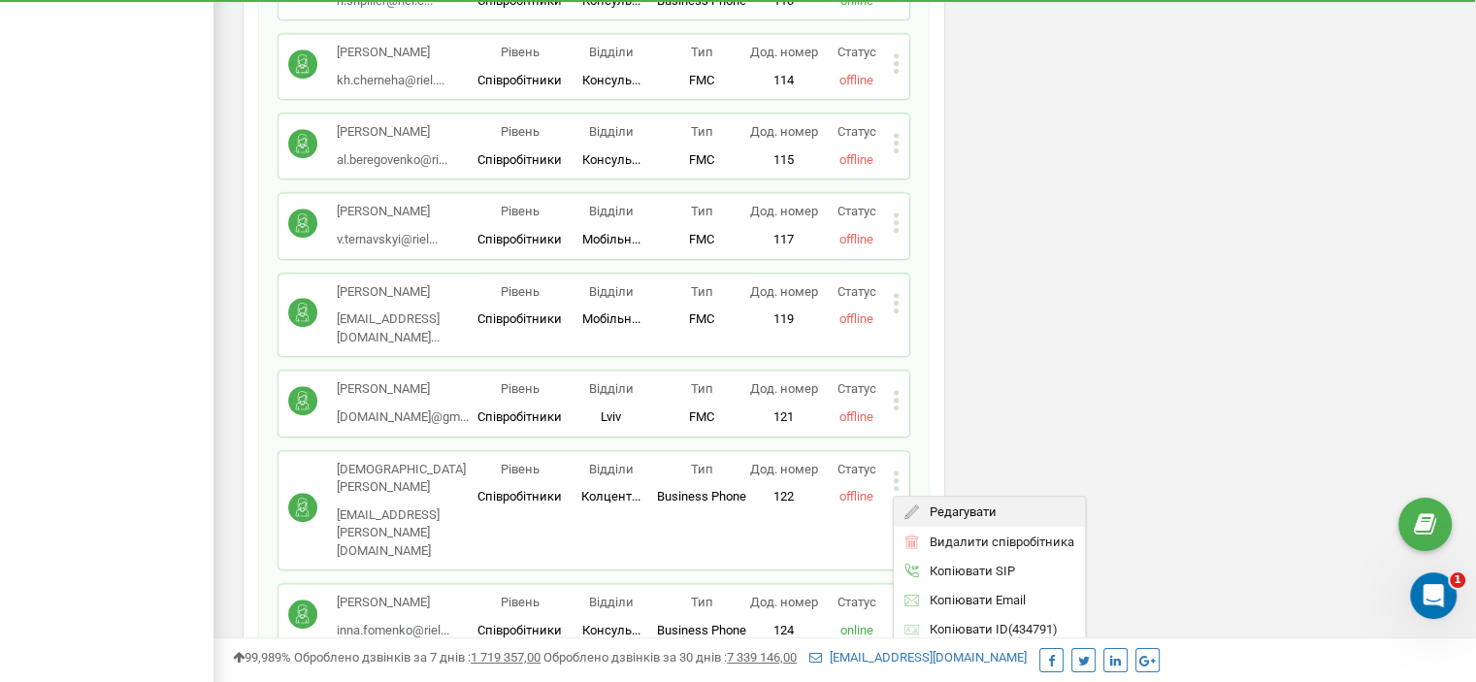
click at [963, 506] on span "Редагувати" at bounding box center [957, 512] width 77 height 13
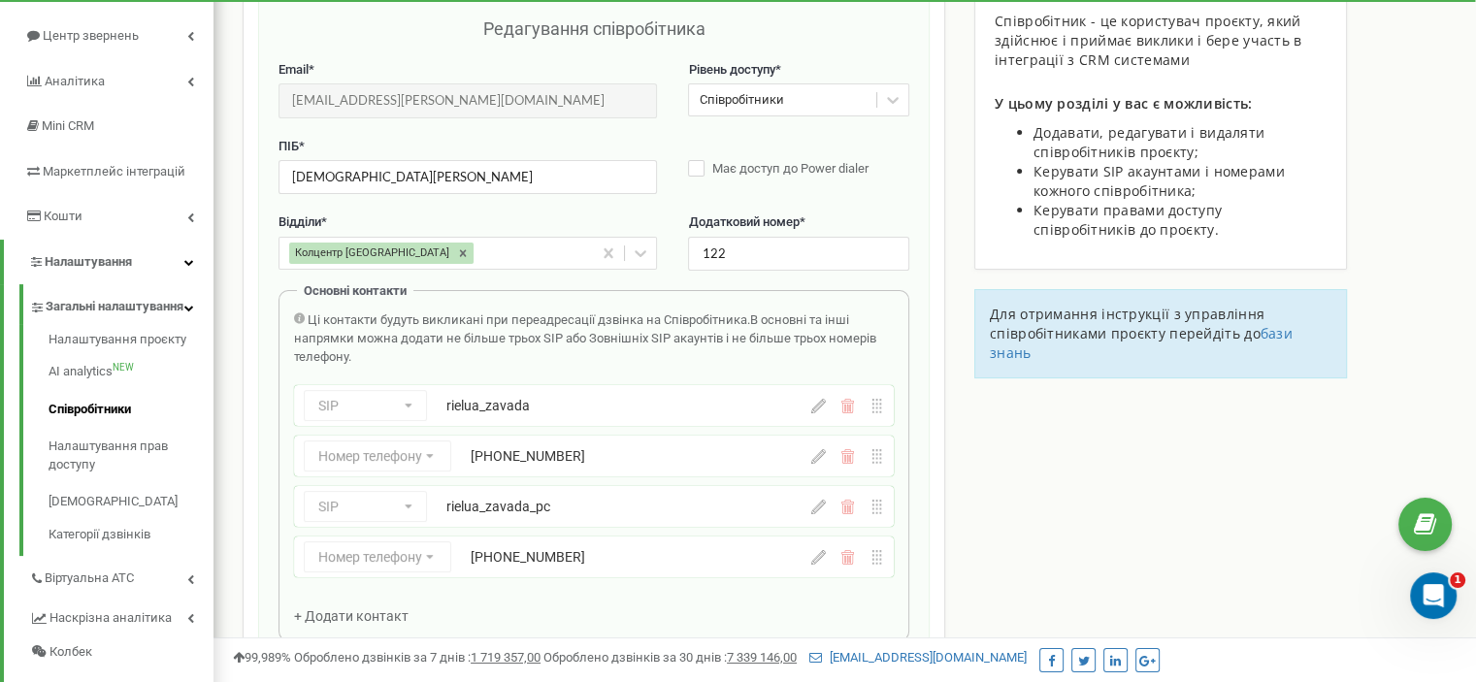
scroll to position [194, 0]
click at [823, 455] on icon at bounding box center [818, 456] width 15 height 15
click at [587, 457] on input "+380630253665" at bounding box center [619, 456] width 296 height 31
click at [1432, 592] on icon "Відкрити програму для спілкування Intercom" at bounding box center [1431, 593] width 14 height 16
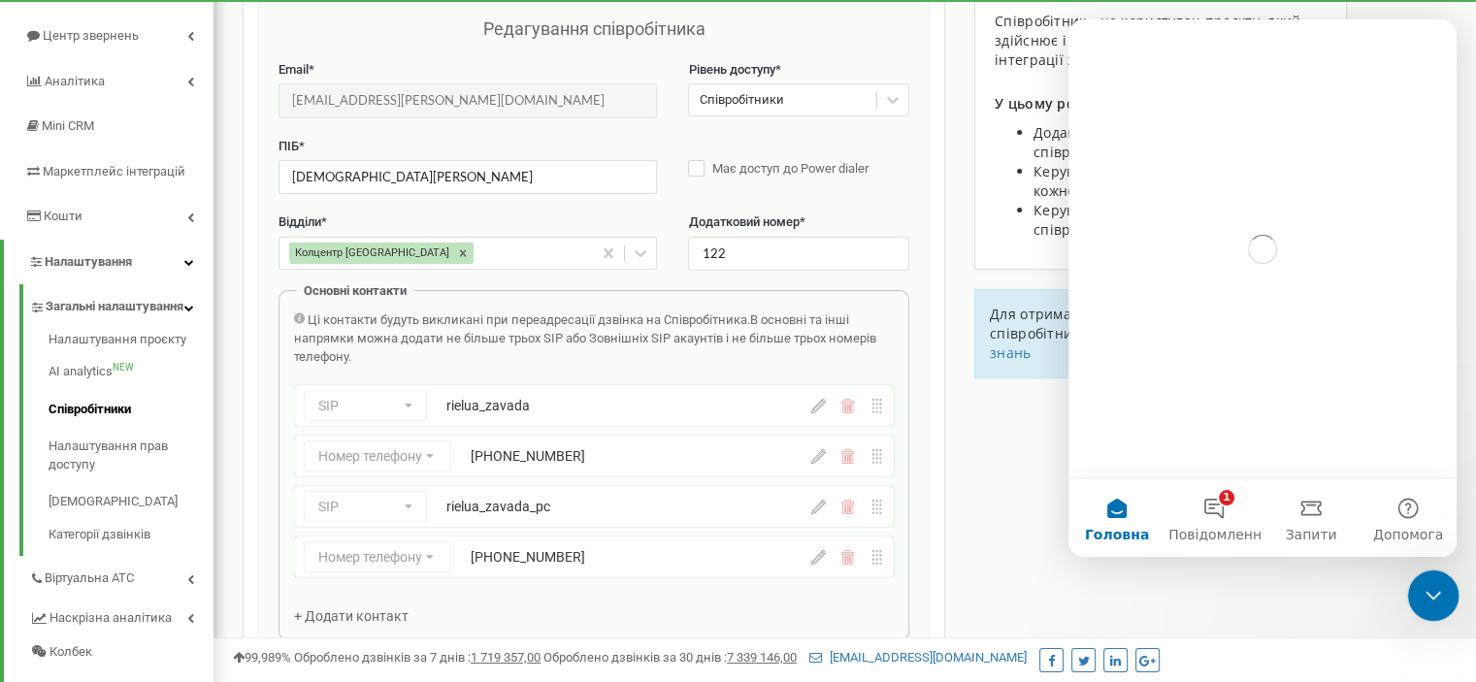
scroll to position [0, 0]
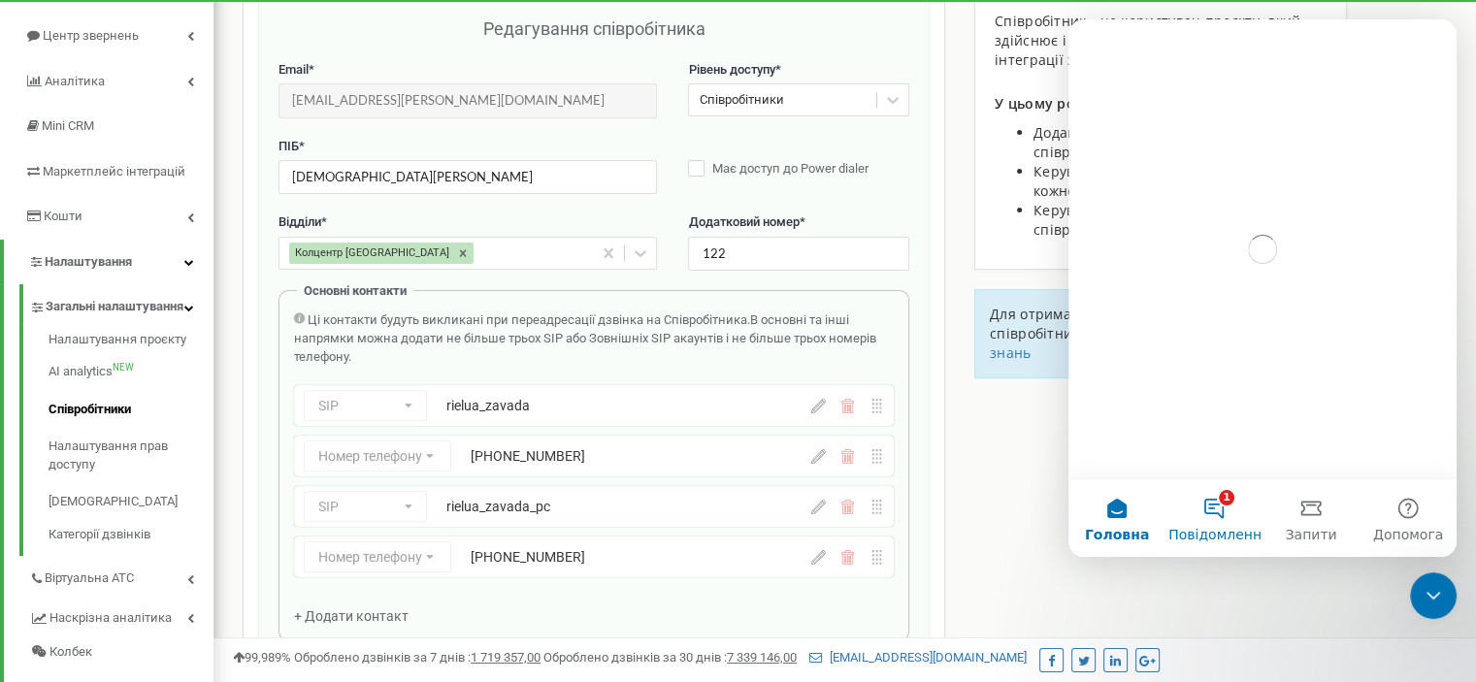
click at [1212, 514] on button "1 Повідомлення" at bounding box center [1214, 518] width 97 height 78
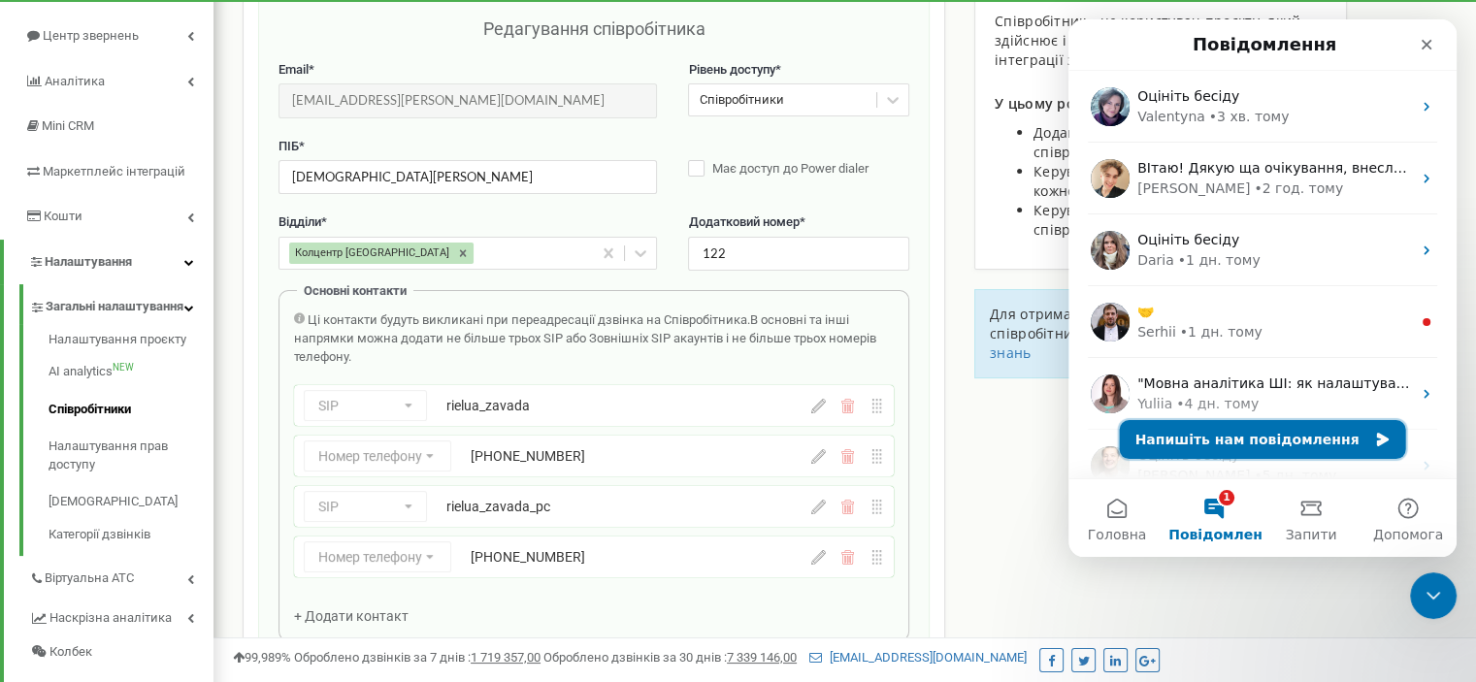
click at [1228, 440] on button "Напишіть нам повідомлення" at bounding box center [1263, 439] width 286 height 39
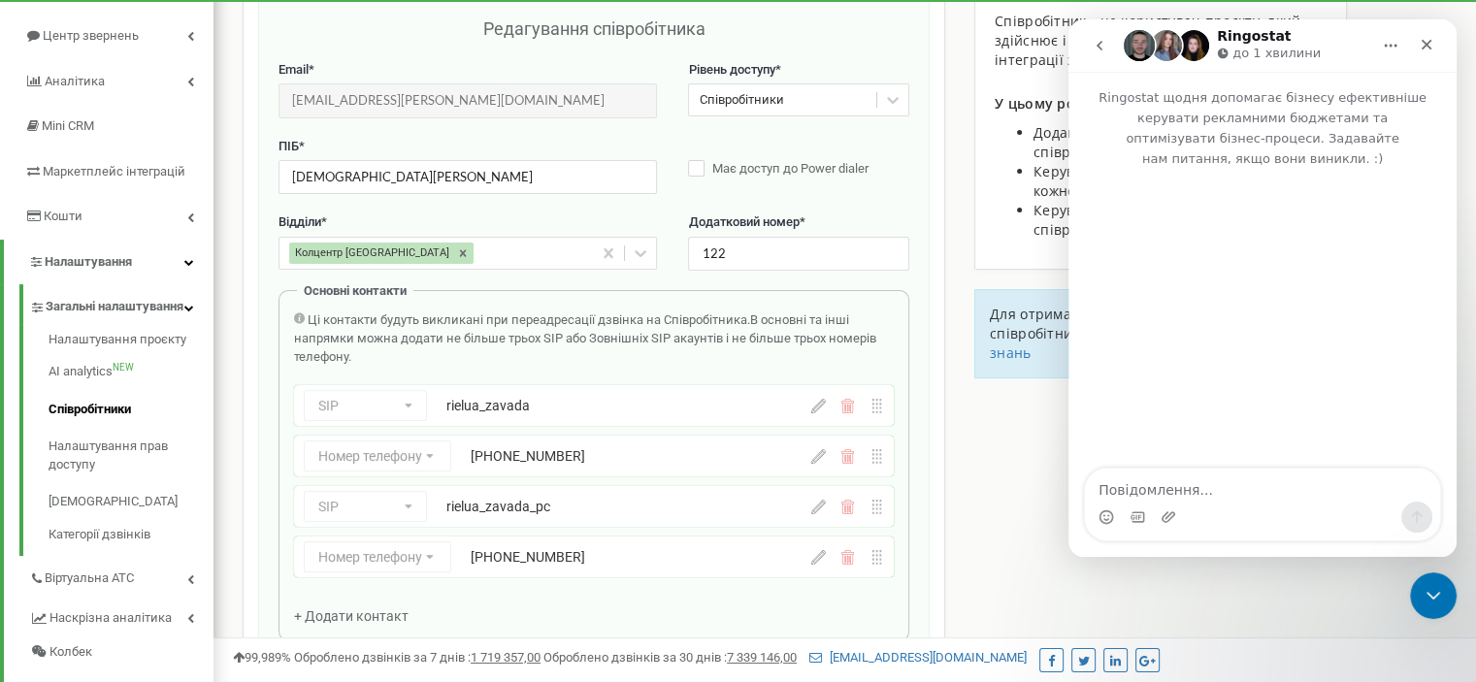
click at [1199, 483] on textarea "Повідомлення..." at bounding box center [1262, 485] width 355 height 33
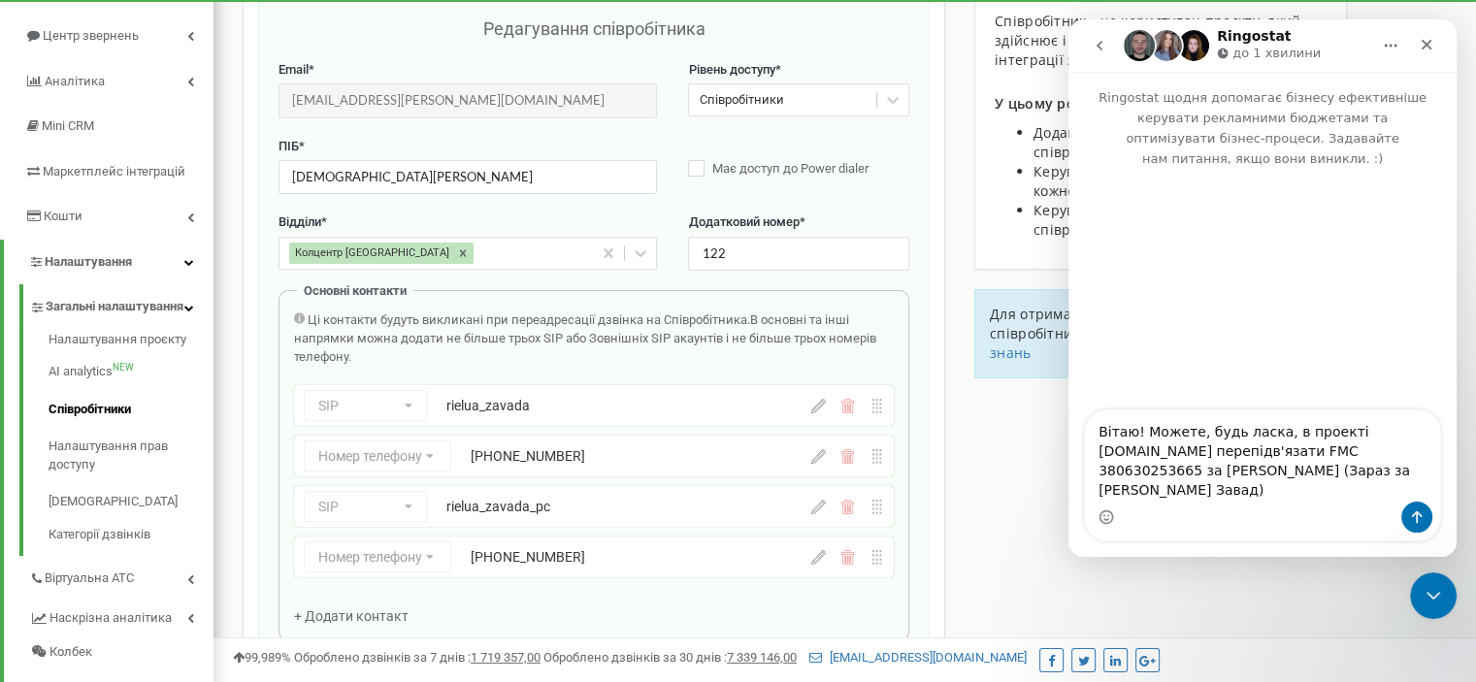
type textarea "Вітаю! Можете, будь ласка, в проекті [DOMAIN_NAME] перепідв'язати FMC 380630253…"
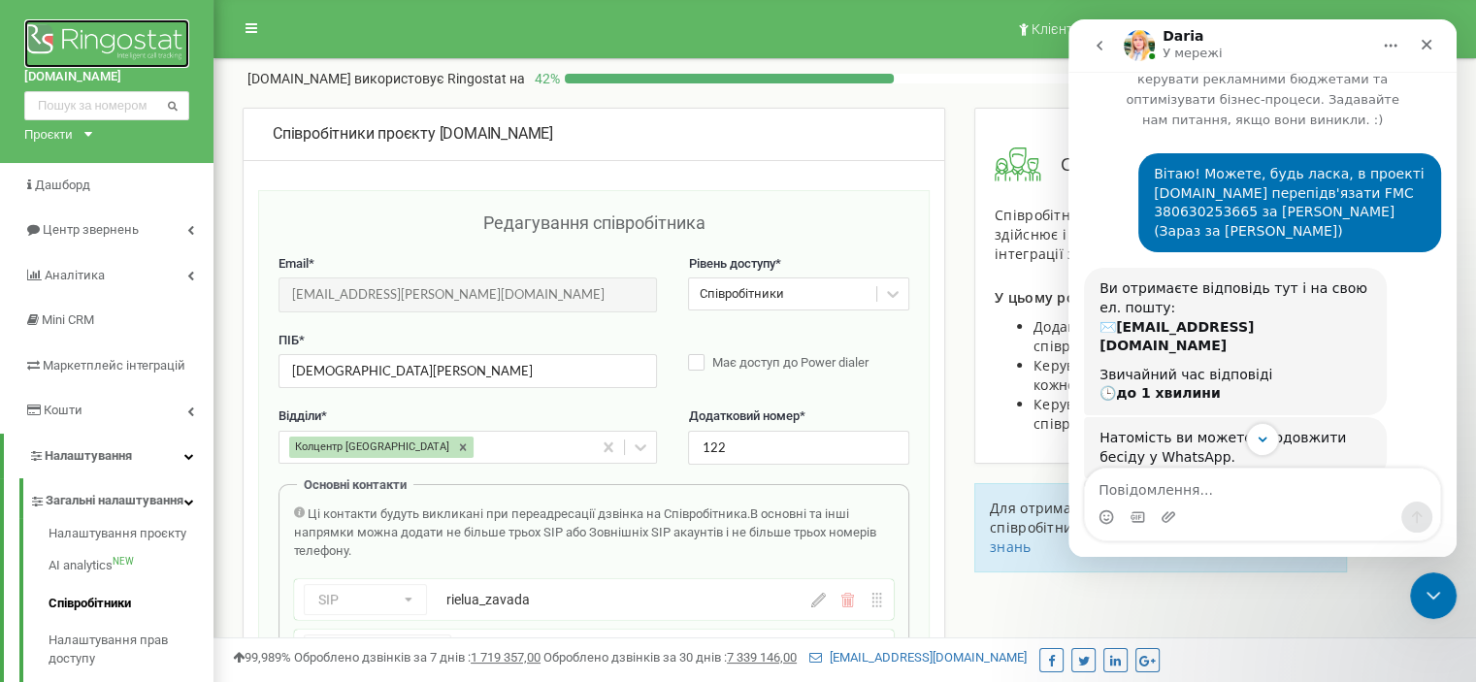
click at [54, 42] on img at bounding box center [106, 43] width 165 height 49
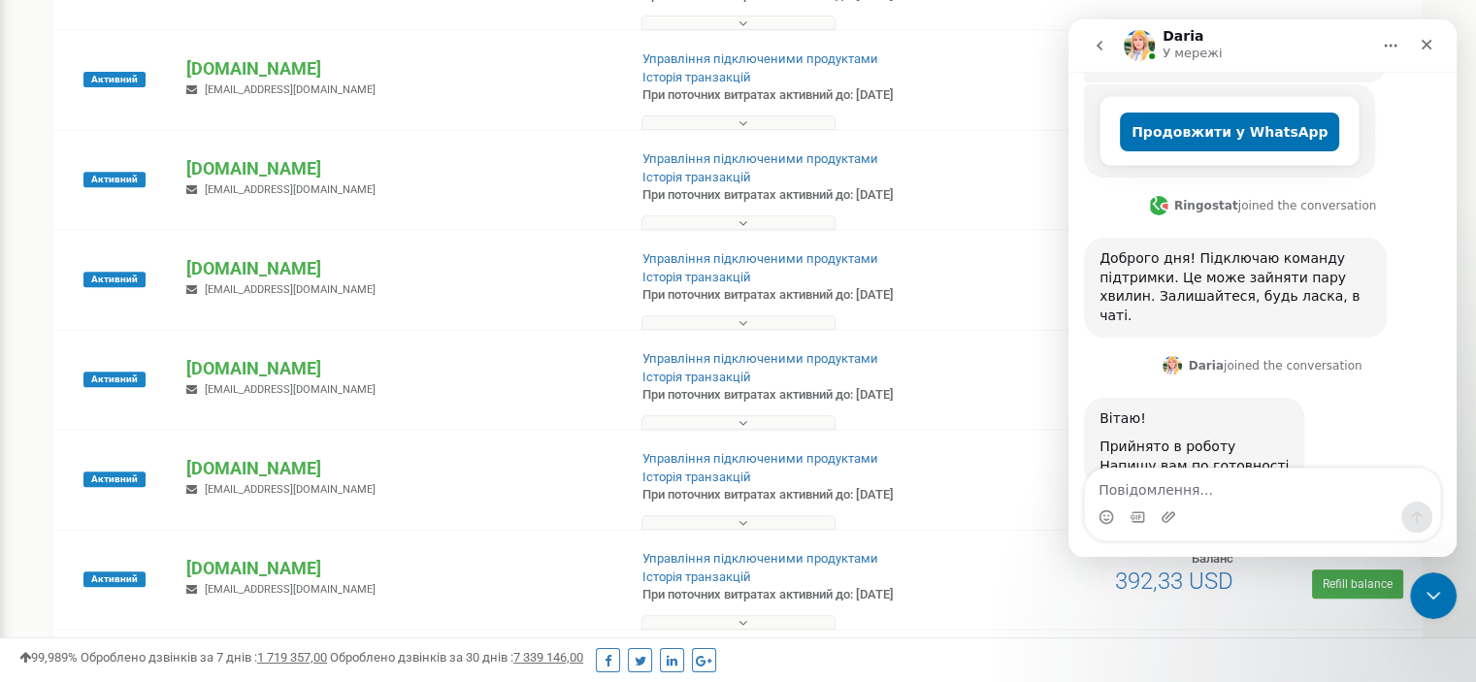
scroll to position [551, 0]
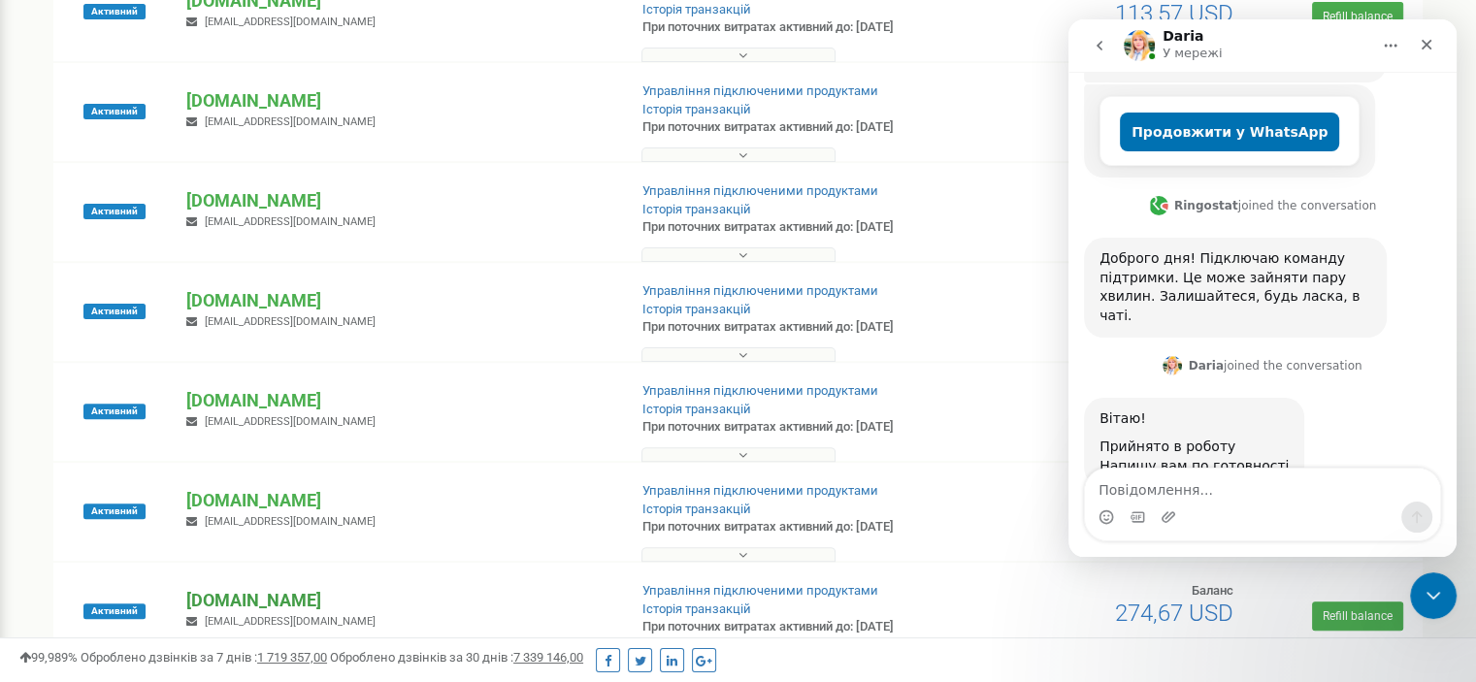
click at [214, 605] on p "[DOMAIN_NAME]" at bounding box center [398, 600] width 424 height 25
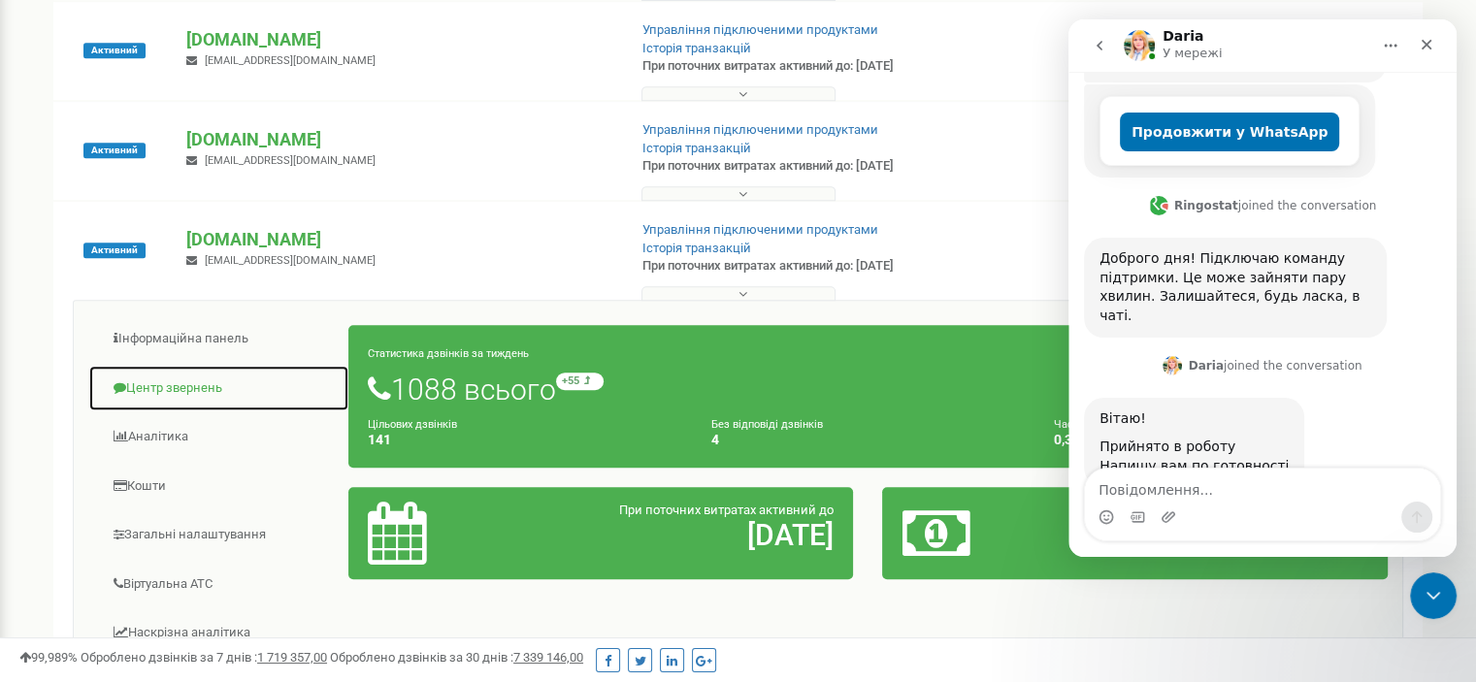
click at [192, 400] on link "Центр звернень" at bounding box center [218, 389] width 261 height 48
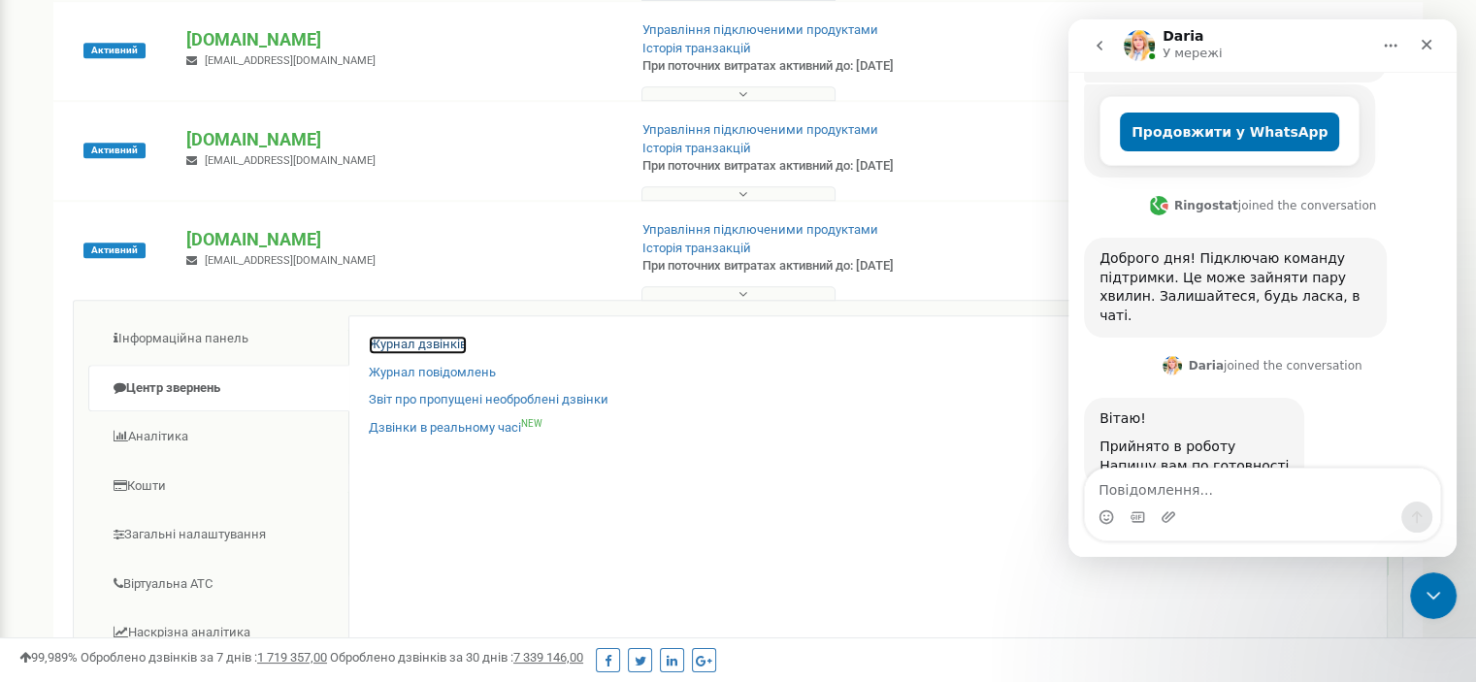
click at [441, 341] on link "Журнал дзвінків" at bounding box center [418, 345] width 98 height 18
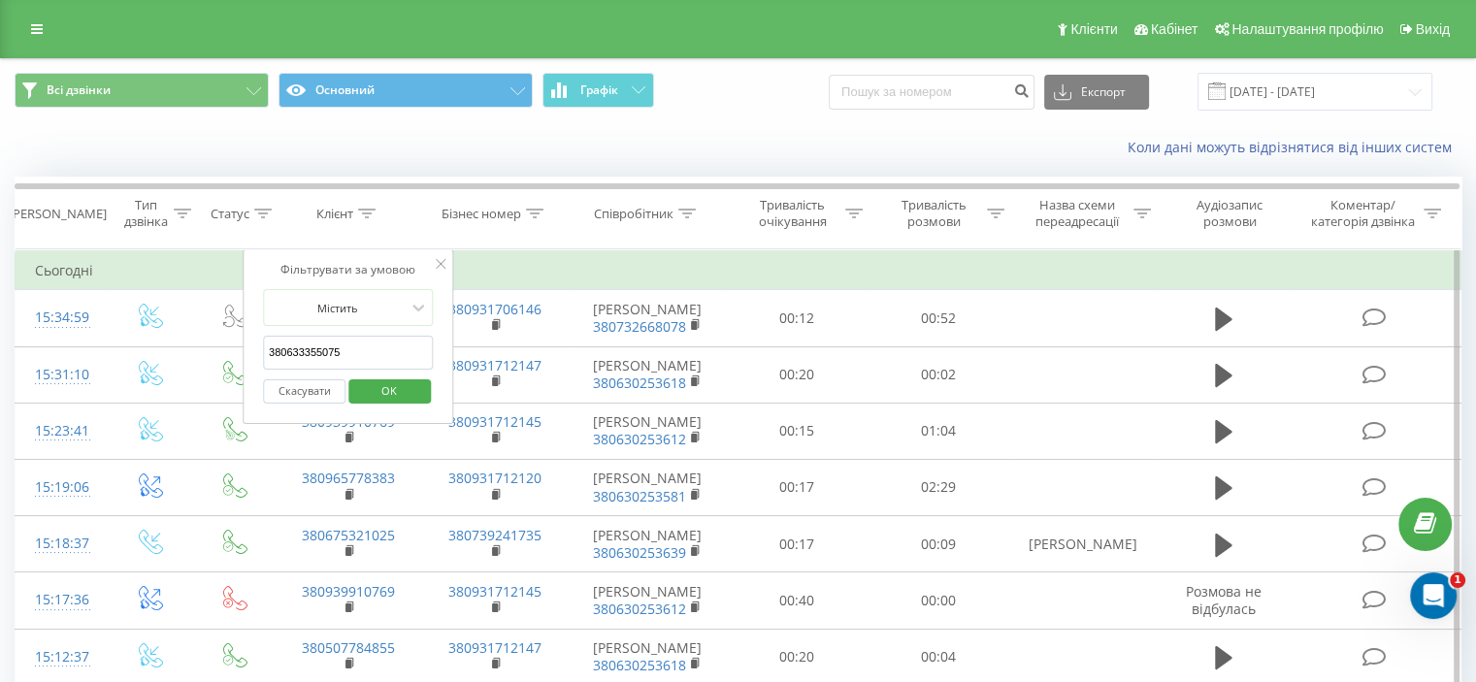
click at [375, 391] on span "OK" at bounding box center [389, 391] width 54 height 30
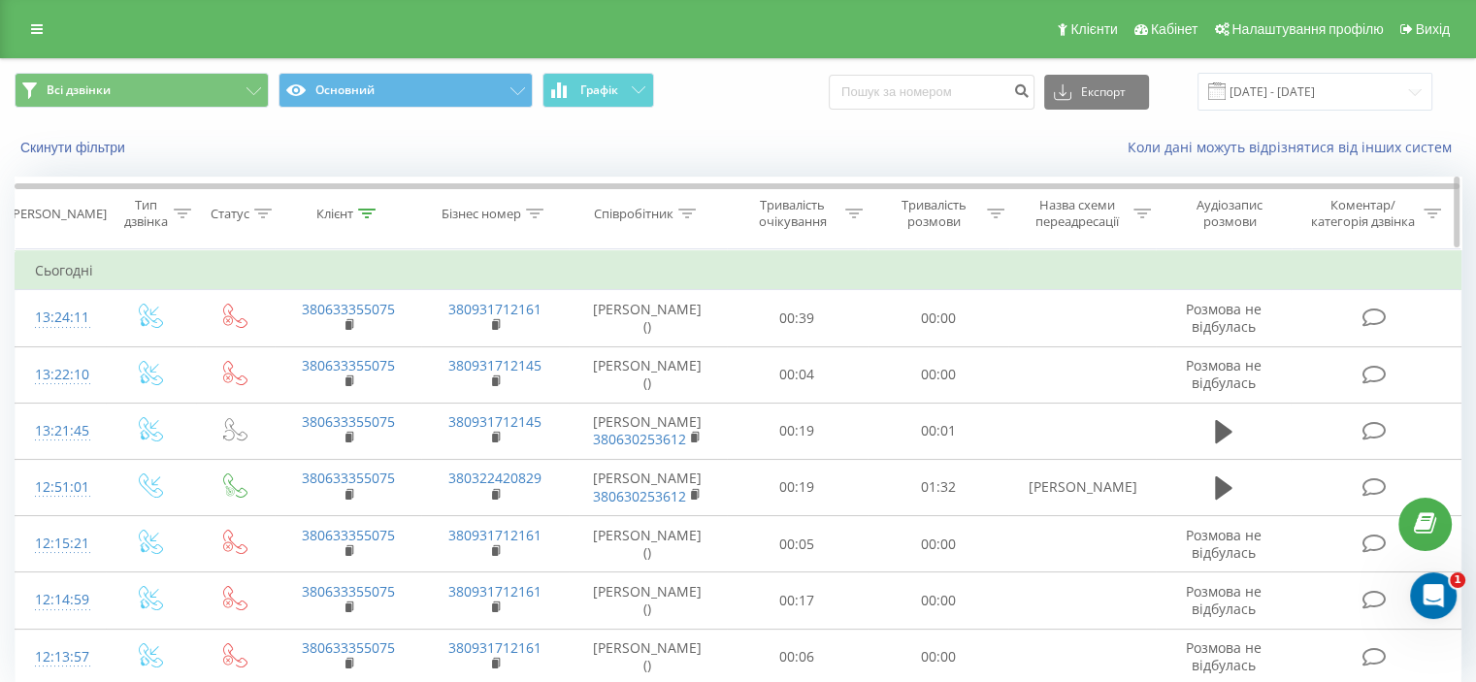
click at [368, 212] on icon at bounding box center [366, 214] width 17 height 10
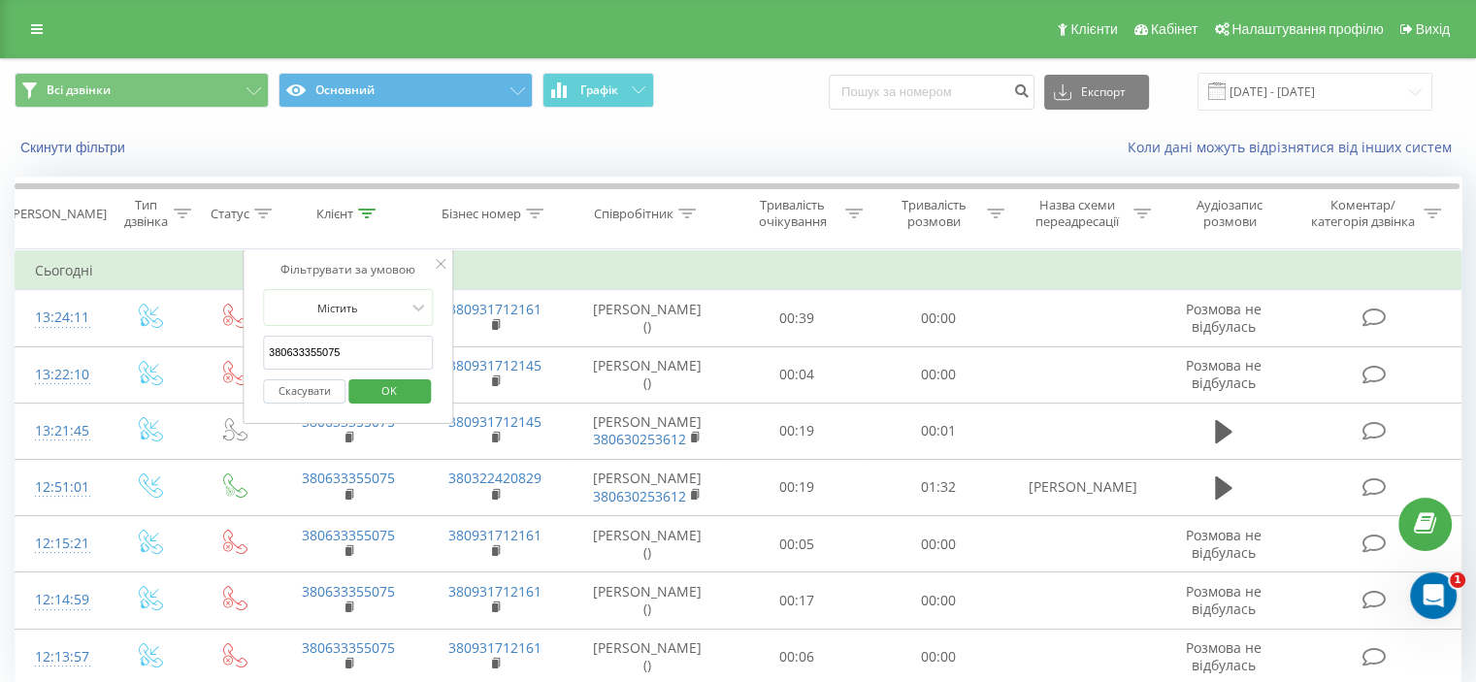
click at [383, 345] on input "380633355075" at bounding box center [348, 353] width 171 height 34
paste input "73103919"
click at [404, 379] on span "OK" at bounding box center [389, 391] width 54 height 30
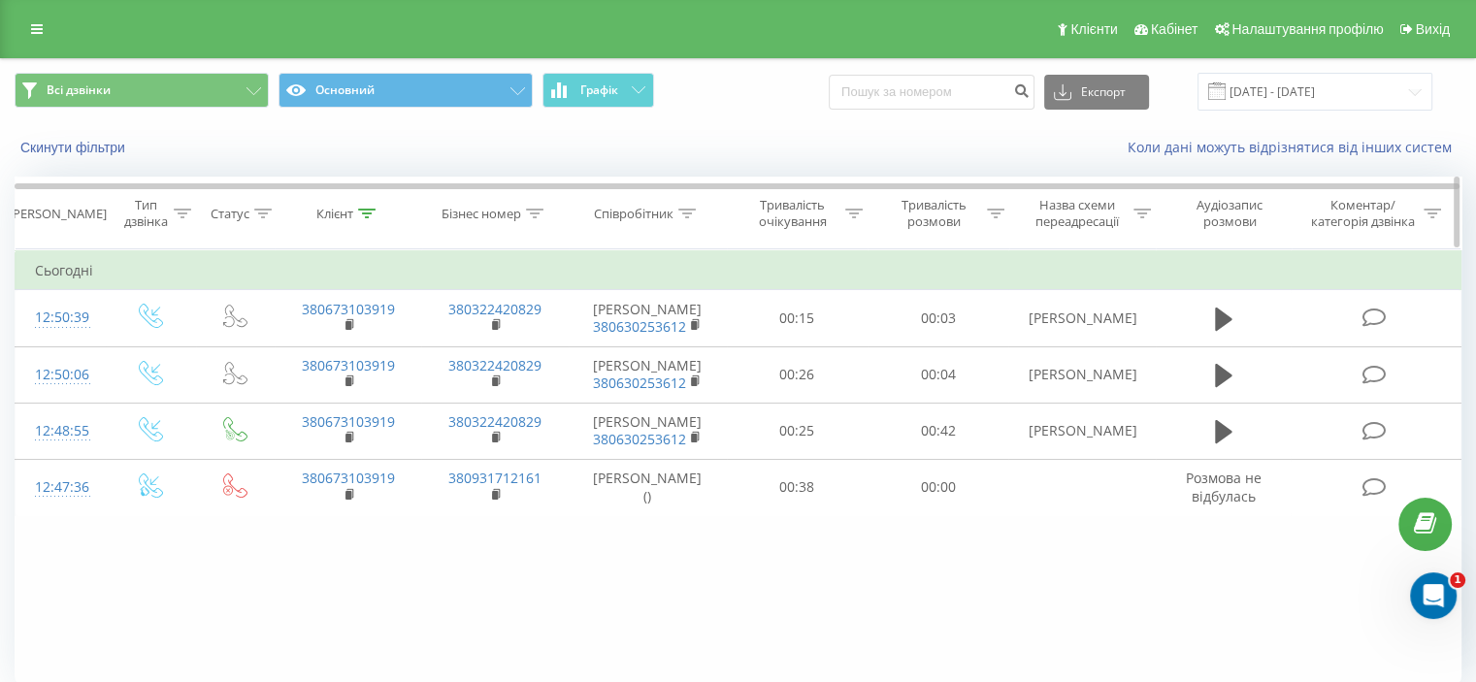
click at [361, 206] on div at bounding box center [366, 214] width 17 height 16
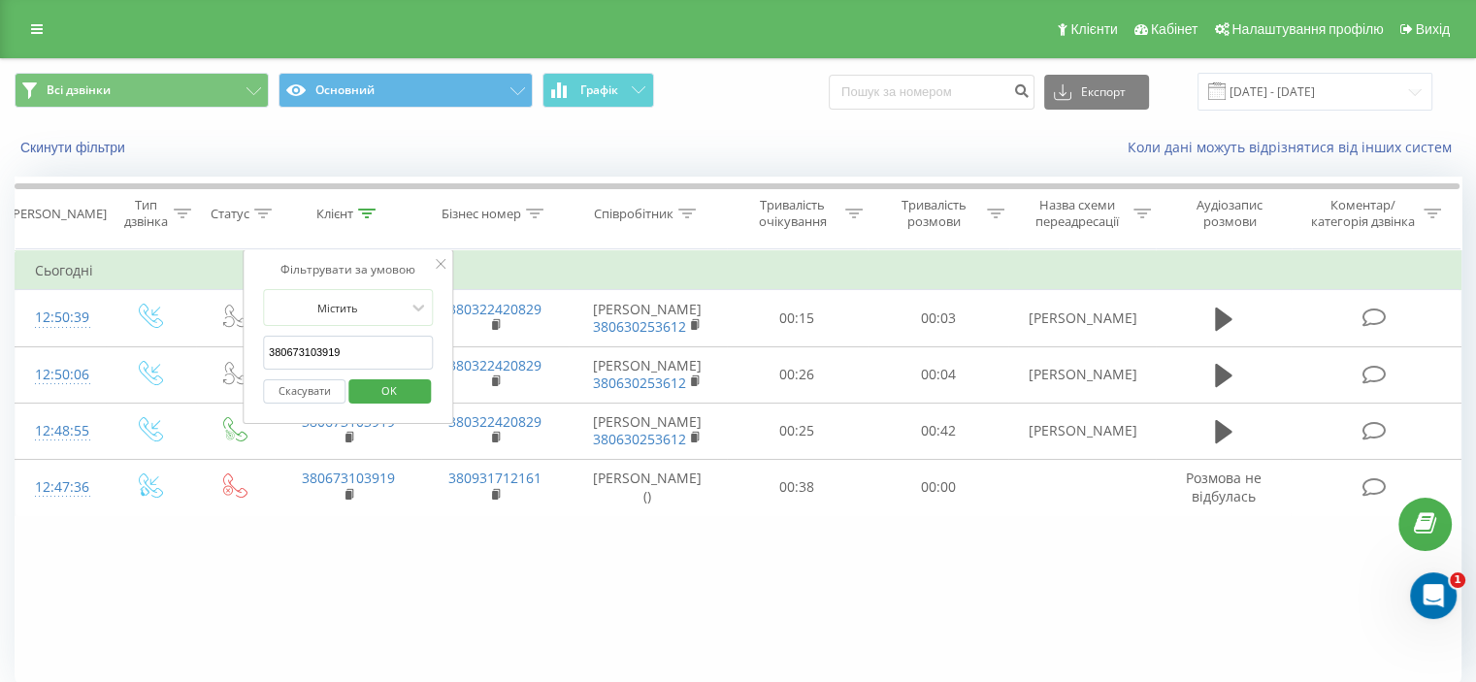
click at [392, 352] on input "380673103919" at bounding box center [348, 353] width 171 height 34
paste input "33355075"
type input "380633355075"
click at [401, 388] on span "OK" at bounding box center [389, 391] width 54 height 30
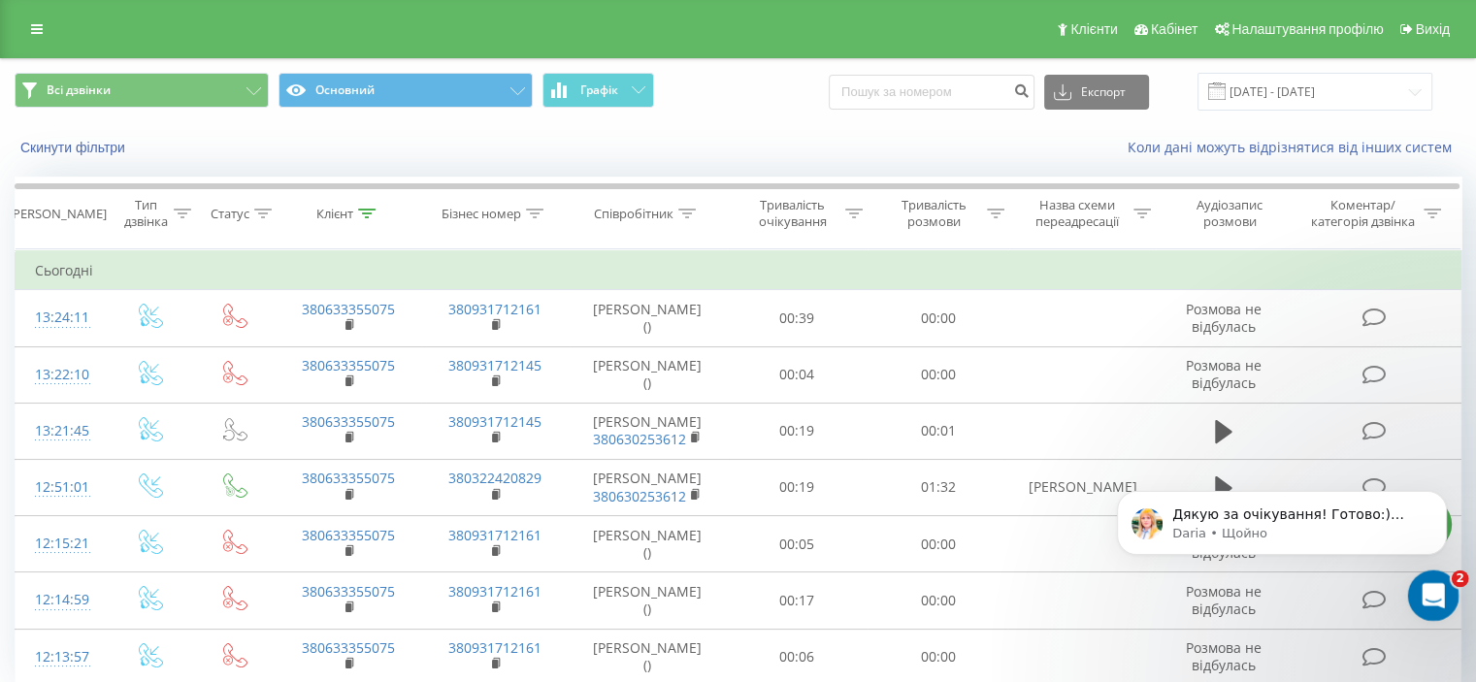
click at [1429, 590] on icon "Відкрити програму для спілкування Intercom" at bounding box center [1431, 593] width 32 height 32
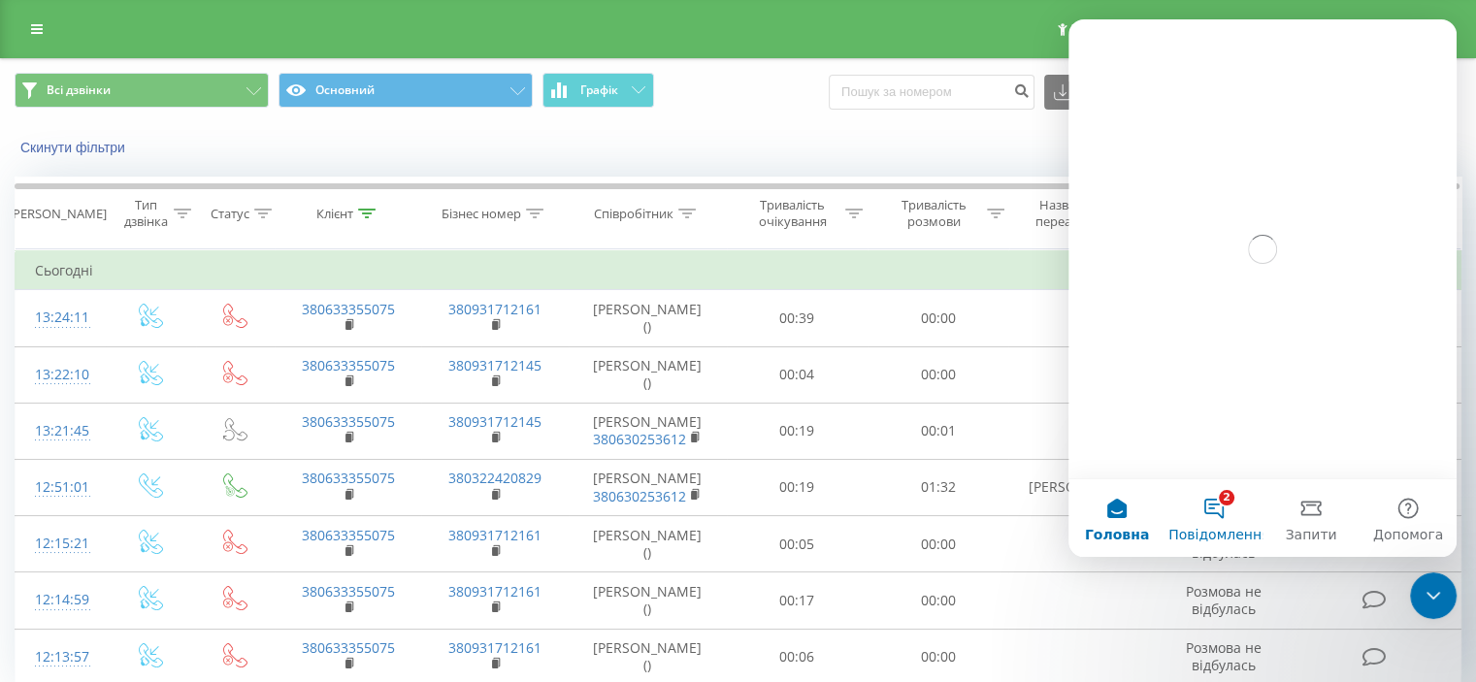
click at [1223, 505] on button "2 Повідомлення" at bounding box center [1214, 518] width 97 height 78
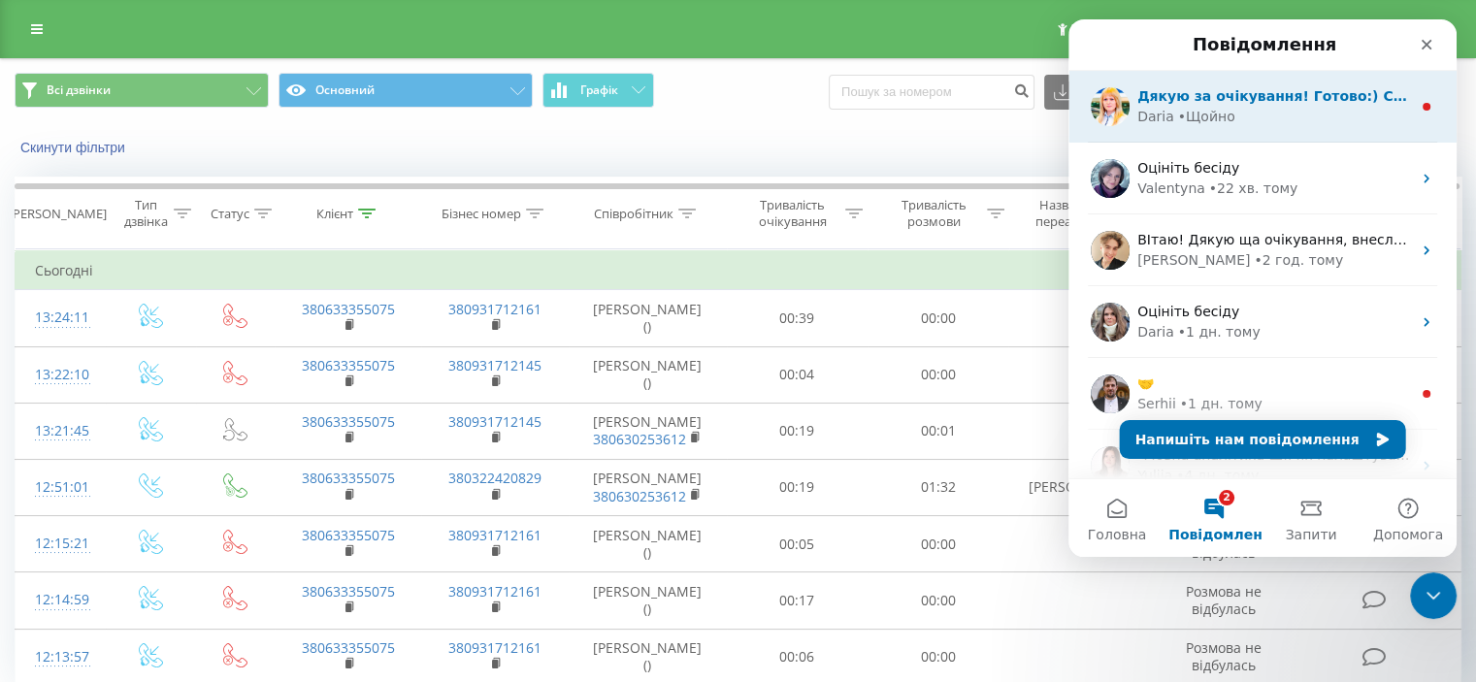
click at [1297, 125] on div "Daria • Щойно" at bounding box center [1275, 117] width 274 height 20
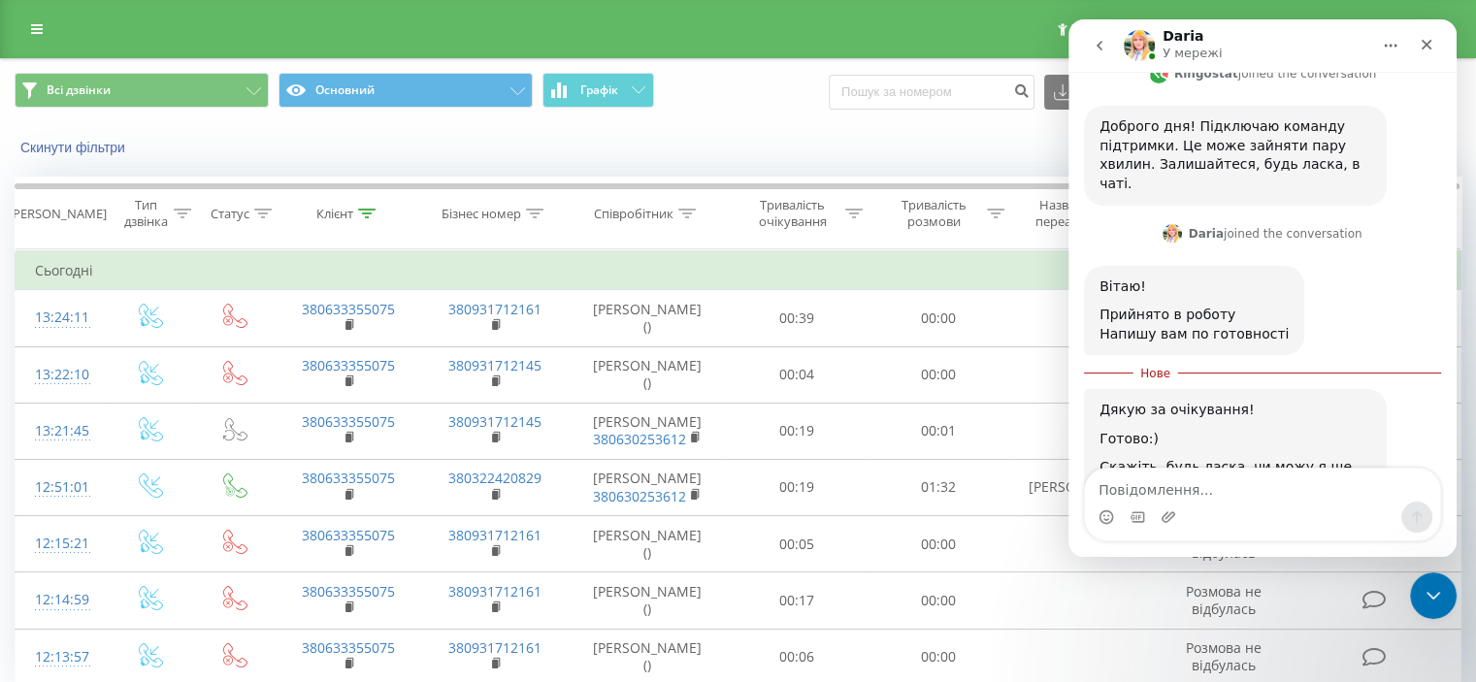
scroll to position [587, 0]
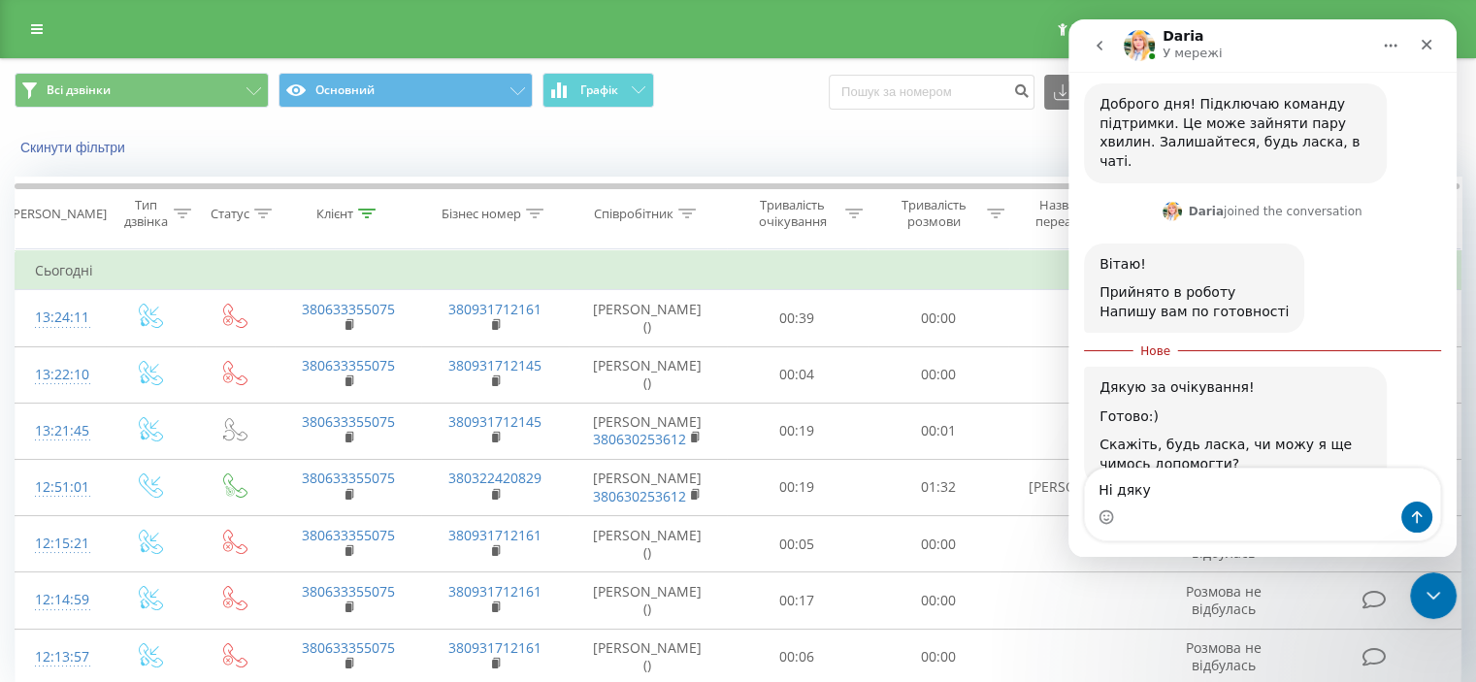
type textarea "Ні дякую"
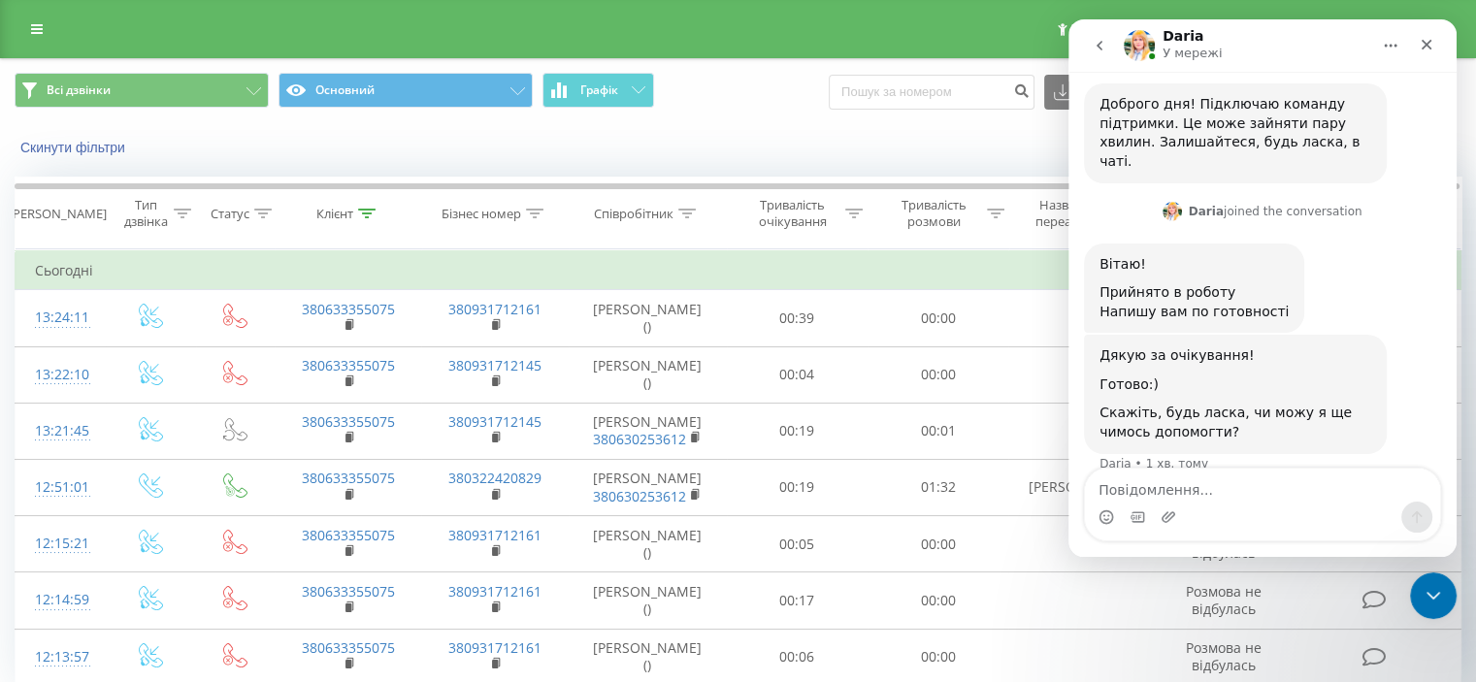
scroll to position [613, 0]
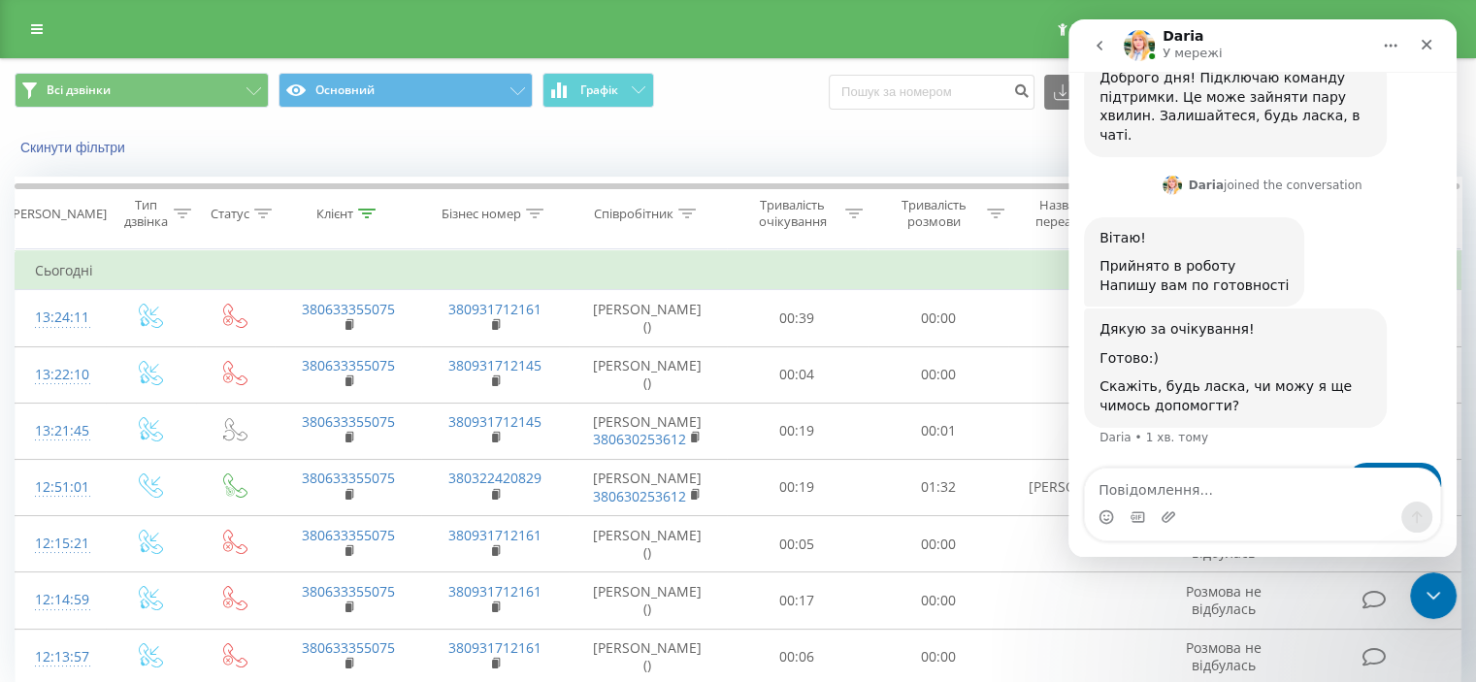
click at [1090, 38] on button "go back" at bounding box center [1099, 45] width 37 height 37
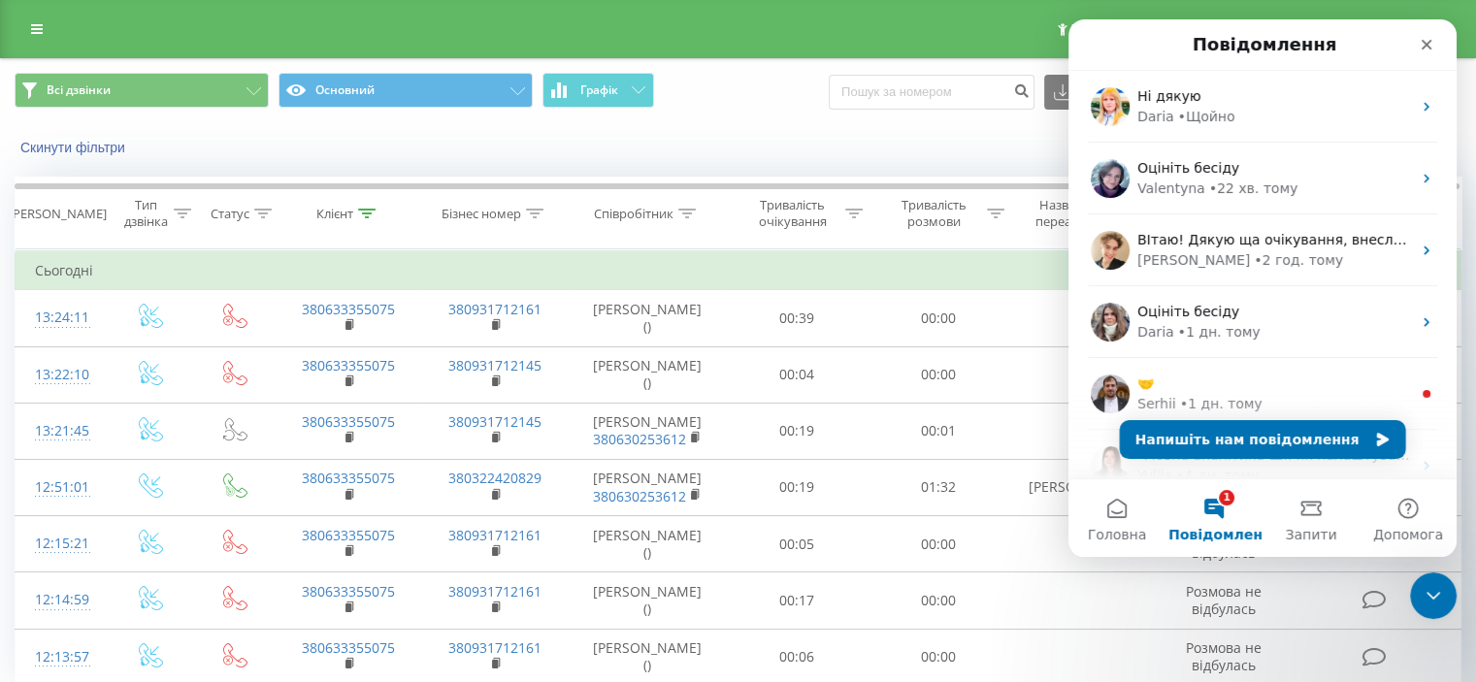
scroll to position [0, 0]
click at [1275, 434] on button "Напишіть нам повідомлення" at bounding box center [1263, 439] width 286 height 39
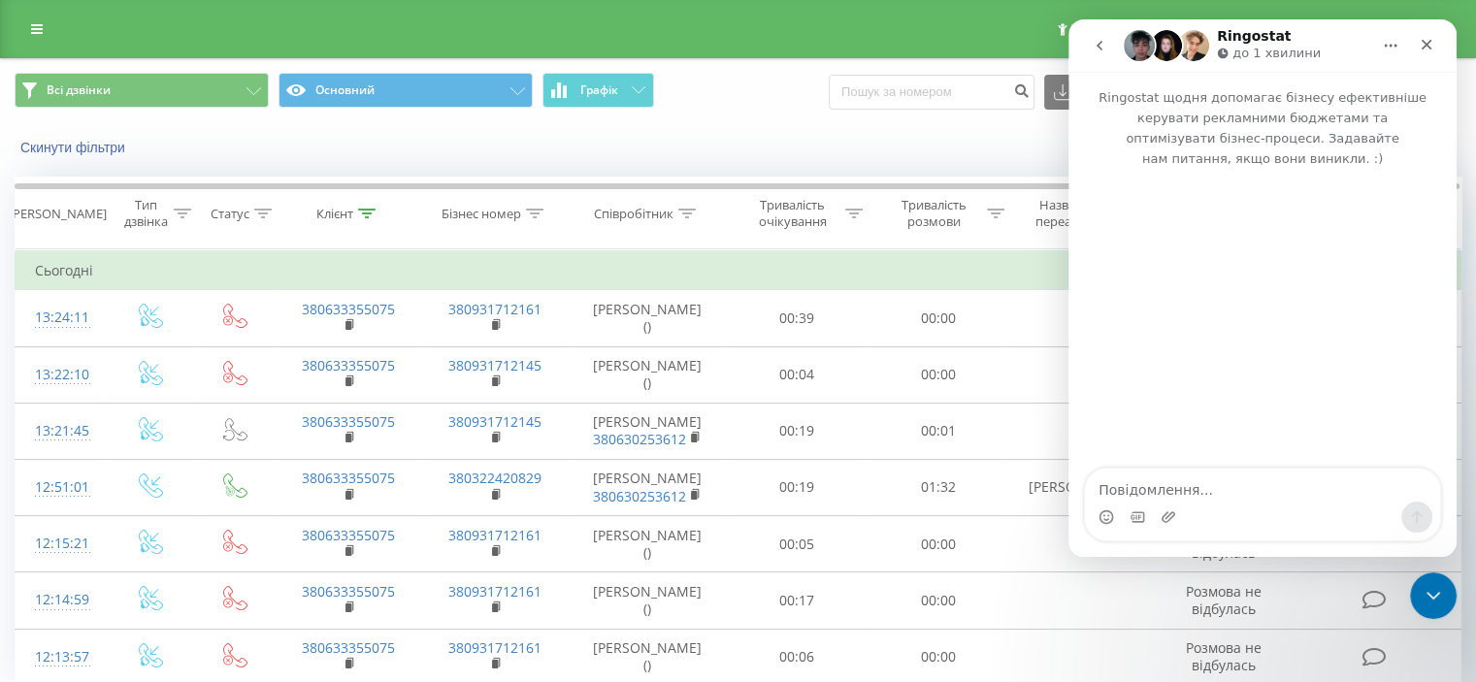
click at [1198, 485] on textarea "Повідомлення..." at bounding box center [1262, 485] width 355 height 33
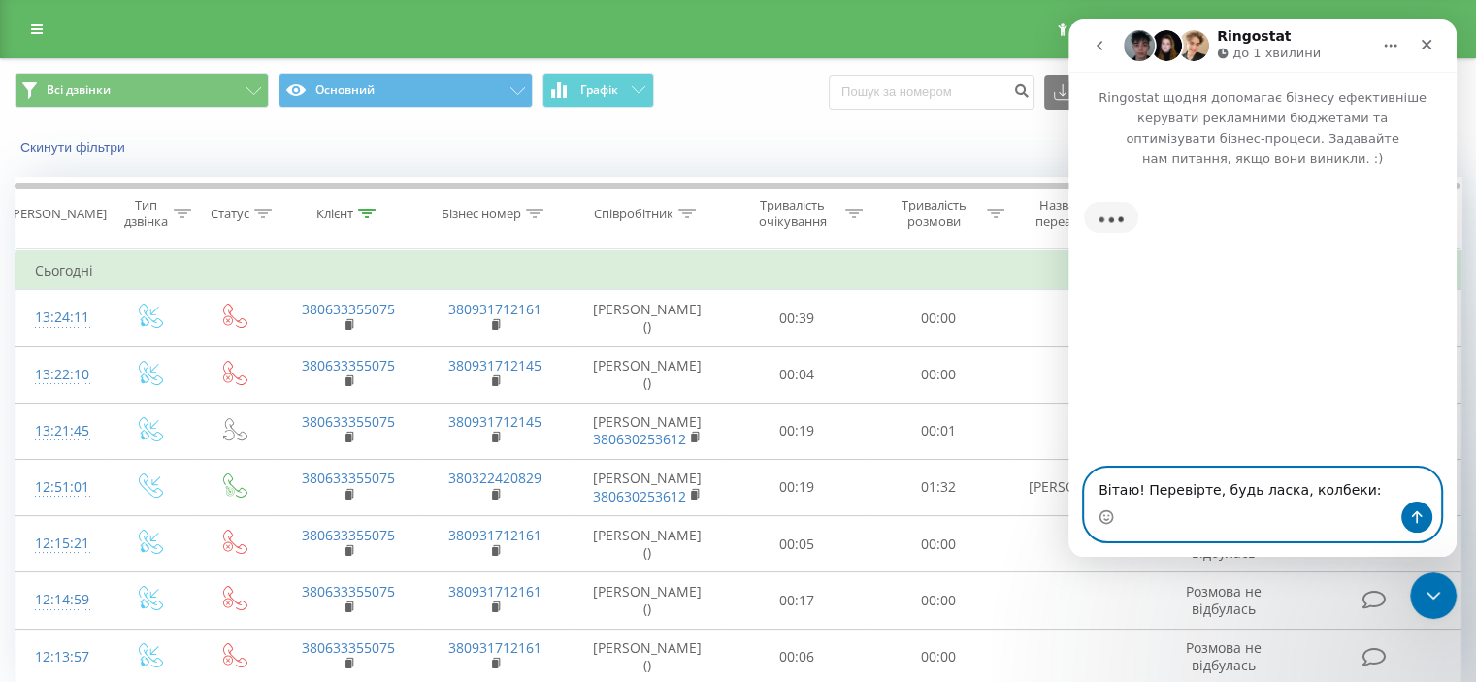
paste textarea "[URL][DOMAIN_NAME]"
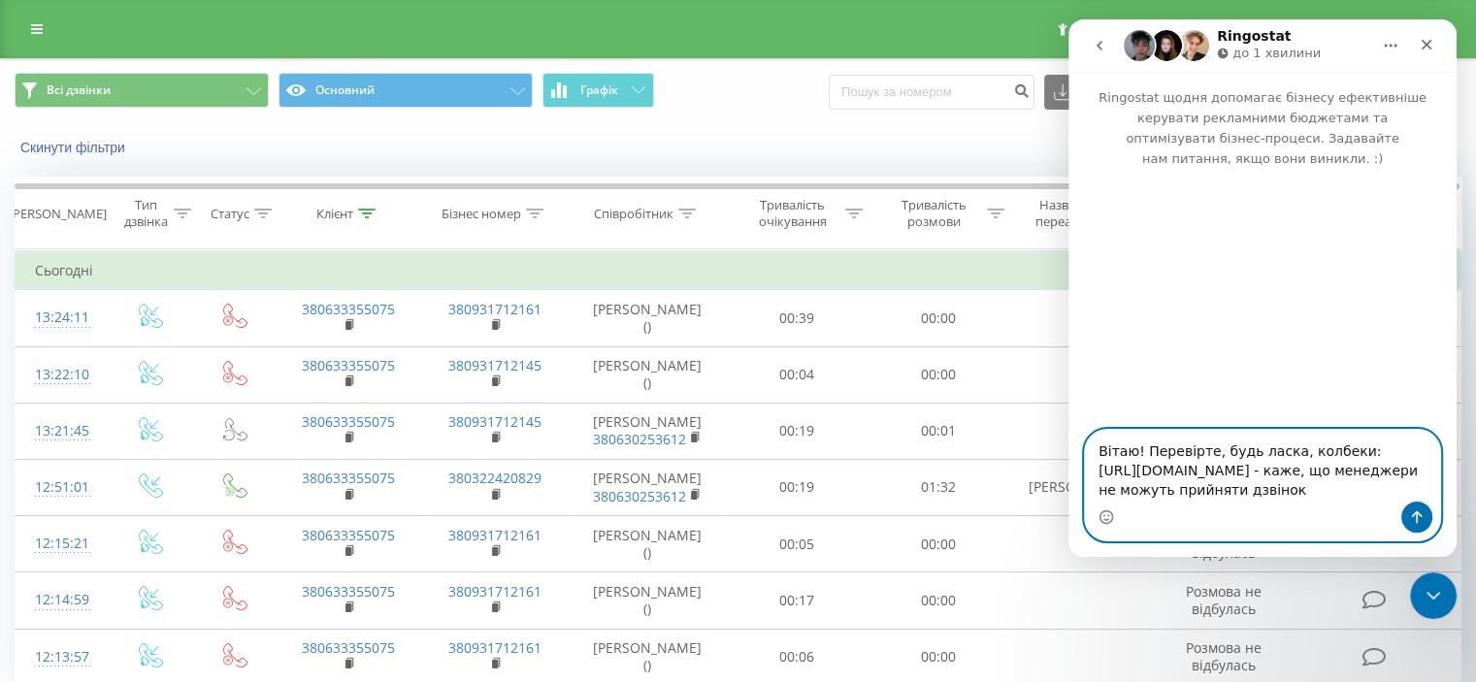
paste textarea "[URL][DOMAIN_NAME]"
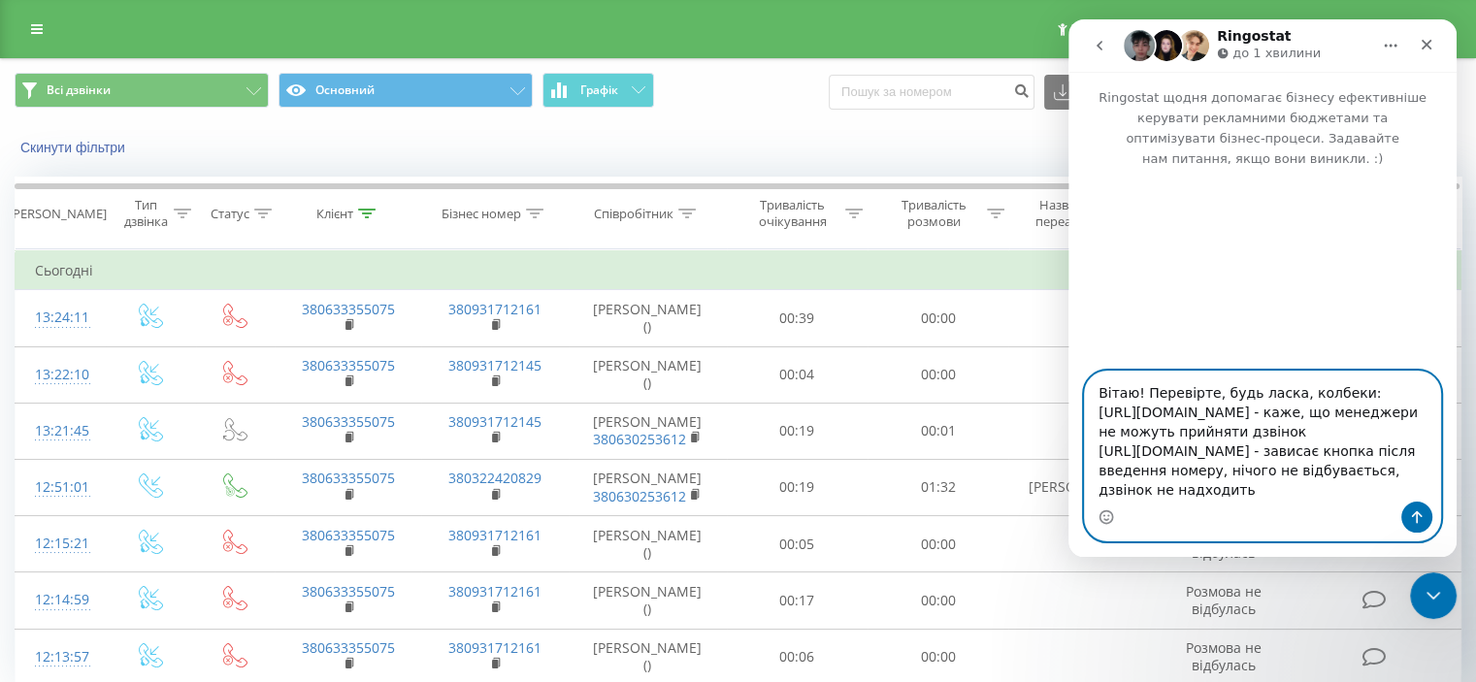
paste textarea "[URL][DOMAIN_NAME]"
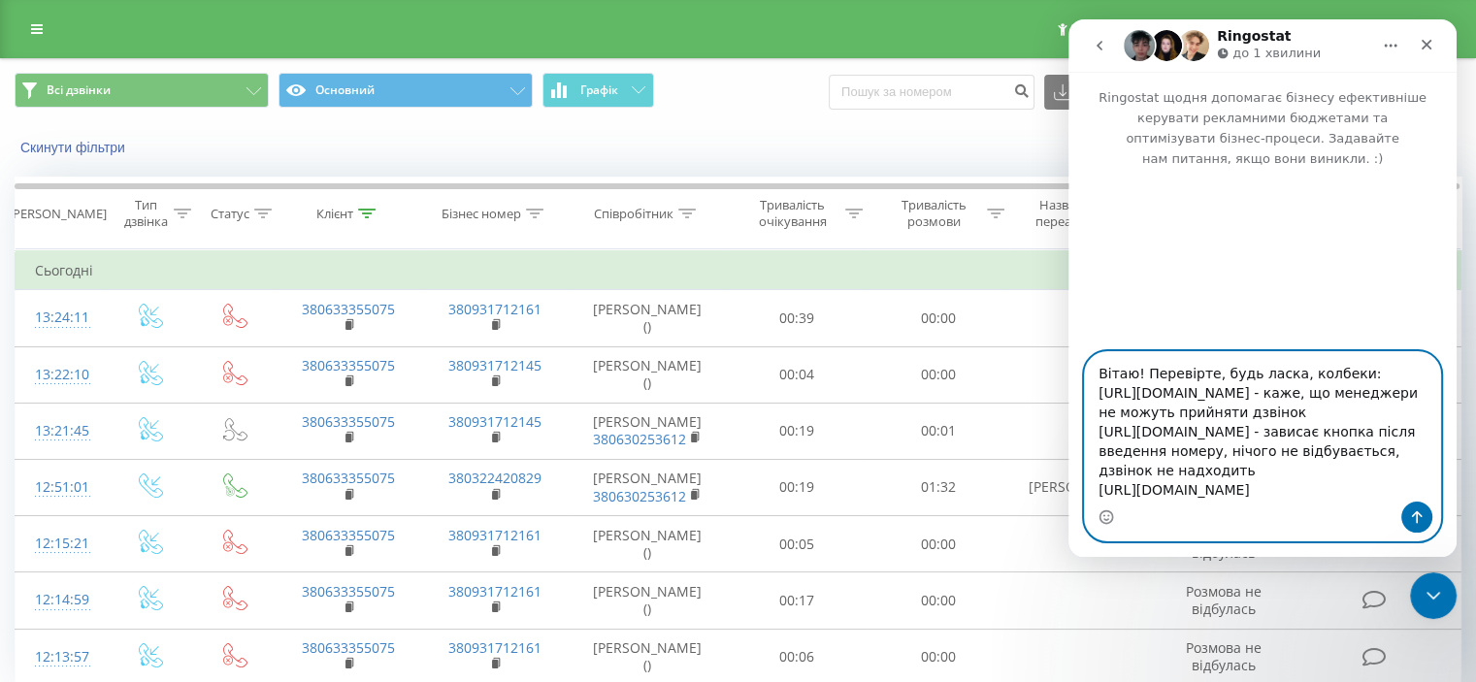
drag, startPoint x: 1234, startPoint y: 438, endPoint x: 1354, endPoint y: 462, distance: 122.8
click at [1354, 462] on textarea "Вітаю! Перевірте, будь ласка, колбеки: [URL][DOMAIN_NAME] - каже, що менеджери …" at bounding box center [1262, 426] width 355 height 149
click at [1313, 494] on textarea "Вітаю! Перевірте, будь ласка, колбеки: [URL][DOMAIN_NAME] - каже, що менеджери …" at bounding box center [1262, 426] width 355 height 149
paste textarea "- зависає кнопка після введення номеру, нічого не відбувається, дзвінок не надх…"
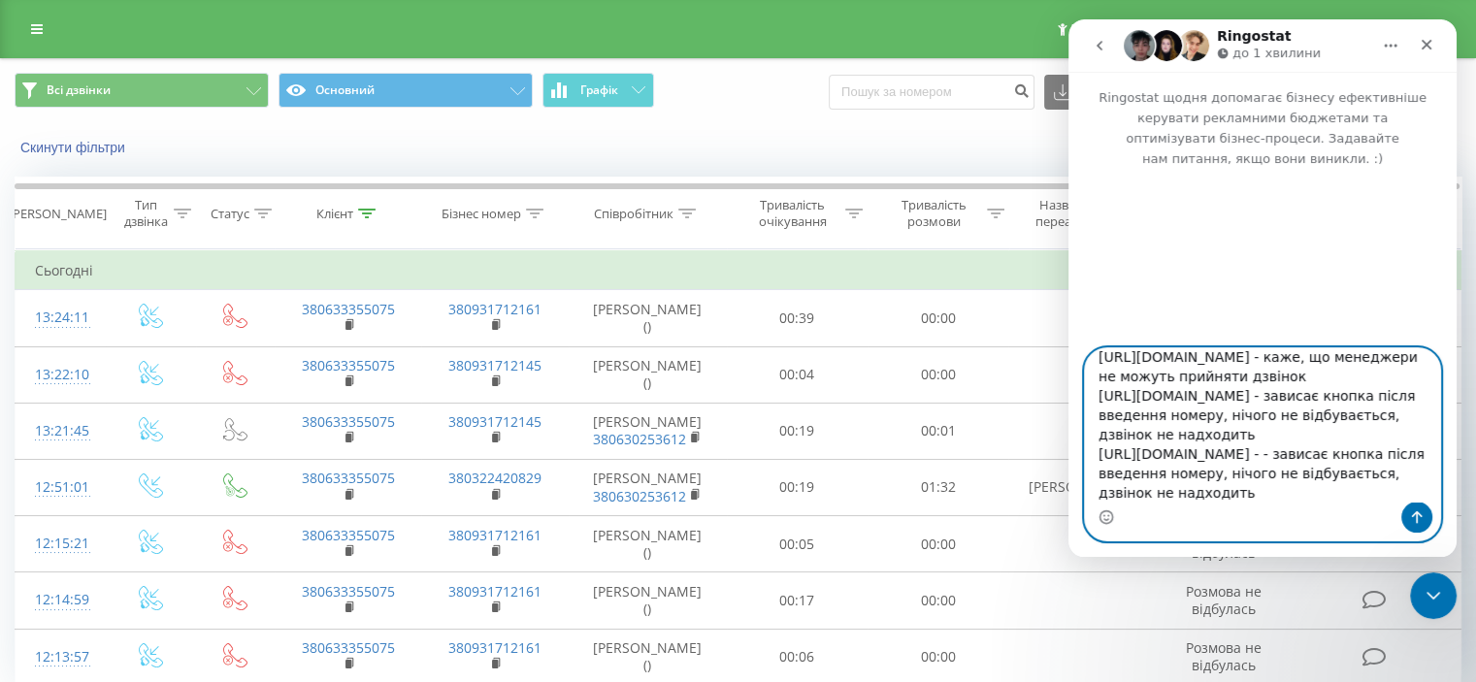
click at [1278, 460] on textarea "Вітаю! Перевірте, будь ласка, колбеки: [URL][DOMAIN_NAME] - каже, що менеджери …" at bounding box center [1262, 424] width 355 height 153
paste textarea "[URL][DOMAIN_NAME]"
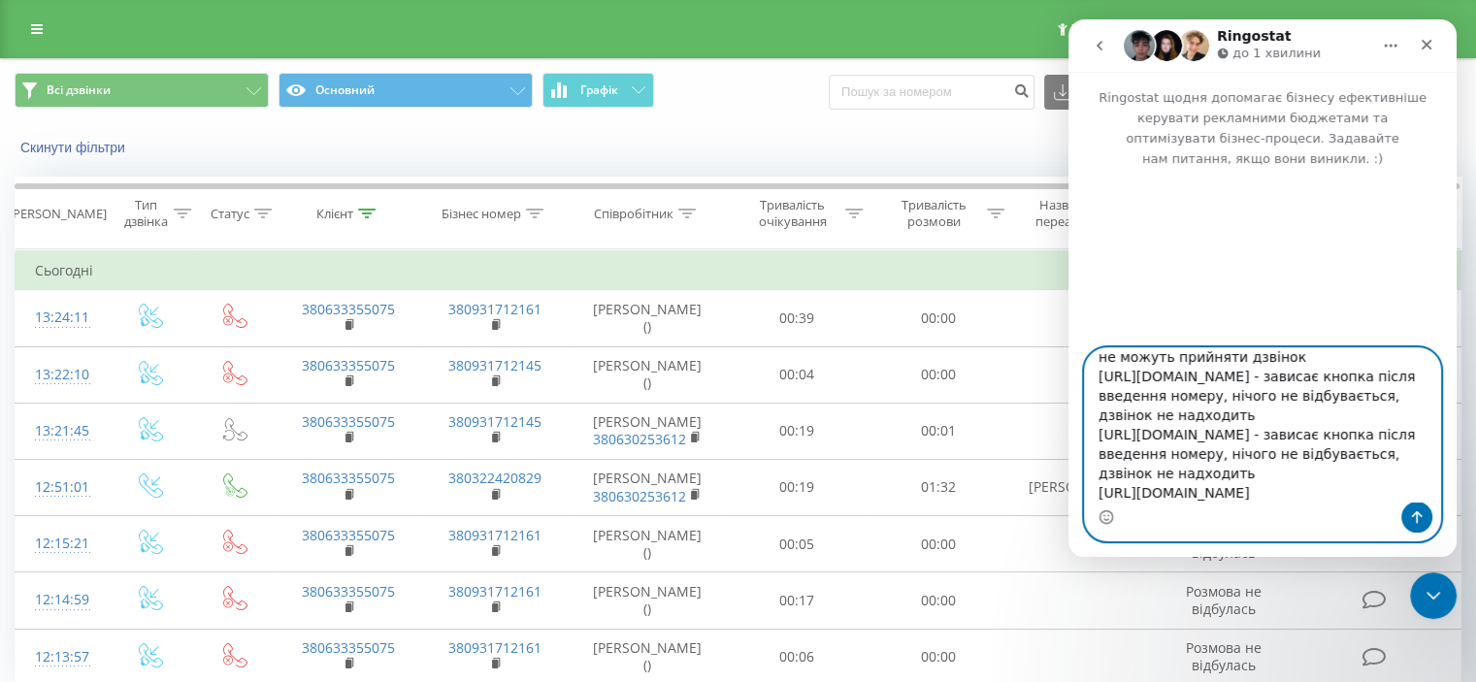
drag, startPoint x: 1256, startPoint y: 439, endPoint x: 1286, endPoint y: 469, distance: 42.6
click at [1286, 469] on textarea "Вітаю! [PERSON_NAME], будь ласка, колбеки: [URL][DOMAIN_NAME] - каже, що менедж…" at bounding box center [1262, 424] width 355 height 153
click at [1286, 487] on textarea "Вітаю! [PERSON_NAME], будь ласка, колбеки: [URL][DOMAIN_NAME] - каже, що менедж…" at bounding box center [1262, 424] width 355 height 153
paste textarea "- зависає кнопка після введення номеру, нічого не відбувається, дзвінок не надх…"
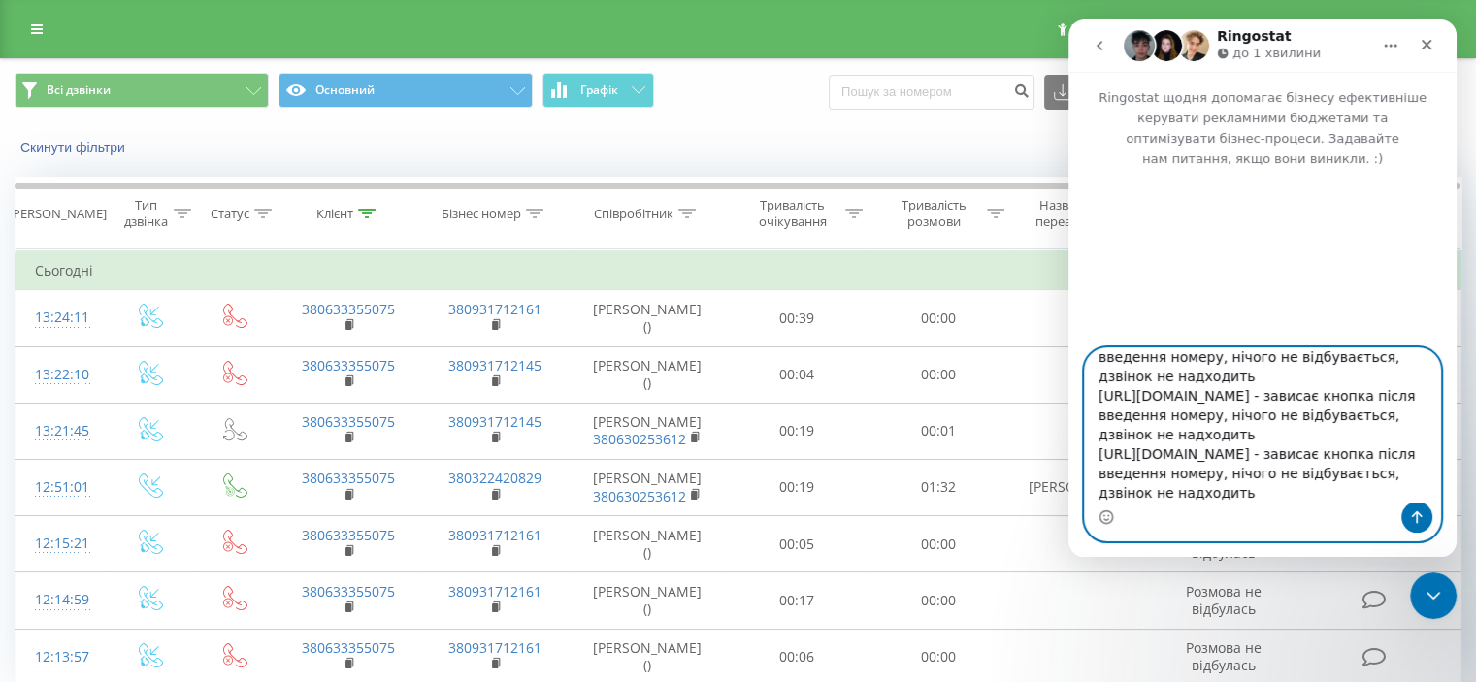
scroll to position [110, 0]
paste textarea "[URL][DOMAIN_NAME]"
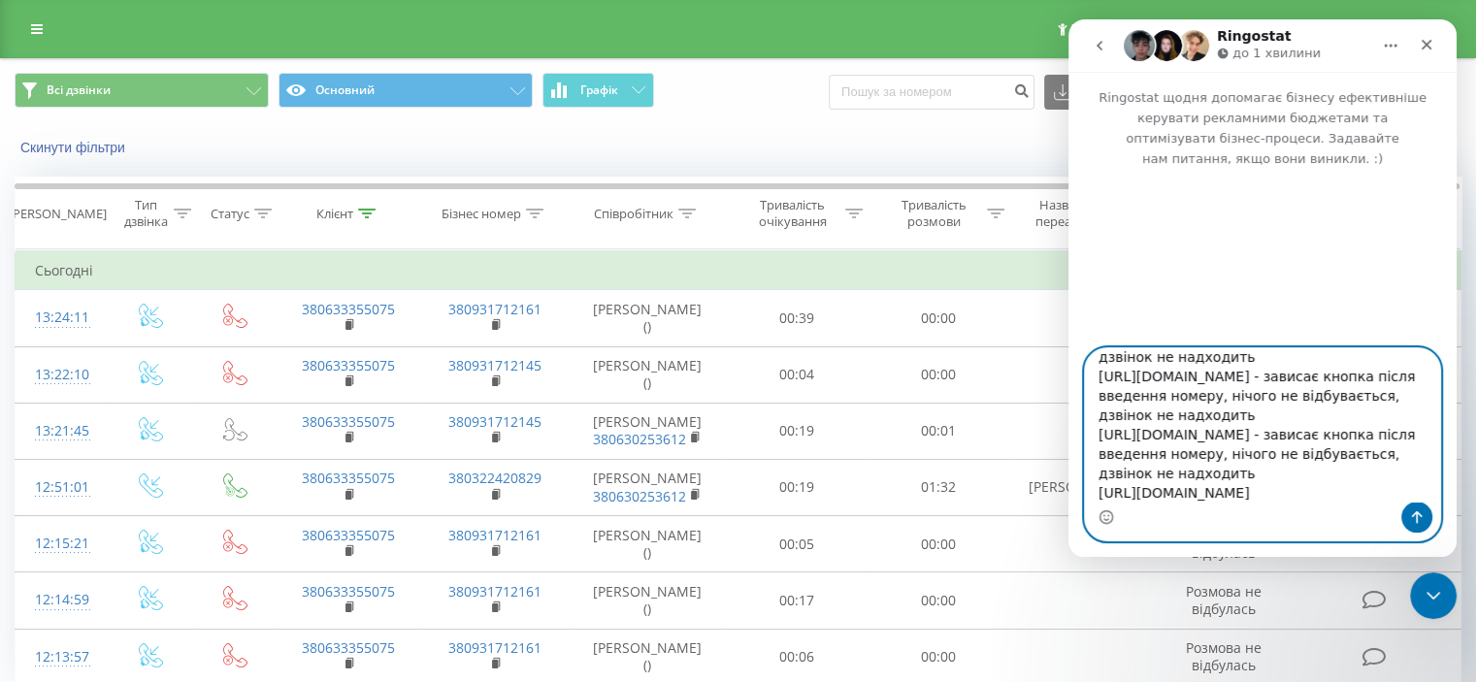
drag, startPoint x: 1234, startPoint y: 437, endPoint x: 1293, endPoint y: 478, distance: 71.9
click at [1293, 478] on textarea "Вітаю! Перевірте, будь ласка, колбеки: [URL][DOMAIN_NAME] - каже, що менеджери …" at bounding box center [1262, 424] width 355 height 153
click at [1288, 489] on textarea "Вітаю! Перевірте, будь ласка, колбеки: [URL][DOMAIN_NAME] - каже, що менеджери …" at bounding box center [1262, 424] width 355 height 153
paste textarea "- зависає кнопка після введення номеру, нічого не відбувається, дзвінок не надх…"
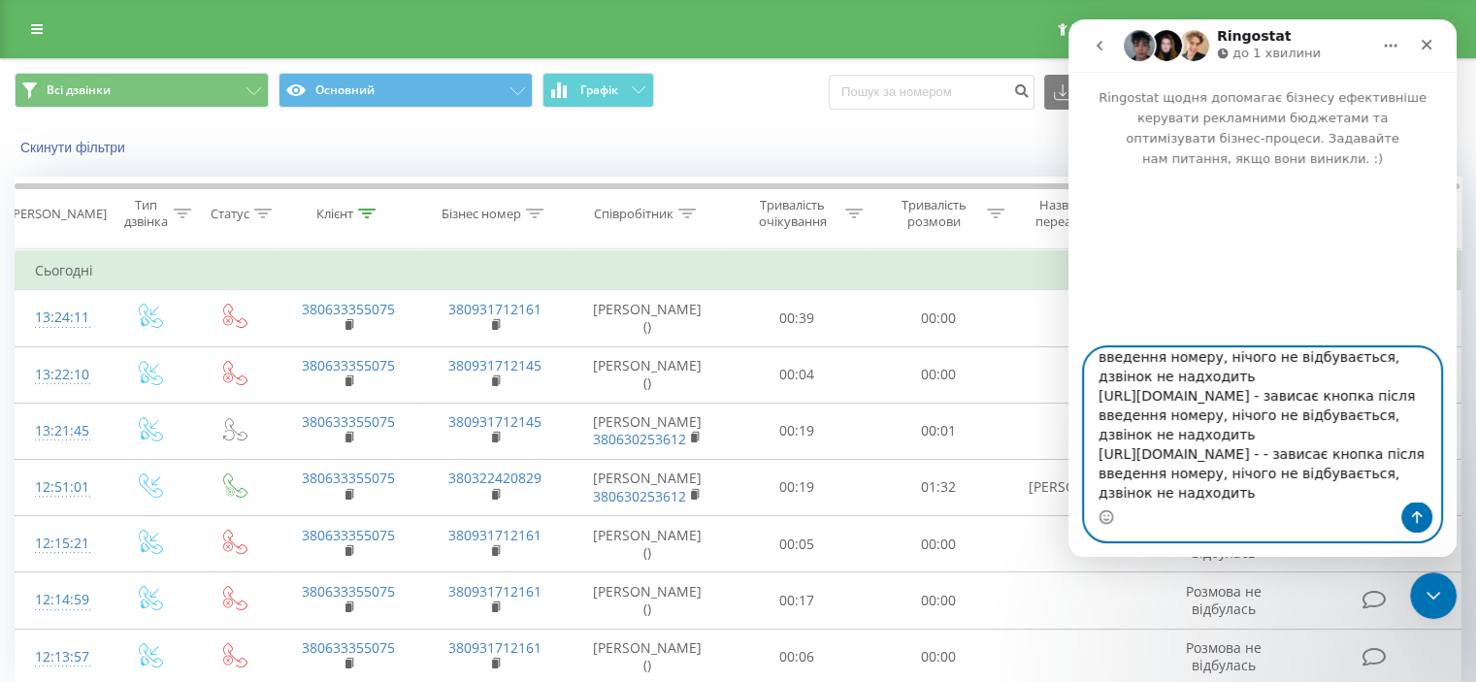
click at [1239, 457] on textarea "Вітаю! Перевірте, будь ласка, колбеки: [URL][DOMAIN_NAME] - каже, що менеджери …" at bounding box center [1262, 424] width 355 height 153
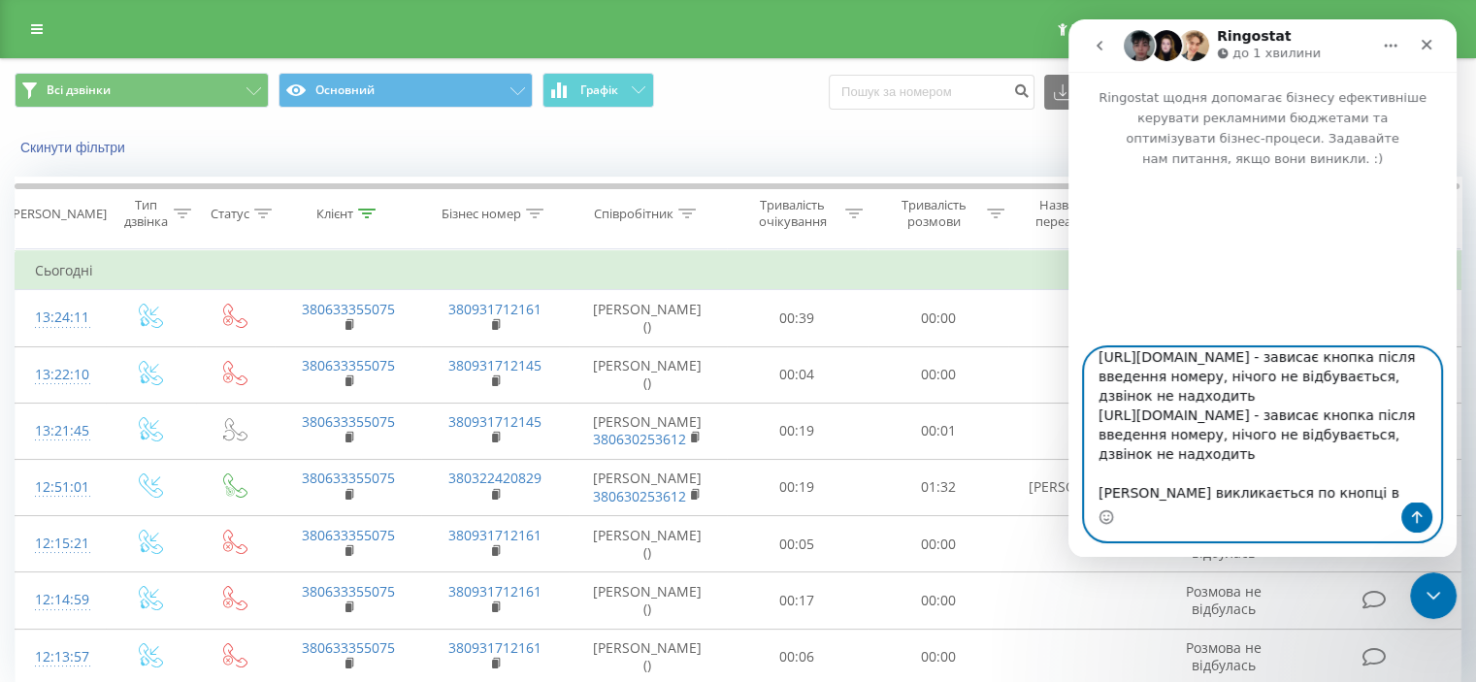
scroll to position [207, 0]
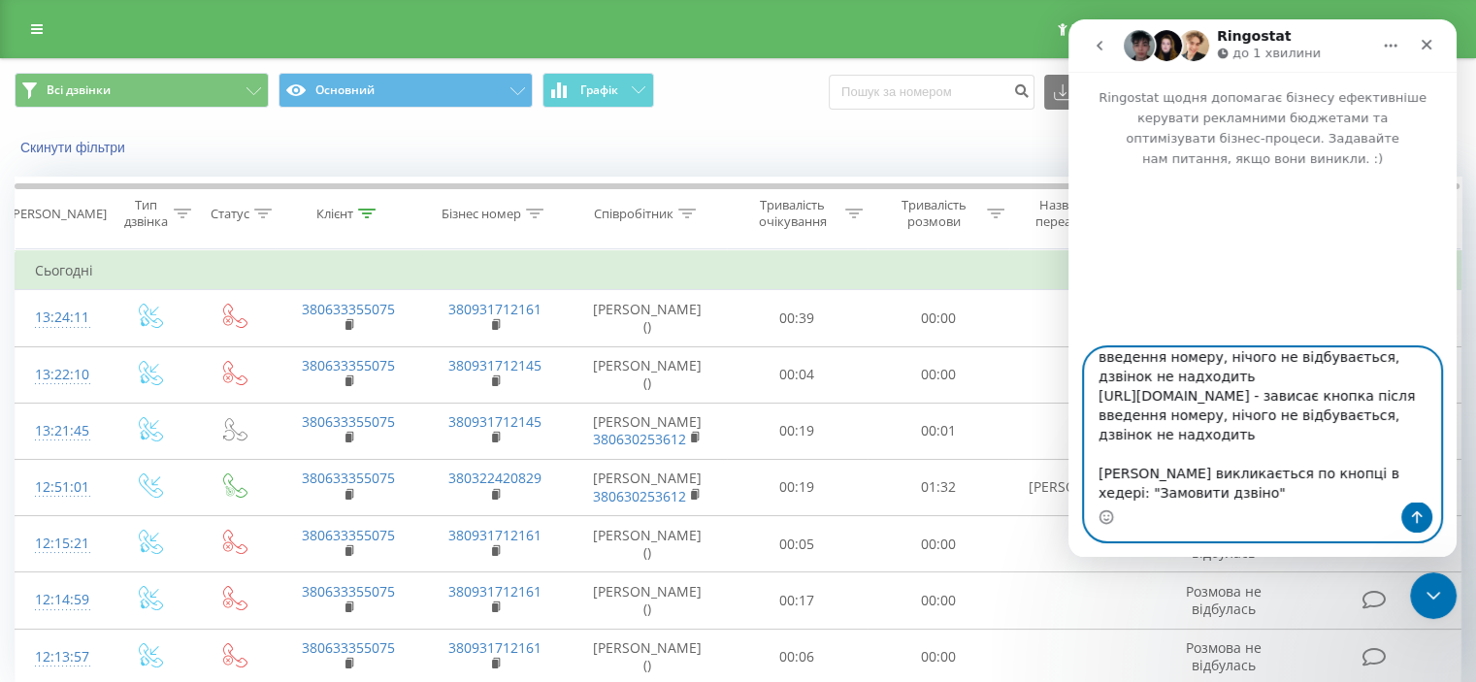
type textarea "Вітаю! Перевірте, будь ласка, колбеки: [URL][DOMAIN_NAME] - каже, що менеджери …"
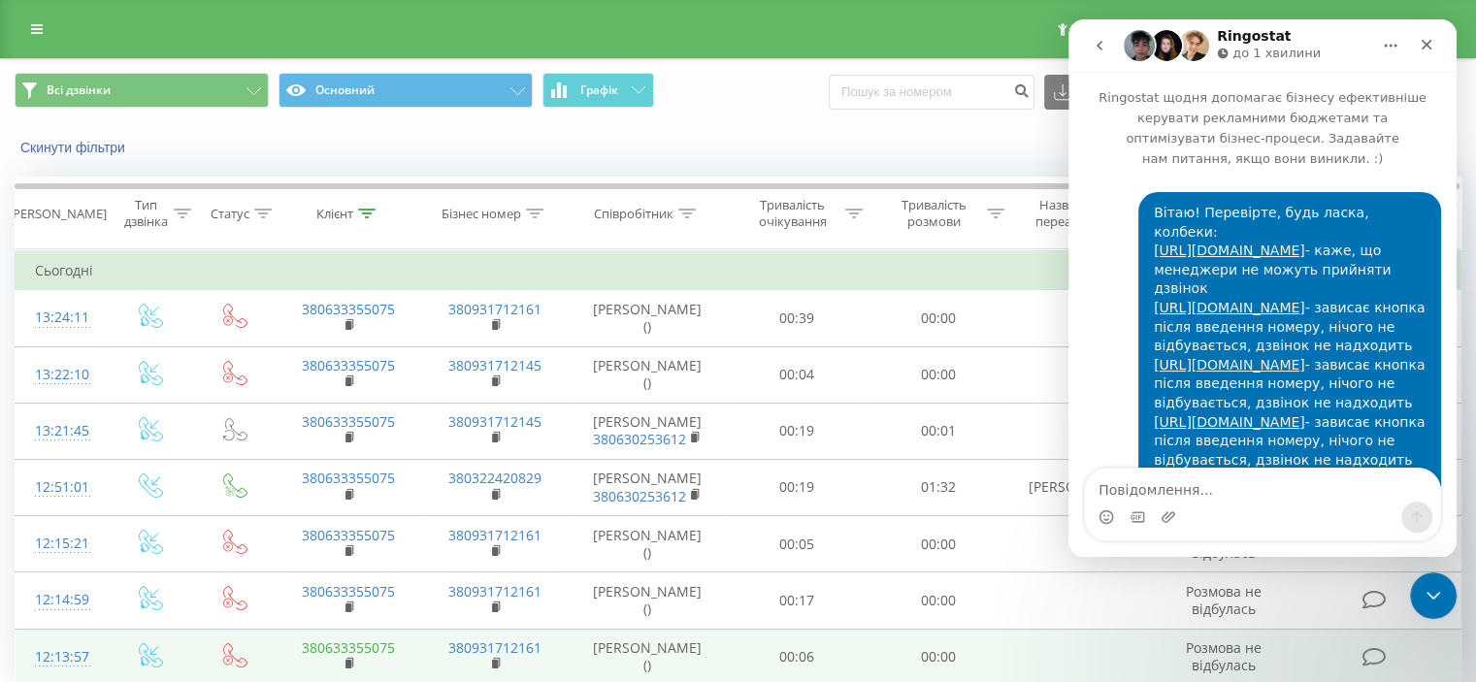
scroll to position [134, 0]
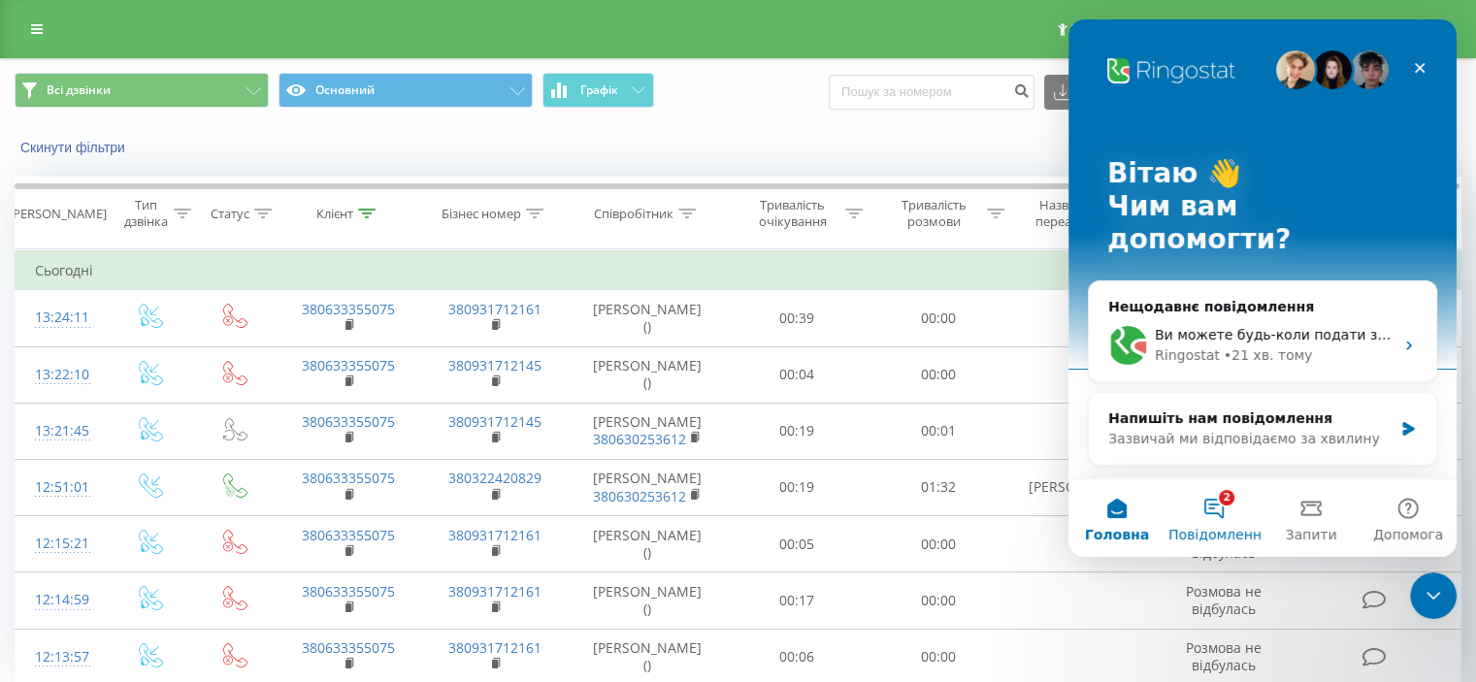
click at [1206, 511] on button "2 Повідомлення" at bounding box center [1214, 518] width 97 height 78
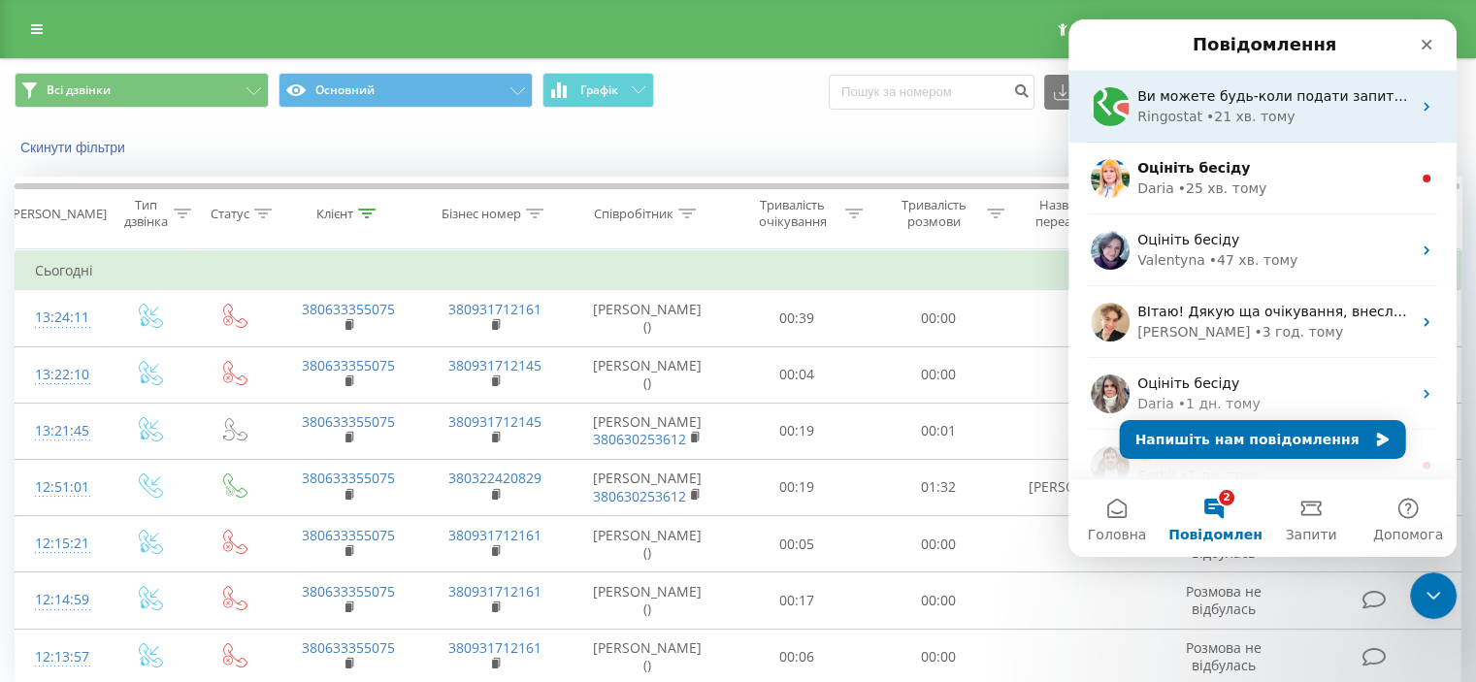
click at [1263, 111] on div "• 21 хв. тому" at bounding box center [1250, 117] width 89 height 20
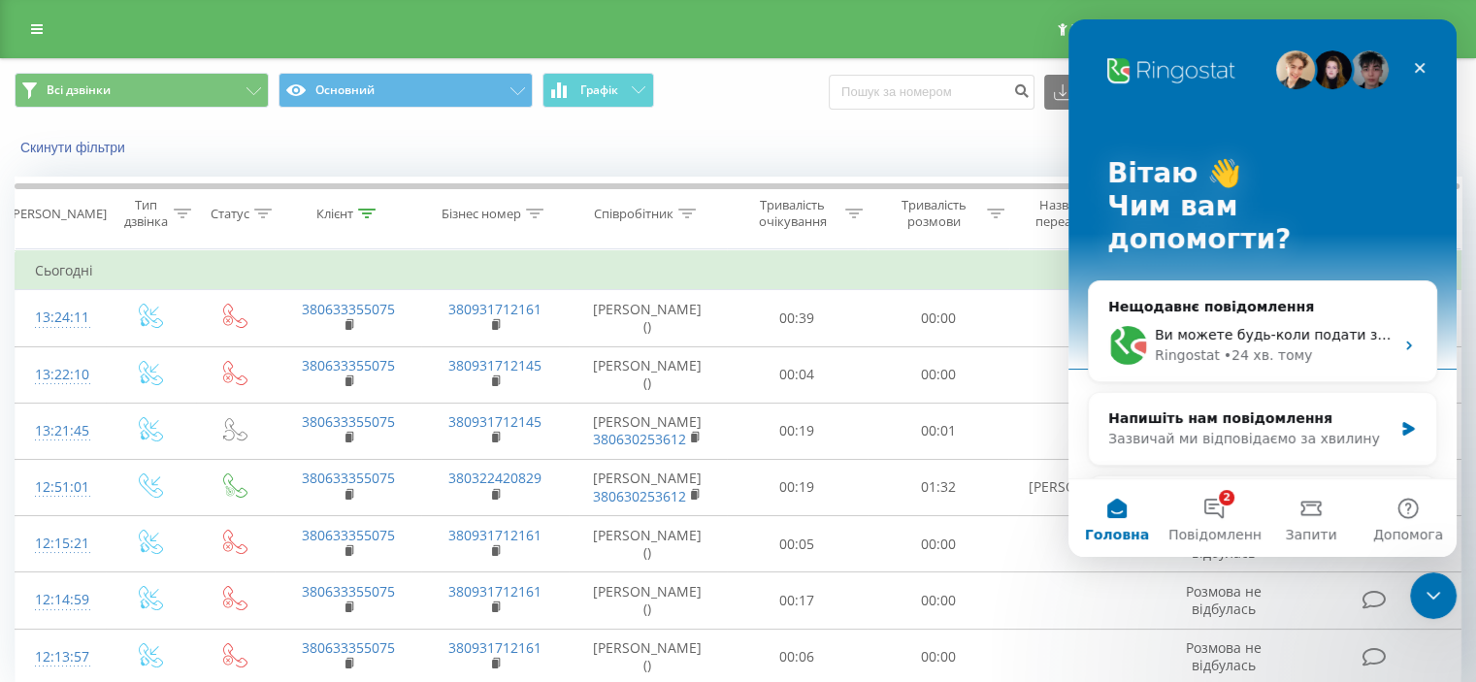
click at [782, 129] on div "Скинути фільтри Коли дані можуть відрізнятися вiд інших систем" at bounding box center [738, 147] width 1474 height 47
